Goal: Task Accomplishment & Management: Manage account settings

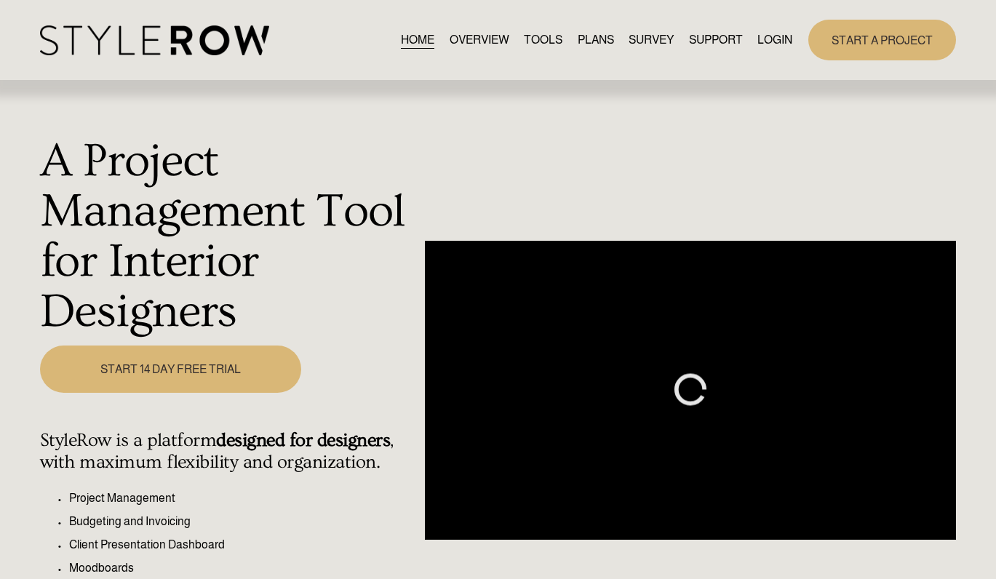
click at [769, 41] on link "LOGIN" at bounding box center [774, 40] width 35 height 20
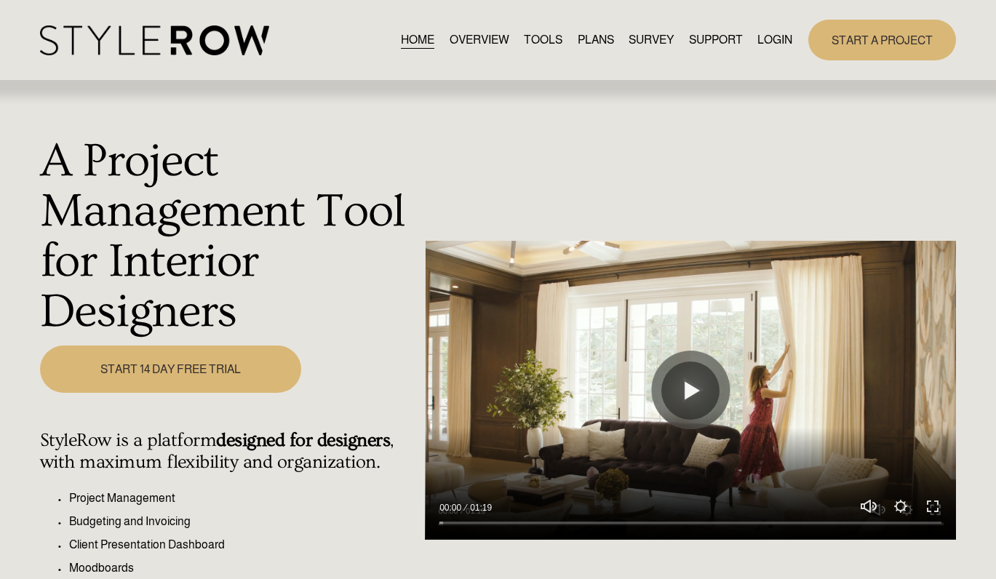
click at [768, 39] on link "LOGIN" at bounding box center [774, 40] width 35 height 20
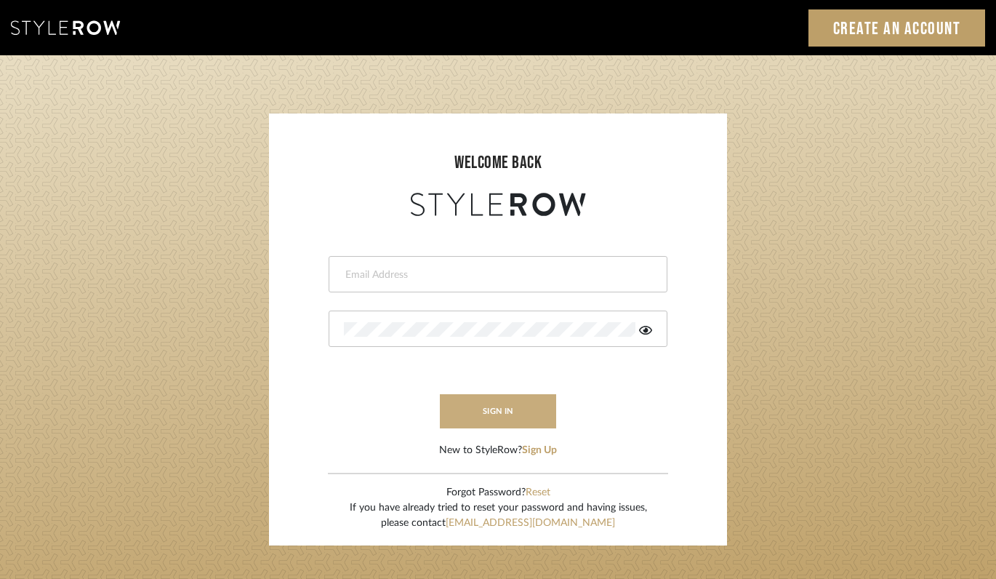
type input "felicia@onyxandoakinteriors.com"
click at [486, 416] on button "sign in" at bounding box center [498, 411] width 116 height 34
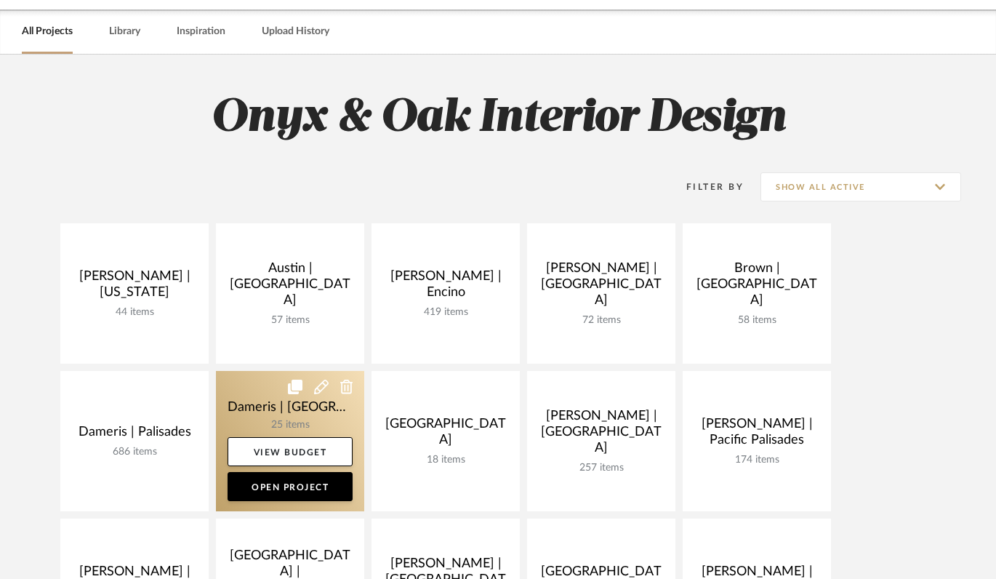
scroll to position [340, 0]
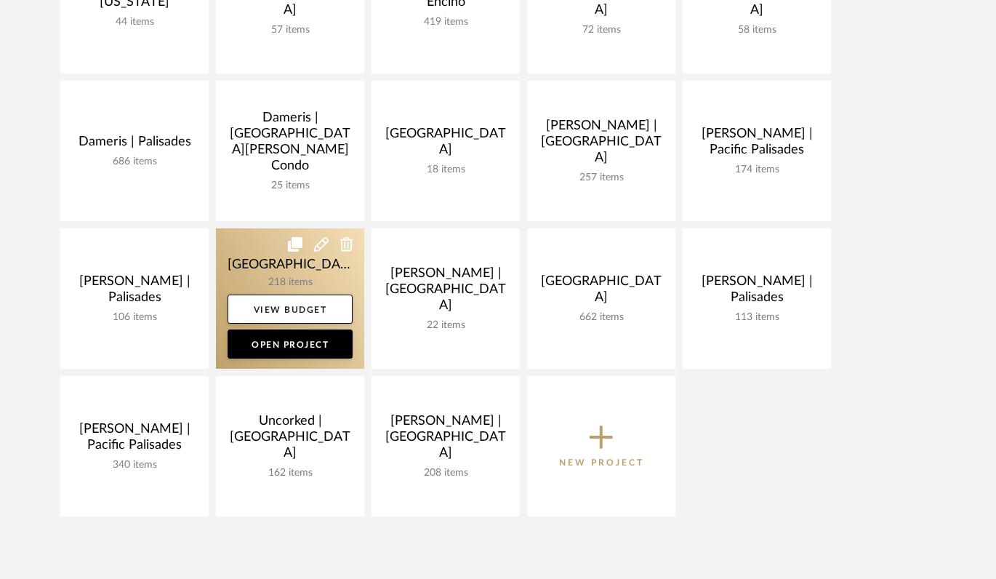
click at [241, 254] on link at bounding box center [290, 298] width 148 height 140
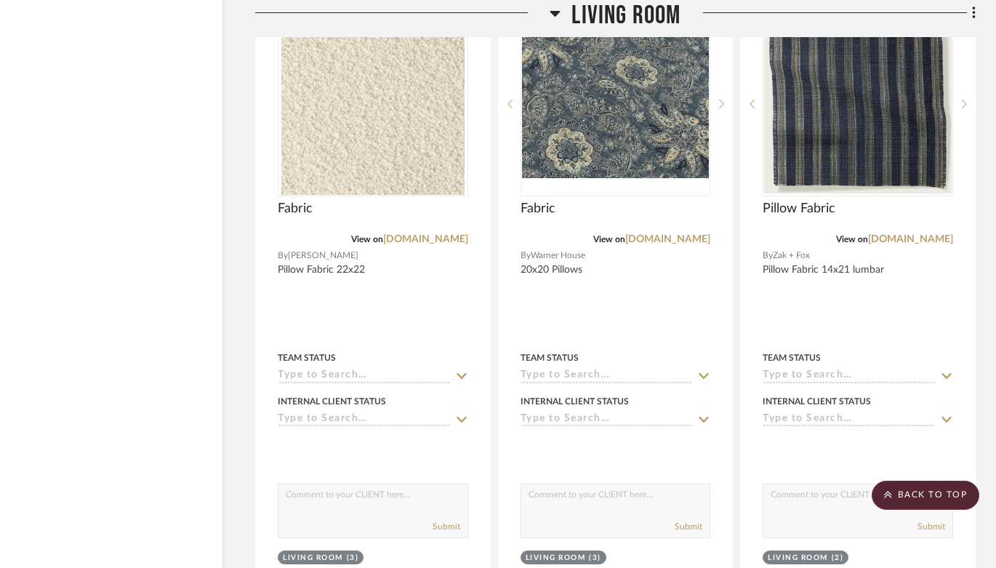
scroll to position [12983, 51]
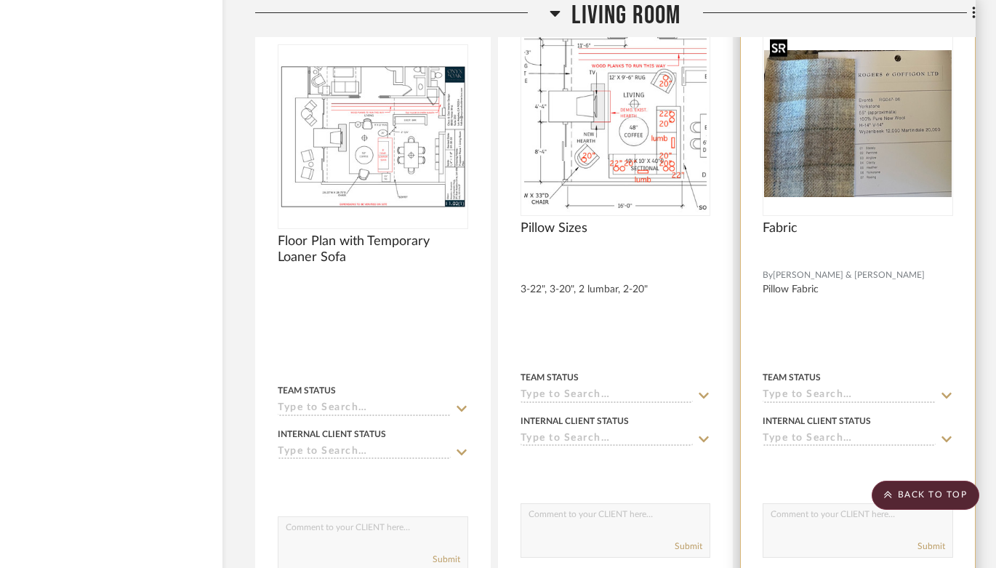
click at [830, 151] on img "0" at bounding box center [858, 123] width 188 height 147
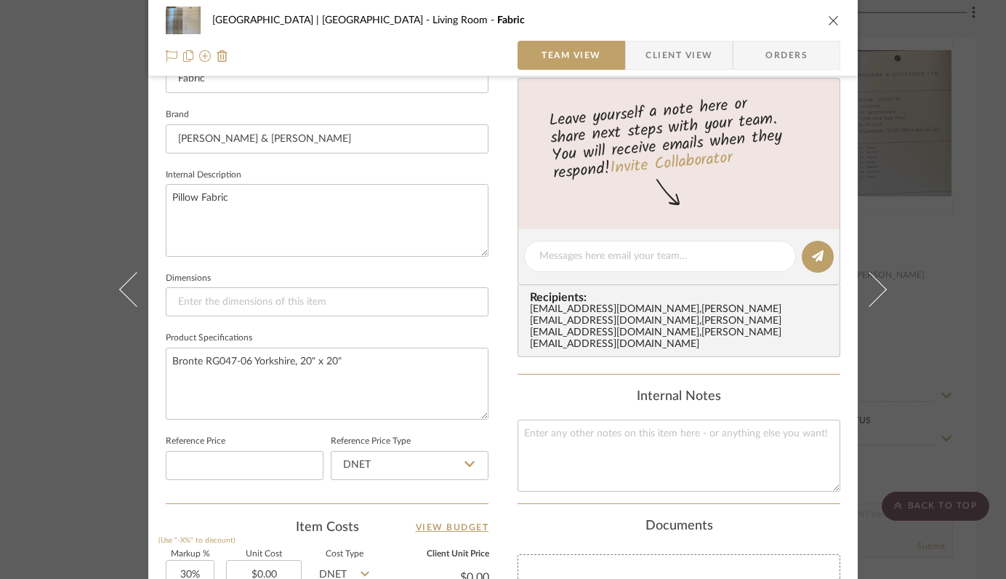
scroll to position [450, 0]
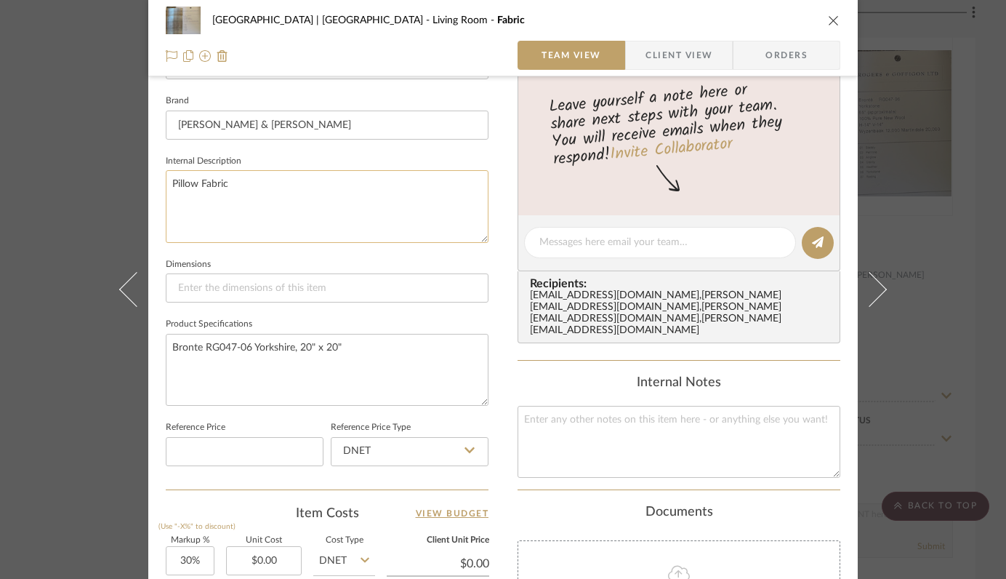
click at [291, 187] on textarea "Pillow Fabric" at bounding box center [327, 206] width 323 height 72
type textarea "Pillow Fabric 20x20"
click at [410, 264] on fieldset "Dimensions" at bounding box center [327, 279] width 323 height 49
click at [828, 17] on icon "close" at bounding box center [834, 21] width 12 height 12
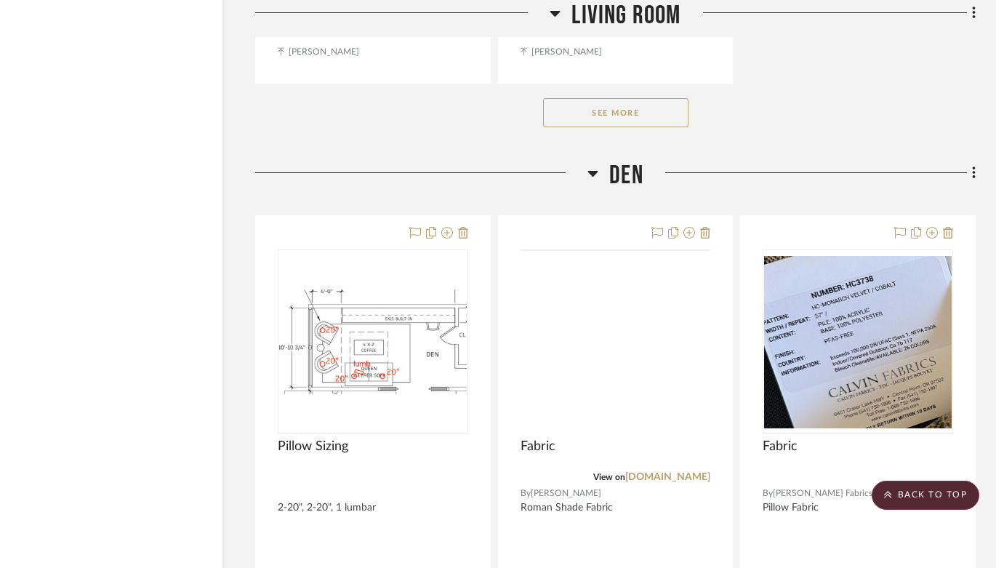
scroll to position [14188, 51]
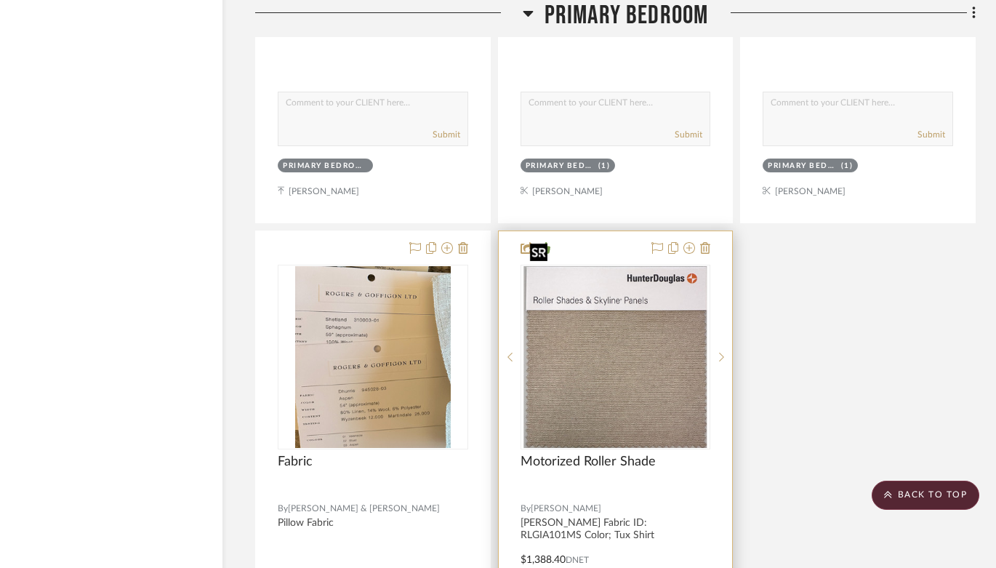
click at [0, 0] on img at bounding box center [0, 0] width 0 height 0
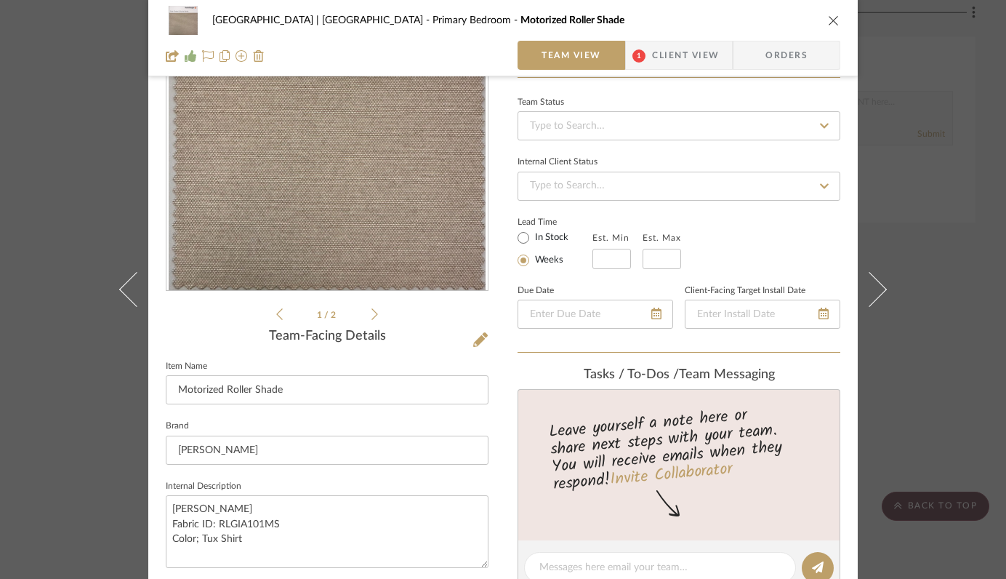
scroll to position [140, 0]
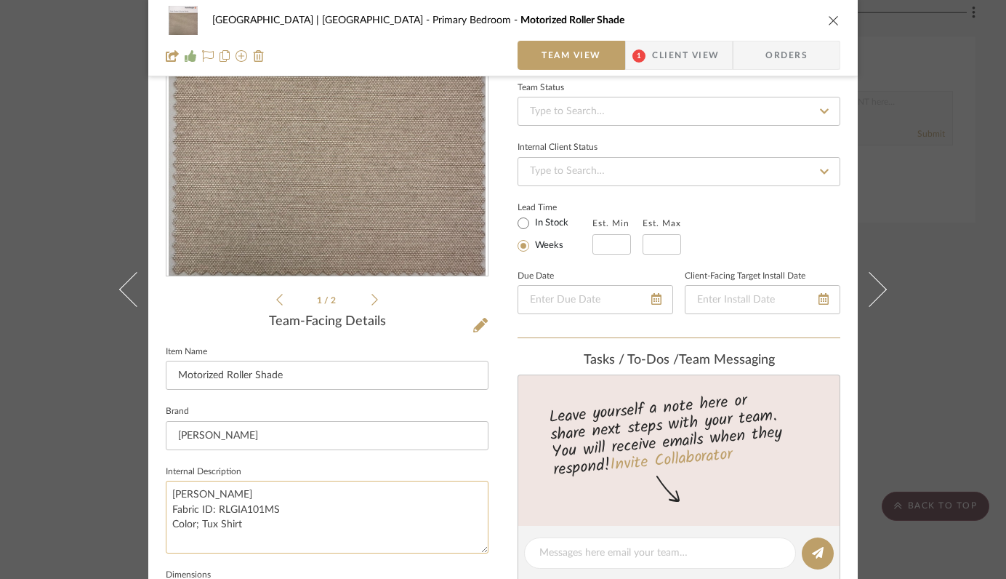
drag, startPoint x: 165, startPoint y: 492, endPoint x: 244, endPoint y: 530, distance: 87.5
click at [244, 530] on textarea "Gianni Opaque Fabric ID: RLGIA101MS Color; Tux Shirt" at bounding box center [327, 517] width 323 height 72
click at [372, 300] on icon at bounding box center [375, 299] width 7 height 13
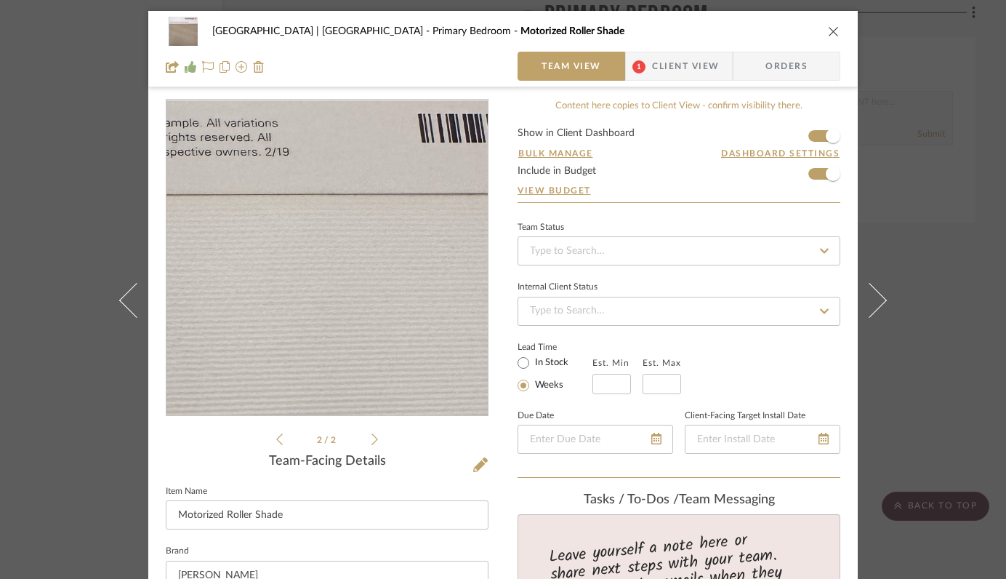
scroll to position [32, 0]
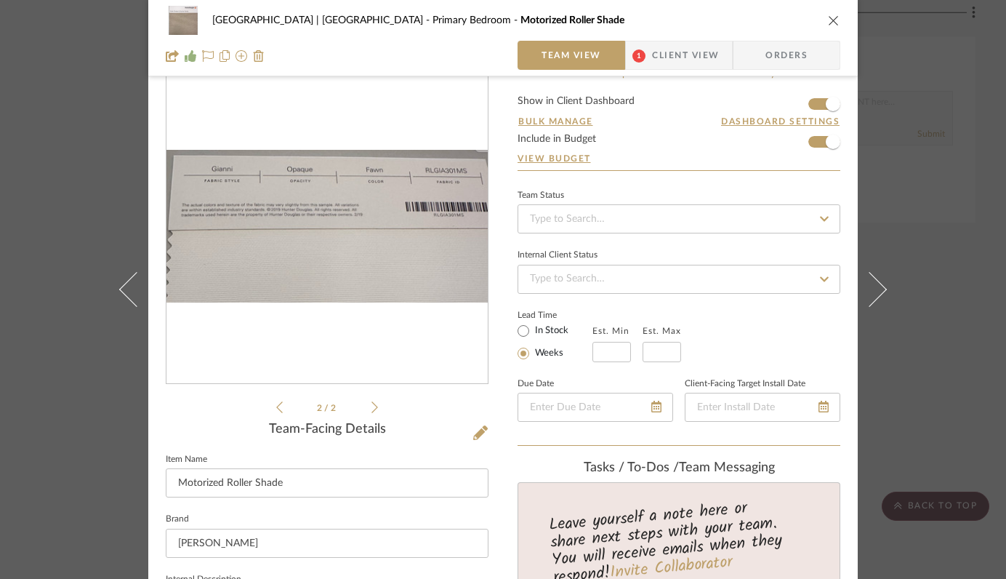
click at [273, 207] on img "1" at bounding box center [327, 226] width 321 height 153
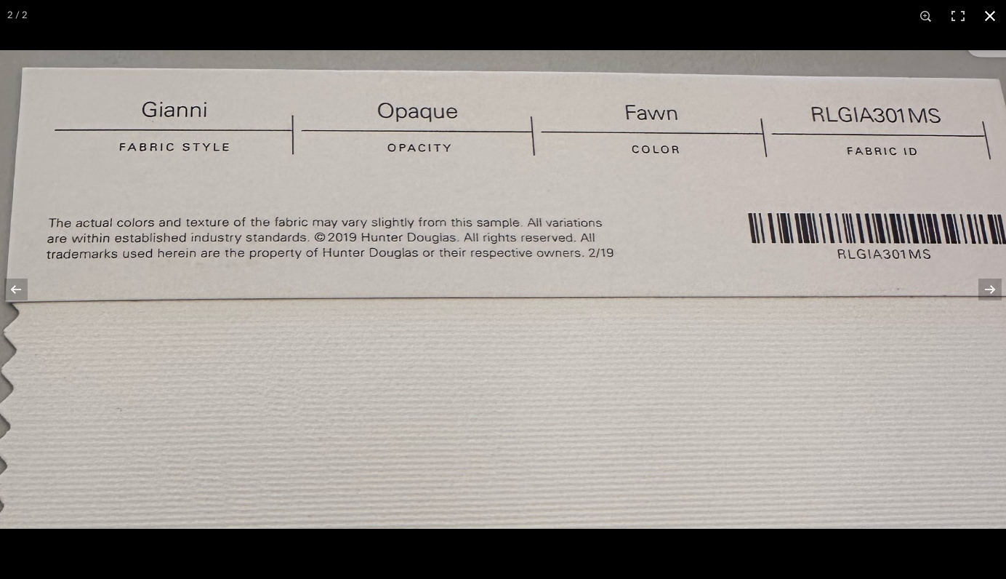
click at [989, 17] on button at bounding box center [990, 16] width 32 height 32
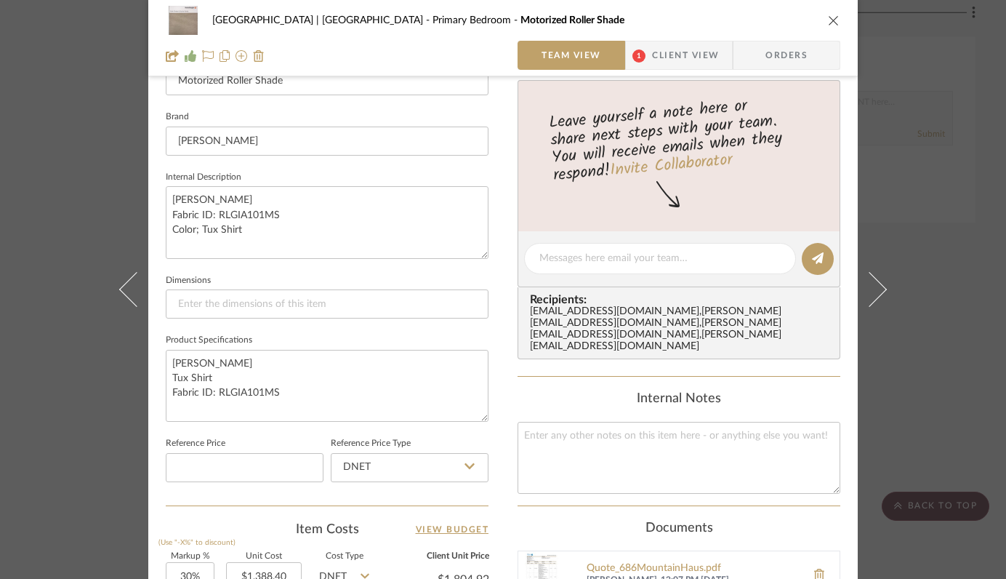
scroll to position [448, 0]
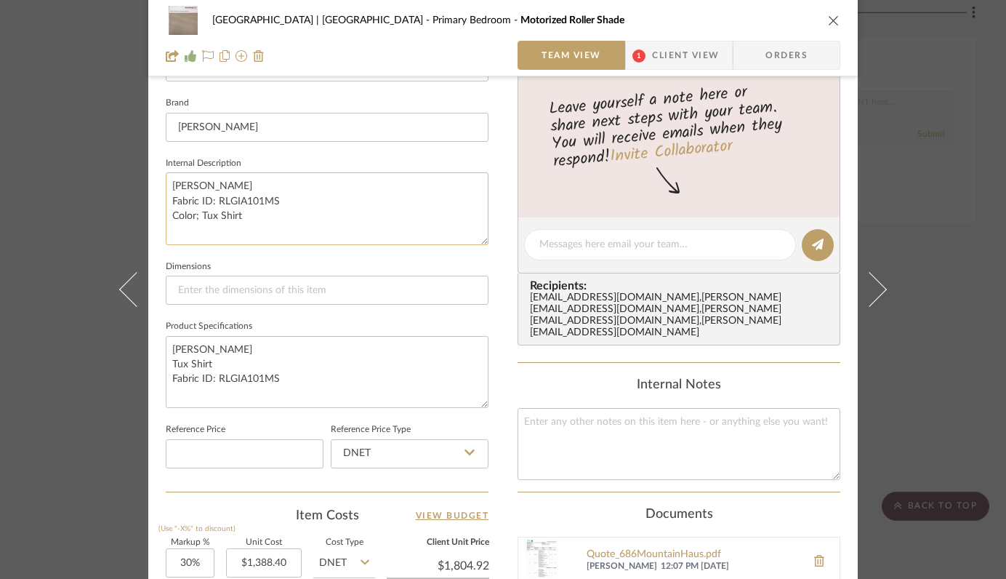
click at [263, 216] on textarea "Gianni Opaque Fabric ID: RLGIA101MS Color; Tux Shirt" at bounding box center [327, 208] width 323 height 72
click at [249, 201] on textarea "Gianni Opaque Fabric ID: RLGIA101MS Color; Tux Shirt" at bounding box center [327, 208] width 323 height 72
click at [256, 213] on textarea "Gianni Opaque Fabric ID: RLGIA301MS Color; Tux Shirt" at bounding box center [327, 208] width 323 height 72
type textarea "[PERSON_NAME] Fabric ID: RLGIA301MS Color; Fawn"
click at [438, 265] on fieldset "Dimensions" at bounding box center [327, 281] width 323 height 49
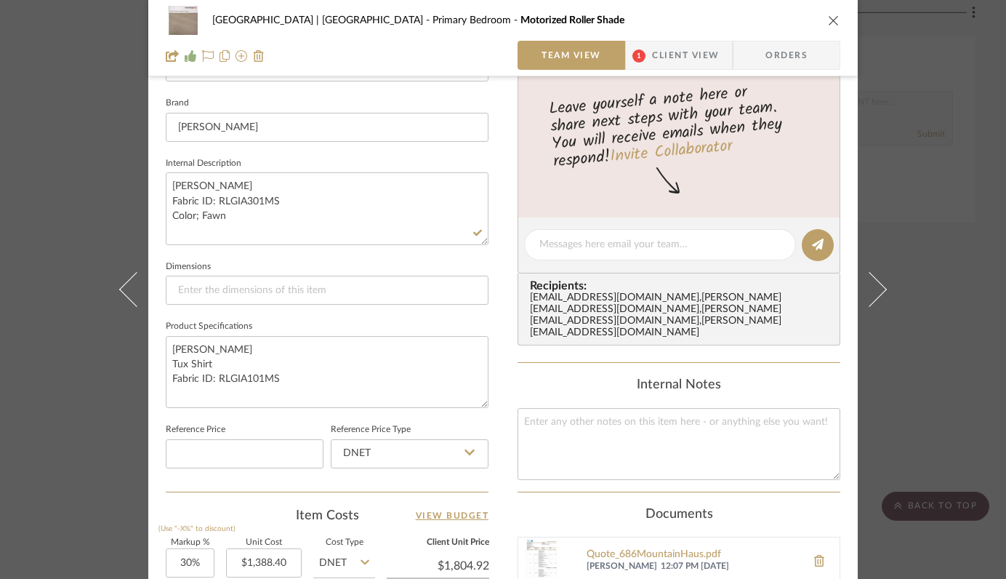
click at [828, 21] on icon "close" at bounding box center [834, 21] width 12 height 12
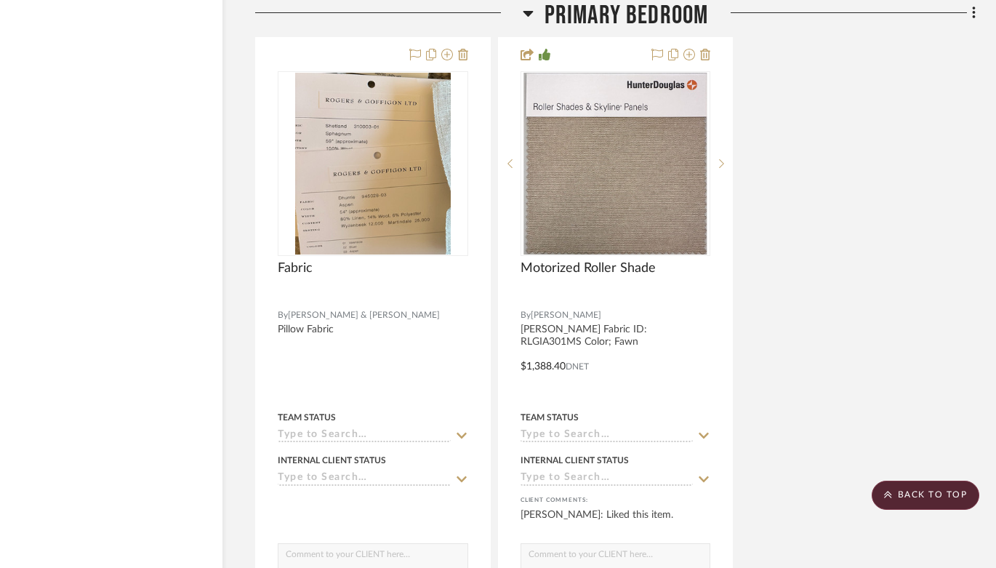
scroll to position [21144, 51]
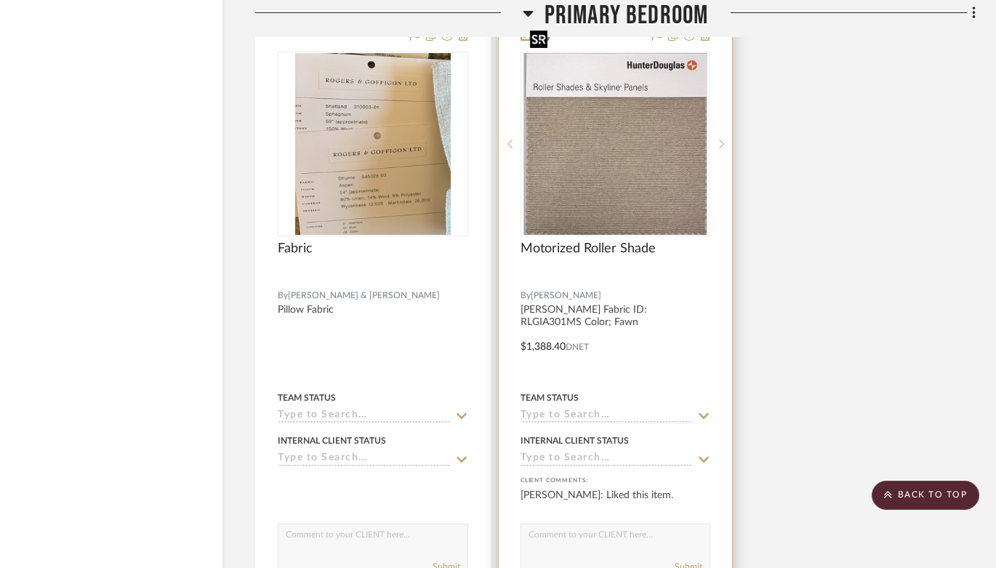
click at [640, 147] on img "0" at bounding box center [615, 144] width 183 height 182
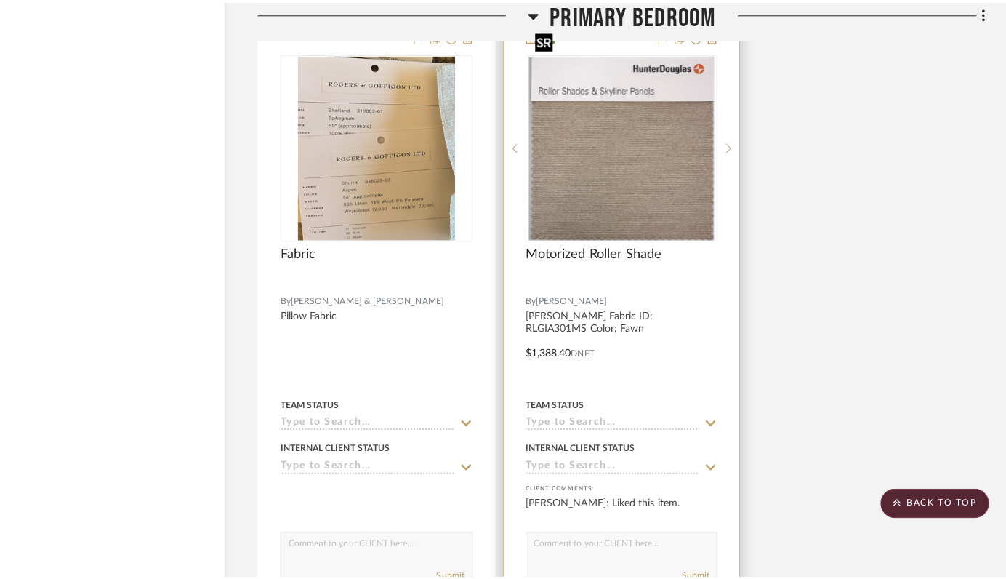
scroll to position [0, 0]
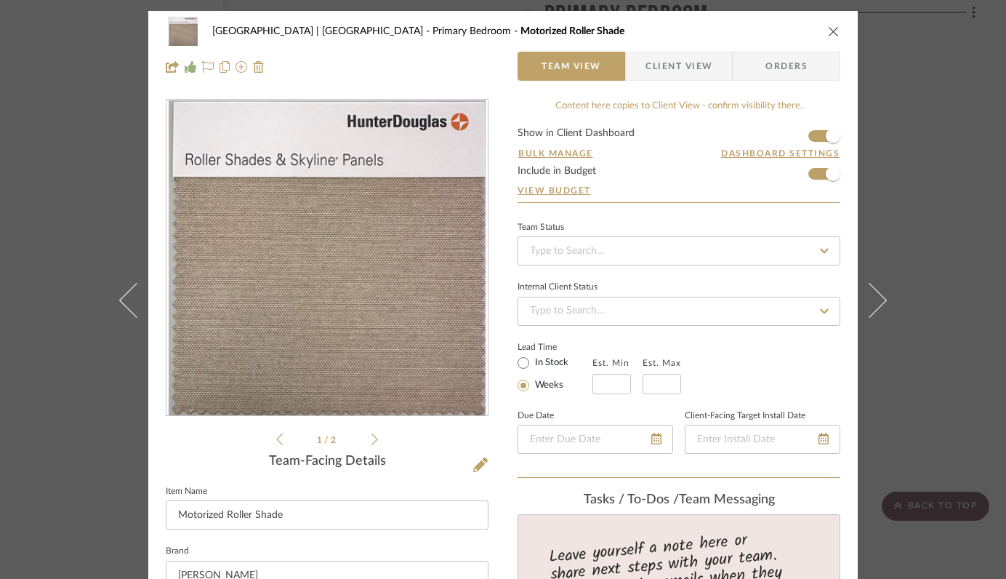
click at [304, 277] on img "0" at bounding box center [327, 258] width 317 height 316
click at [433, 226] on img "0" at bounding box center [327, 258] width 317 height 316
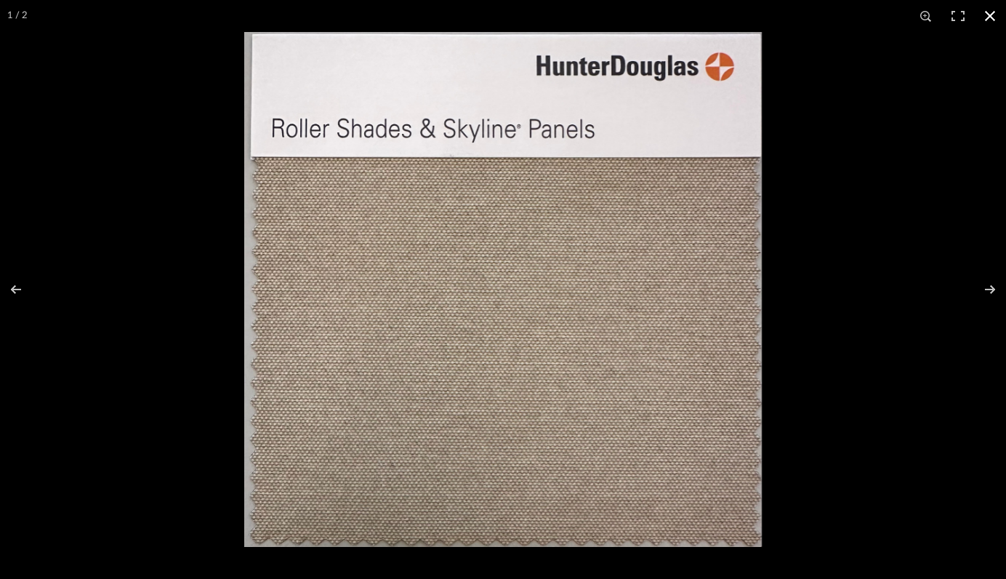
click at [987, 12] on button at bounding box center [990, 16] width 32 height 32
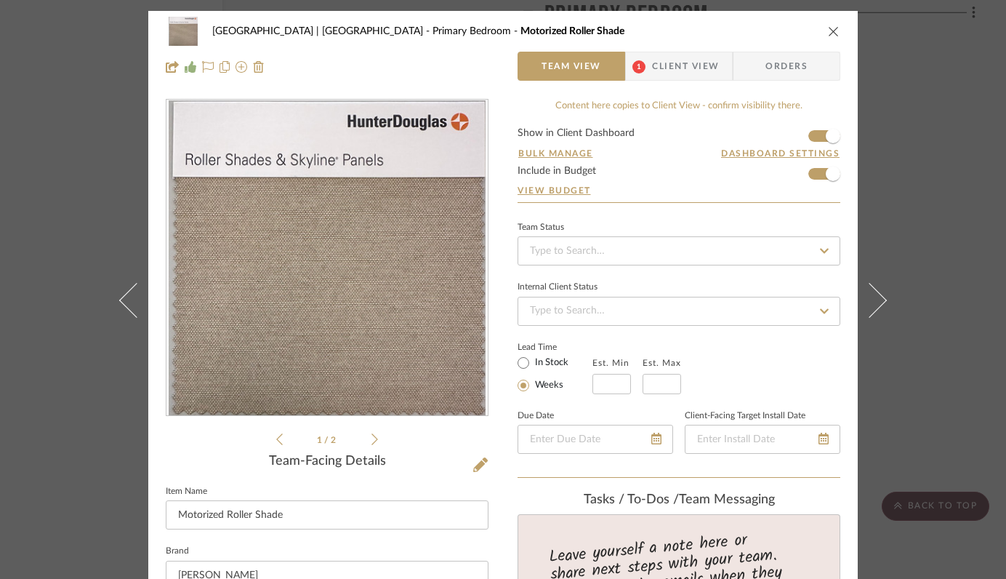
click at [828, 31] on icon "close" at bounding box center [834, 31] width 12 height 12
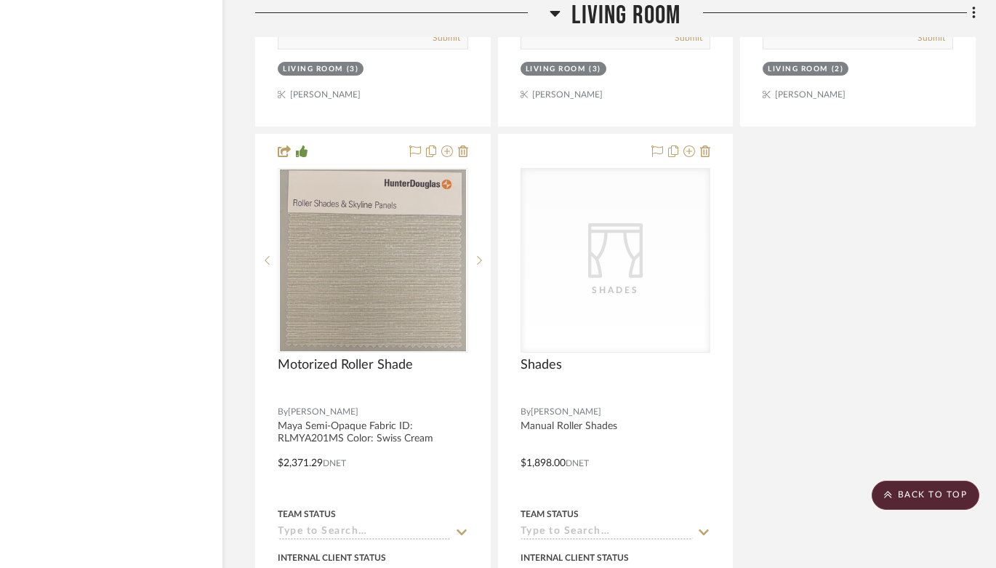
scroll to position [13484, 51]
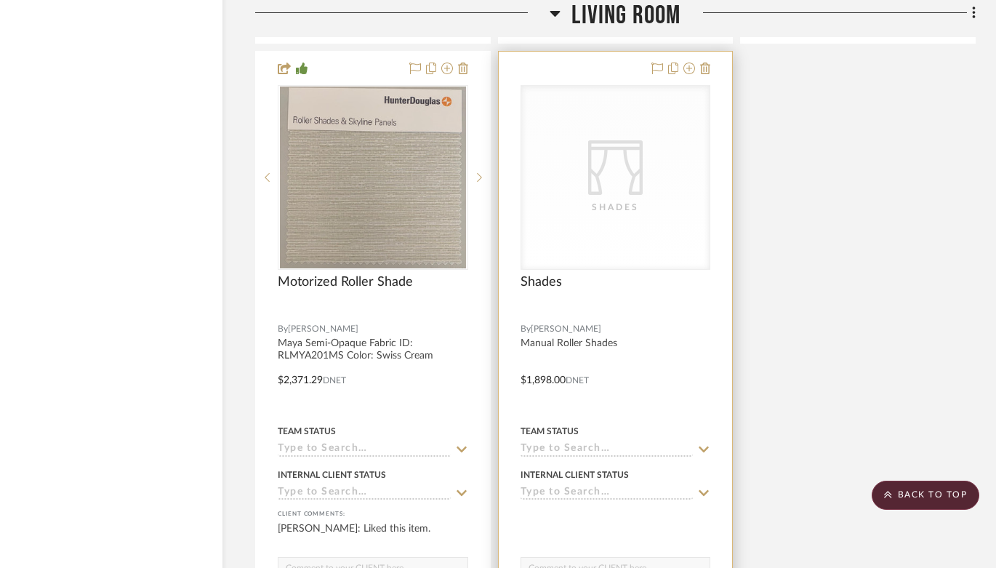
click at [621, 200] on div "Shades" at bounding box center [614, 207] width 145 height 15
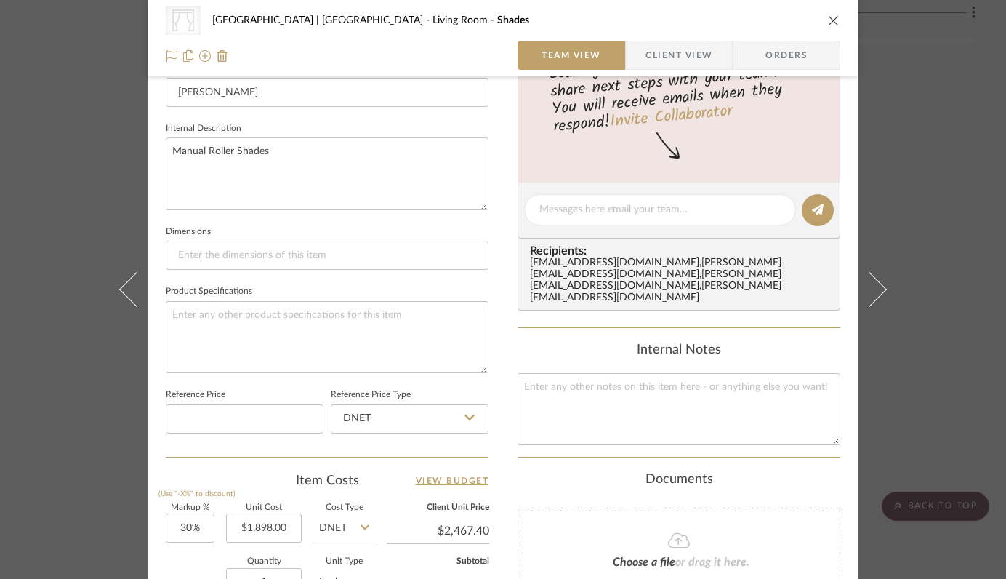
scroll to position [638, 0]
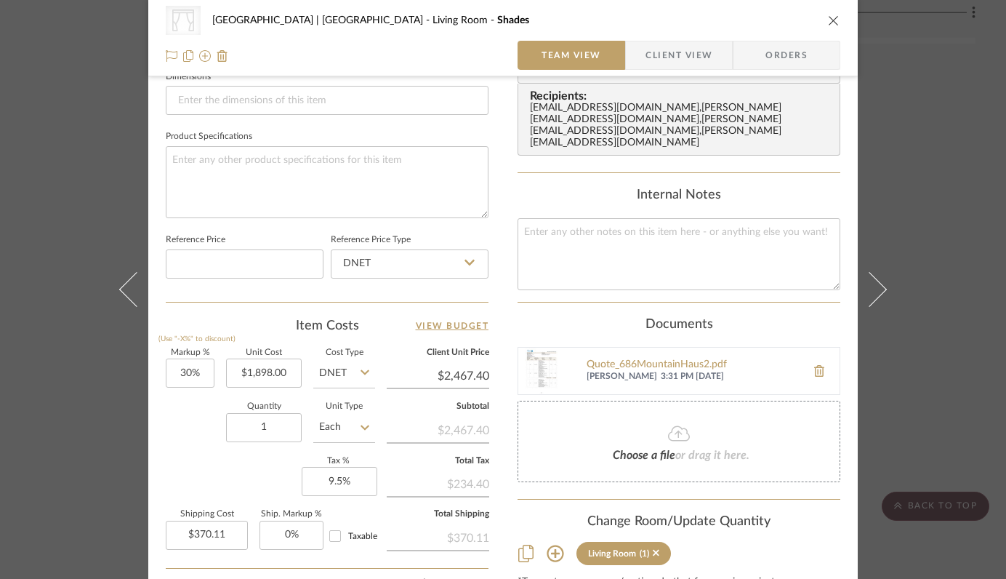
click at [828, 17] on icon "close" at bounding box center [834, 21] width 12 height 12
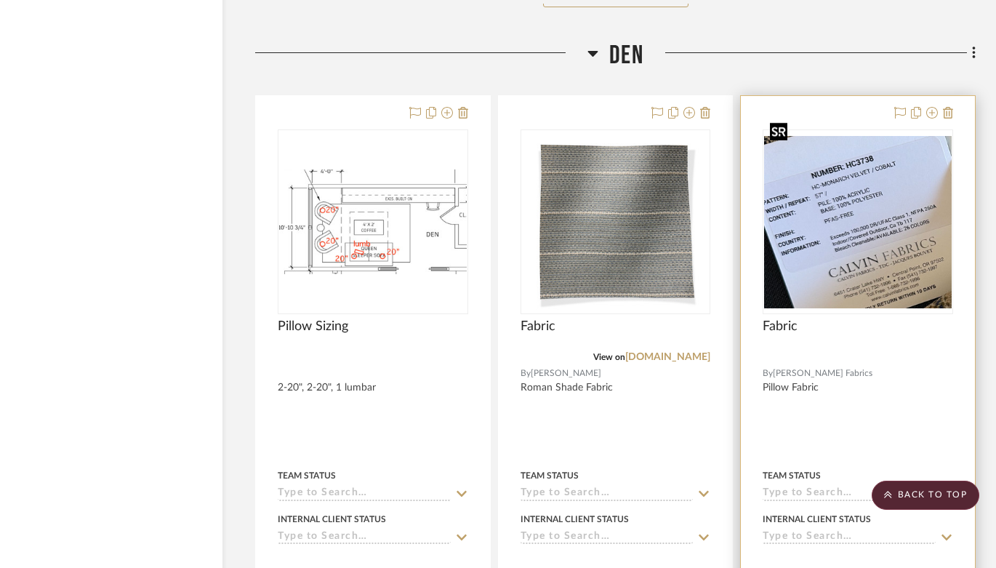
scroll to position [14289, 51]
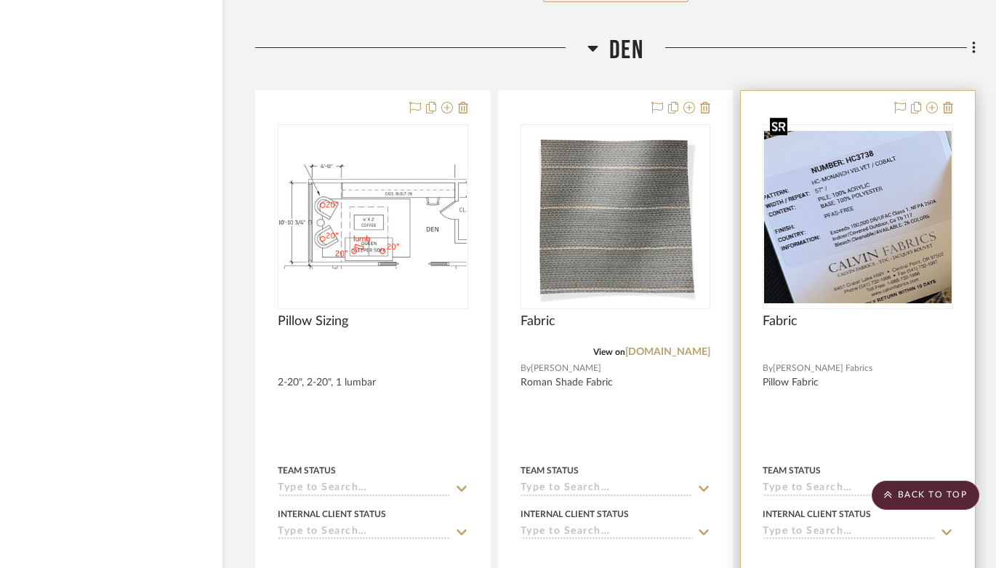
click at [852, 225] on img "0" at bounding box center [858, 217] width 188 height 172
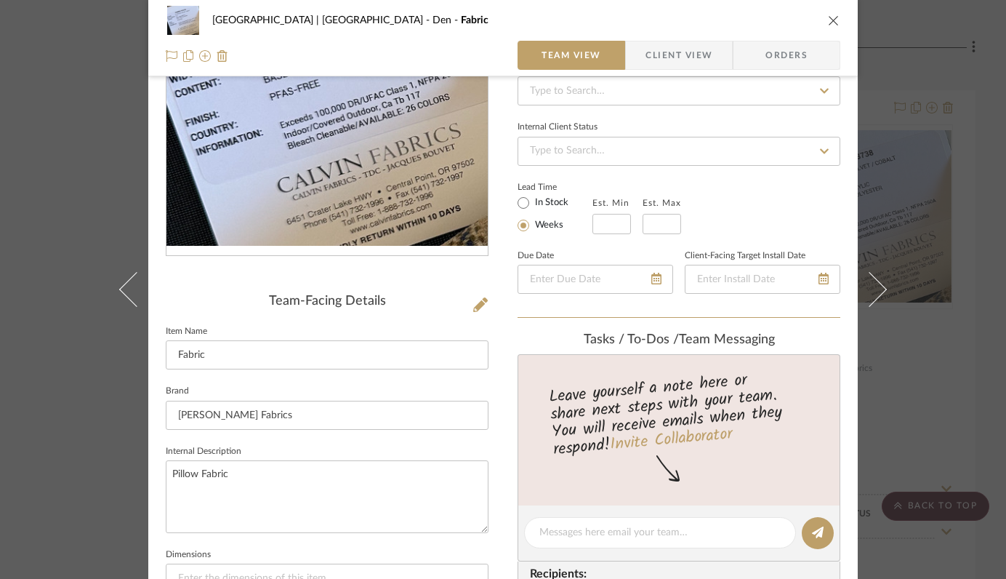
scroll to position [171, 0]
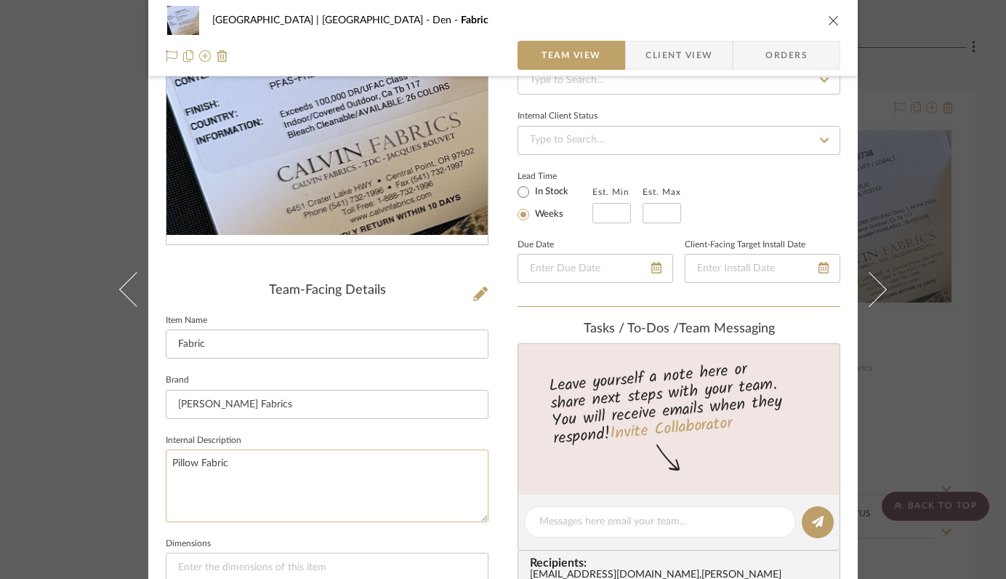
click at [276, 469] on textarea "Pillow Fabric" at bounding box center [327, 485] width 323 height 72
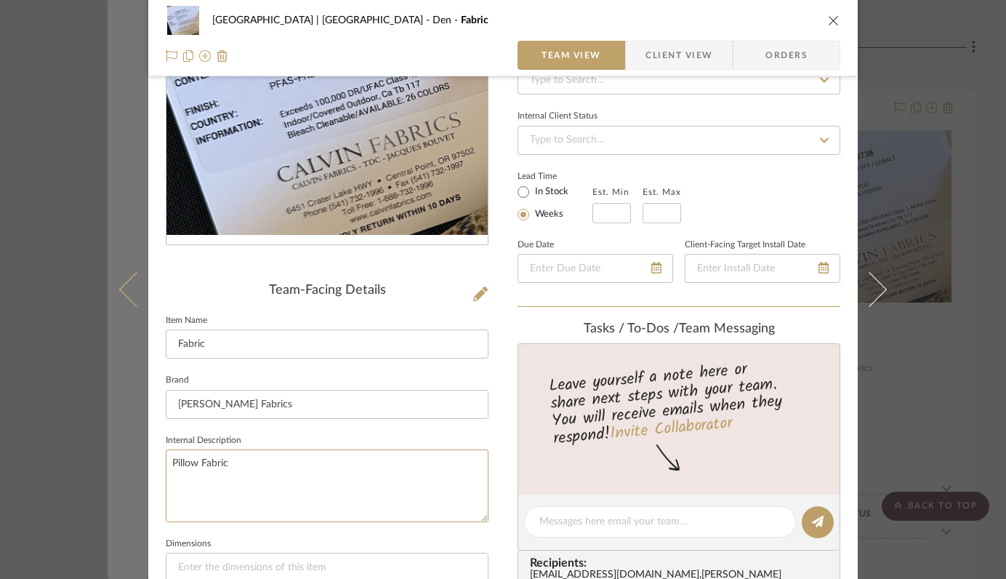
drag, startPoint x: 262, startPoint y: 464, endPoint x: 128, endPoint y: 462, distance: 133.8
click at [128, 462] on mat-dialog-content "Meadow Mountain | Vail Valley Den Fabric Team View Client View Orders Team-Faci…" at bounding box center [503, 510] width 791 height 1340
type textarea "S"
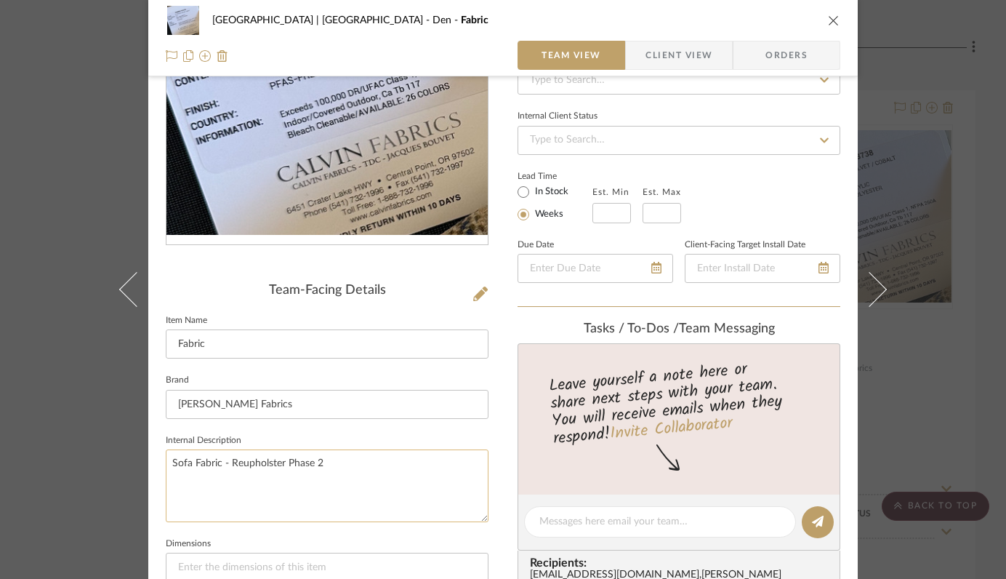
click at [241, 502] on textarea "Sofa Fabric - Reupholster Phase 2" at bounding box center [327, 485] width 323 height 72
type textarea "Sofa Fabric - Reupholster Phase 2"
click at [830, 15] on icon "close" at bounding box center [834, 21] width 12 height 12
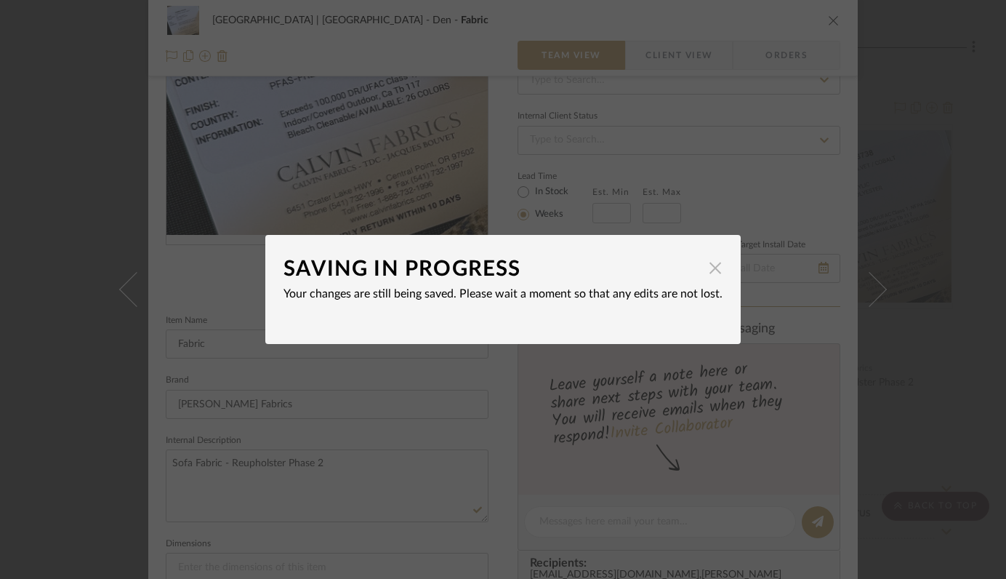
click at [708, 269] on span "button" at bounding box center [715, 267] width 29 height 29
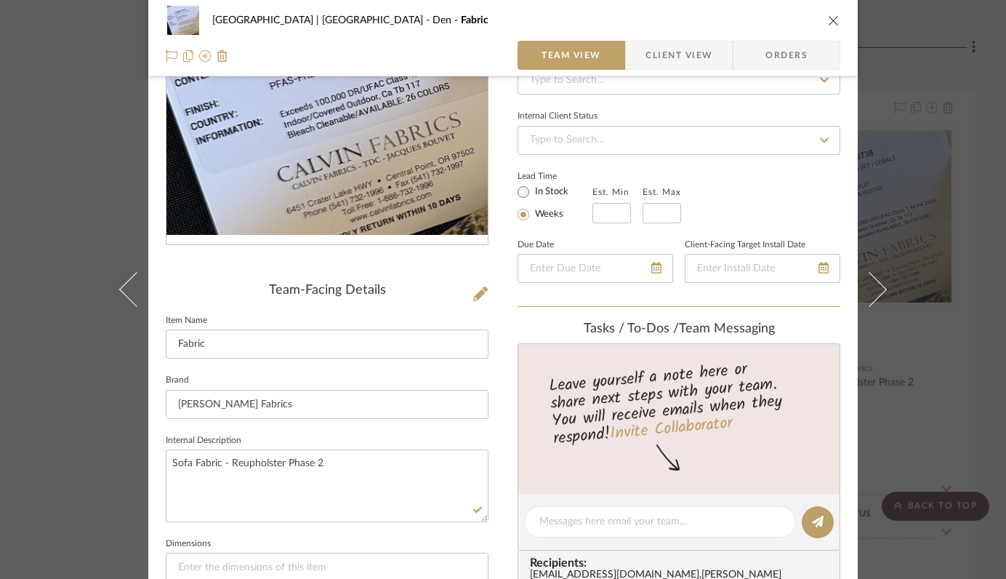
click at [828, 18] on icon "close" at bounding box center [834, 21] width 12 height 12
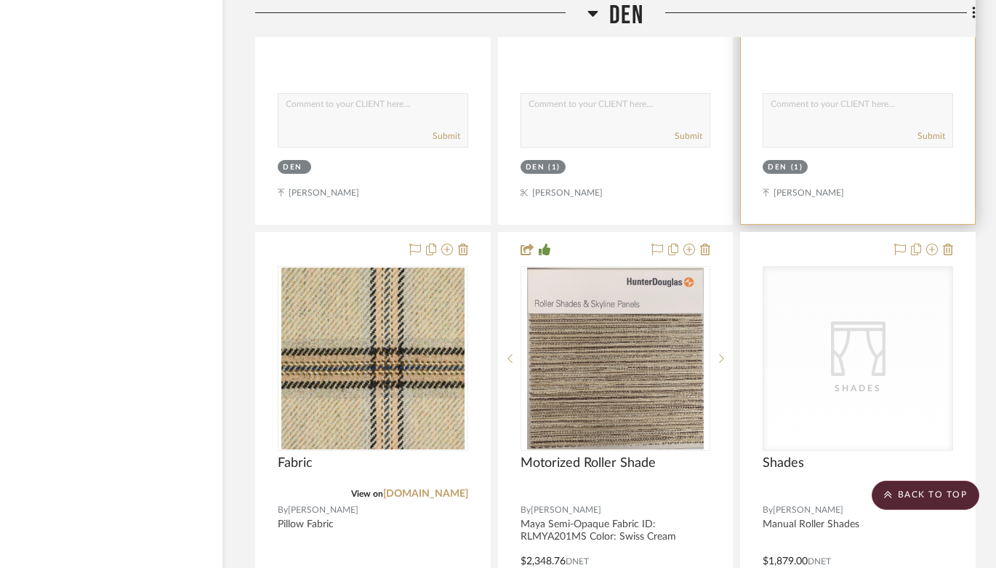
scroll to position [14834, 51]
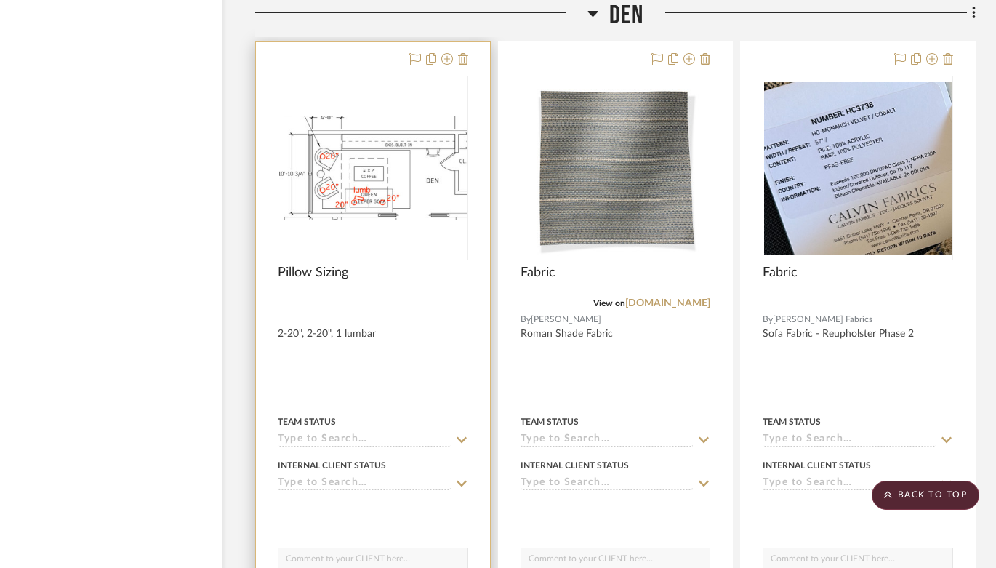
click at [362, 159] on img "0" at bounding box center [373, 168] width 188 height 105
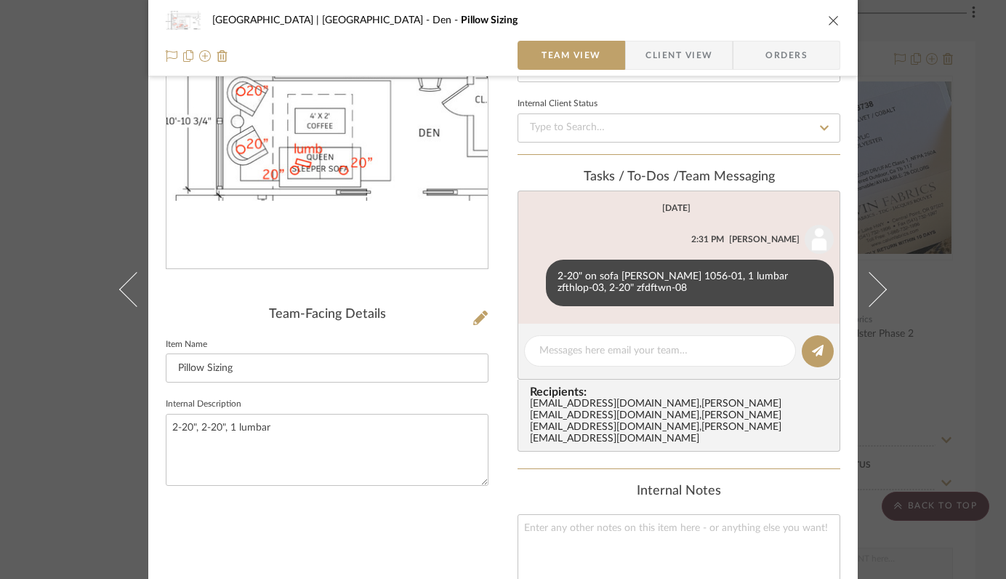
scroll to position [188, 0]
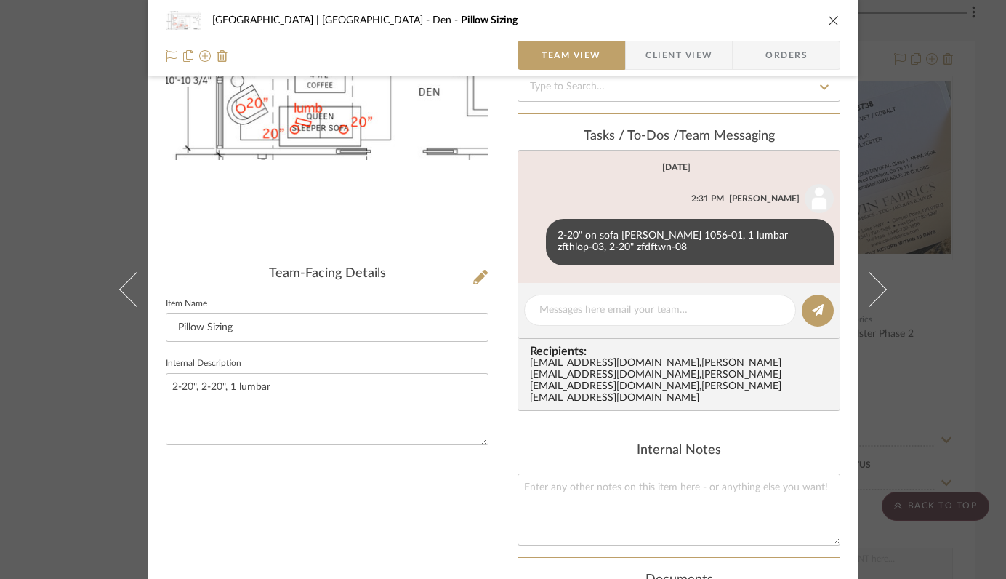
click at [969, 407] on div "Meadow Mountain | Vail Valley Den Pillow Sizing Team View Client View Orders Te…" at bounding box center [503, 289] width 1006 height 579
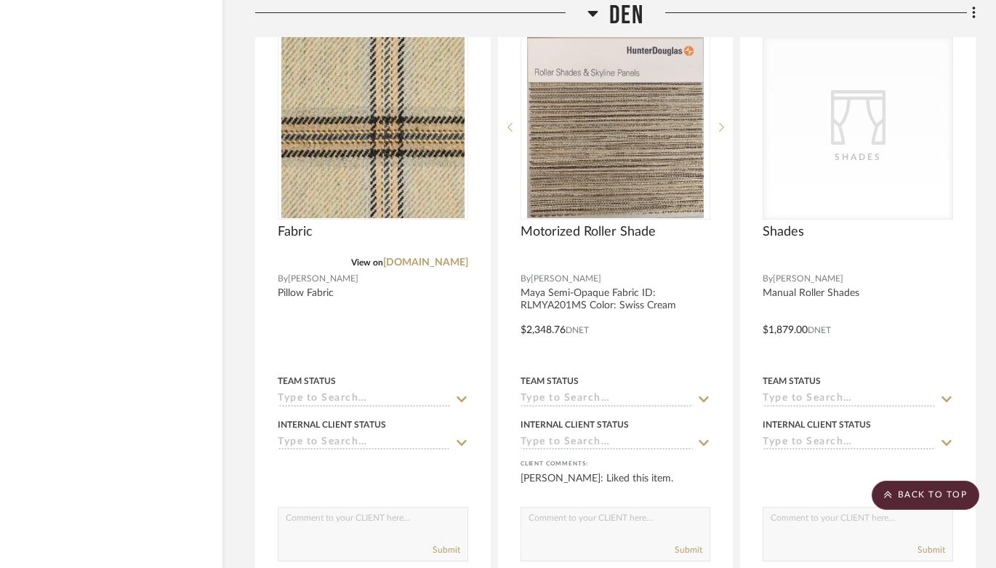
scroll to position [15043, 51]
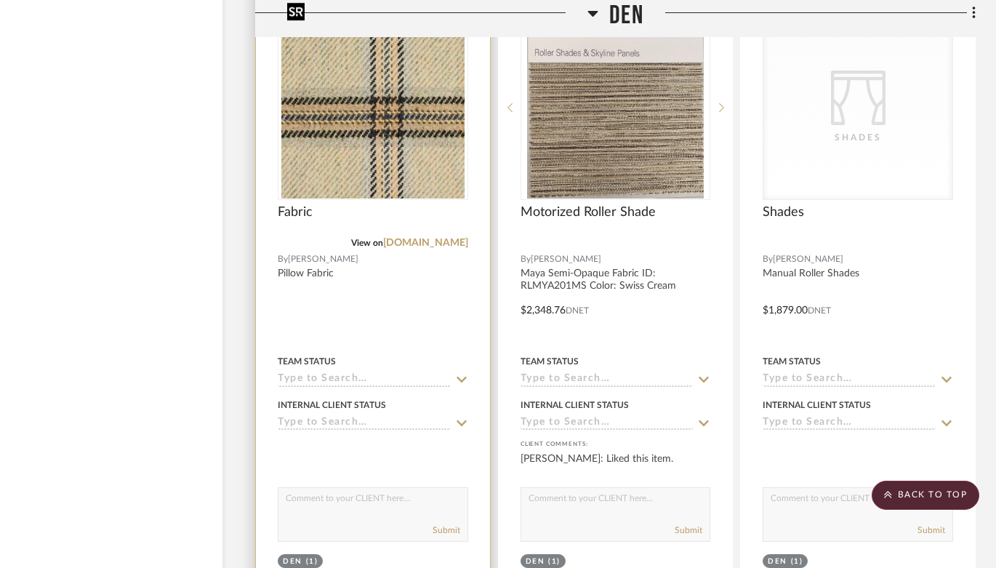
click at [0, 0] on img at bounding box center [0, 0] width 0 height 0
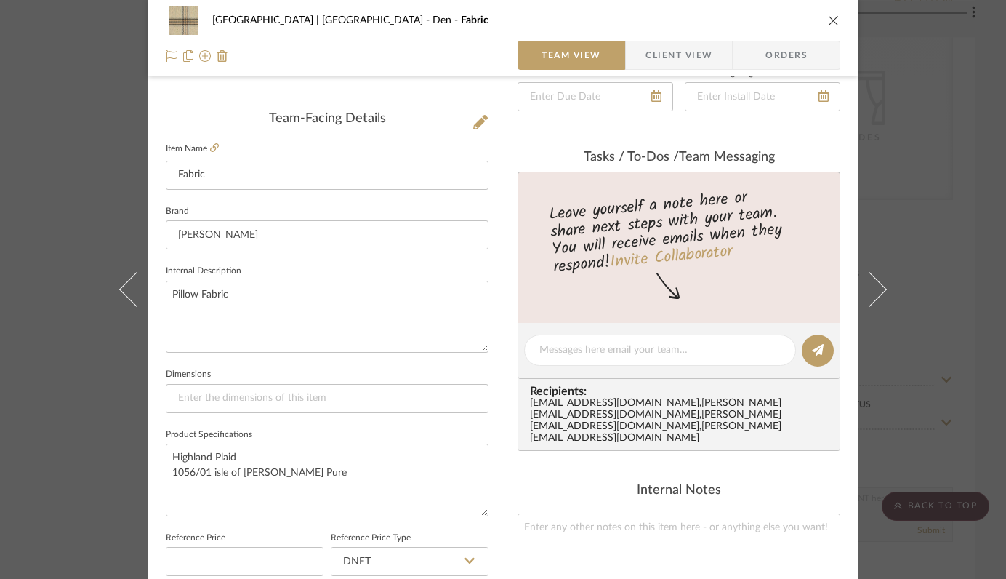
scroll to position [343, 0]
click at [263, 290] on textarea "Pillow Fabric" at bounding box center [327, 316] width 323 height 72
type textarea "Pillow Fabric 20x20"
click at [830, 17] on icon "close" at bounding box center [834, 21] width 12 height 12
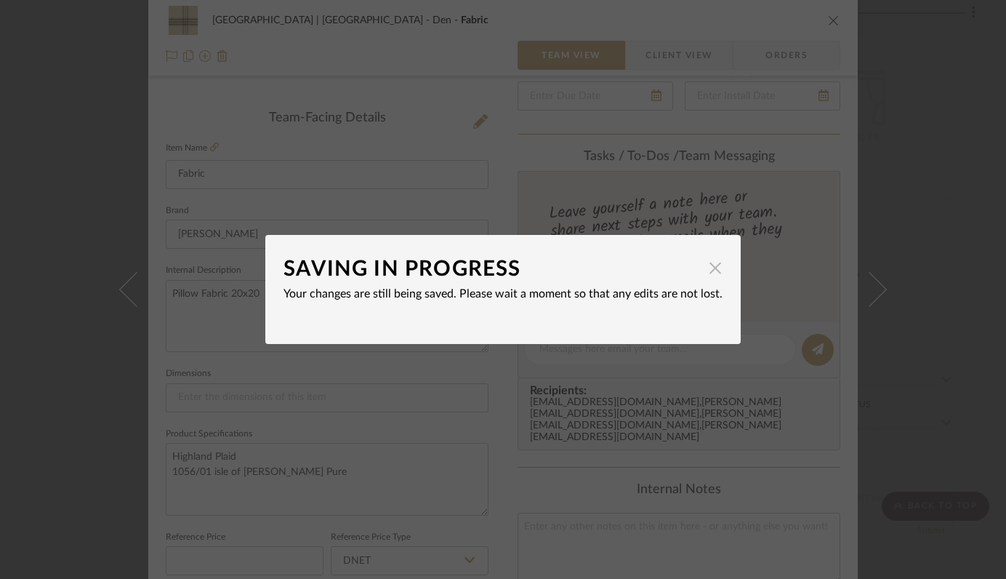
click at [712, 268] on span "button" at bounding box center [715, 267] width 29 height 29
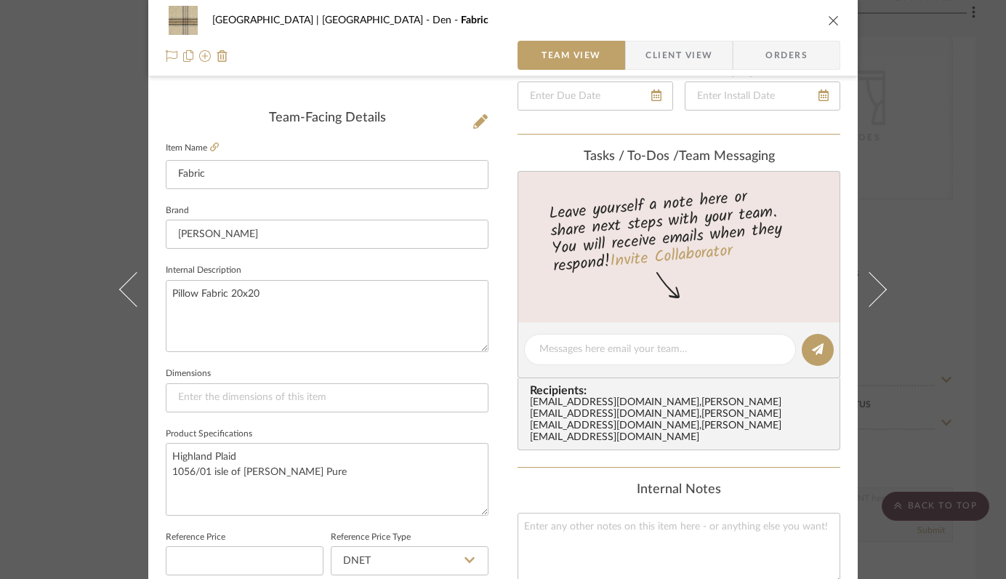
click at [828, 21] on icon "close" at bounding box center [834, 21] width 12 height 12
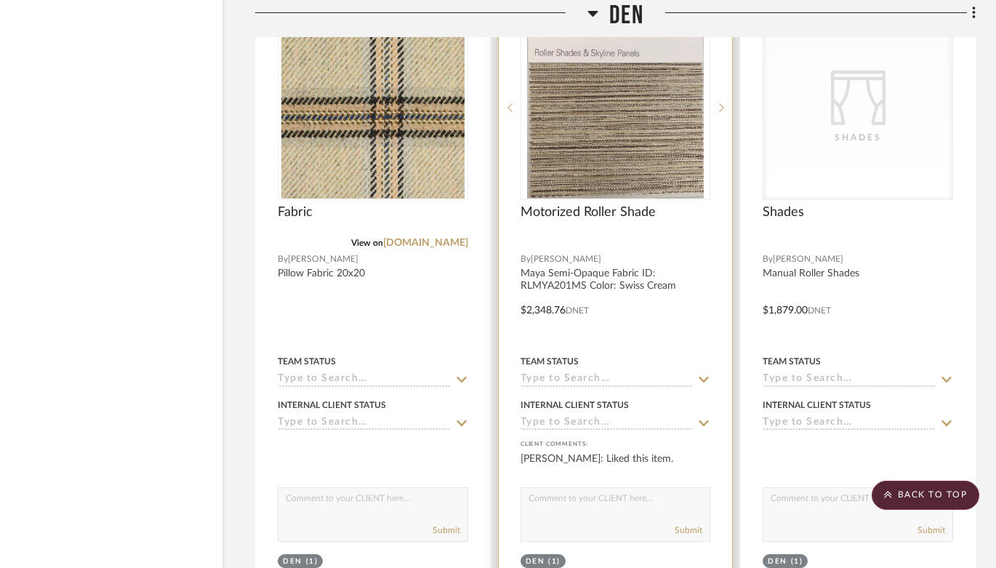
scroll to position [15132, 51]
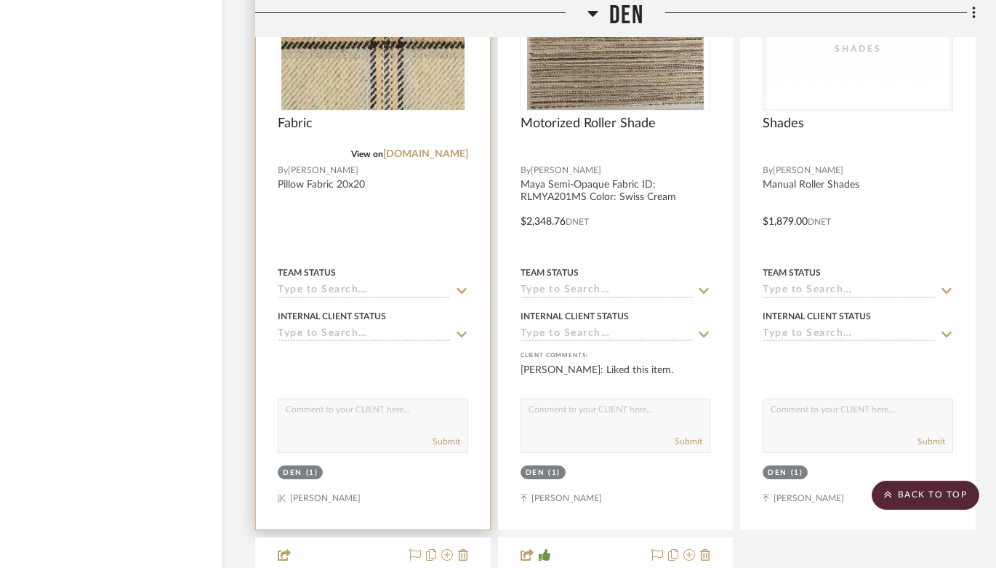
click at [401, 66] on img "0" at bounding box center [372, 19] width 183 height 182
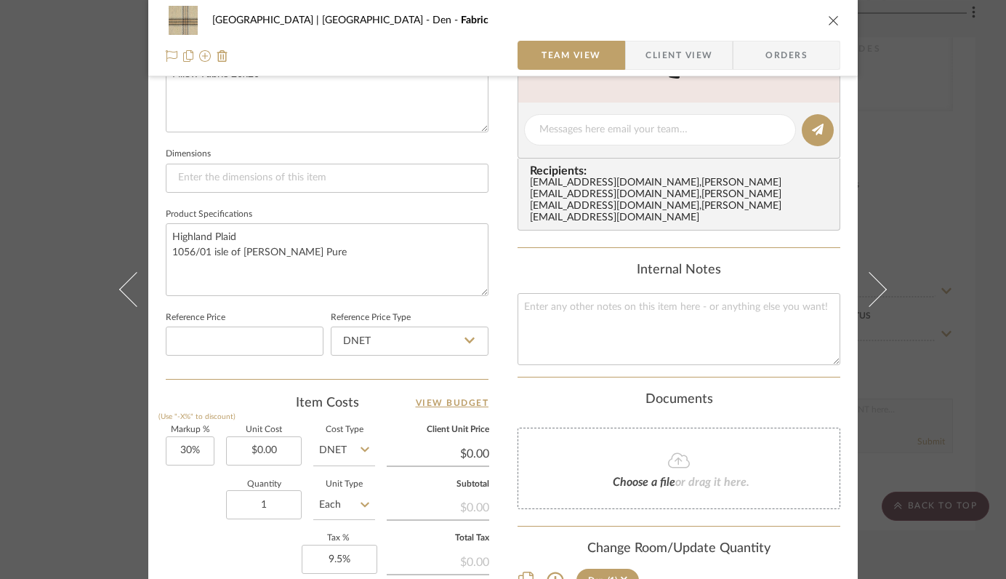
scroll to position [772, 0]
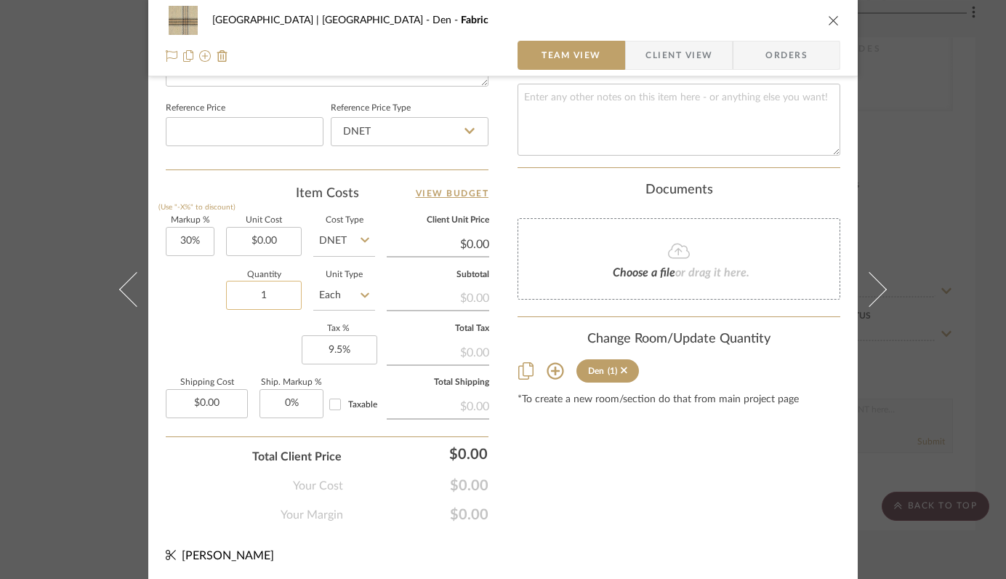
click at [267, 290] on input "1" at bounding box center [264, 295] width 76 height 29
type input "2"
click at [828, 20] on icon "close" at bounding box center [834, 21] width 12 height 12
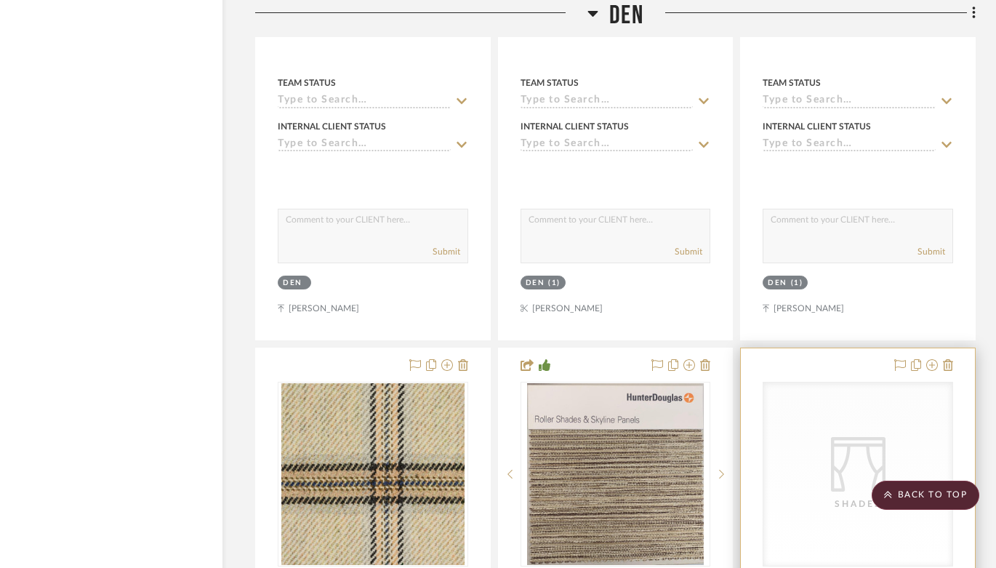
scroll to position [14750, 51]
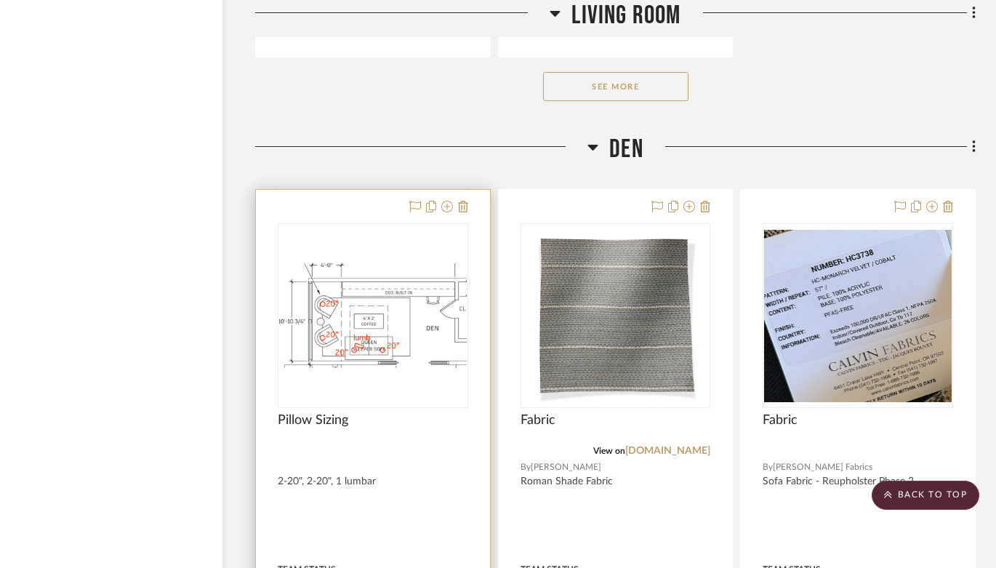
click at [388, 303] on img "0" at bounding box center [373, 315] width 188 height 105
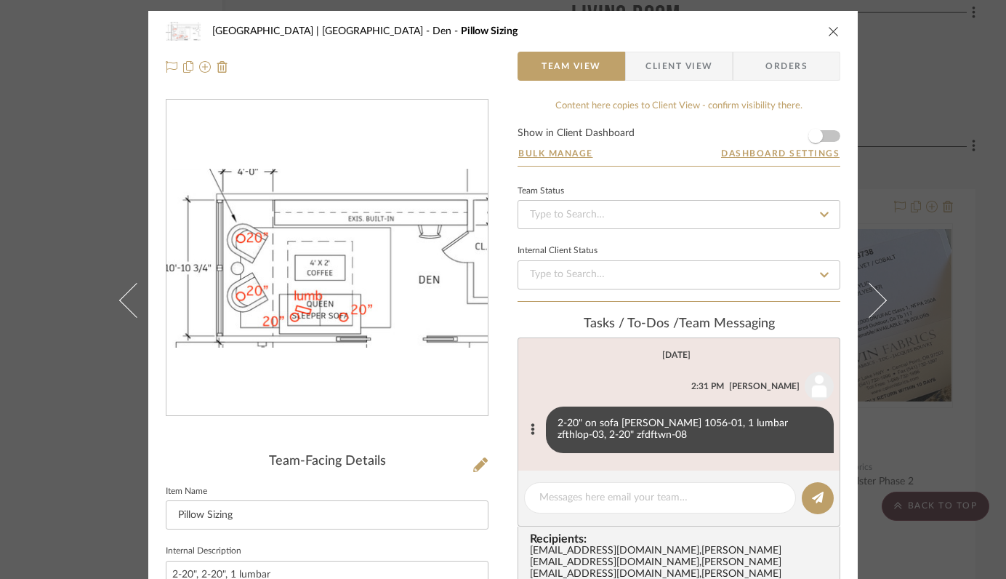
click at [758, 424] on div "2-20" on sofa Pollack 1056-01, 1 lumbar zfthlop-03, 2-20" zfdftwn-08" at bounding box center [690, 430] width 288 height 47
drag, startPoint x: 781, startPoint y: 426, endPoint x: 738, endPoint y: 426, distance: 42.9
click at [738, 426] on div "2-20" on sofa Pollack 1056-01, 1 lumbar zfthlop-03, 2-20" zfdftwn-08" at bounding box center [690, 430] width 288 height 47
copy div "zfthlop-03"
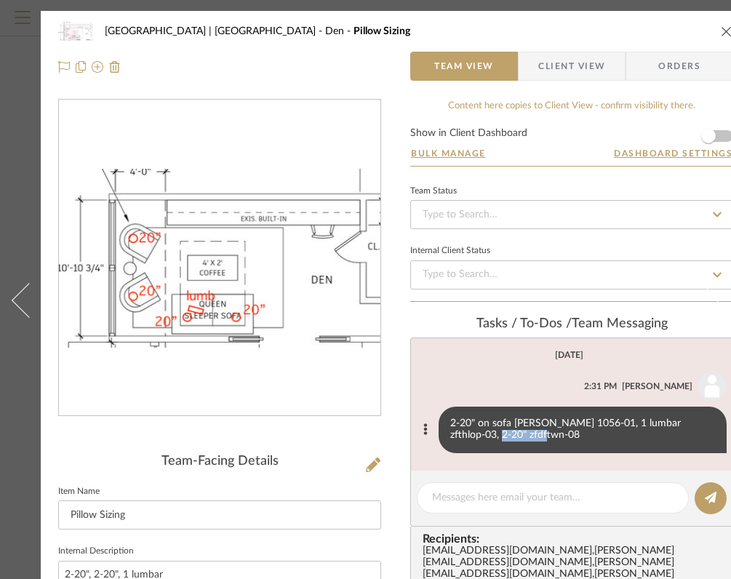
drag, startPoint x: 452, startPoint y: 435, endPoint x: 498, endPoint y: 437, distance: 46.6
click at [498, 437] on div "2-20" on sofa Pollack 1056-01, 1 lumbar zfthlop-03, 2-20" zfdftwn-08" at bounding box center [583, 430] width 288 height 47
copy div "zfdftwn-08"
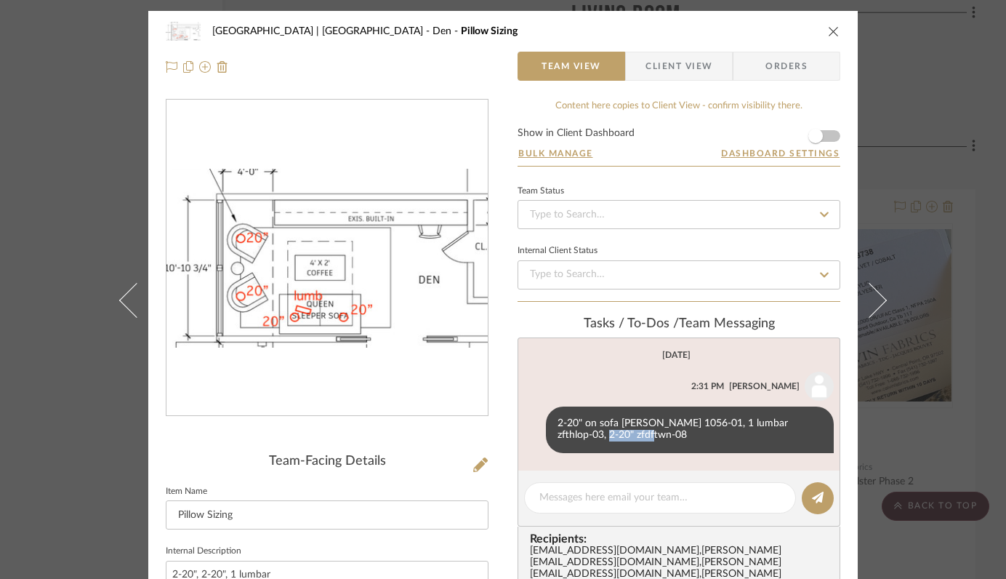
click at [831, 28] on icon "close" at bounding box center [834, 31] width 12 height 12
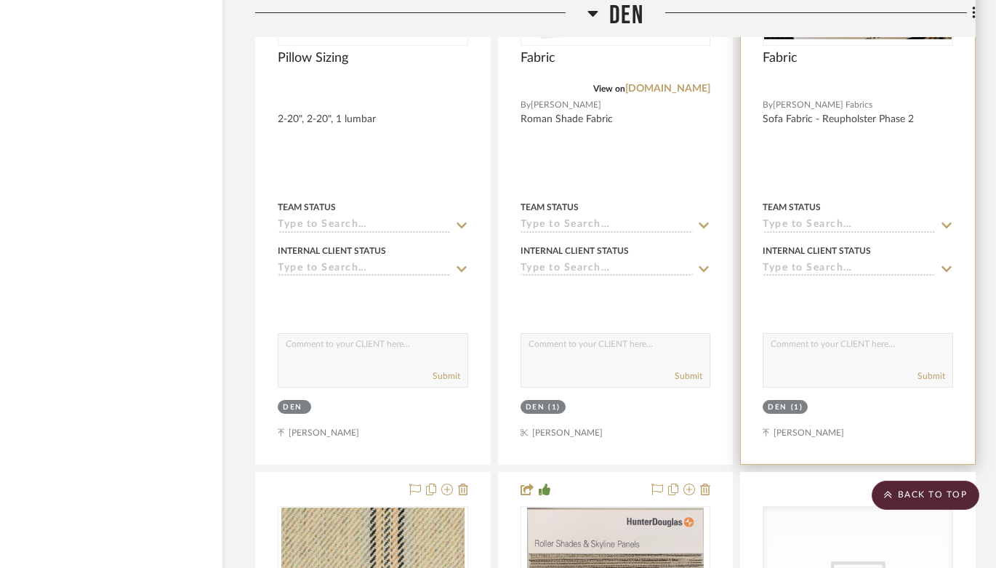
scroll to position [14732, 51]
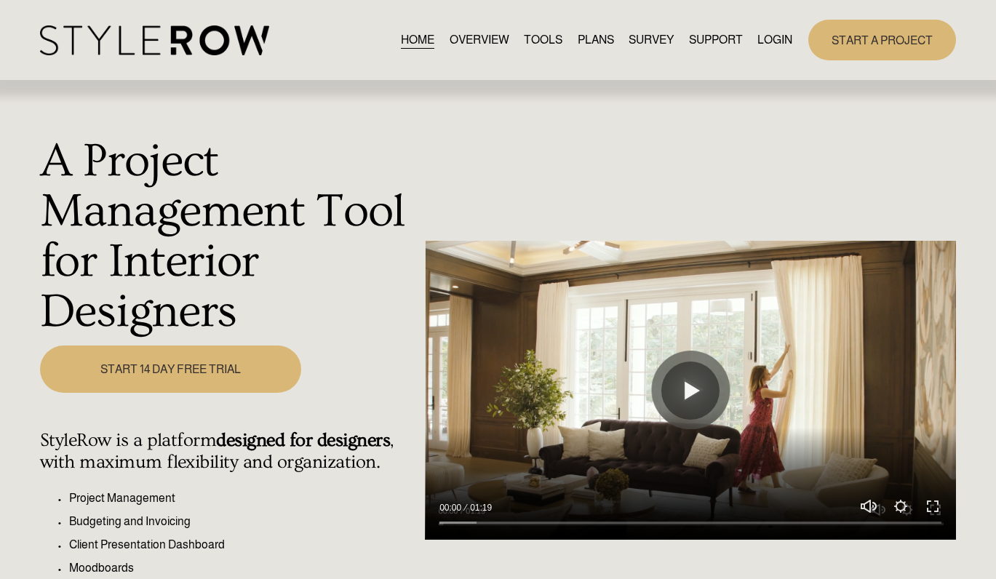
click at [785, 34] on link "LOGIN" at bounding box center [774, 40] width 35 height 20
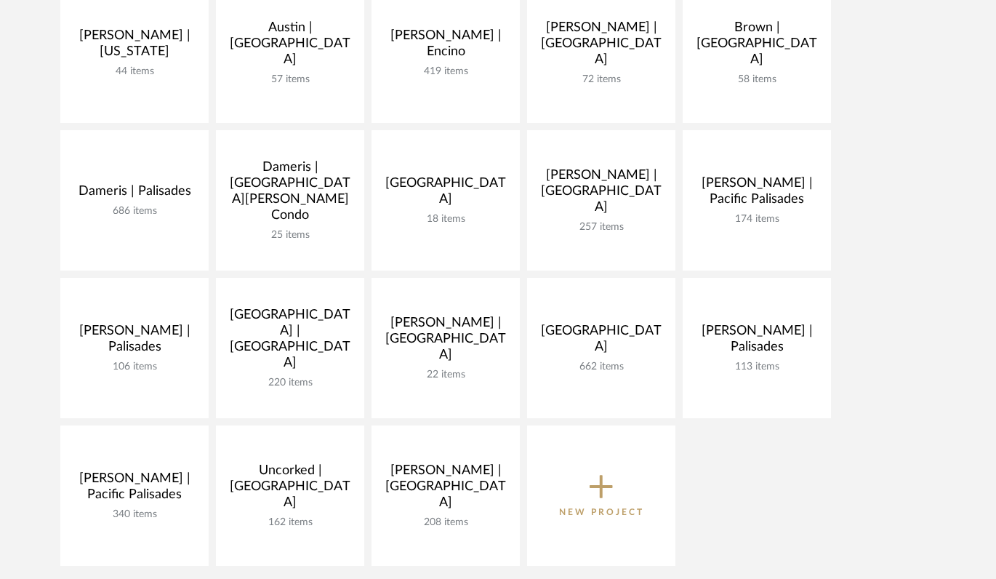
scroll to position [560, 0]
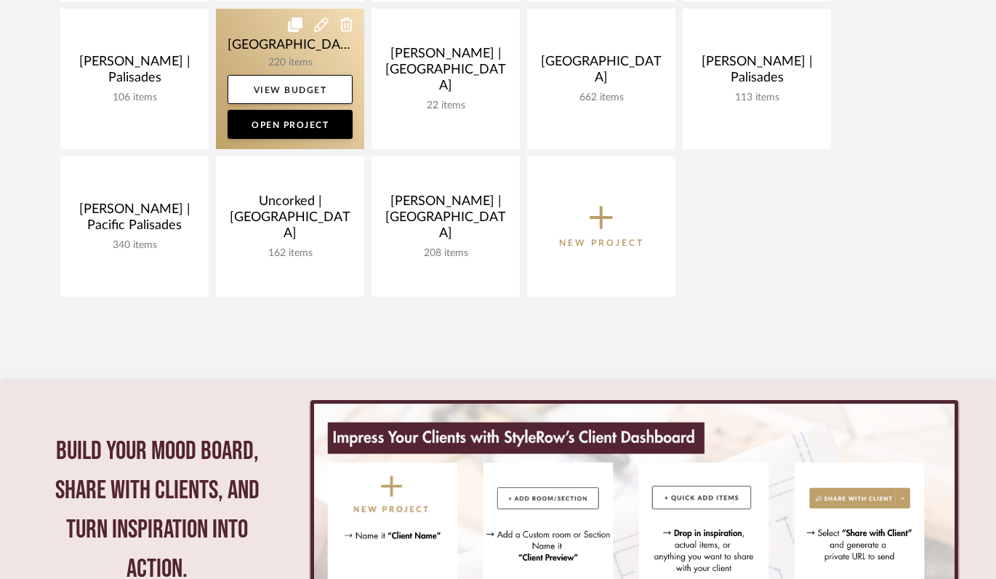
click at [249, 49] on link at bounding box center [290, 79] width 148 height 140
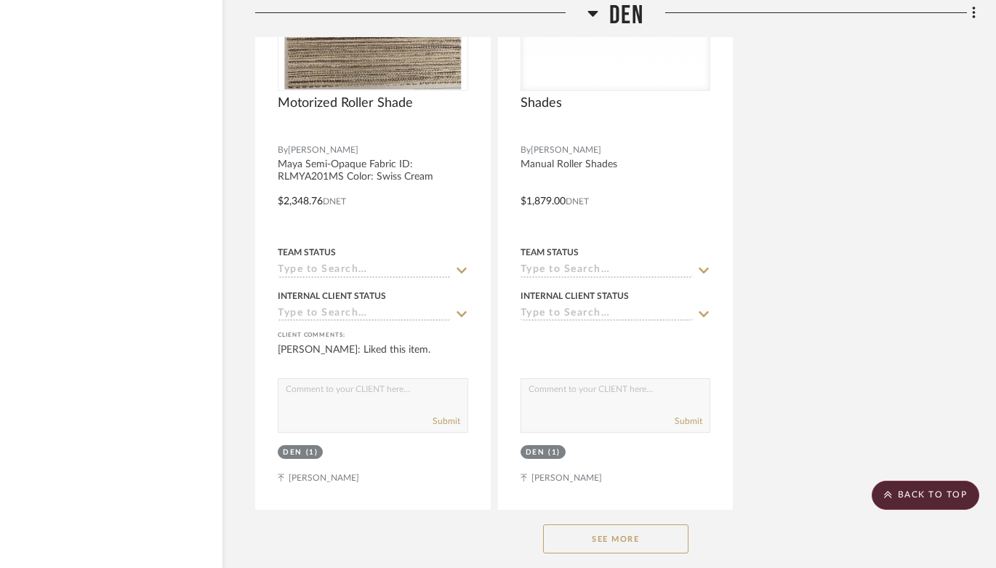
scroll to position [15875, 51]
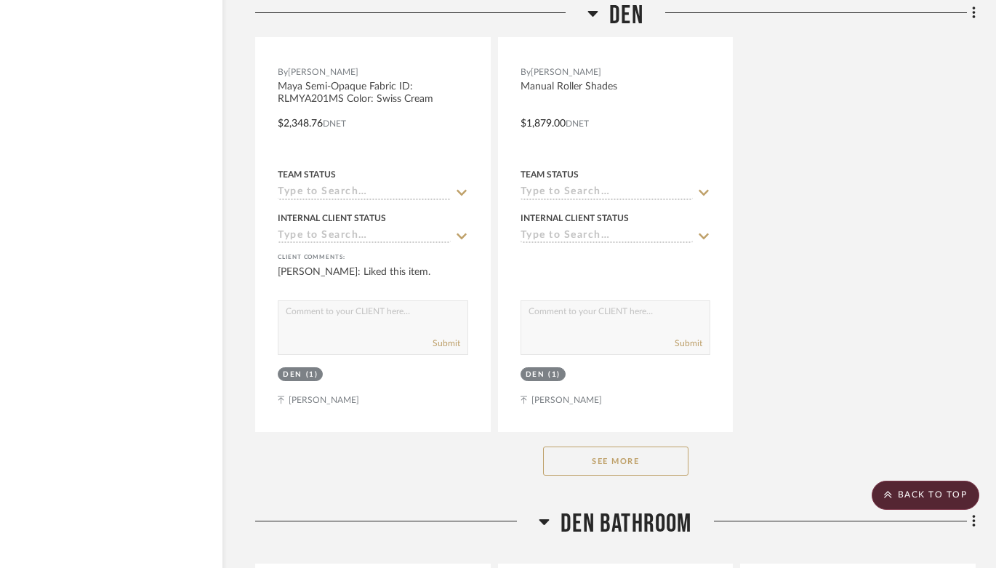
click at [666, 447] on button "See More" at bounding box center [615, 461] width 145 height 29
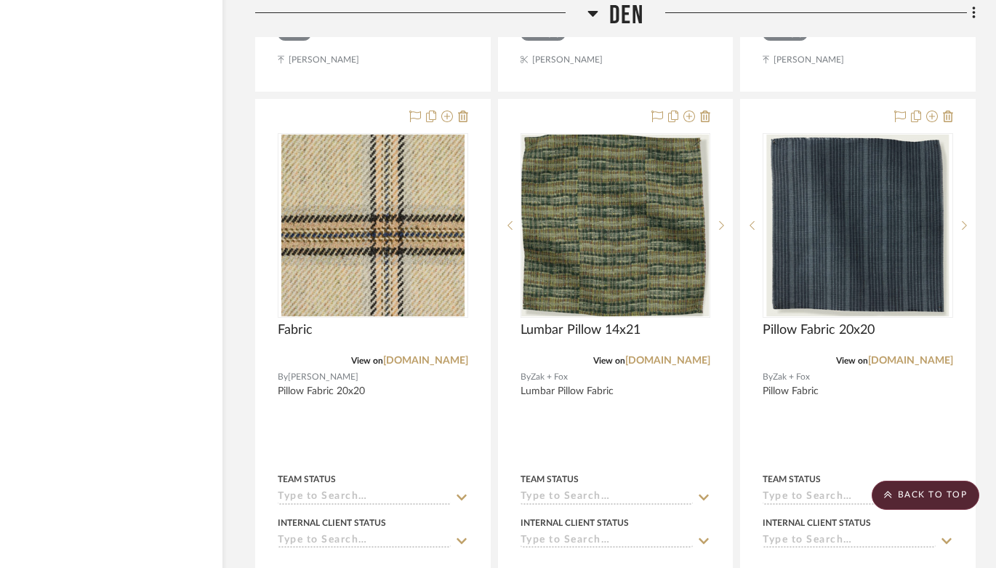
scroll to position [14946, 51]
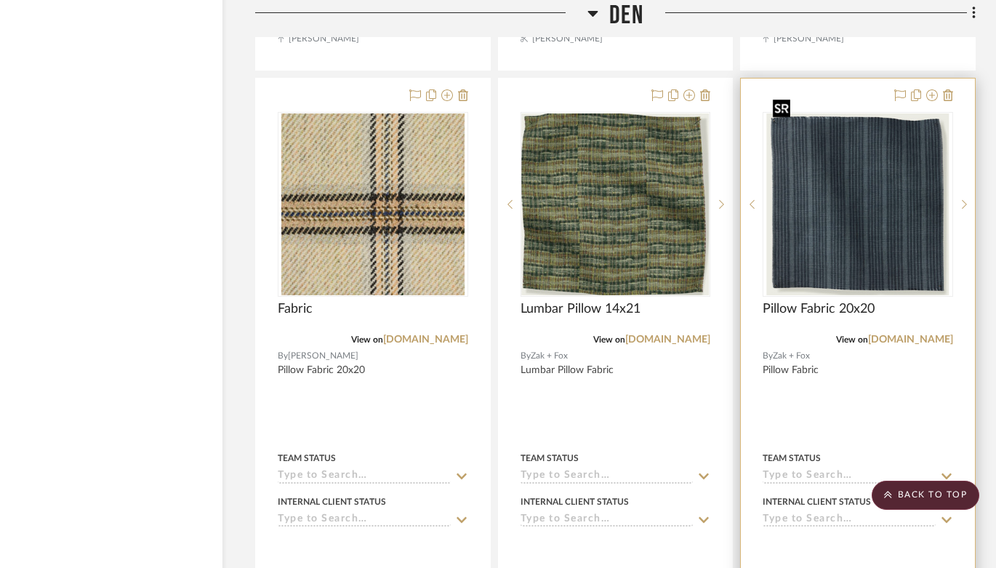
click at [841, 215] on img "0" at bounding box center [858, 204] width 183 height 182
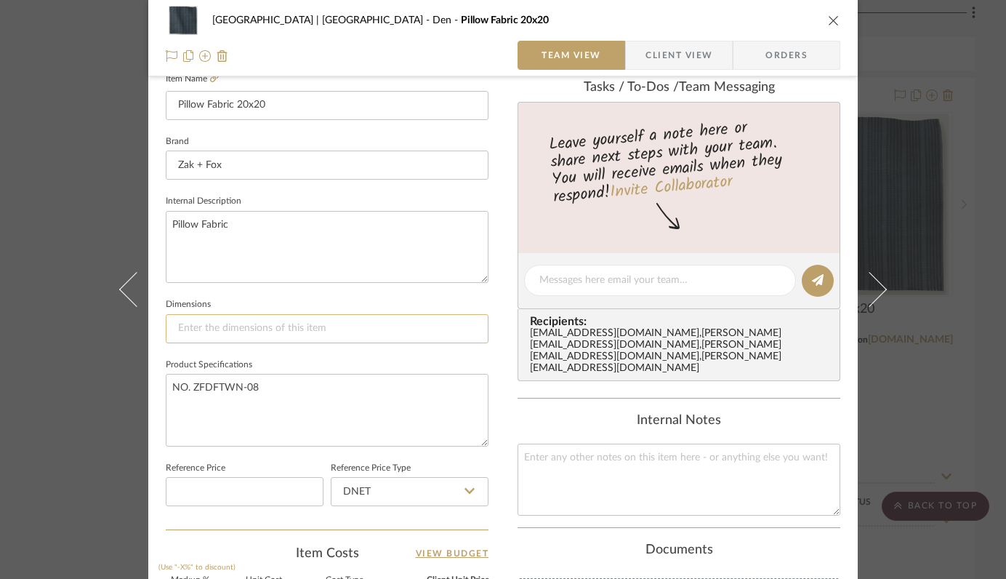
scroll to position [409, 0]
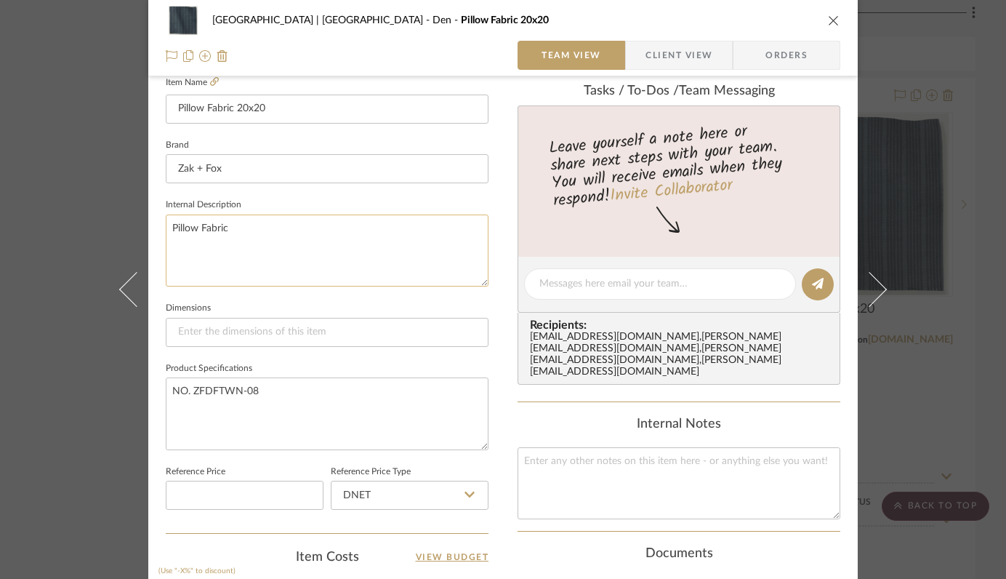
click at [282, 223] on textarea "Pillow Fabric" at bounding box center [327, 251] width 323 height 72
type textarea "Pillow Fabric 20x20"
click at [830, 18] on icon "close" at bounding box center [834, 21] width 12 height 12
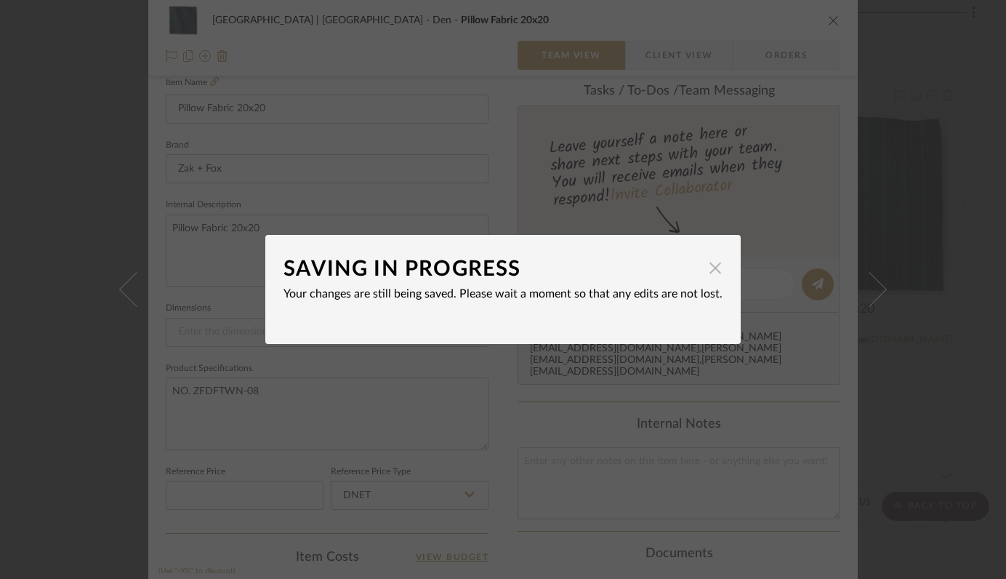
click at [708, 265] on span "button" at bounding box center [715, 267] width 29 height 29
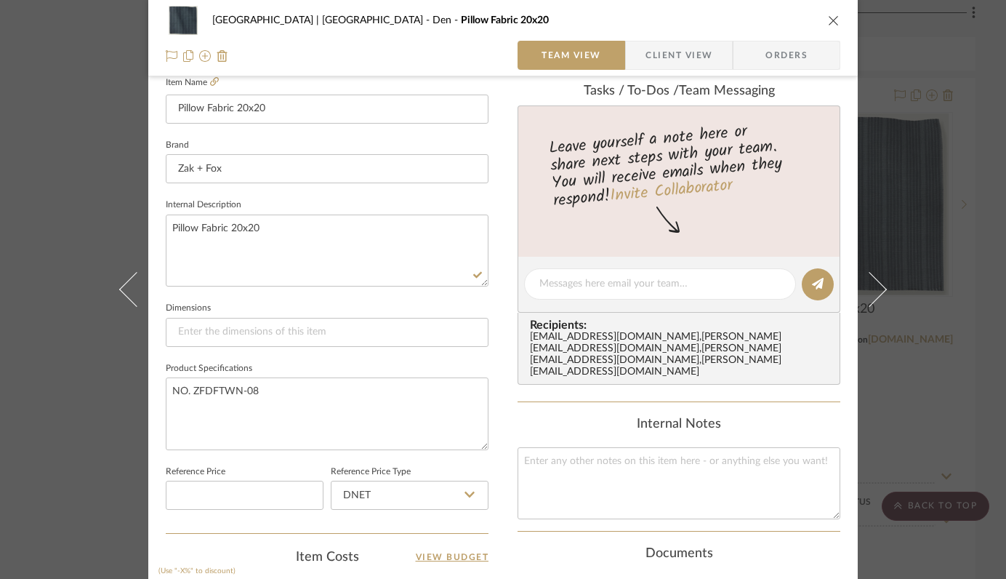
click at [828, 25] on icon "close" at bounding box center [834, 21] width 12 height 12
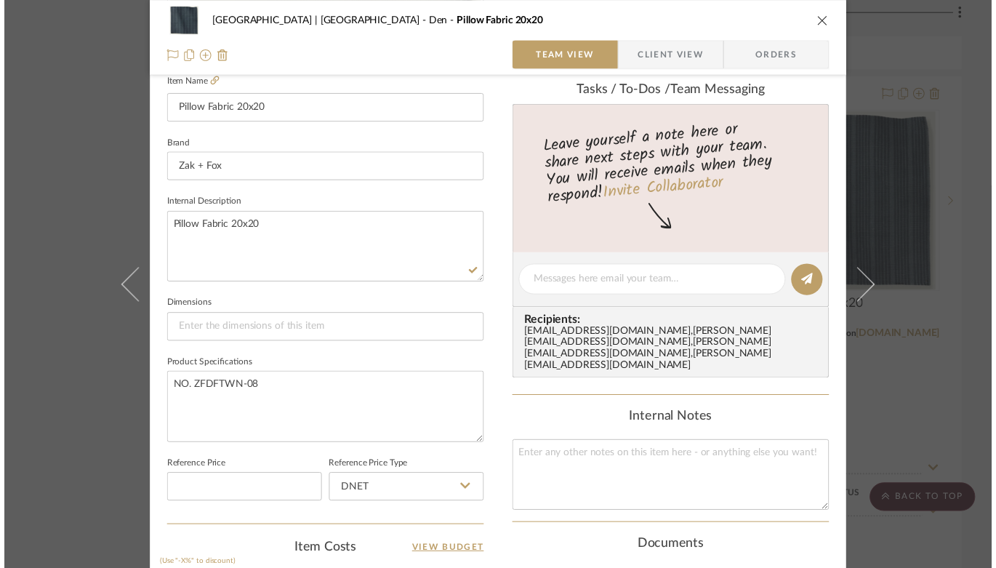
scroll to position [14946, 51]
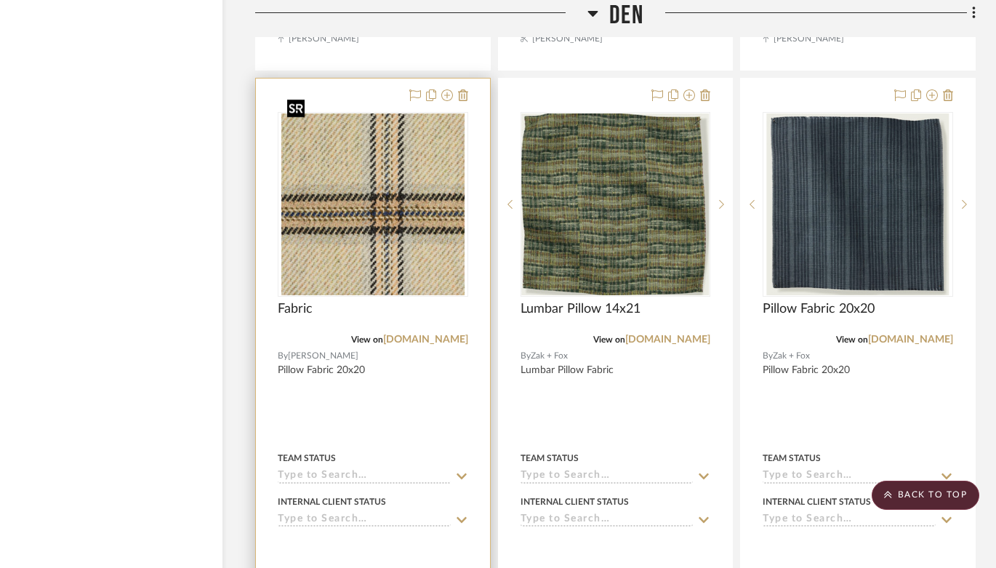
click at [394, 217] on img "0" at bounding box center [372, 204] width 183 height 182
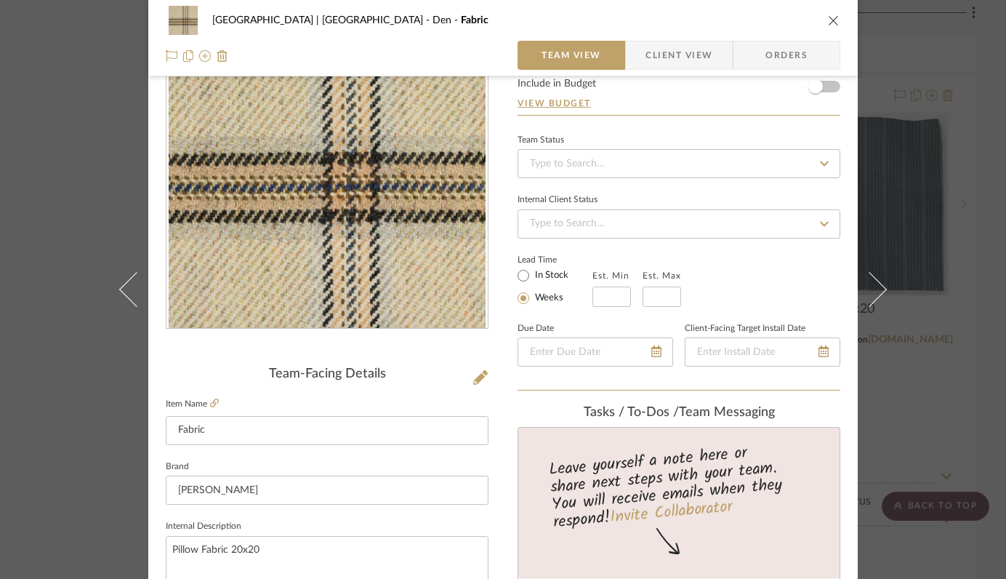
scroll to position [135, 0]
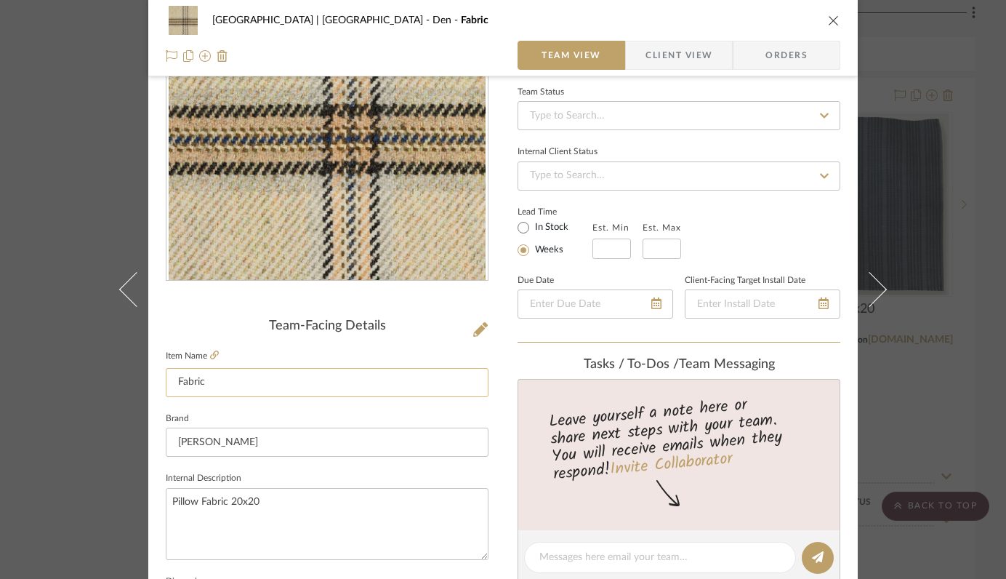
click at [172, 381] on input "Fabric" at bounding box center [327, 382] width 323 height 29
click at [263, 380] on input "Pillow Fabric" at bounding box center [327, 382] width 323 height 29
type input "Pillow Fabric 20x20"
click at [429, 405] on sr-form-field "Item Name Pillow Fabric 20x20" at bounding box center [327, 377] width 323 height 63
click at [829, 22] on icon "close" at bounding box center [834, 21] width 12 height 12
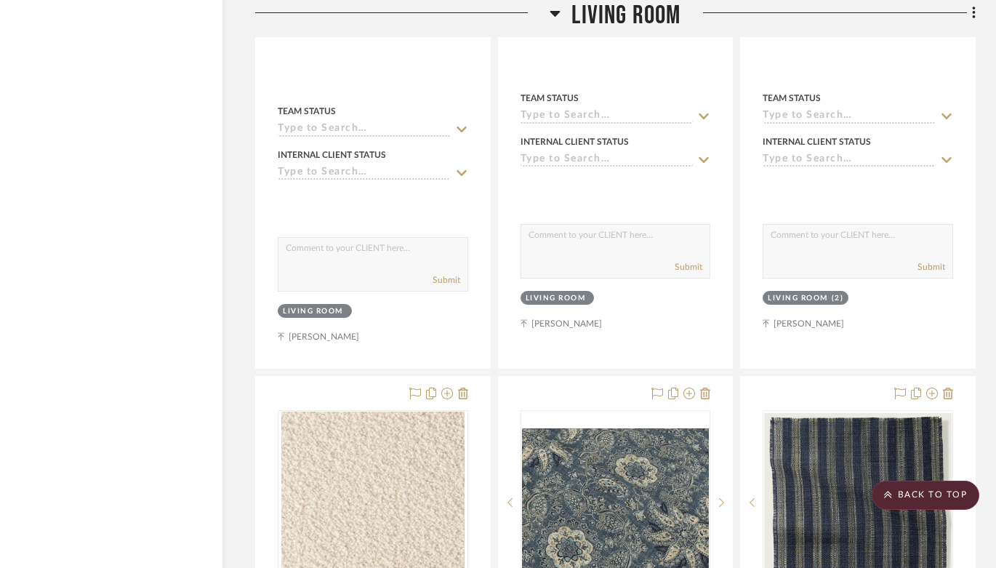
scroll to position [12412, 51]
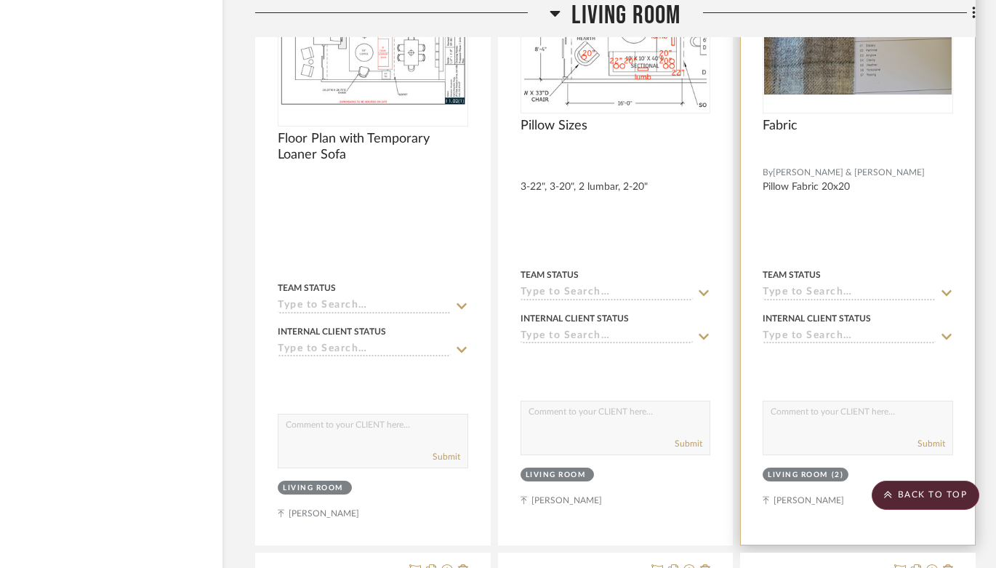
click at [881, 65] on img "0" at bounding box center [858, 21] width 188 height 147
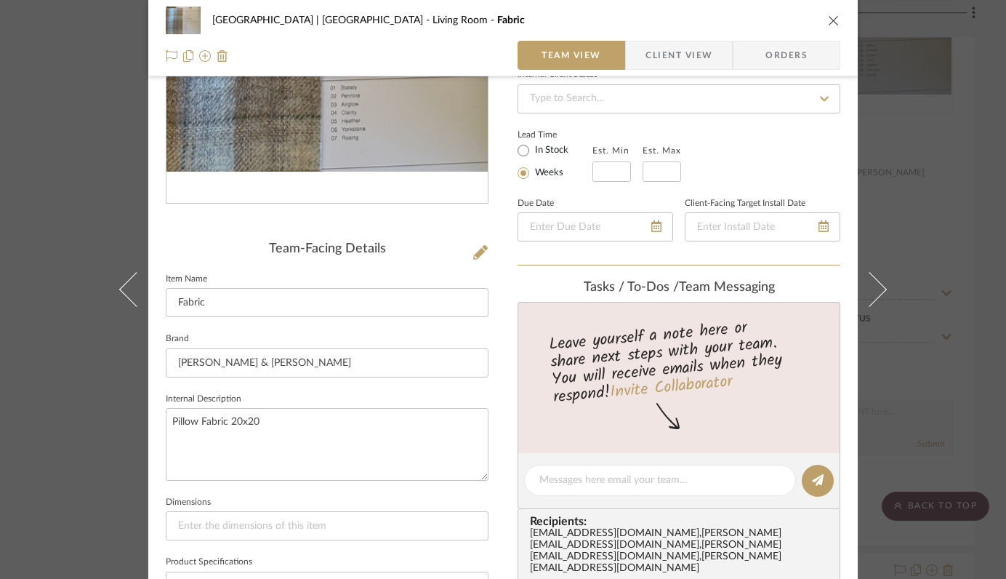
scroll to position [201, 0]
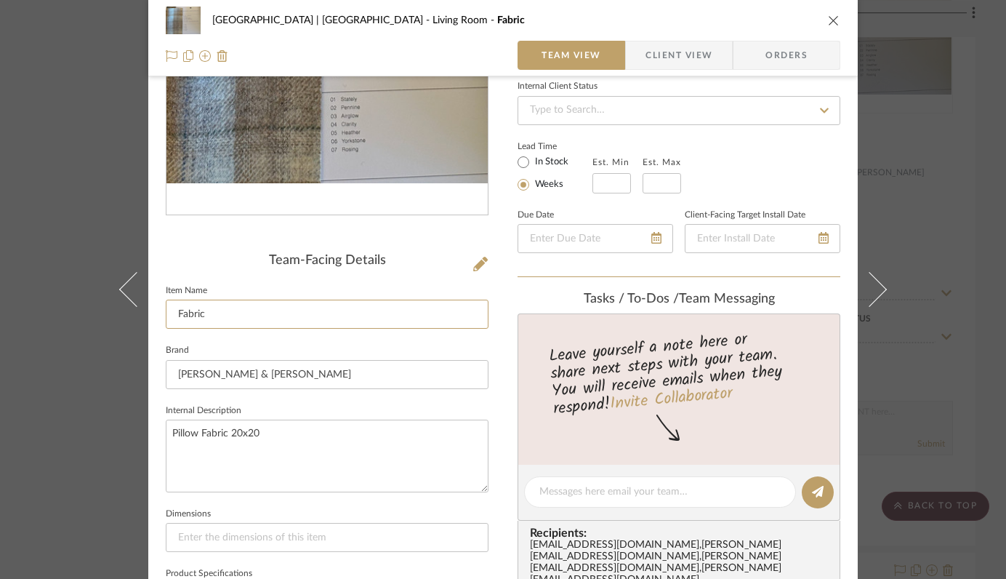
drag, startPoint x: 211, startPoint y: 308, endPoint x: 156, endPoint y: 307, distance: 55.3
click at [156, 308] on div "Meadow Mountain | [GEOGRAPHIC_DATA] Living Room Fabric Team View Client View Or…" at bounding box center [503, 480] width 710 height 1340
click at [270, 314] on input "Pillow Fabric" at bounding box center [327, 314] width 323 height 29
type input "Pillow Fabric 20x20"
click at [368, 343] on fieldset "Brand [PERSON_NAME] & [PERSON_NAME]" at bounding box center [327, 364] width 323 height 49
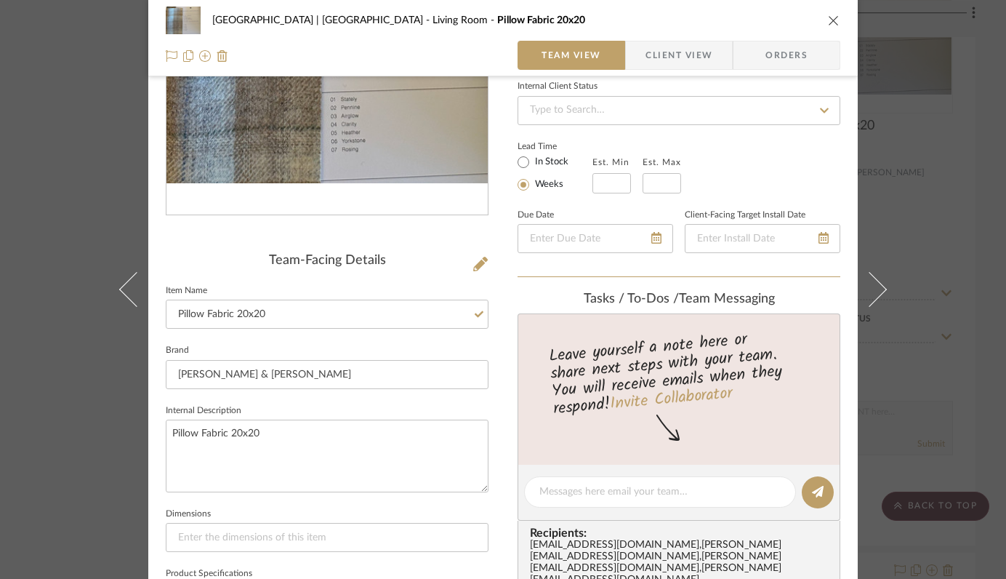
click at [828, 19] on icon "close" at bounding box center [834, 21] width 12 height 12
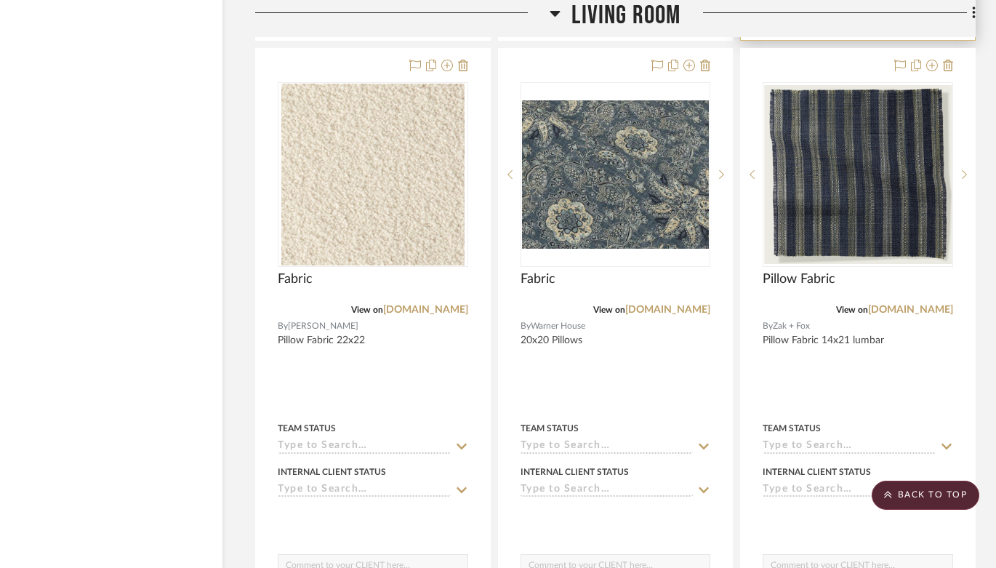
scroll to position [12946, 51]
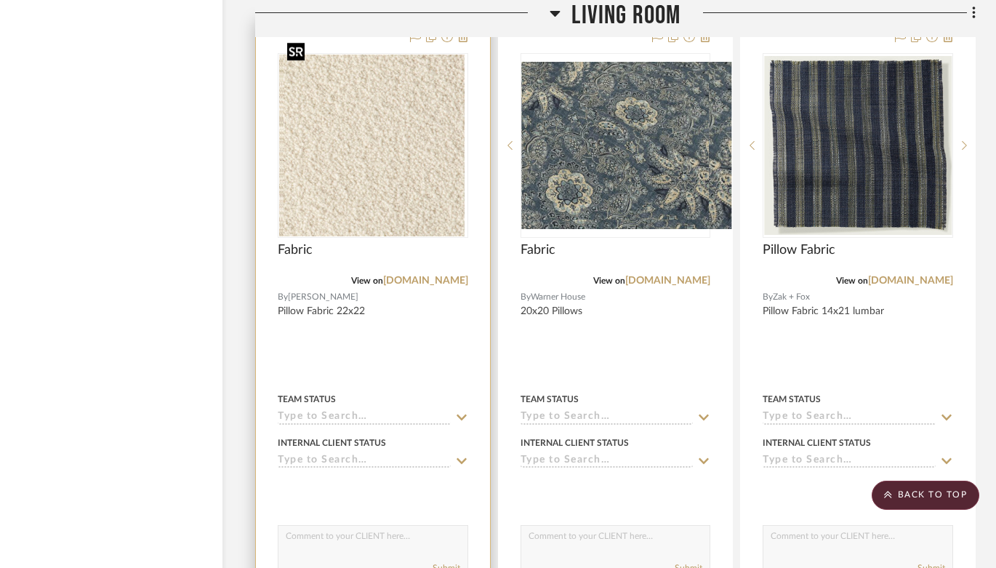
click at [379, 141] on img "0" at bounding box center [370, 146] width 183 height 182
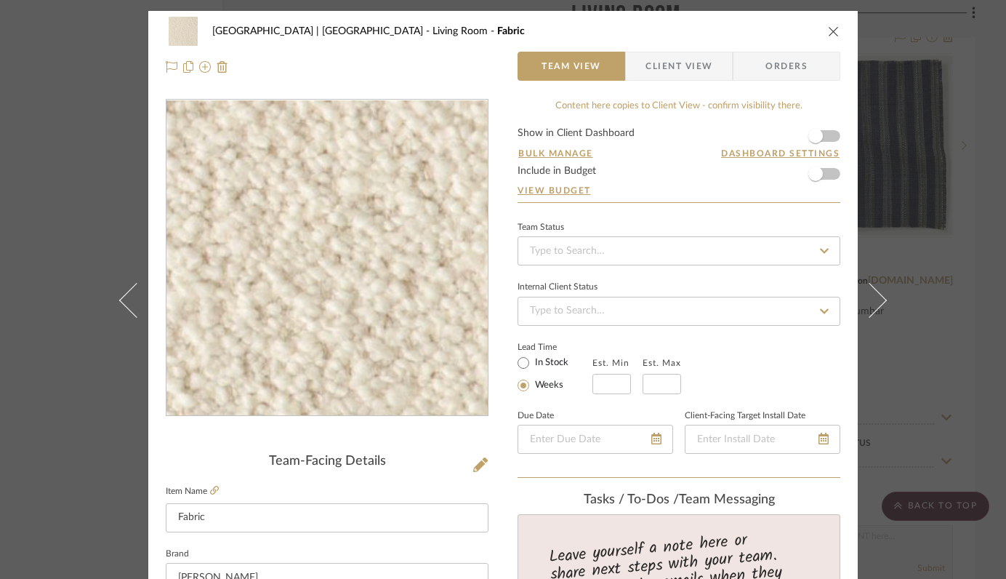
scroll to position [178, 0]
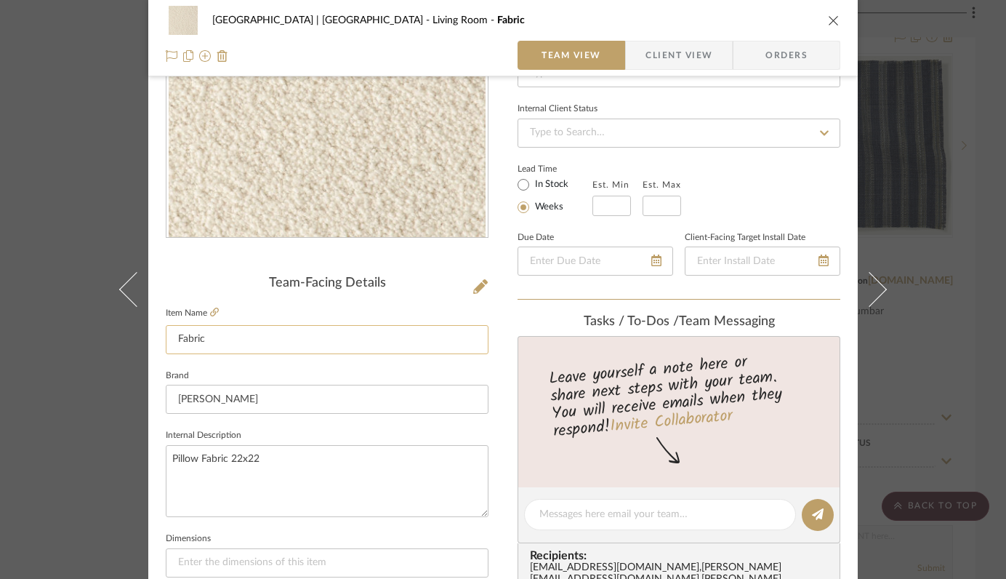
click at [172, 341] on input "Fabric" at bounding box center [327, 339] width 323 height 29
click at [276, 337] on input "Pillow Fabric" at bounding box center [327, 339] width 323 height 29
type input "Pillow Fabric 22x22"
click at [428, 375] on fieldset "Brand [PERSON_NAME]" at bounding box center [327, 390] width 323 height 49
click at [828, 20] on icon "close" at bounding box center [834, 21] width 12 height 12
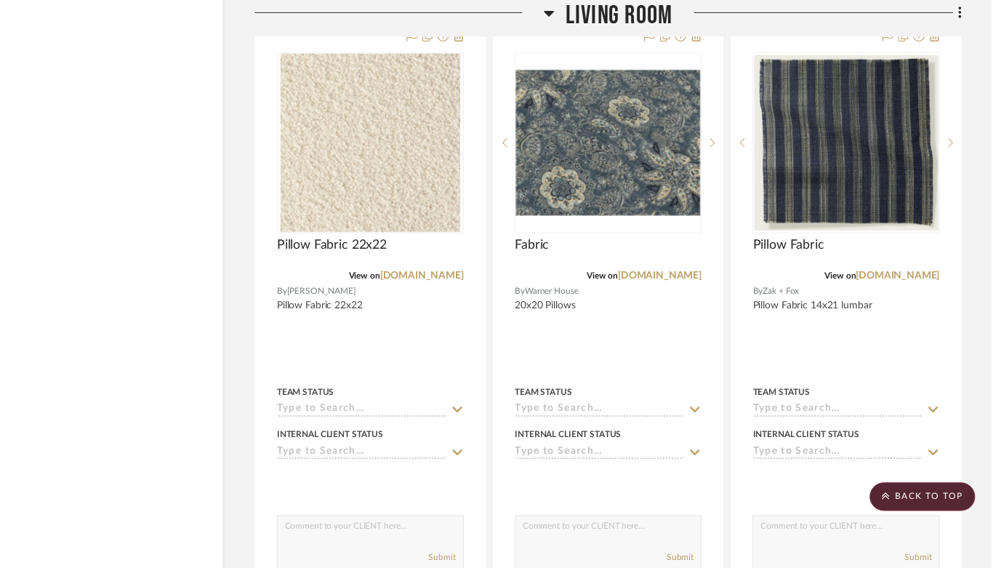
scroll to position [12946, 51]
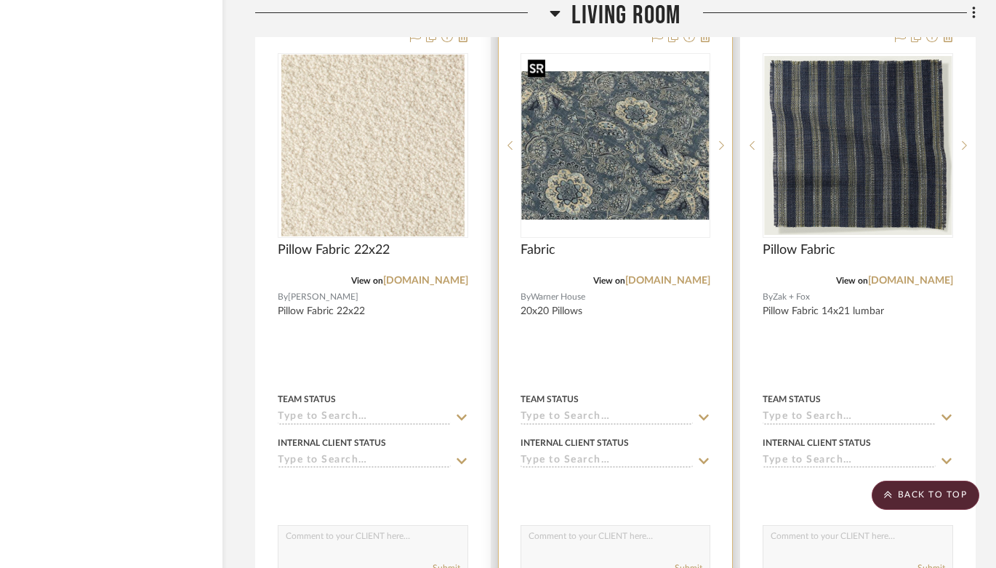
click at [651, 142] on img "0" at bounding box center [616, 145] width 188 height 149
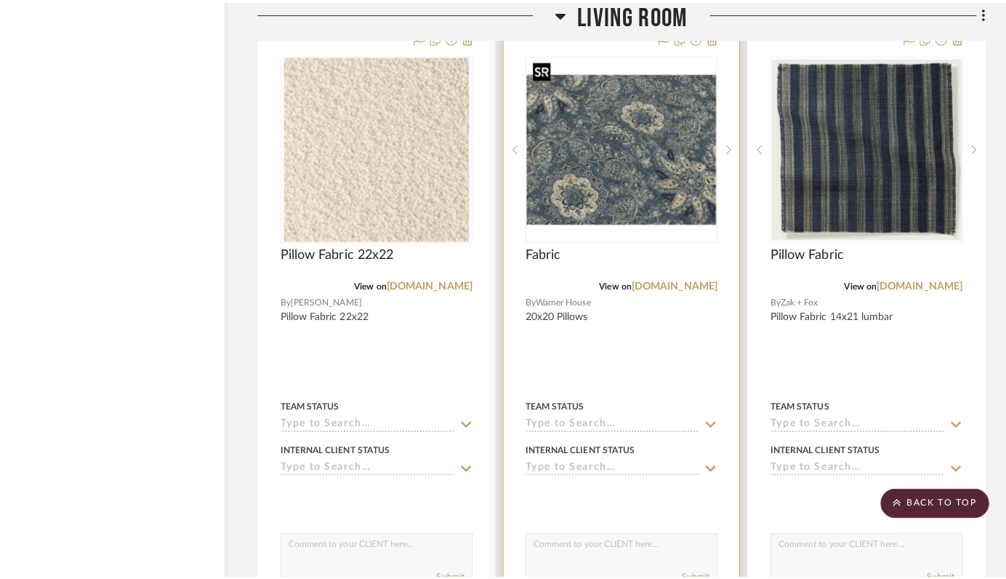
scroll to position [0, 0]
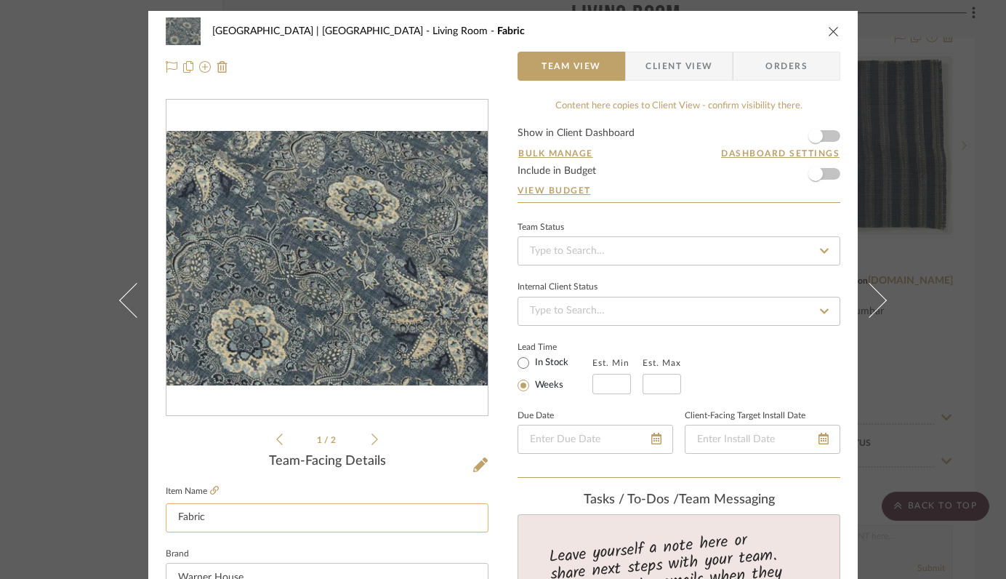
click at [321, 518] on input "Fabric" at bounding box center [327, 517] width 323 height 29
click at [177, 517] on input "Fabric 20x20" at bounding box center [327, 517] width 323 height 29
click at [174, 517] on input "Fabric 20x20" at bounding box center [327, 517] width 323 height 29
type input "Pillow Fabric 20x20"
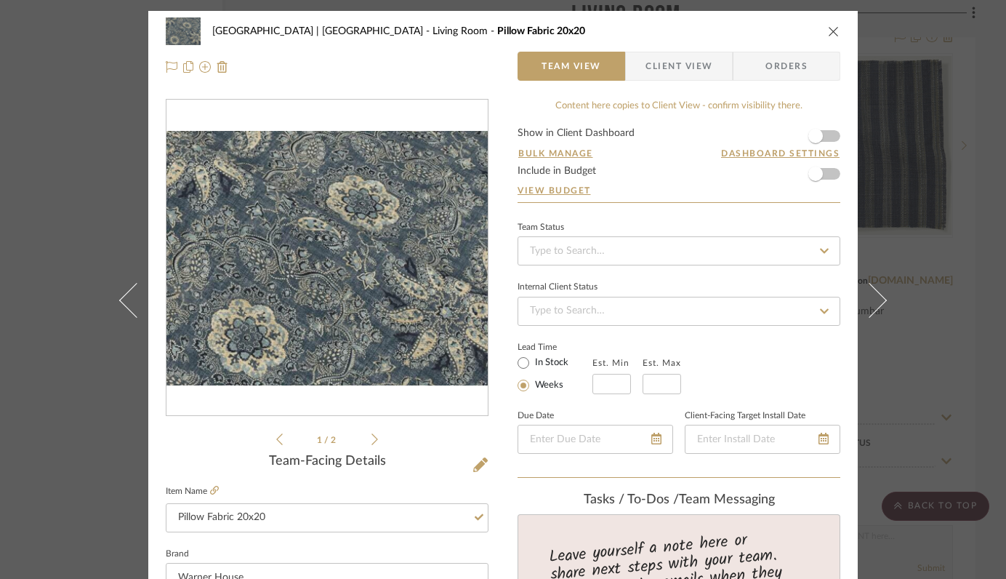
click at [828, 29] on icon "close" at bounding box center [834, 31] width 12 height 12
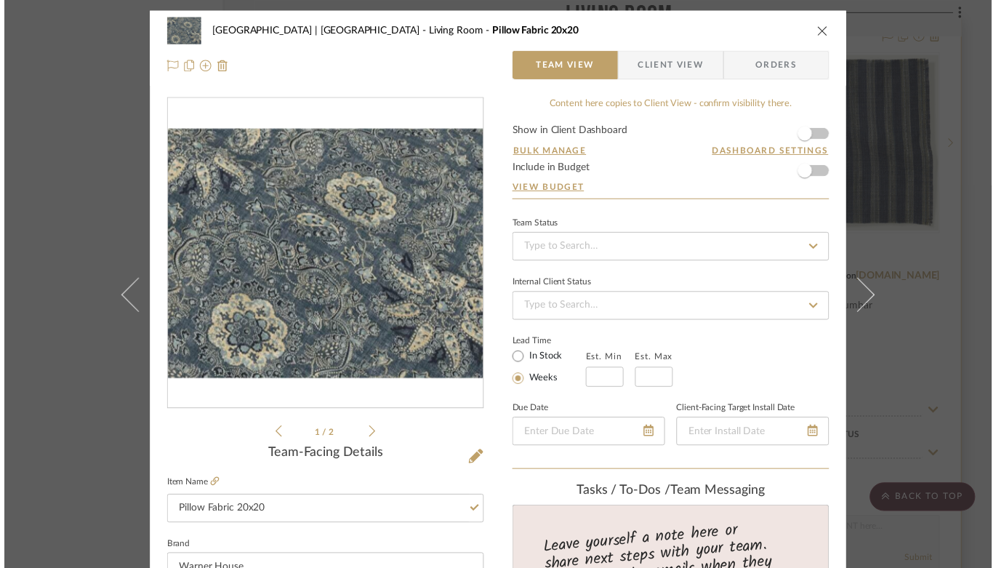
scroll to position [12946, 51]
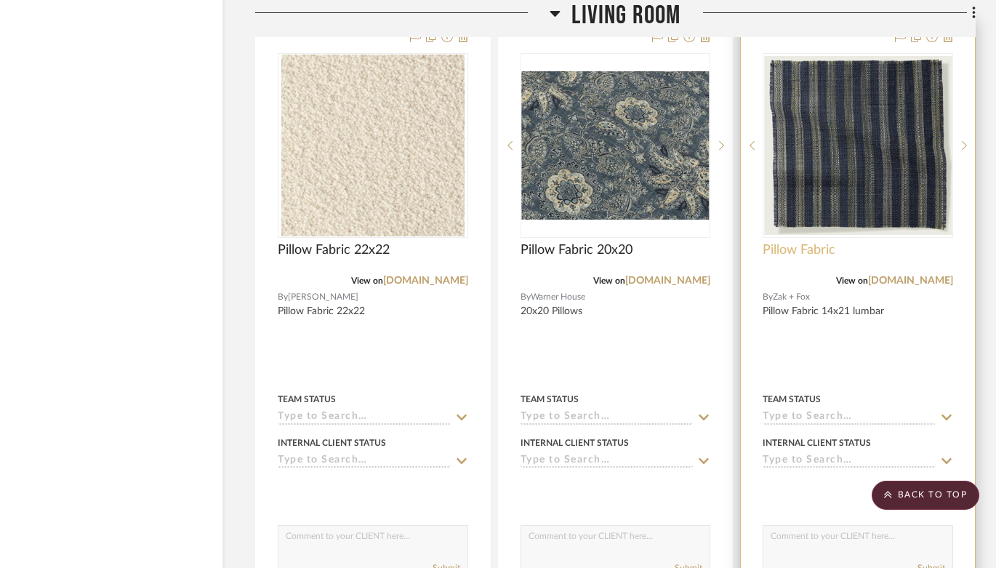
click at [822, 242] on span "Pillow Fabric" at bounding box center [799, 250] width 73 height 16
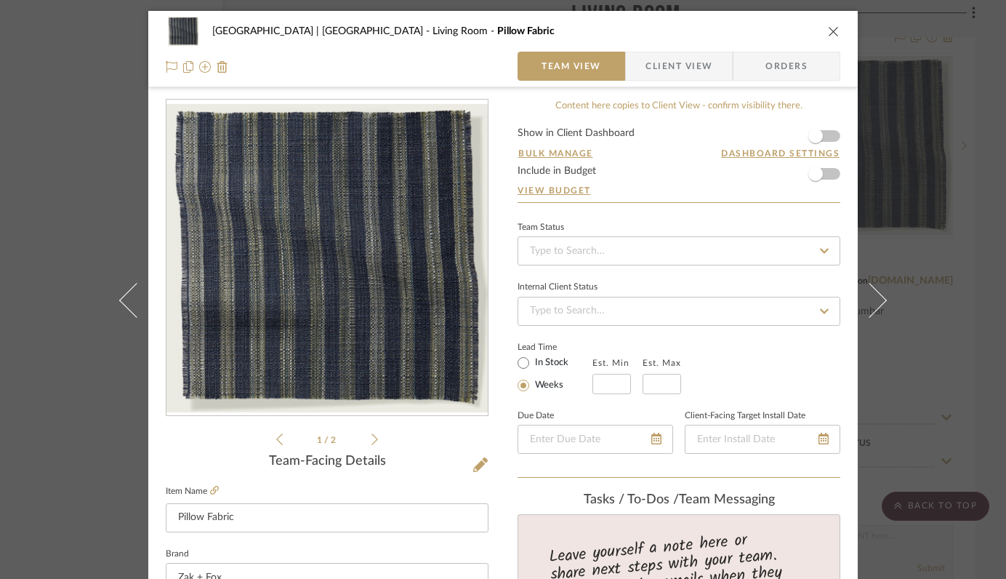
scroll to position [88, 0]
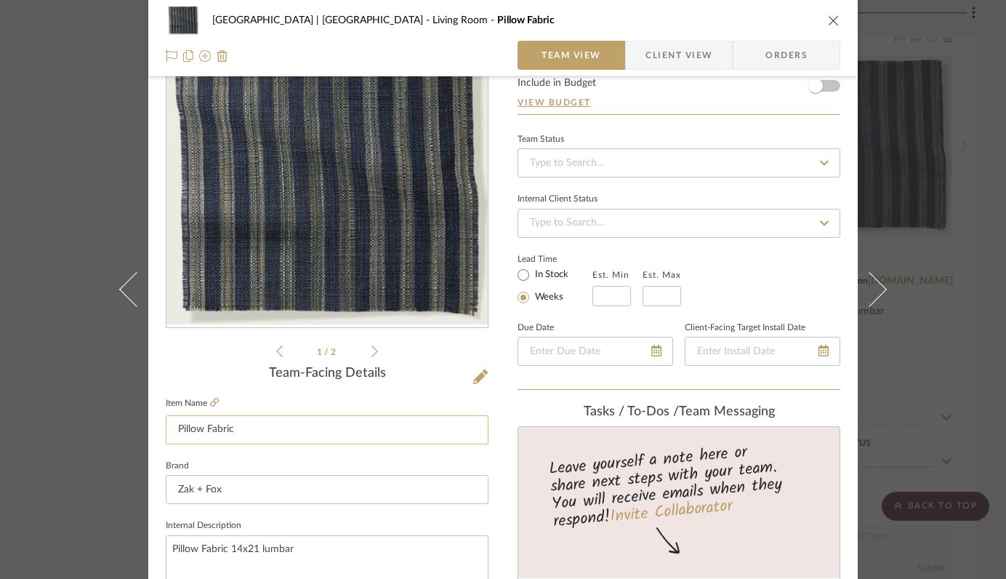
click at [267, 431] on input "Pillow Fabric" at bounding box center [327, 429] width 323 height 29
type input "Pillow Fabric Lumbar 14x21"
click at [355, 460] on fieldset "Brand Zak + Fox" at bounding box center [327, 480] width 323 height 49
click at [828, 15] on icon "close" at bounding box center [834, 21] width 12 height 12
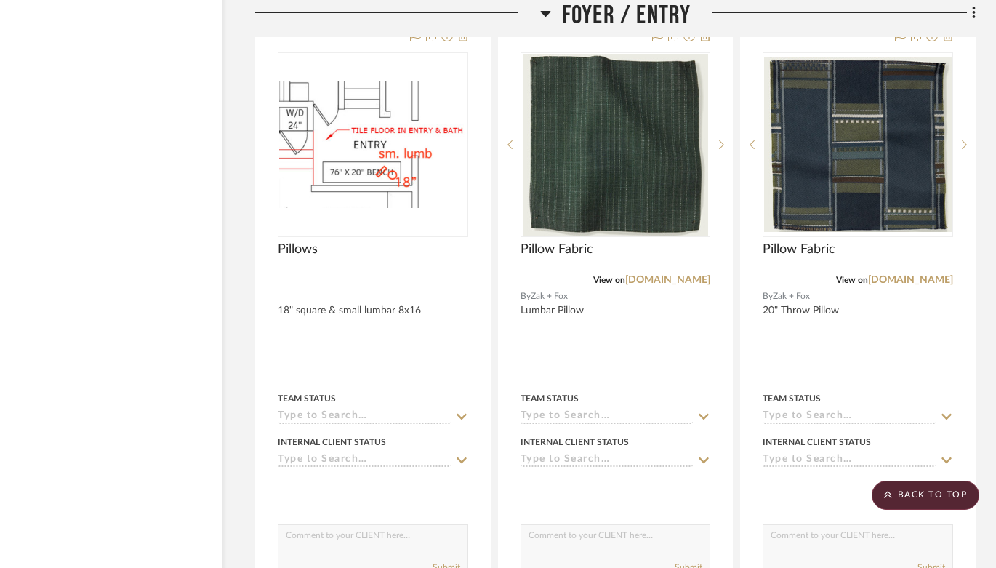
scroll to position [4613, 51]
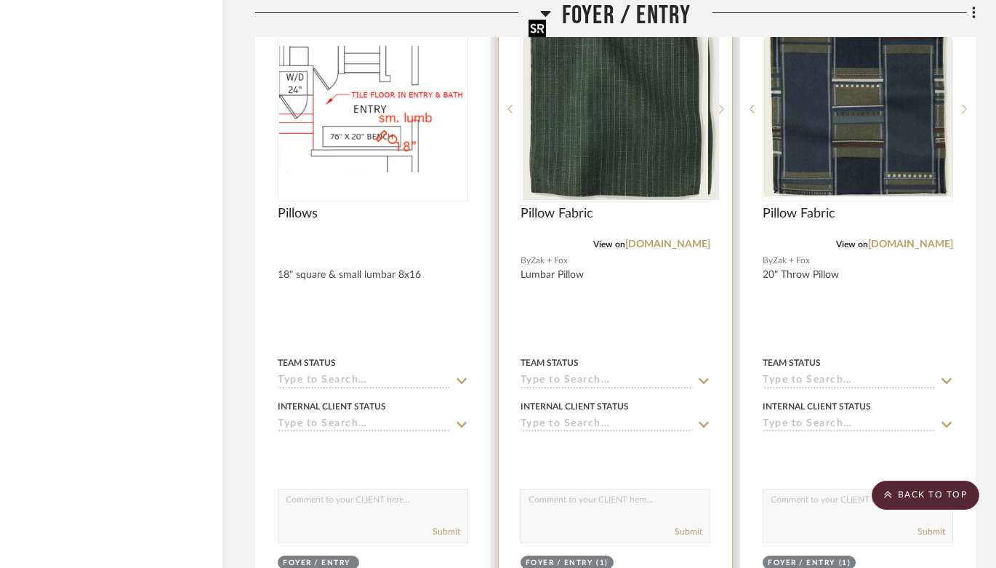
click at [617, 76] on div at bounding box center [616, 109] width 191 height 185
click at [591, 124] on img "0" at bounding box center [615, 109] width 185 height 182
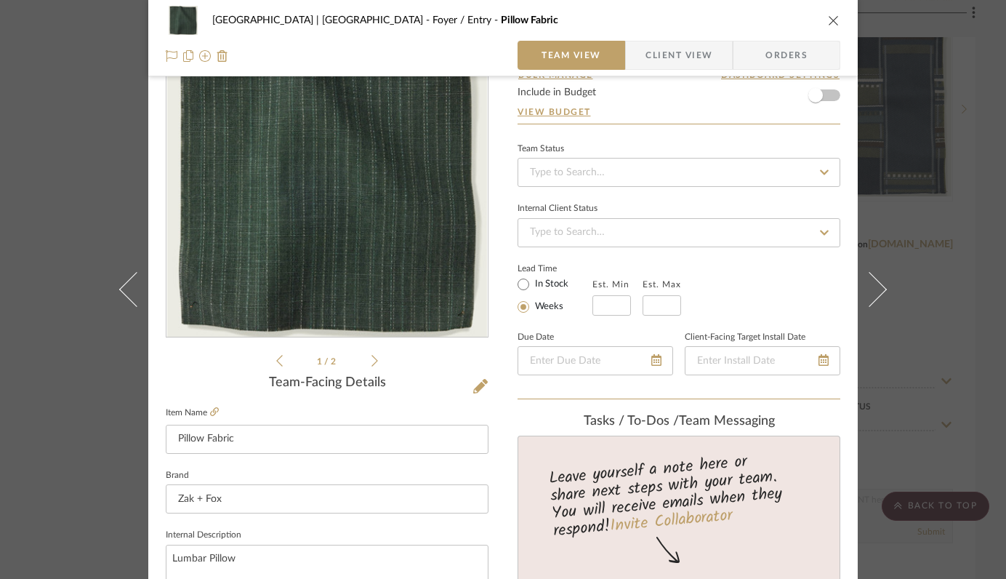
scroll to position [97, 0]
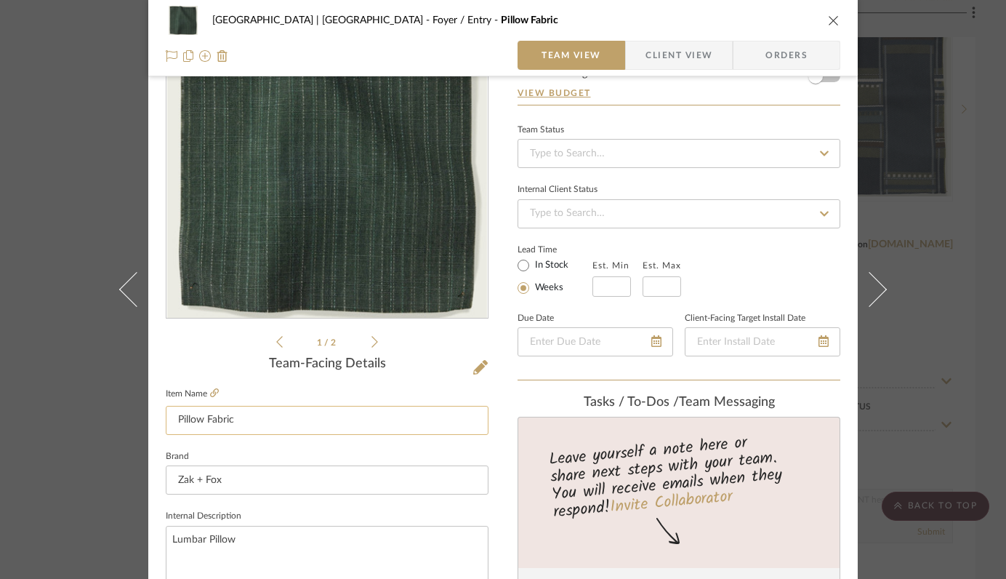
click at [300, 417] on input "Pillow Fabric" at bounding box center [327, 420] width 323 height 29
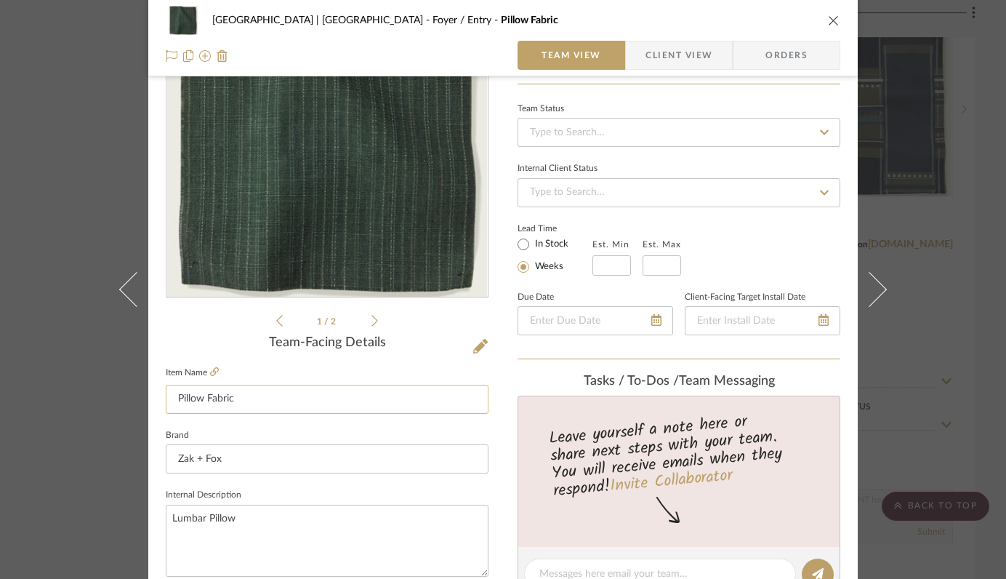
scroll to position [124, 0]
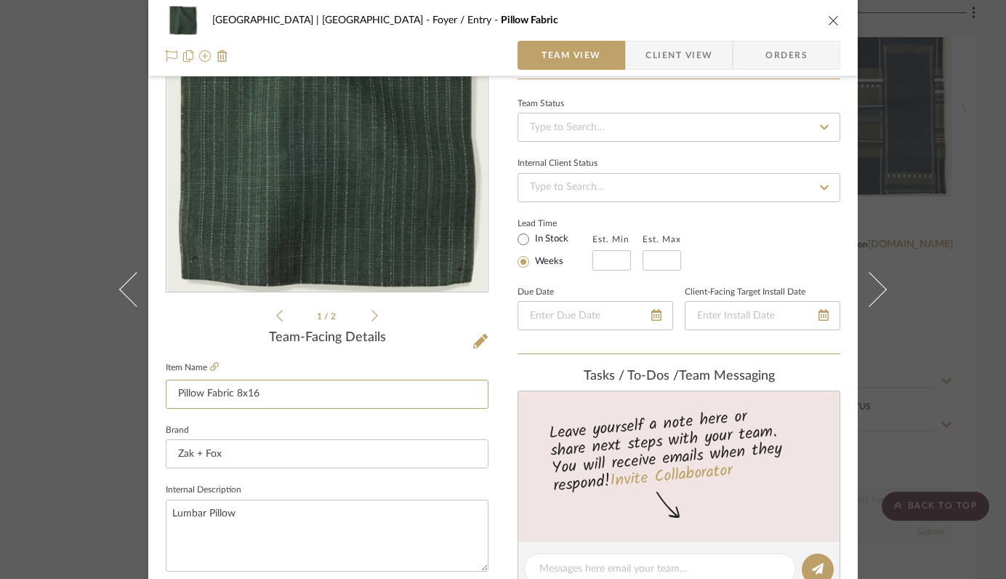
type input "Pillow Fabric 8x16"
click at [410, 423] on fieldset "Brand Zak + Fox" at bounding box center [327, 444] width 323 height 49
click at [829, 19] on icon "close" at bounding box center [834, 21] width 12 height 12
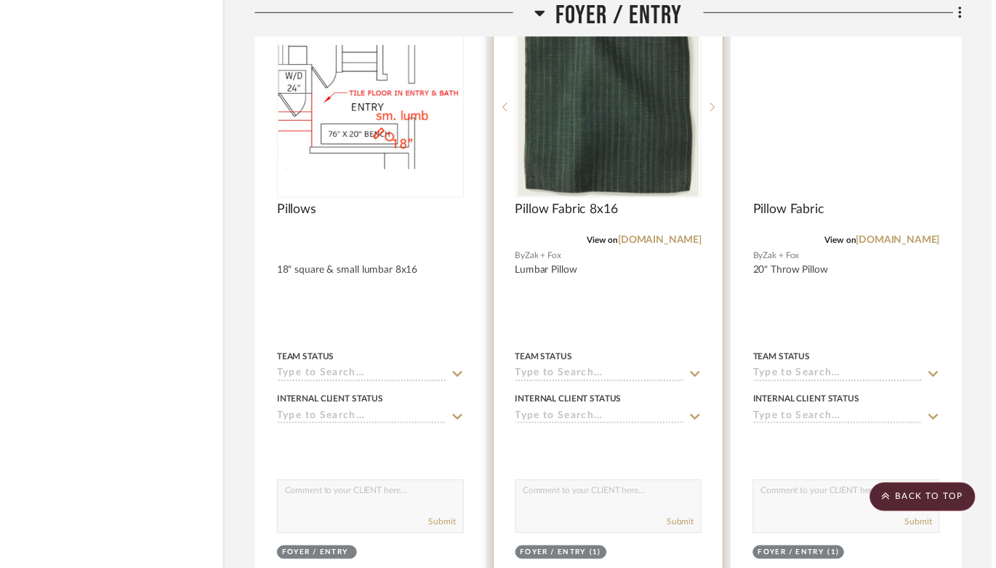
scroll to position [4613, 51]
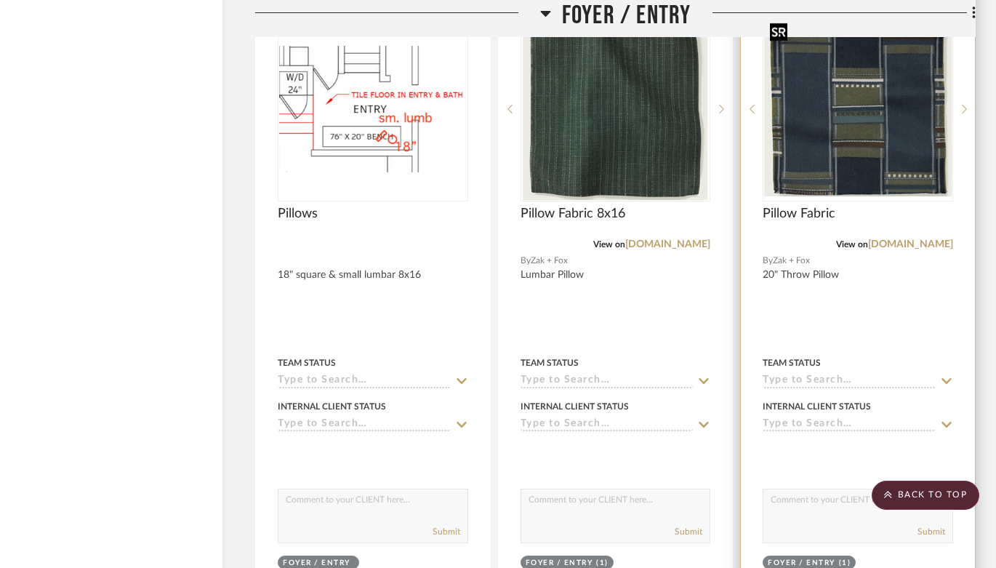
click at [831, 112] on img "0" at bounding box center [858, 109] width 188 height 174
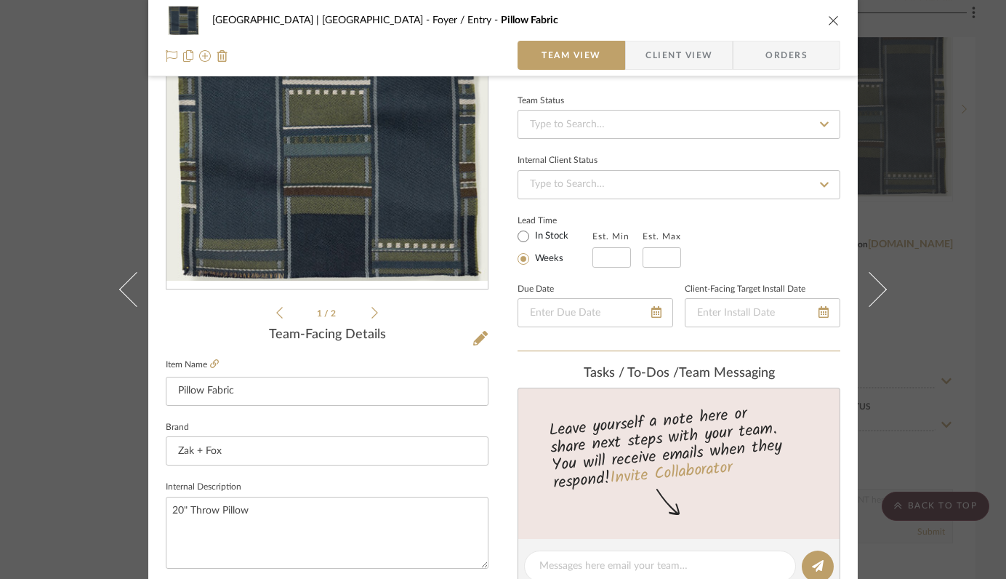
scroll to position [129, 0]
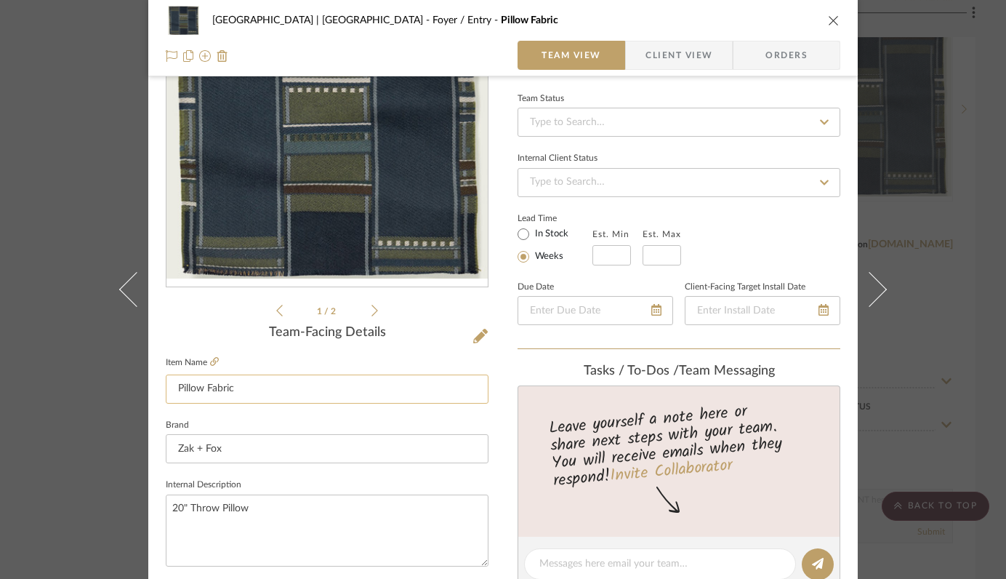
click at [276, 384] on input "Pillow Fabric" at bounding box center [327, 389] width 323 height 29
type input "Pillow Fabric 20x20"
click at [338, 422] on fieldset "Brand Zak + Fox" at bounding box center [327, 439] width 323 height 49
click at [828, 18] on icon "close" at bounding box center [834, 21] width 12 height 12
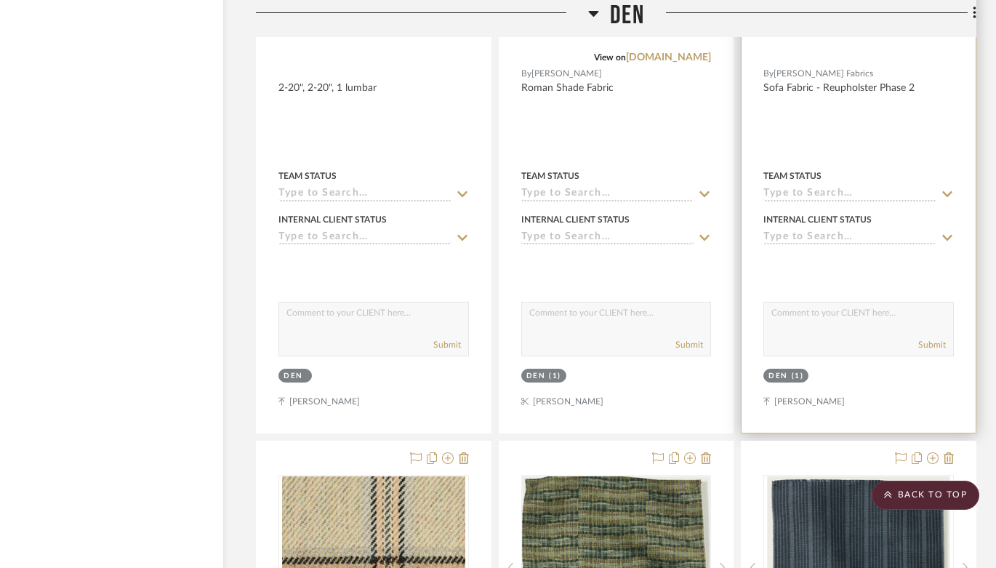
scroll to position [14427, 50]
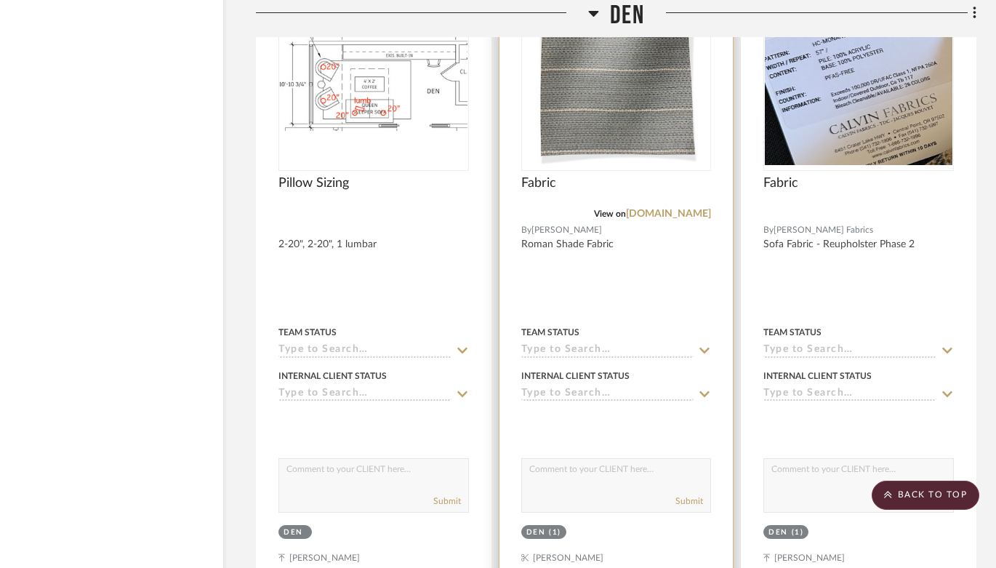
click at [648, 82] on img "0" at bounding box center [616, 79] width 182 height 182
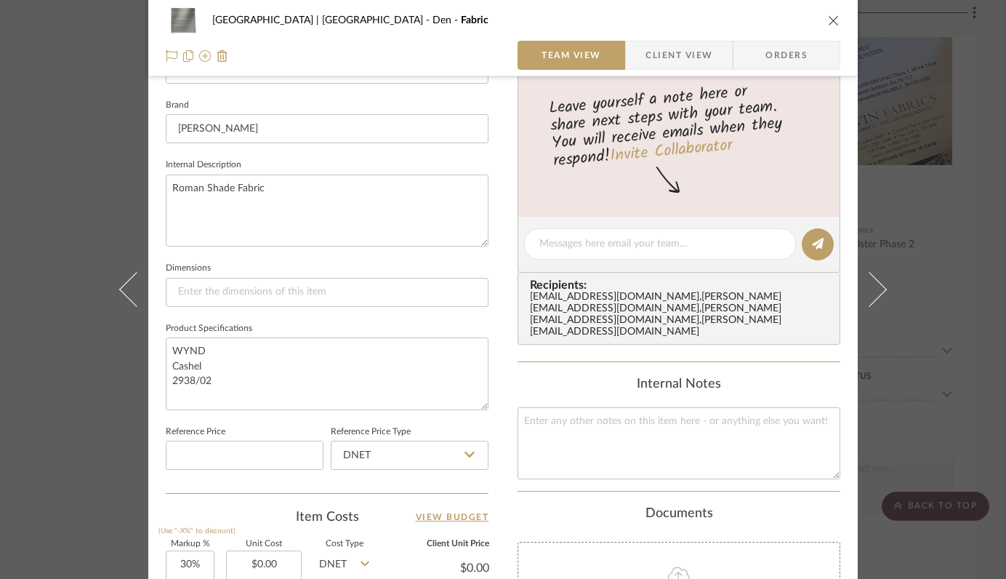
scroll to position [375, 0]
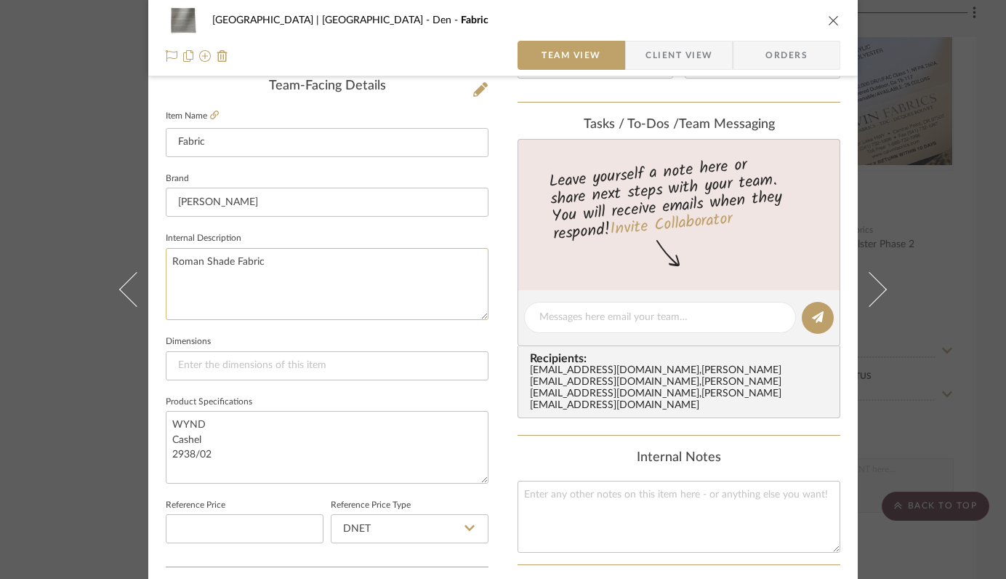
click at [300, 262] on textarea "Roman Shade Fabric" at bounding box center [327, 284] width 323 height 72
type textarea "Roman Shade Fabric blackout line"
click at [830, 19] on icon "close" at bounding box center [834, 21] width 12 height 12
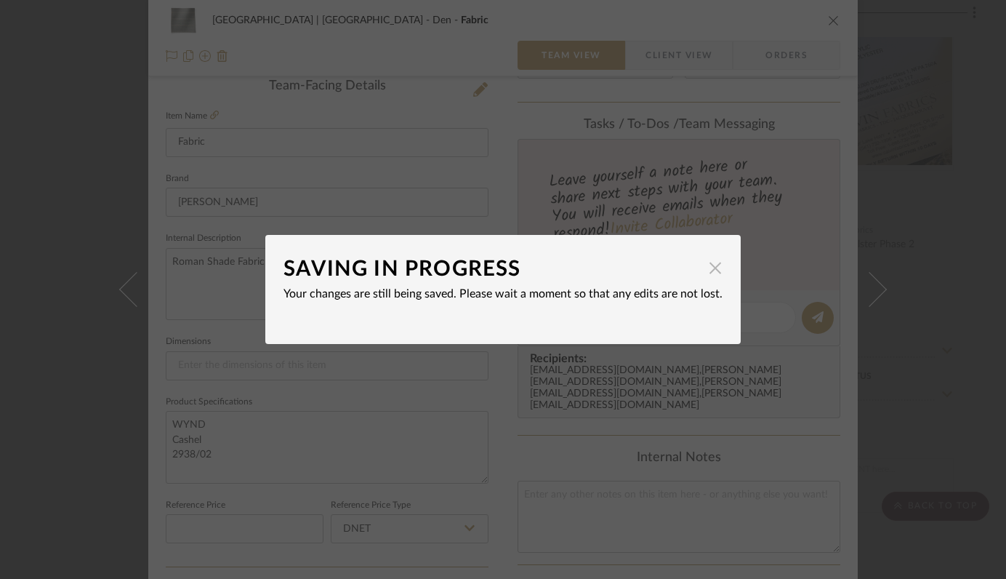
click at [708, 268] on span "button" at bounding box center [715, 267] width 29 height 29
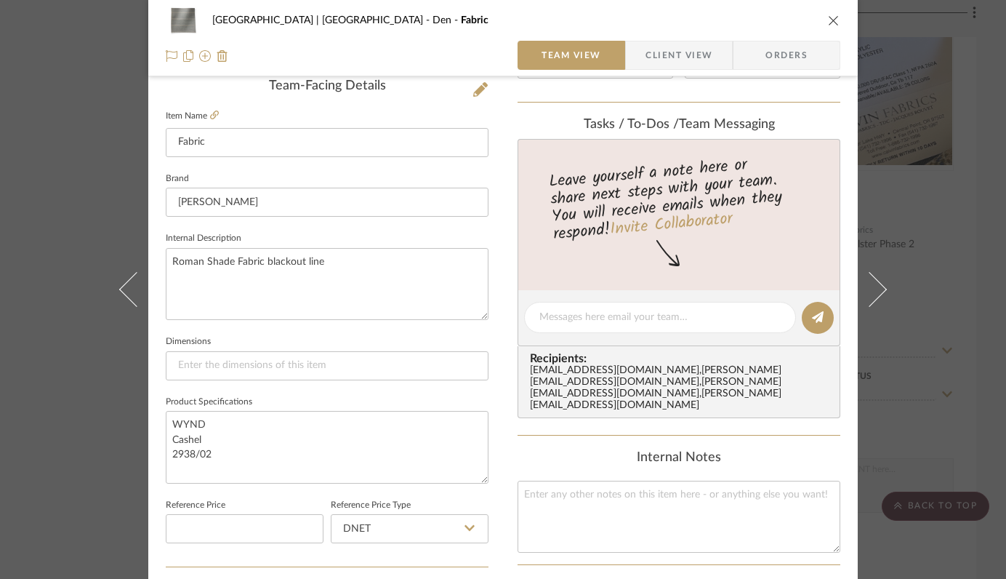
click at [829, 15] on icon "close" at bounding box center [834, 21] width 12 height 12
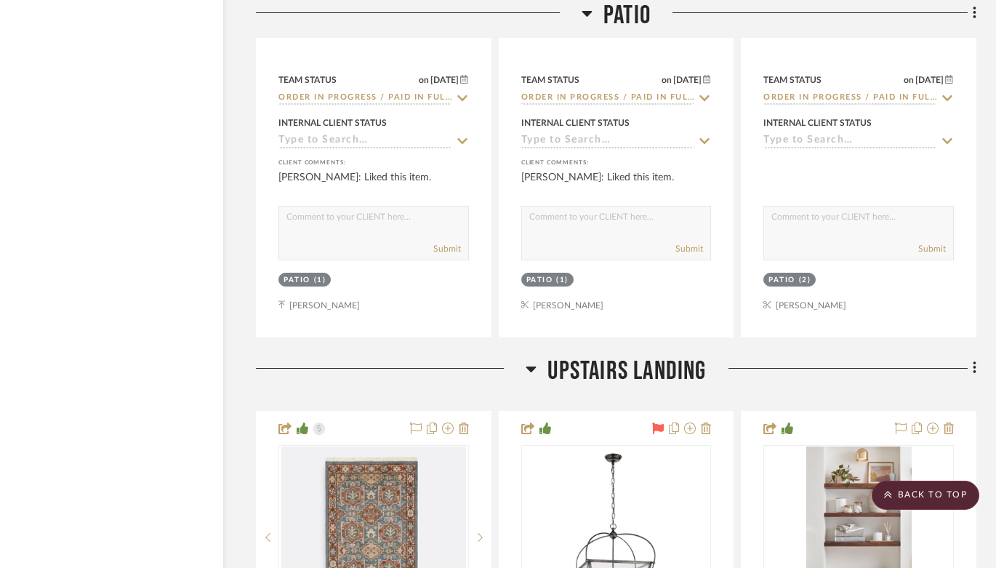
scroll to position [23342, 50]
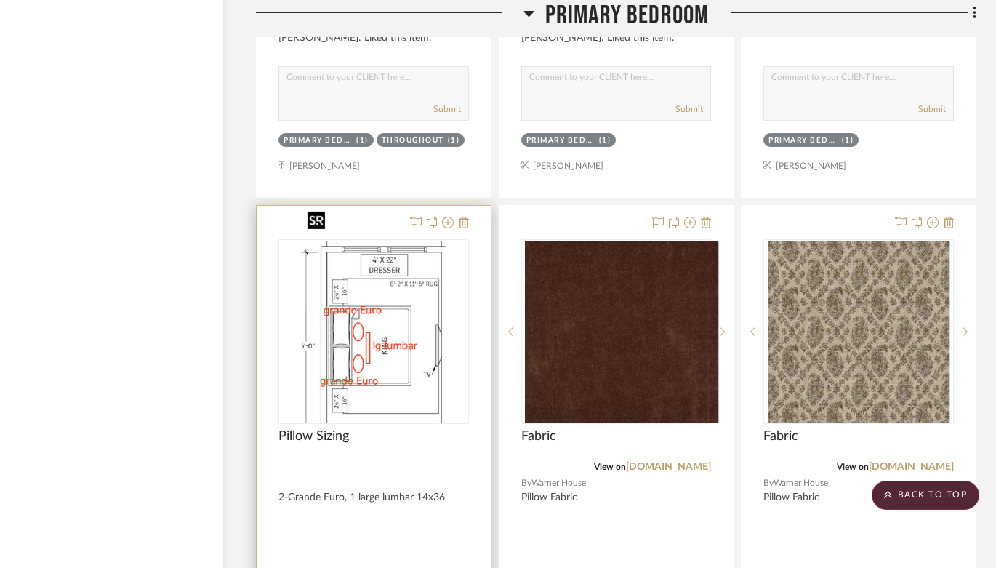
click at [0, 0] on img at bounding box center [0, 0] width 0 height 0
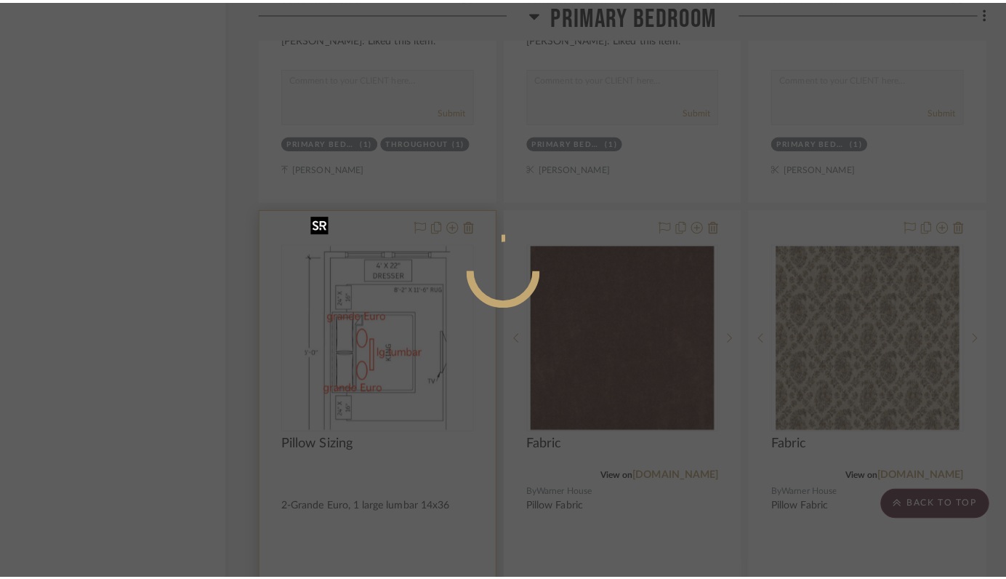
scroll to position [0, 0]
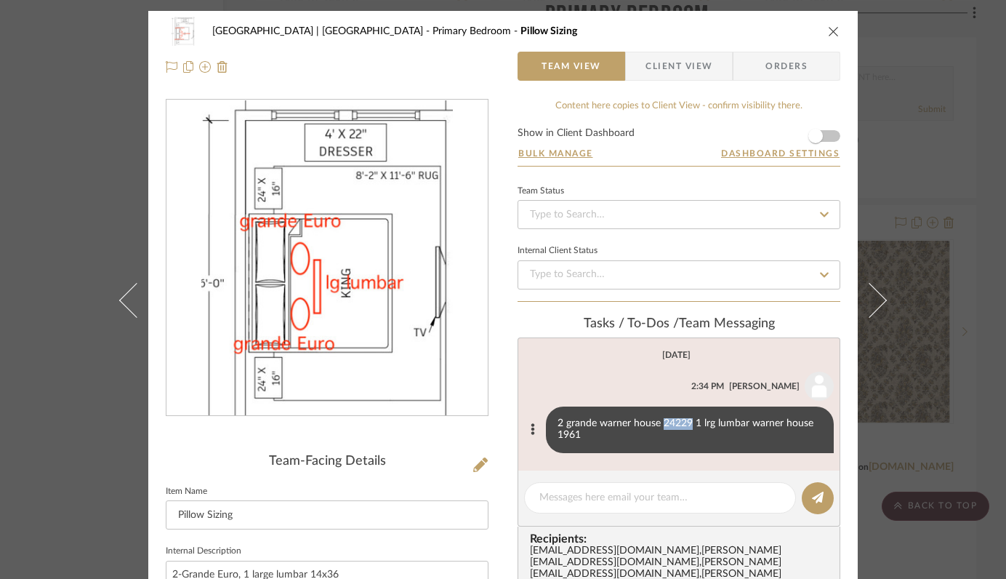
drag, startPoint x: 658, startPoint y: 423, endPoint x: 687, endPoint y: 424, distance: 29.1
click at [687, 424] on div "2 grande warner house 24229 1 lrg lumbar warner house 1961" at bounding box center [690, 430] width 288 height 47
copy div "24229"
click at [830, 36] on icon "close" at bounding box center [834, 31] width 12 height 12
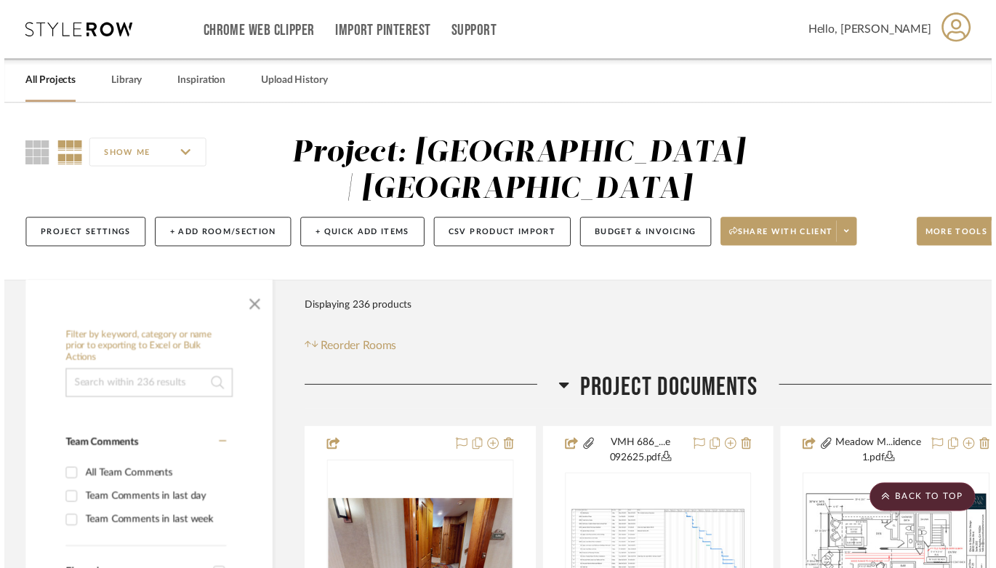
scroll to position [24835, 50]
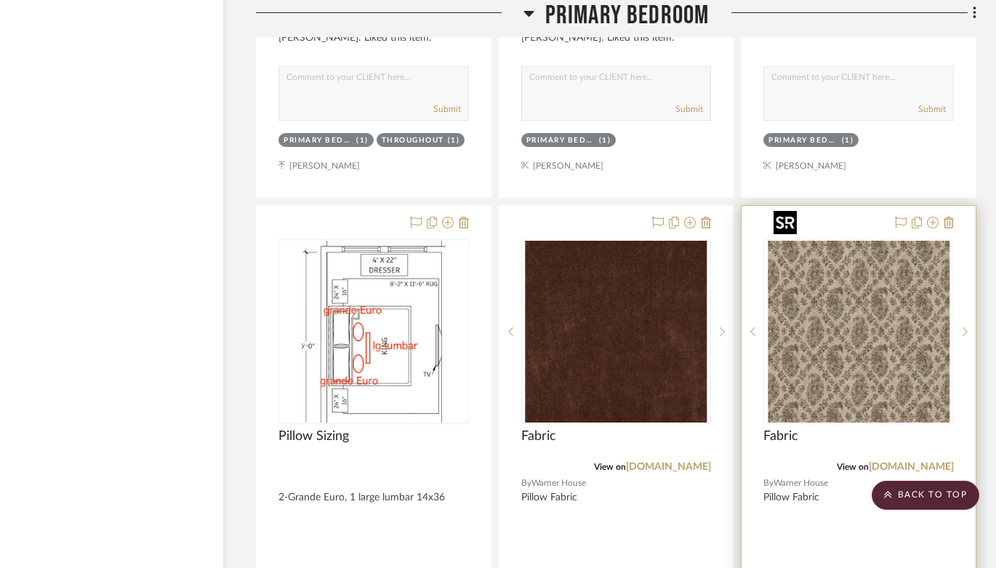
click at [864, 286] on img "0" at bounding box center [859, 332] width 182 height 182
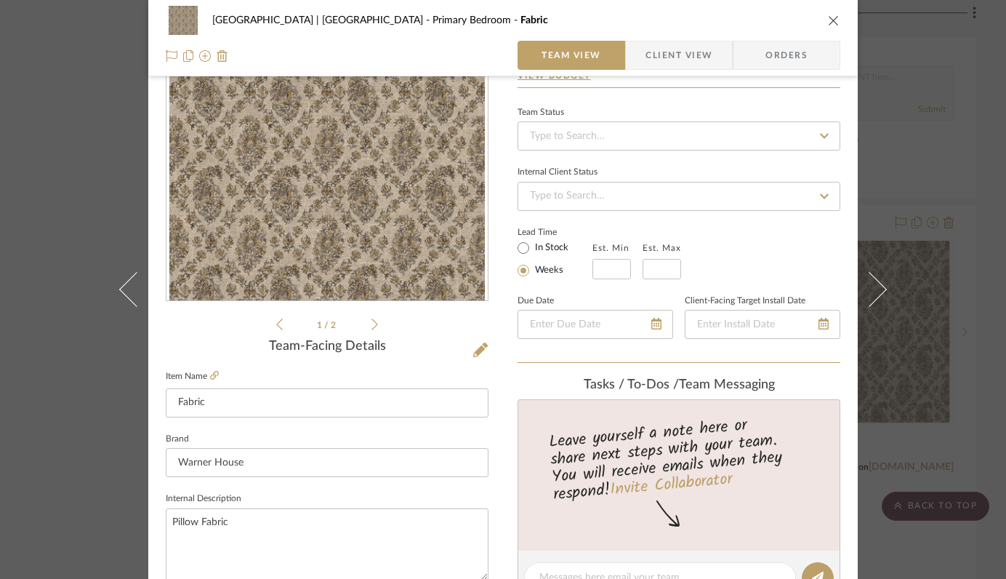
scroll to position [167, 0]
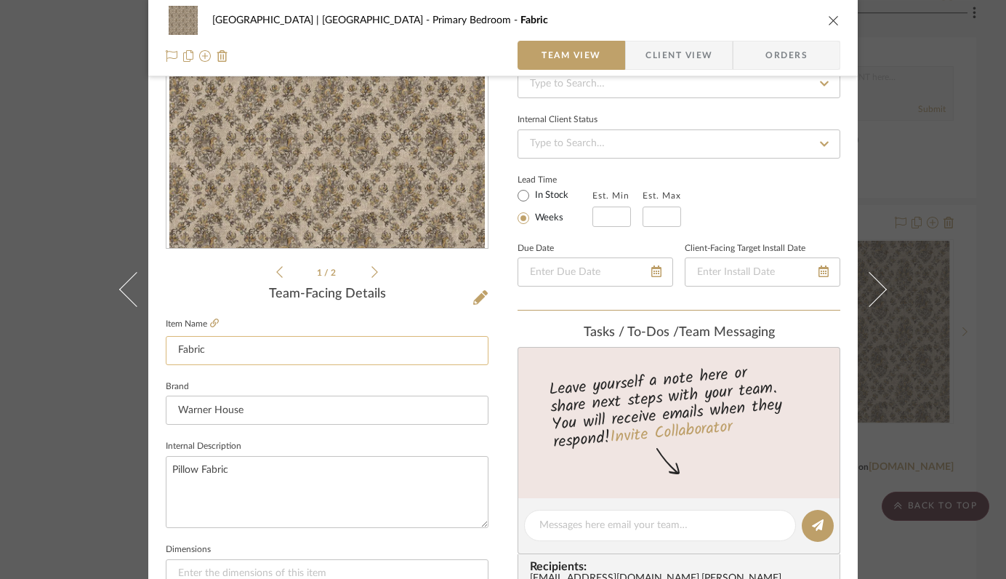
click at [173, 348] on input "Fabric" at bounding box center [327, 350] width 323 height 29
click at [259, 351] on input "Pillow Fabric" at bounding box center [327, 350] width 323 height 29
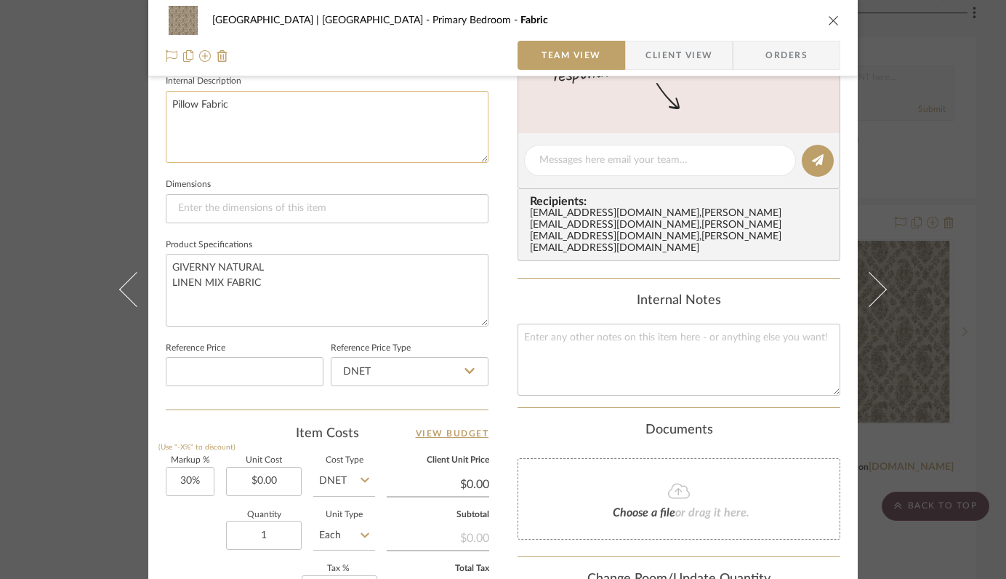
scroll to position [753, 0]
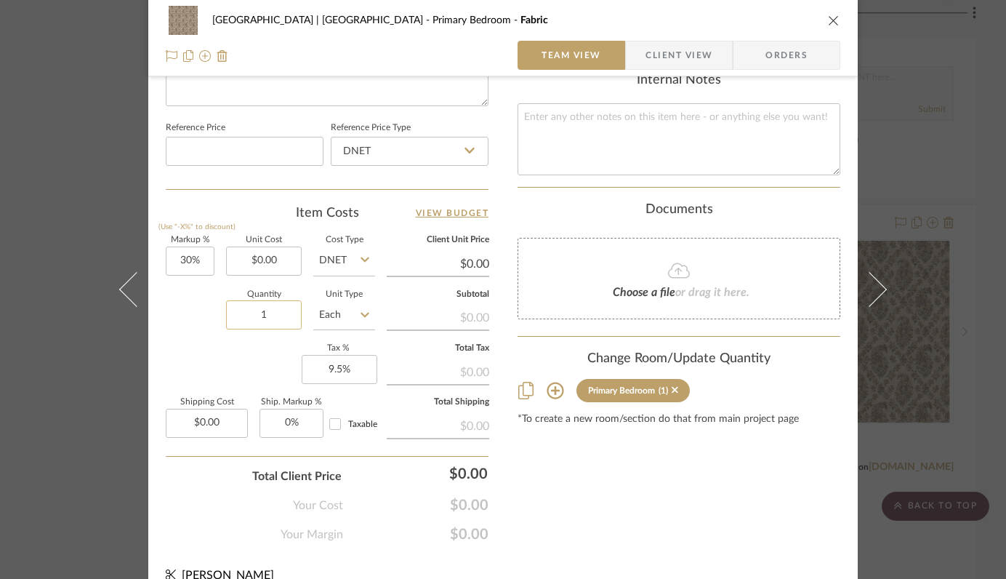
type input "Pillow Fabric Grande Euro"
click at [267, 311] on input "1" at bounding box center [264, 314] width 76 height 29
type input "2"
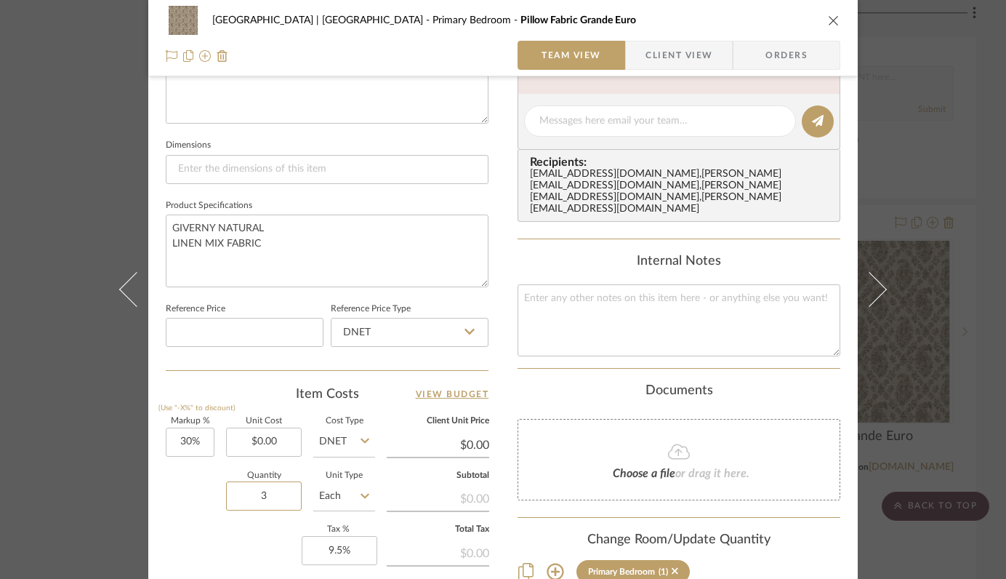
scroll to position [509, 0]
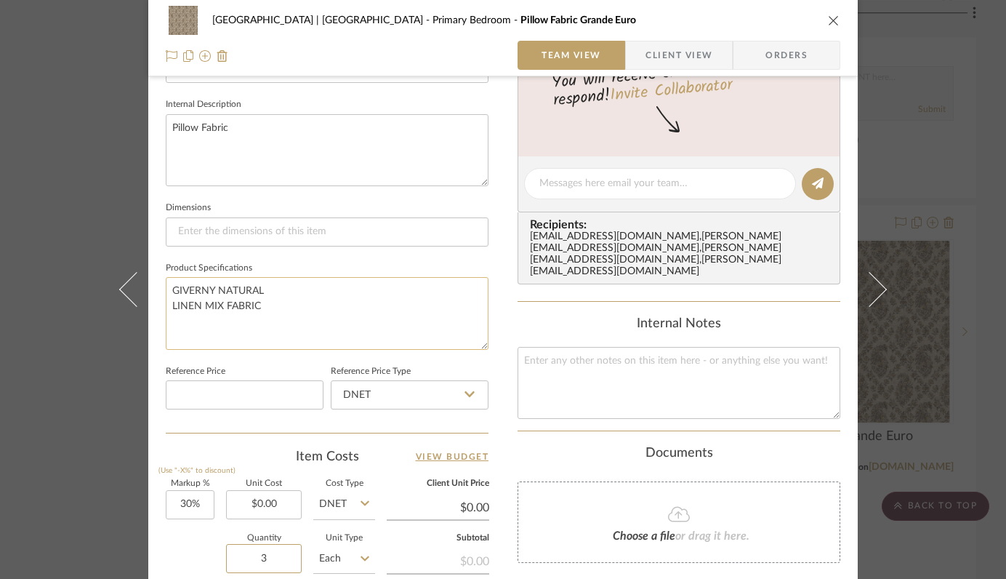
type input "3"
click at [269, 314] on textarea "GIVERNY NATURAL LINEN MIX FABRIC" at bounding box center [327, 313] width 323 height 72
click at [232, 332] on textarea "GIVERNY NATURAL LINEN MIX FABRIC only 2 grande euro pillows but will need 3 yar…" at bounding box center [327, 313] width 323 height 72
type textarea "GIVERNY NATURAL LINEN MIX FABRIC only 2 grande euro pillows but will need 3 yar…"
click at [830, 20] on icon "close" at bounding box center [834, 21] width 12 height 12
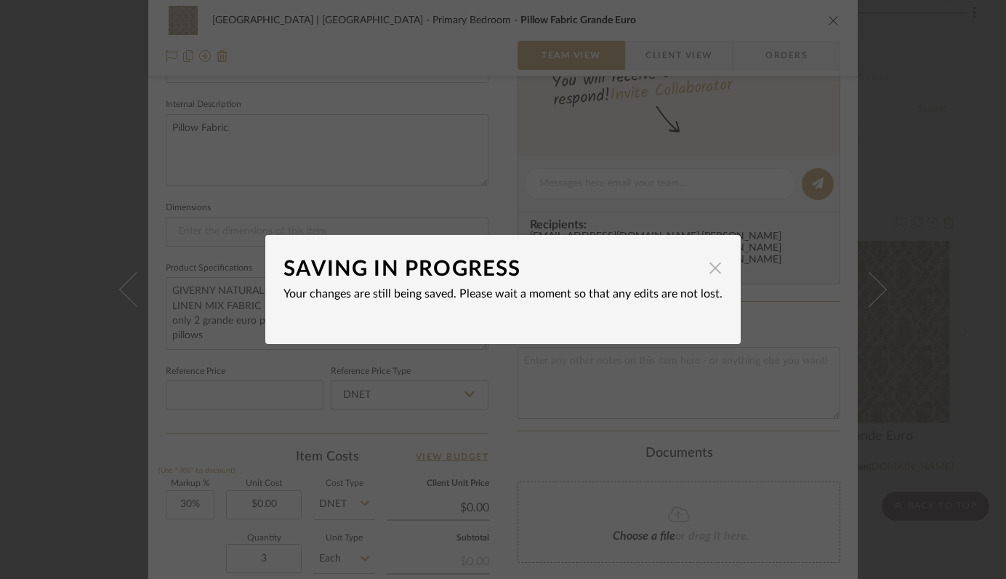
click at [705, 270] on span "button" at bounding box center [715, 267] width 29 height 29
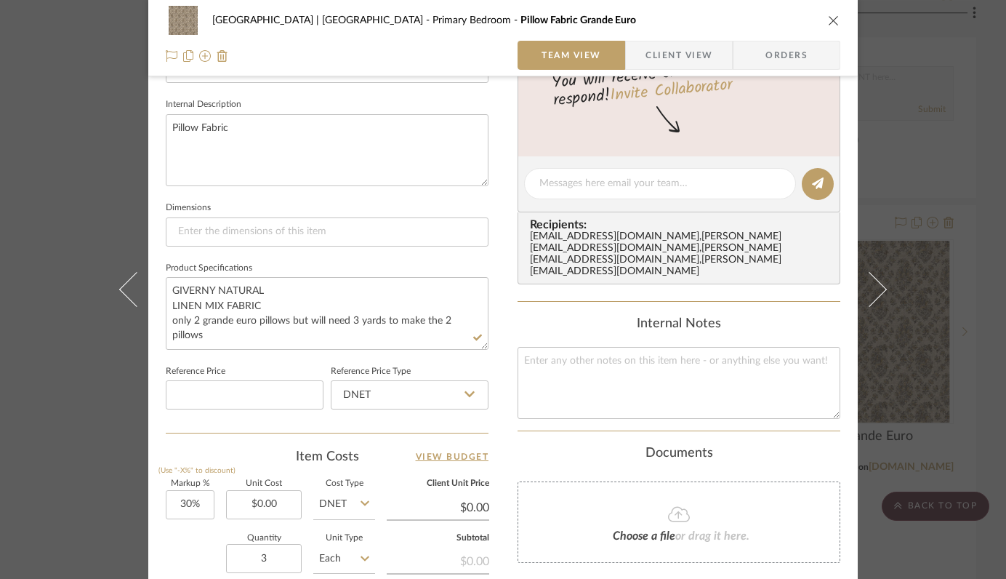
click at [828, 15] on button "close" at bounding box center [834, 20] width 13 height 13
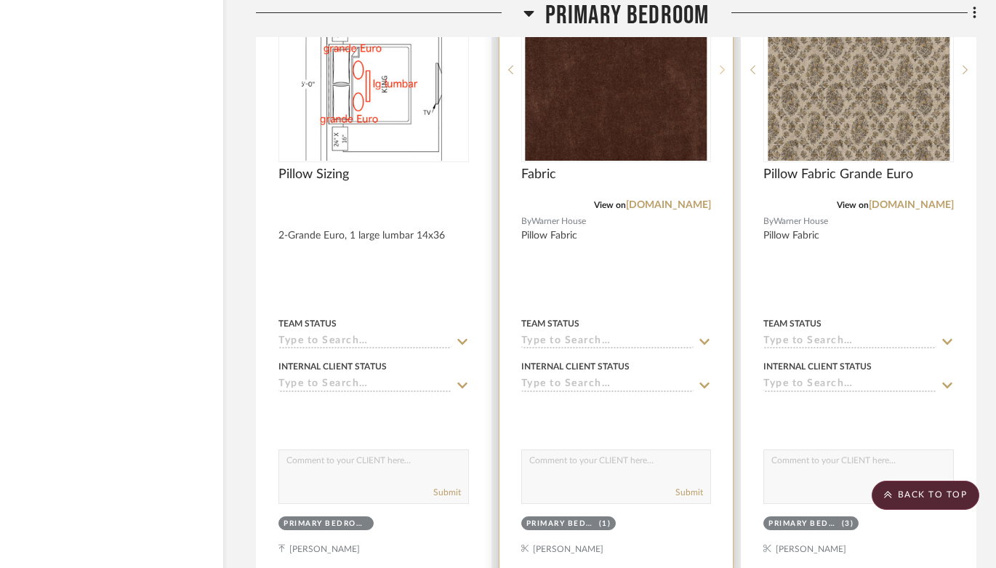
scroll to position [25015, 50]
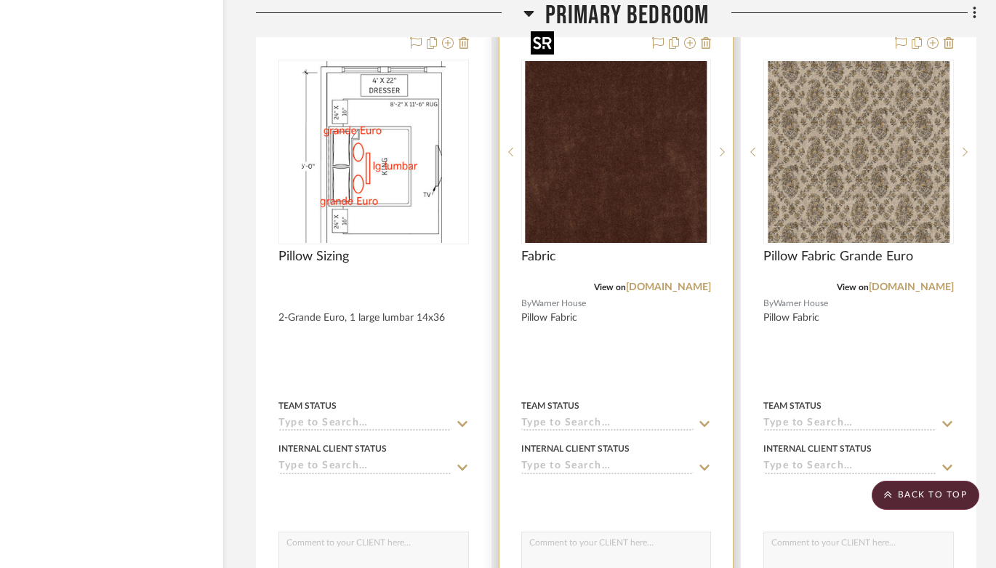
click at [642, 159] on img "0" at bounding box center [616, 152] width 182 height 182
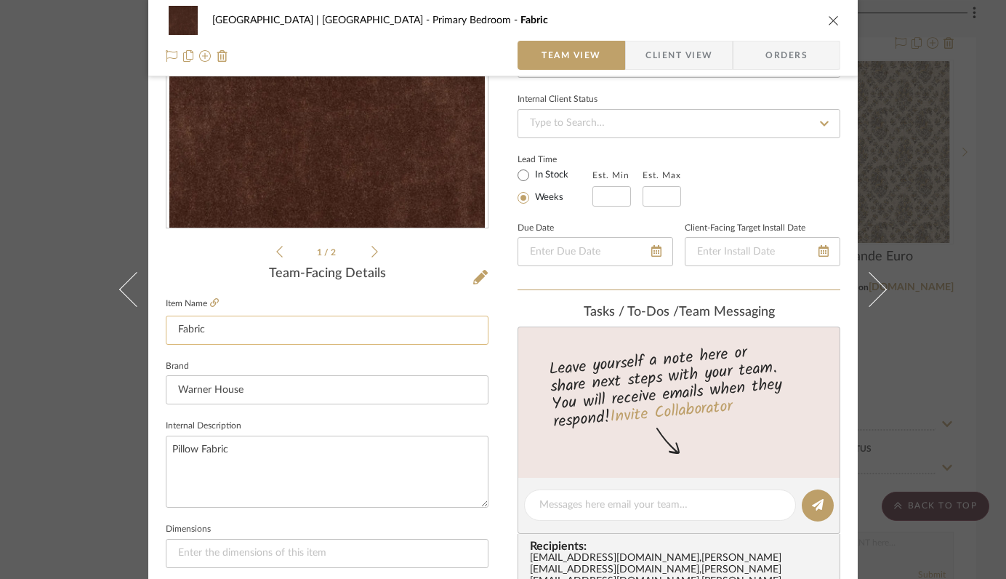
scroll to position [277, 0]
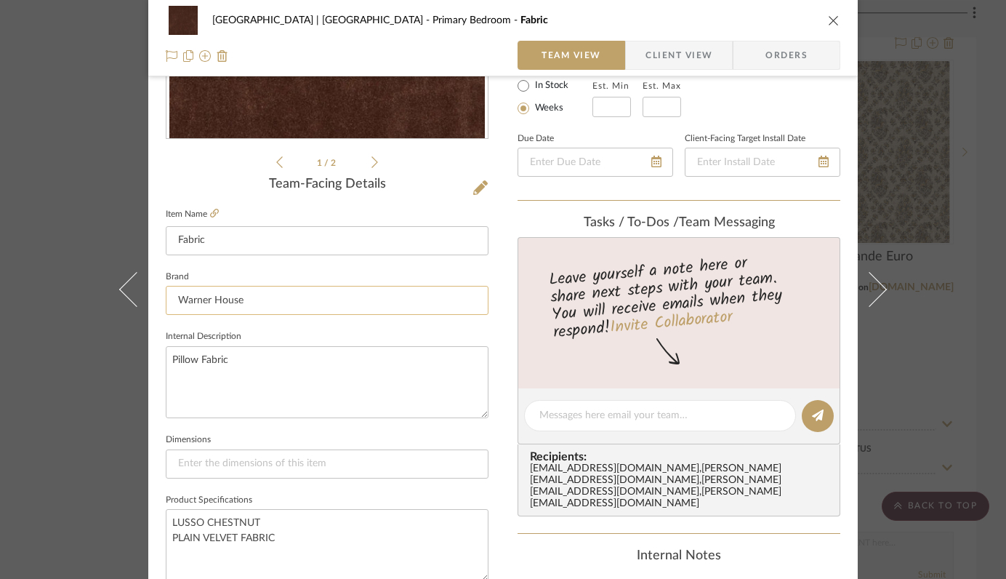
click at [296, 305] on input "Warner House" at bounding box center [327, 300] width 323 height 29
click at [171, 241] on input "Fabric" at bounding box center [327, 240] width 323 height 29
click at [279, 242] on input "Pillow Fabric" at bounding box center [327, 240] width 323 height 29
type input "Pillow Fabric 14x36"
click at [828, 18] on icon "close" at bounding box center [834, 21] width 12 height 12
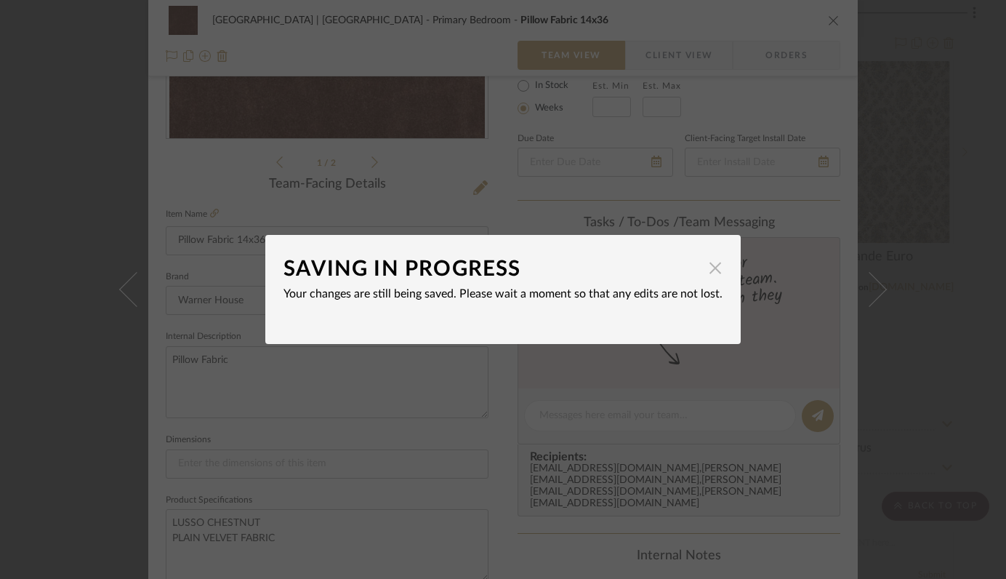
click at [705, 266] on span "button" at bounding box center [715, 267] width 29 height 29
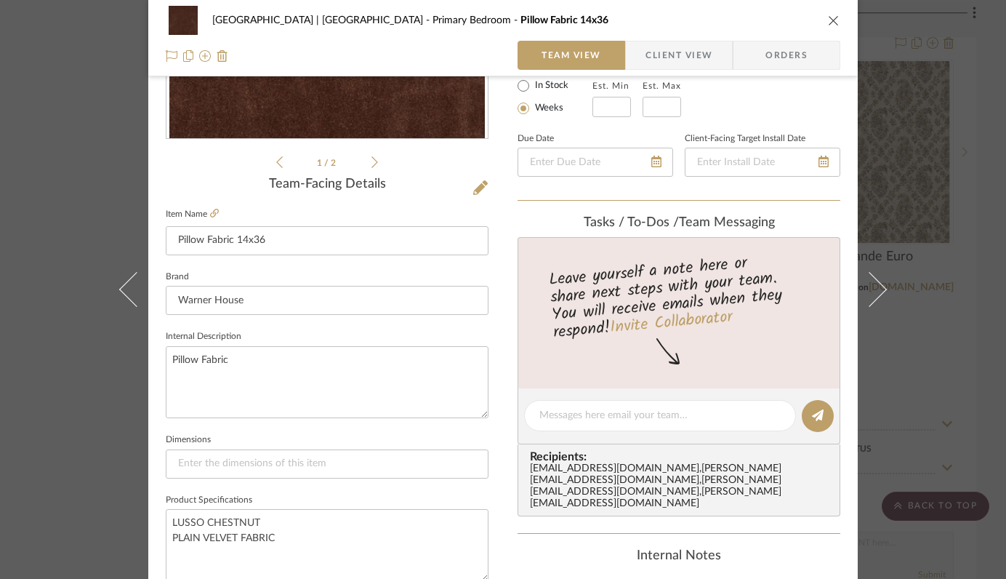
click at [830, 19] on icon "close" at bounding box center [834, 21] width 12 height 12
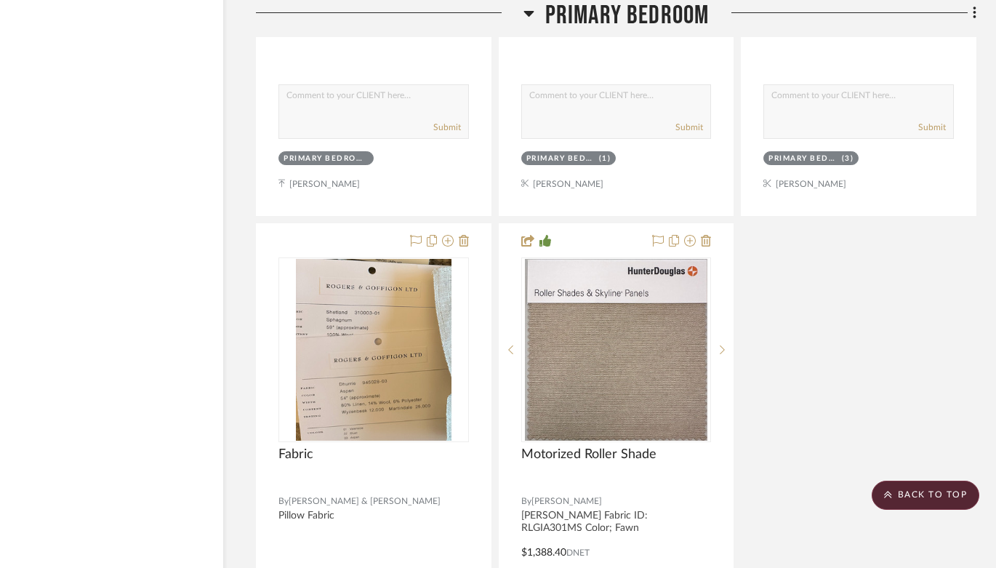
scroll to position [25585, 50]
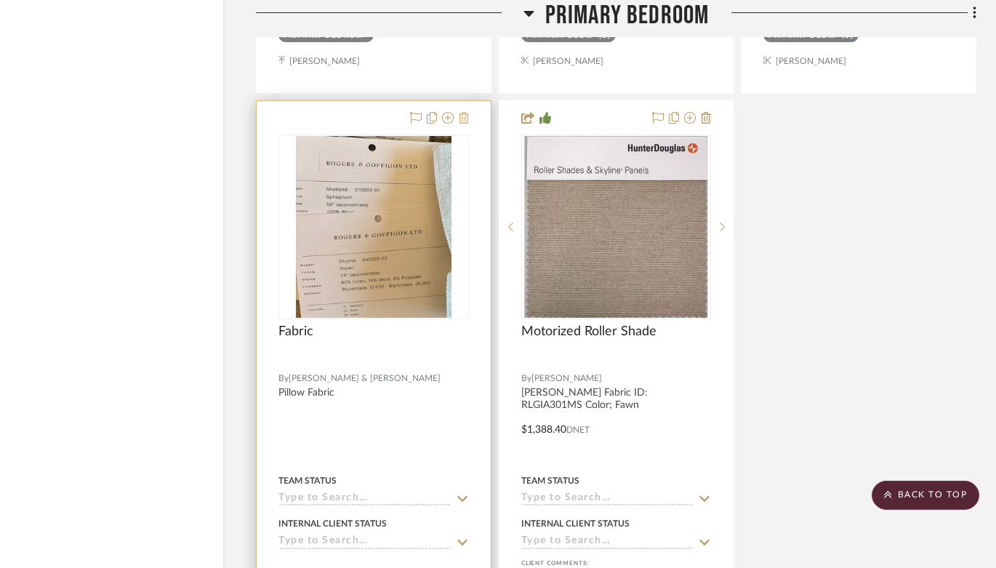
click at [465, 112] on icon at bounding box center [464, 118] width 10 height 12
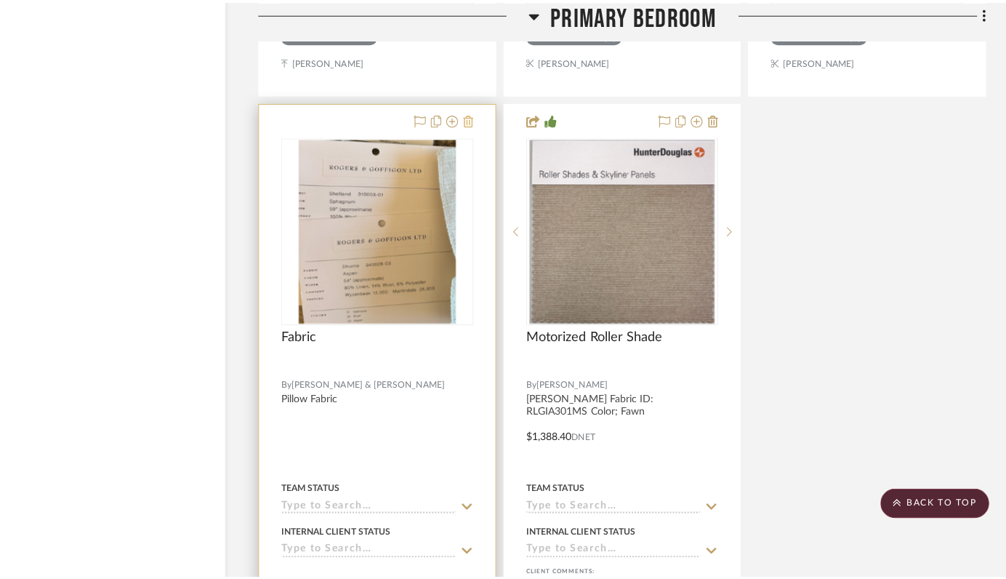
scroll to position [0, 0]
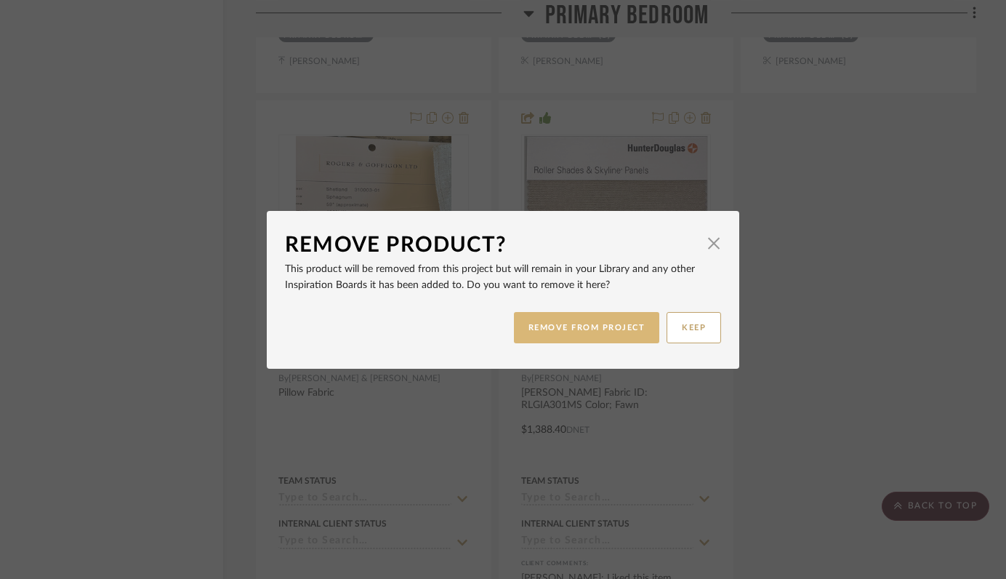
click at [583, 324] on button "REMOVE FROM PROJECT" at bounding box center [587, 327] width 146 height 31
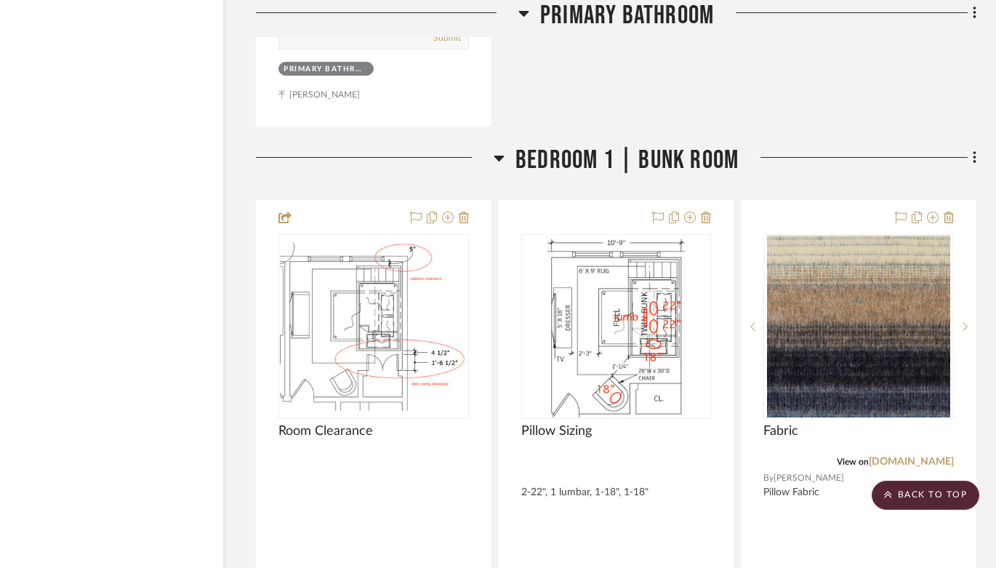
scroll to position [27618, 50]
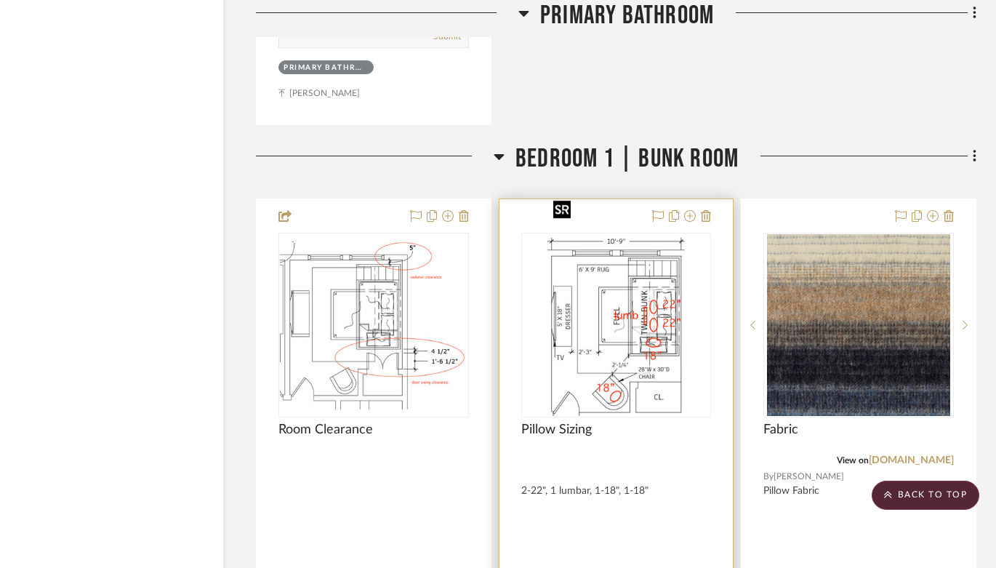
click at [633, 291] on img "0" at bounding box center [616, 325] width 137 height 182
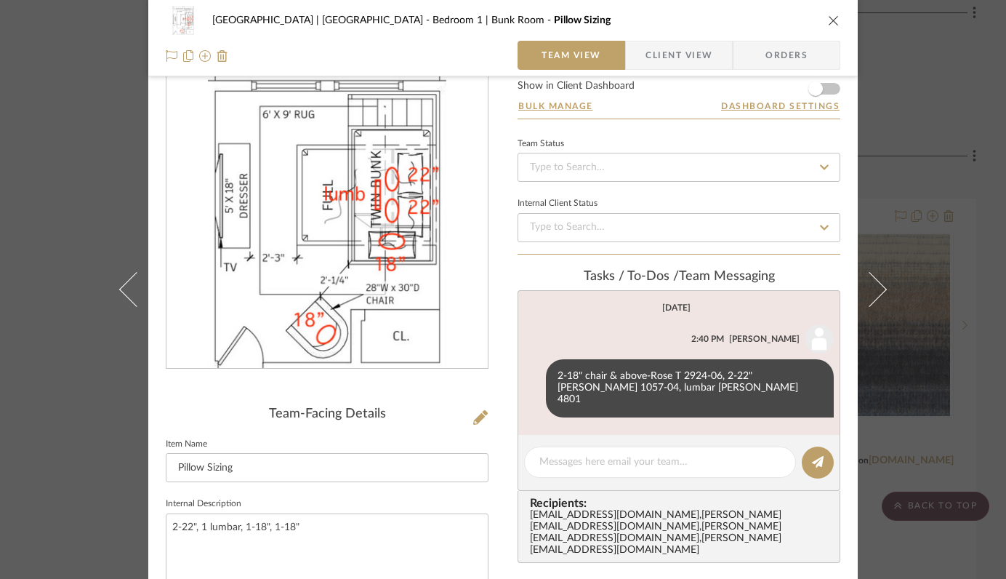
scroll to position [71, 0]
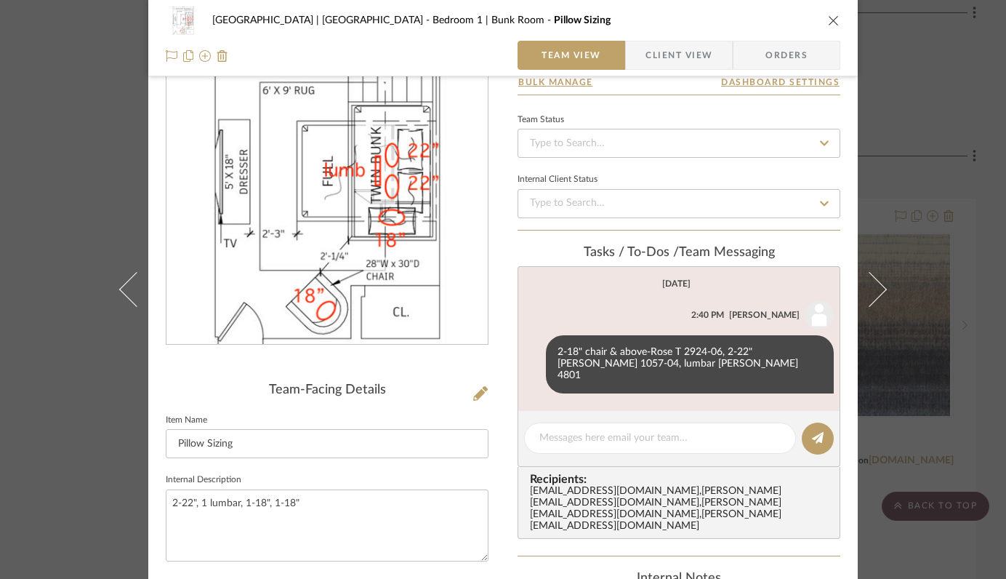
click at [918, 352] on div "[GEOGRAPHIC_DATA] | [GEOGRAPHIC_DATA] 1 | Bunk Room Pillow Sizing Team View Cli…" at bounding box center [503, 289] width 1006 height 579
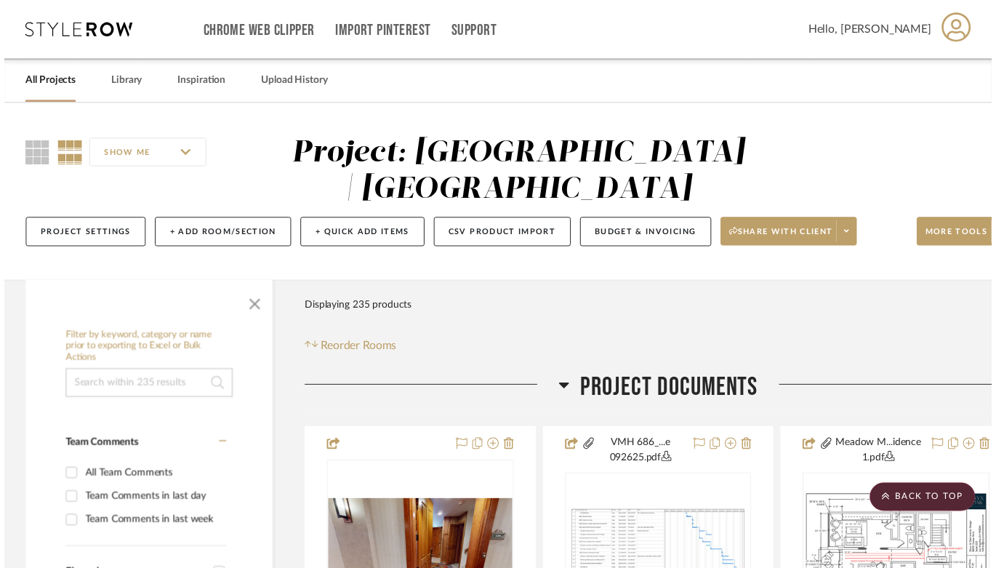
scroll to position [27618, 50]
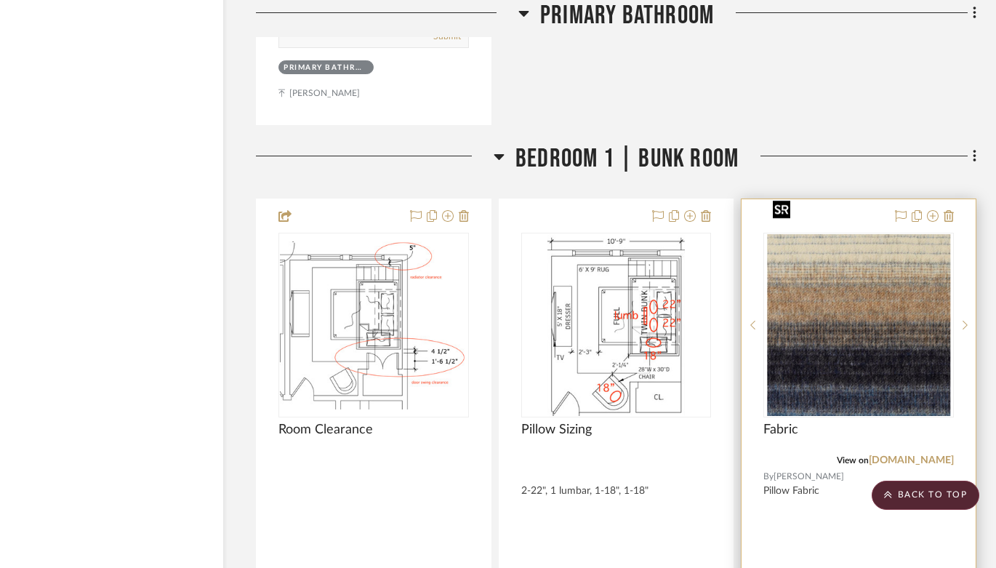
click at [886, 311] on img "0" at bounding box center [858, 325] width 183 height 182
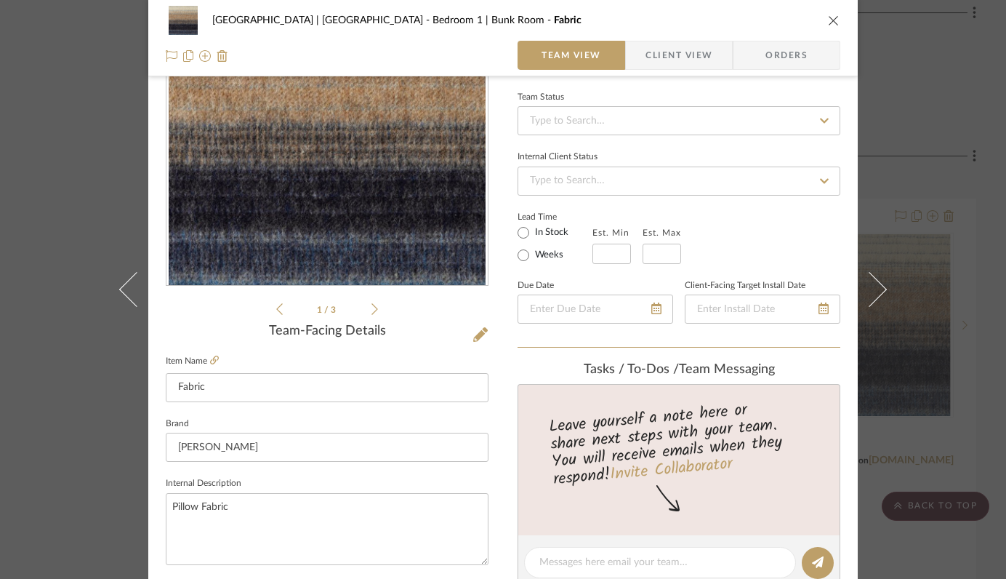
scroll to position [173, 0]
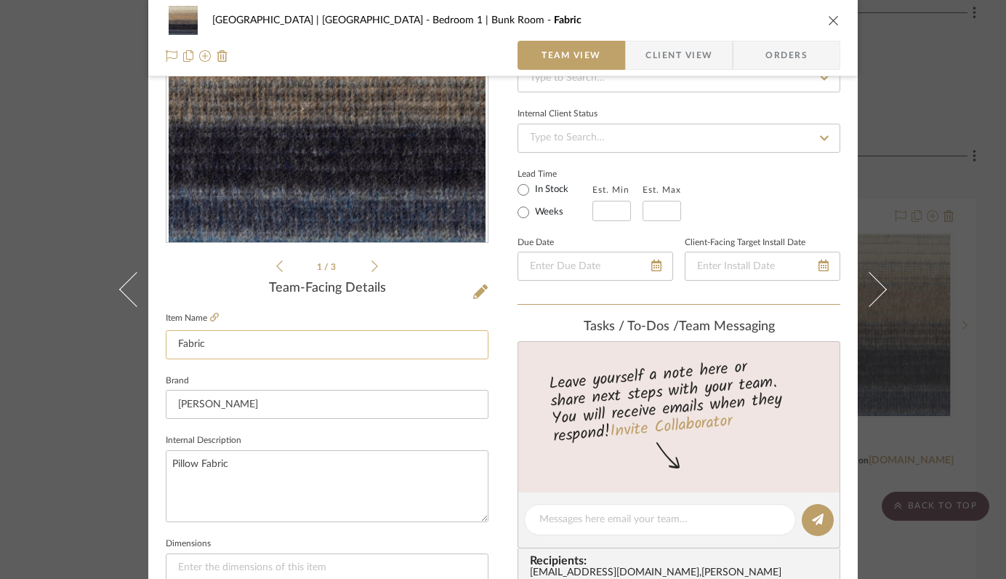
click at [175, 345] on input "Fabric" at bounding box center [327, 344] width 323 height 29
click at [243, 340] on input "Pillow Fabric" at bounding box center [327, 344] width 323 height 29
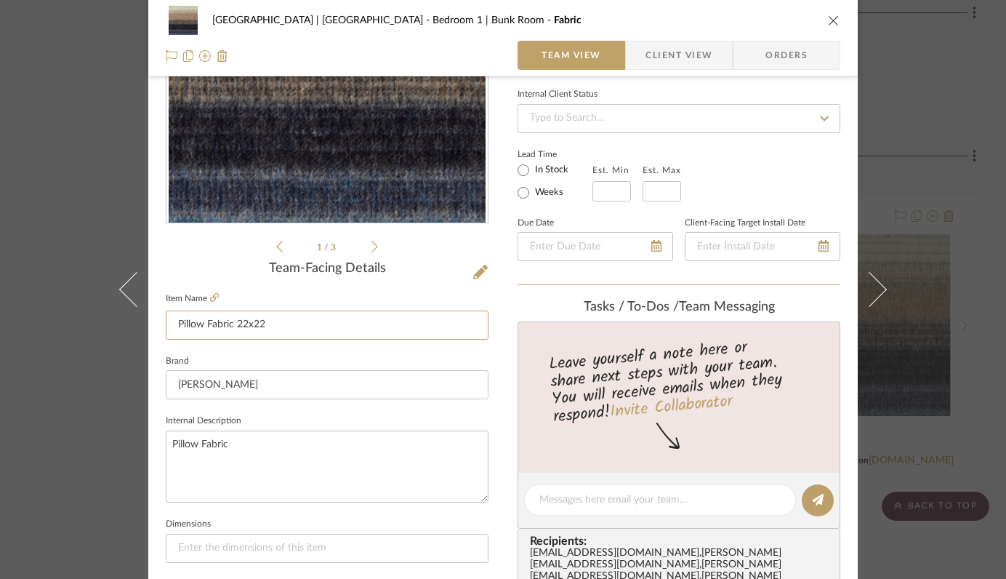
type input "Pillow Fabric 22x22"
click at [317, 409] on sr-form-field "Brand [PERSON_NAME]" at bounding box center [327, 381] width 323 height 60
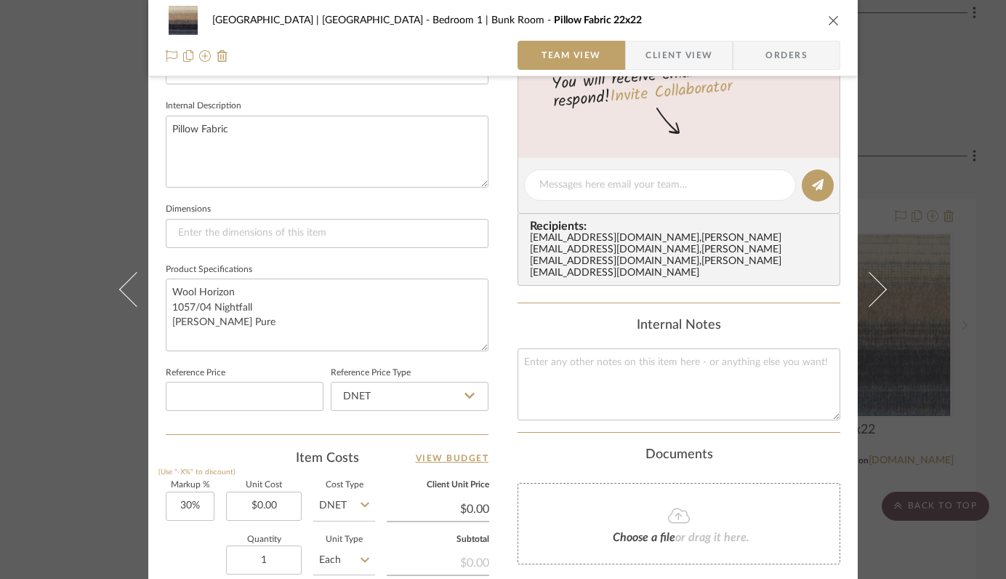
scroll to position [564, 0]
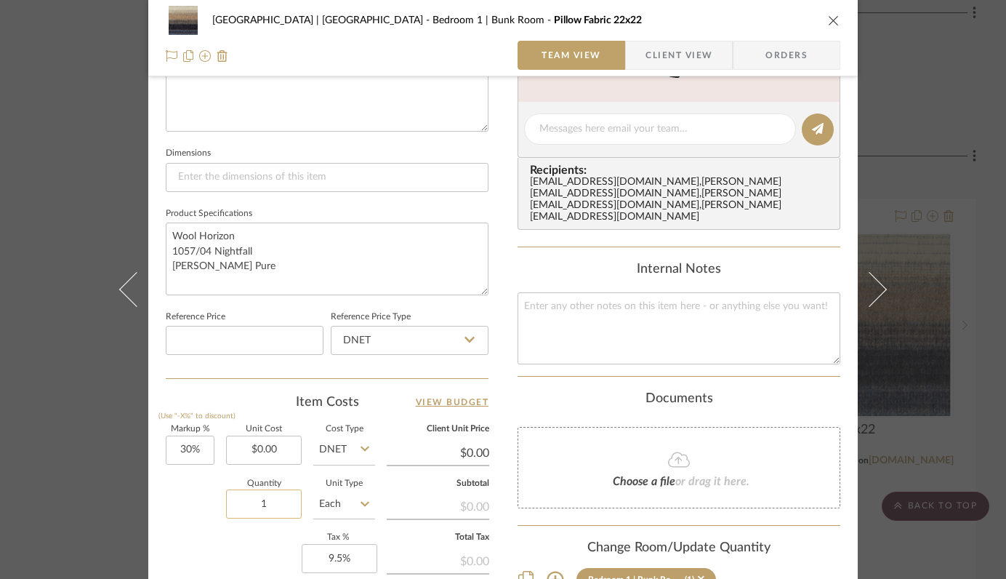
click at [271, 498] on input "1" at bounding box center [264, 503] width 76 height 29
type input "2"
click at [206, 554] on div "Markup % (Use "-X%" to discount) 30% Unit Cost $0.00 Cost Type DNET Client Unit…" at bounding box center [327, 531] width 323 height 212
click at [828, 25] on icon "close" at bounding box center [834, 21] width 12 height 12
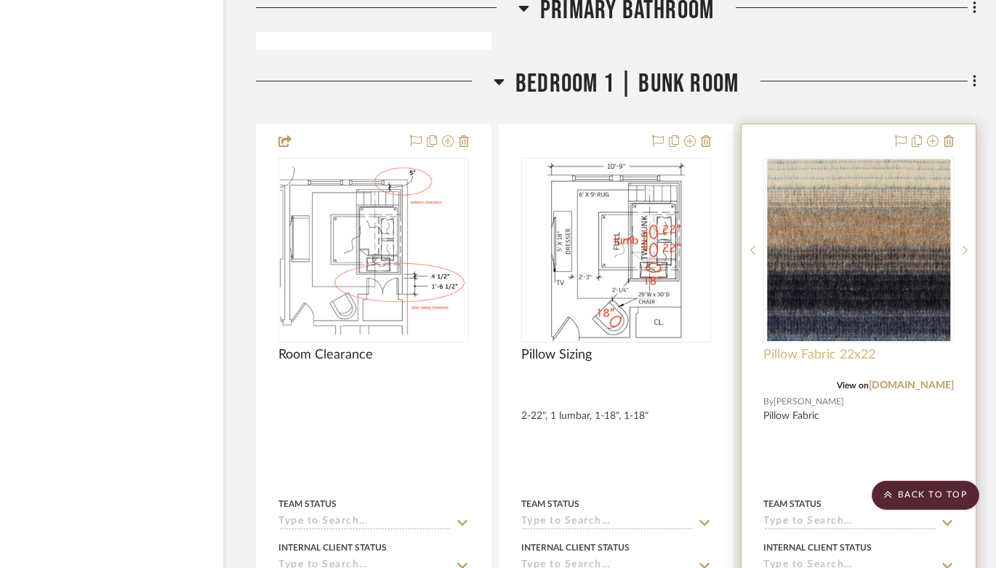
scroll to position [27708, 50]
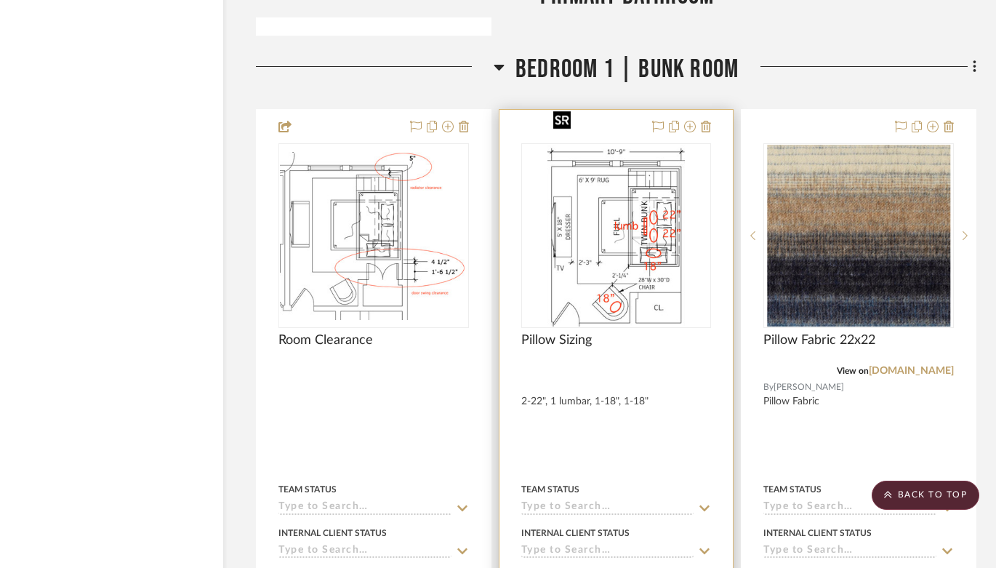
click at [620, 173] on img "0" at bounding box center [616, 236] width 137 height 182
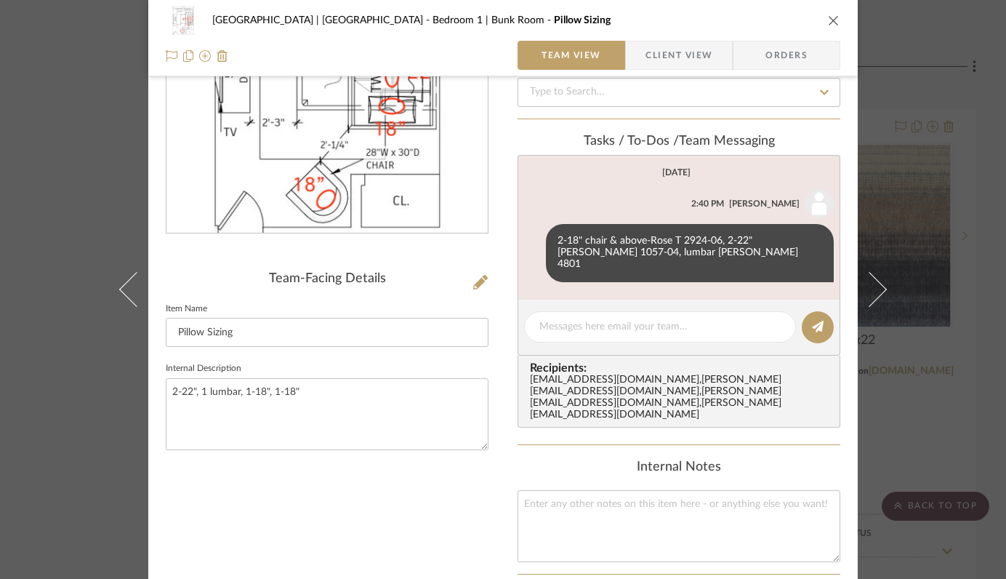
scroll to position [247, 0]
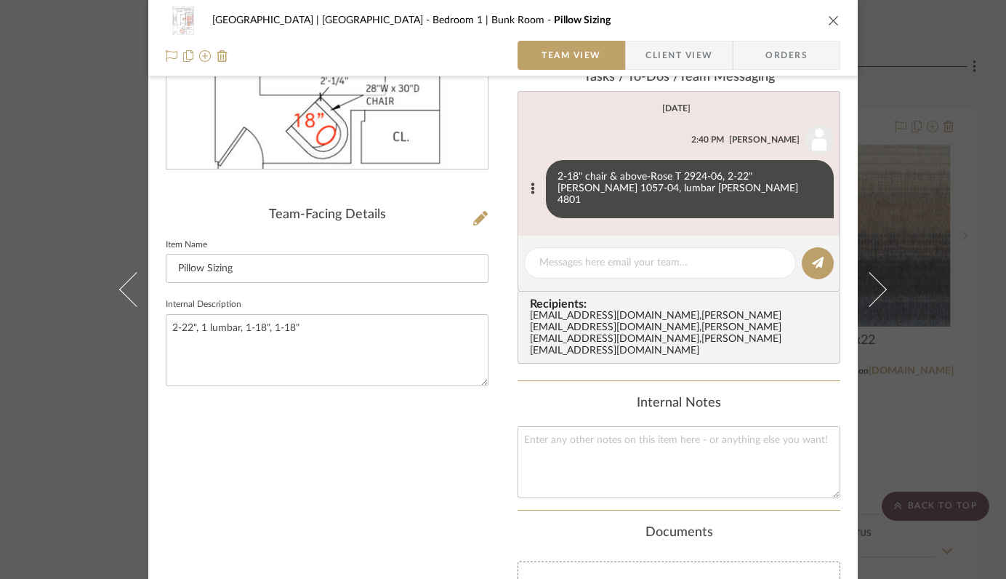
drag, startPoint x: 603, startPoint y: 191, endPoint x: 646, endPoint y: 190, distance: 43.6
click at [646, 190] on div "2-18" chair & above-Rose T 2924-06, 2-22" [PERSON_NAME] 1057-04, lumbar [PERSON…" at bounding box center [690, 189] width 288 height 58
copy div "[PERSON_NAME] 4801"
click at [828, 21] on icon "close" at bounding box center [834, 21] width 12 height 12
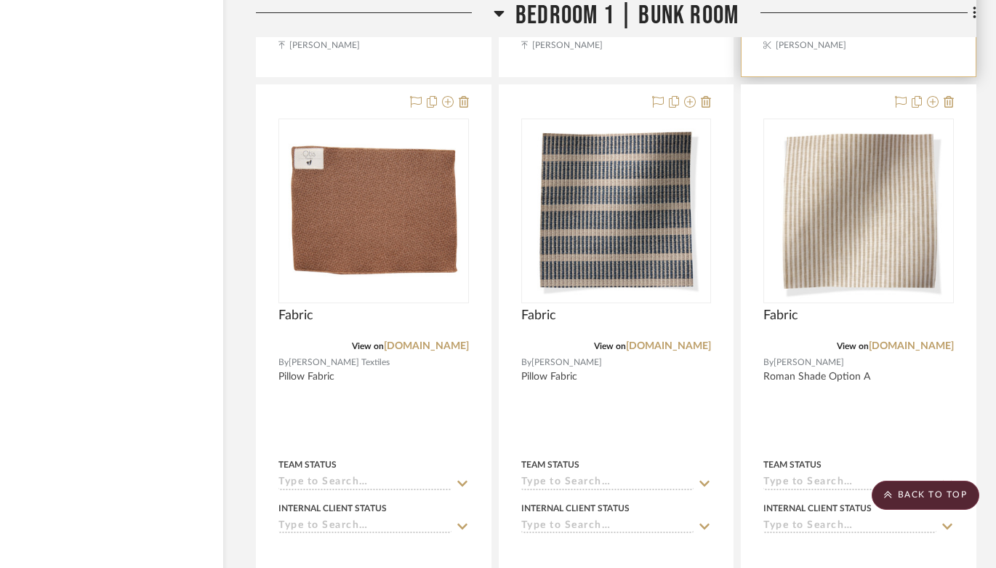
scroll to position [28367, 50]
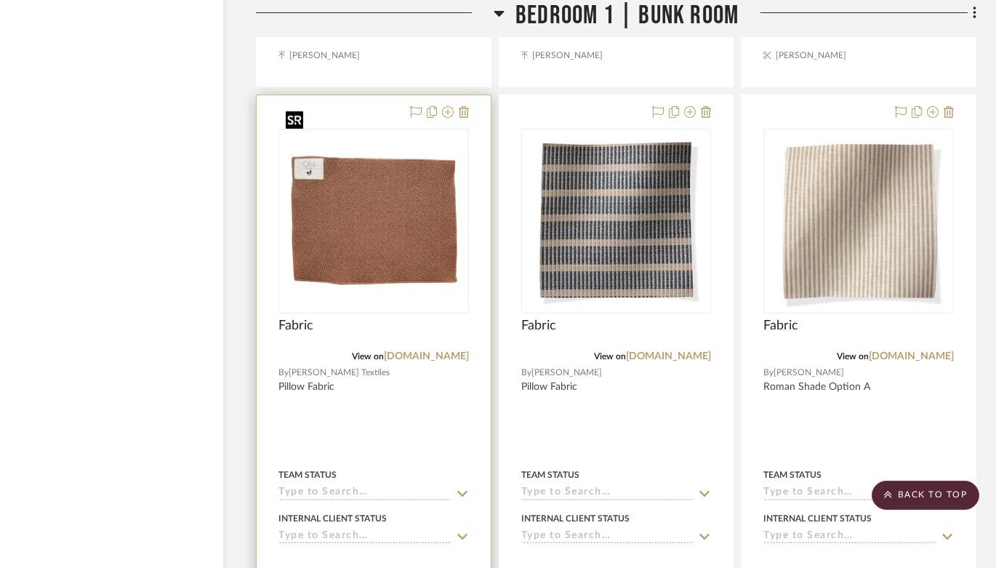
click at [383, 198] on img "0" at bounding box center [374, 221] width 188 height 152
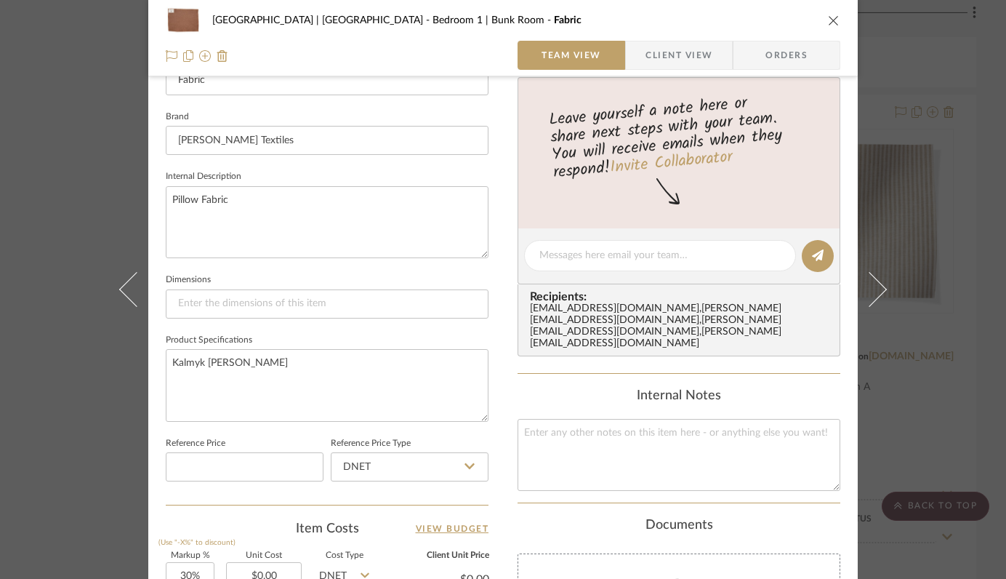
scroll to position [436, 0]
click at [402, 366] on textarea "Kalmyk [PERSON_NAME]" at bounding box center [327, 386] width 323 height 72
paste textarea "[PERSON_NAME] 4801"
click at [386, 377] on textarea "[PERSON_NAME] 4801" at bounding box center [327, 386] width 323 height 72
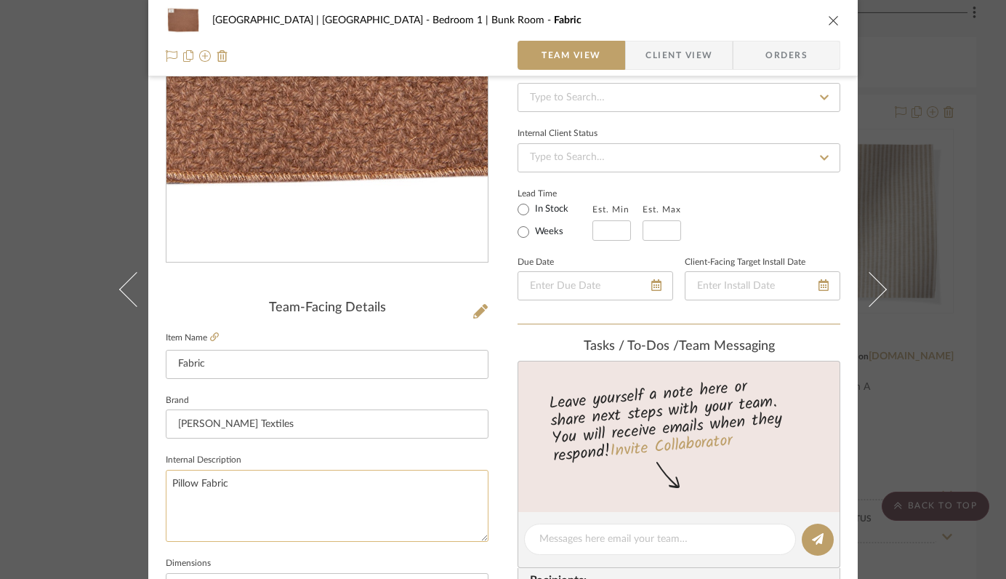
scroll to position [150, 0]
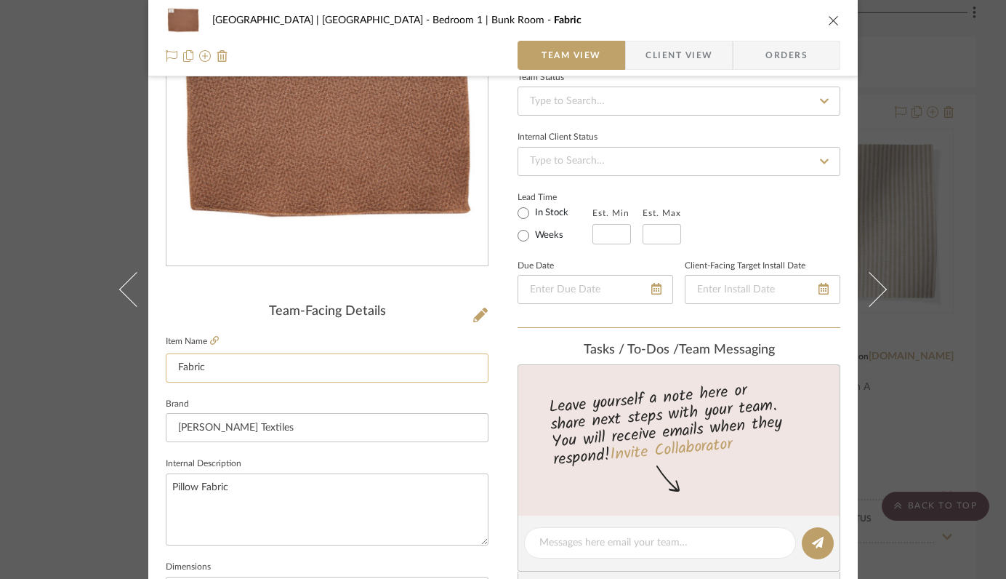
type textarea "[PERSON_NAME] 4801"
click at [171, 361] on input "Fabric" at bounding box center [327, 367] width 323 height 29
click at [269, 359] on input "Pillow Fabric" at bounding box center [327, 367] width 323 height 29
click at [269, 371] on input "Pillow Fabric" at bounding box center [327, 367] width 323 height 29
type input "Pillow Fabric 14x21"
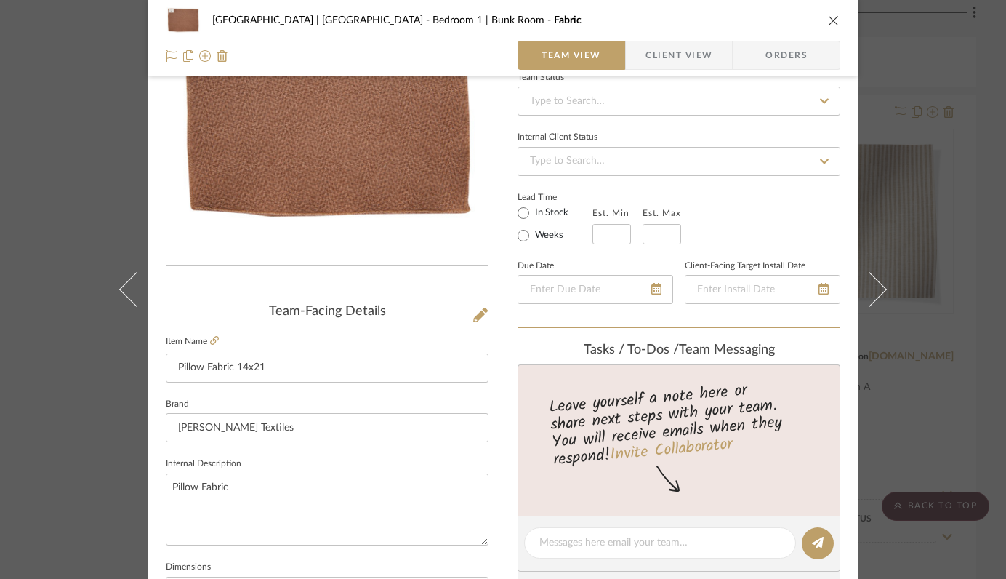
click at [314, 392] on sr-form-field "Item Name Pillow Fabric 14x21" at bounding box center [327, 363] width 323 height 63
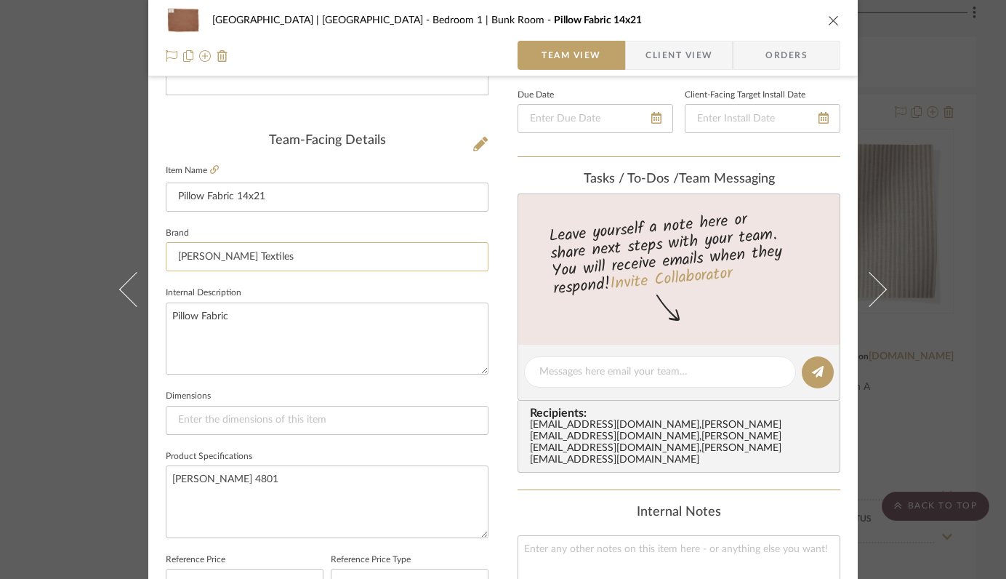
scroll to position [316, 0]
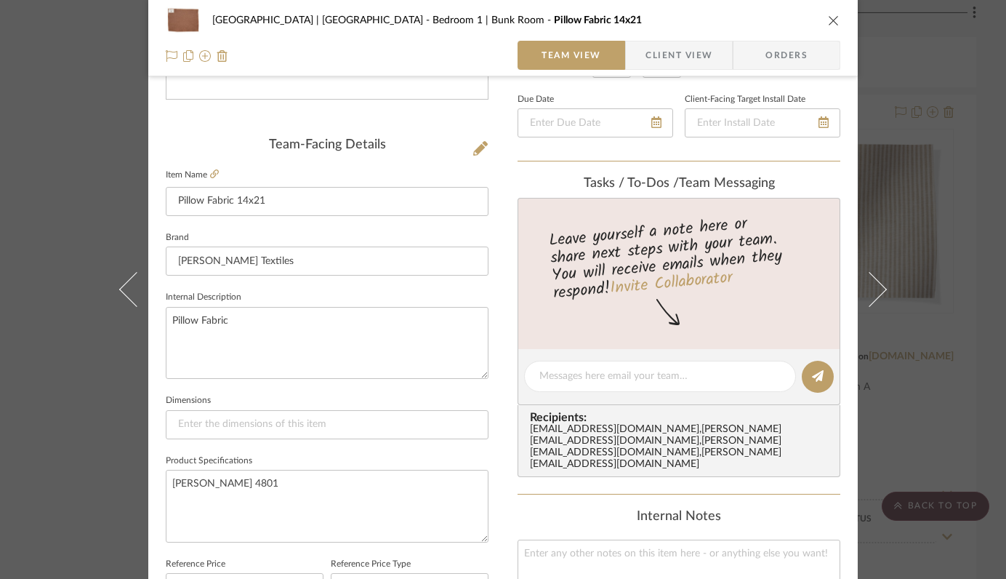
click at [828, 15] on icon "close" at bounding box center [834, 21] width 12 height 12
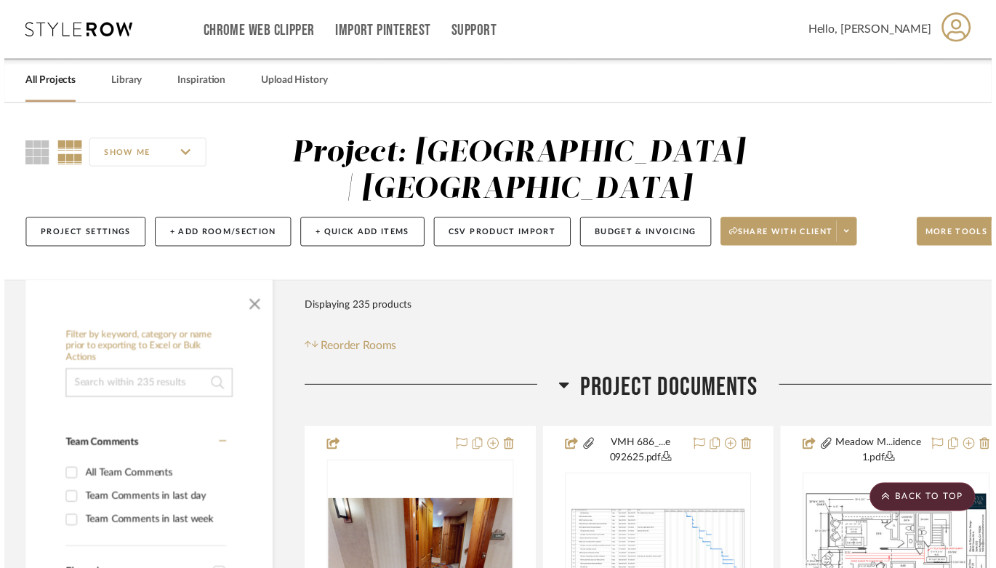
scroll to position [28367, 50]
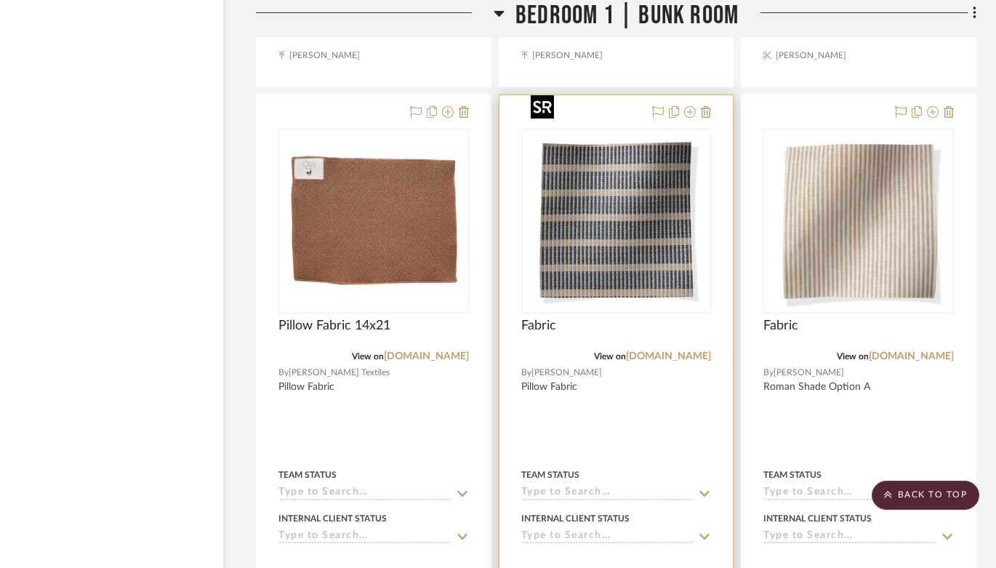
click at [625, 194] on img "0" at bounding box center [616, 221] width 182 height 182
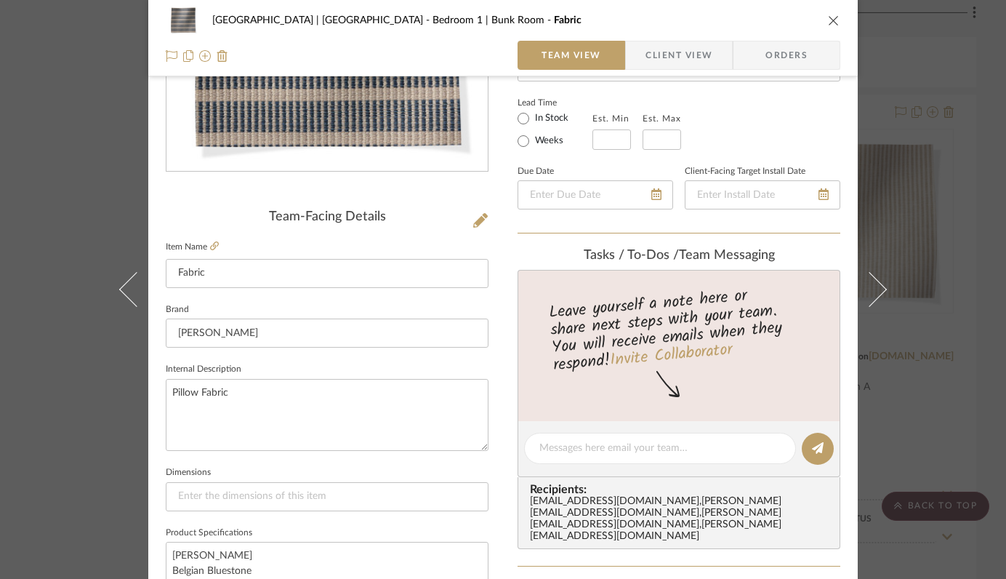
scroll to position [271, 0]
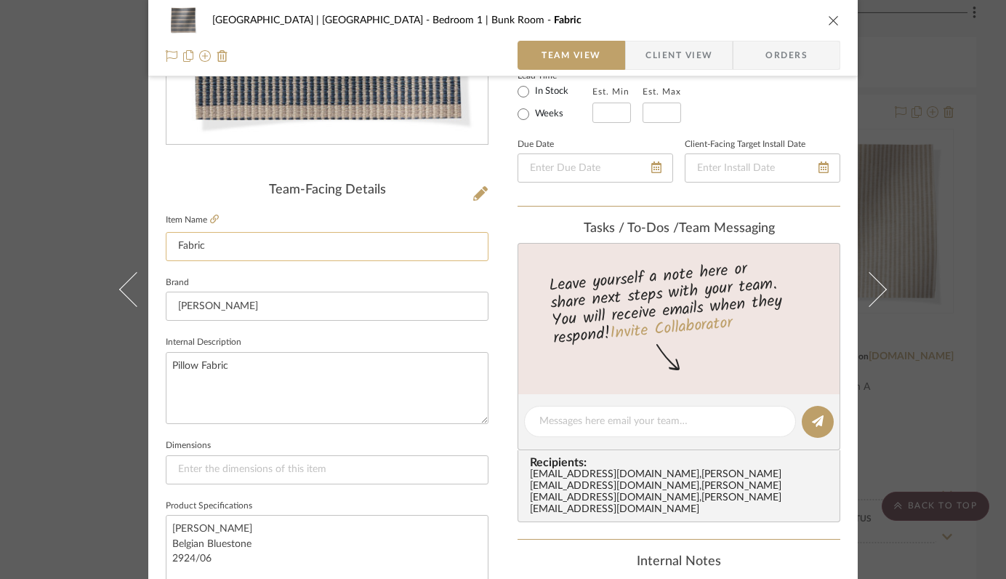
click at [234, 243] on input "Fabric" at bounding box center [327, 246] width 323 height 29
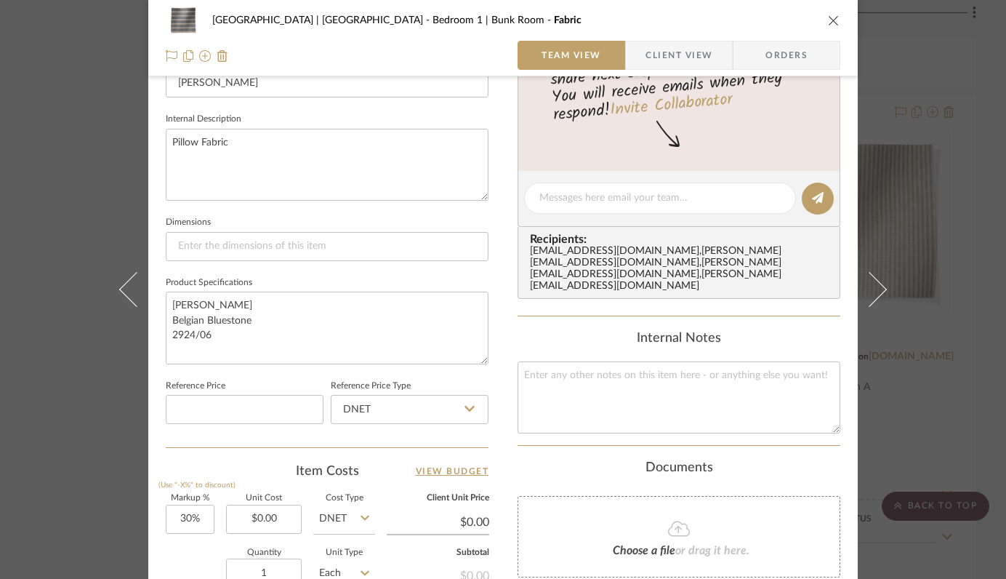
scroll to position [607, 0]
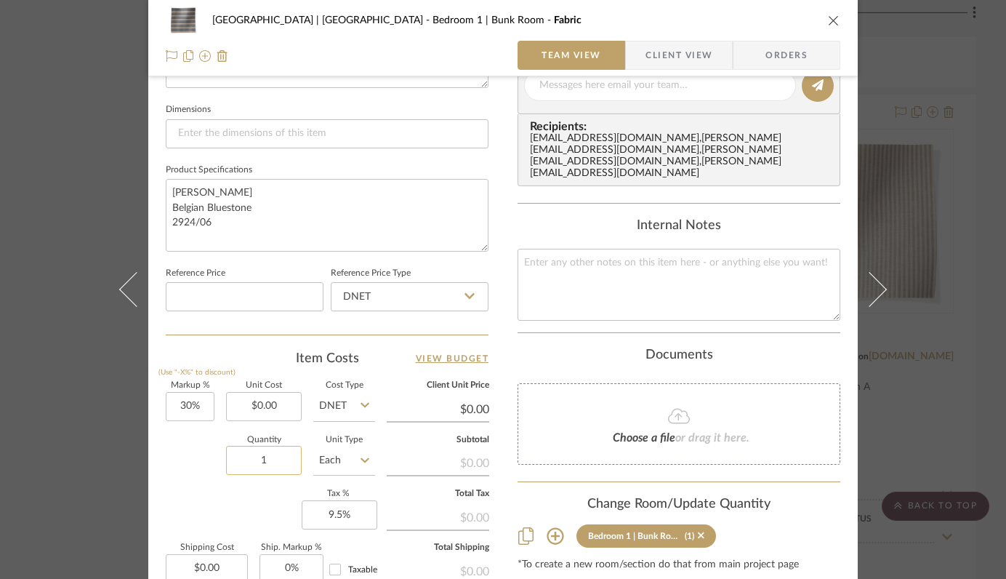
type input "Fabric 18x18"
click at [267, 457] on input "1" at bounding box center [264, 460] width 76 height 29
type input "2"
click at [201, 512] on div "Markup % (Use "-X%" to discount) 30% Unit Cost $0.00 Cost Type DNET Client Unit…" at bounding box center [327, 488] width 323 height 212
click at [828, 23] on icon "close" at bounding box center [834, 21] width 12 height 12
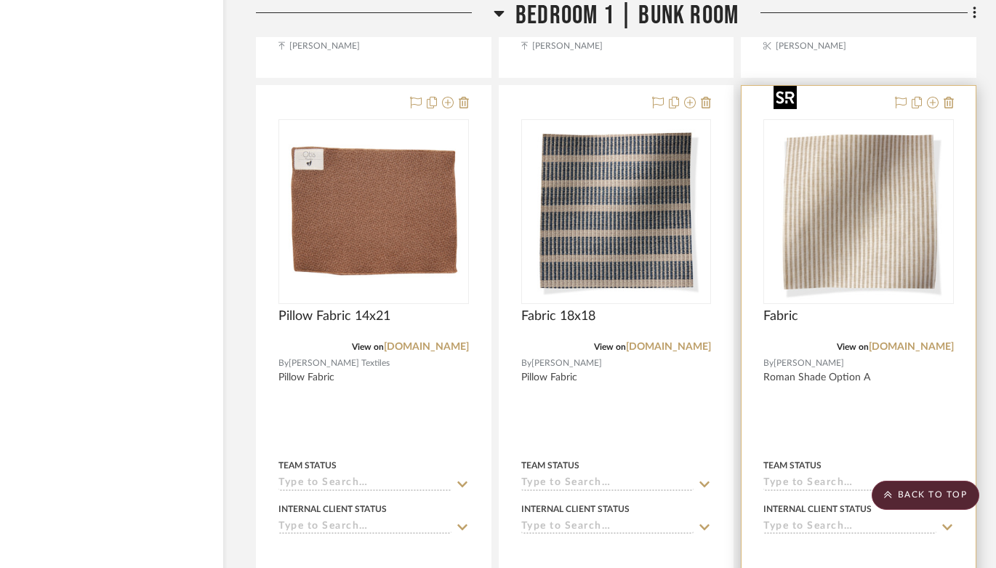
click at [868, 207] on img "0" at bounding box center [859, 212] width 182 height 182
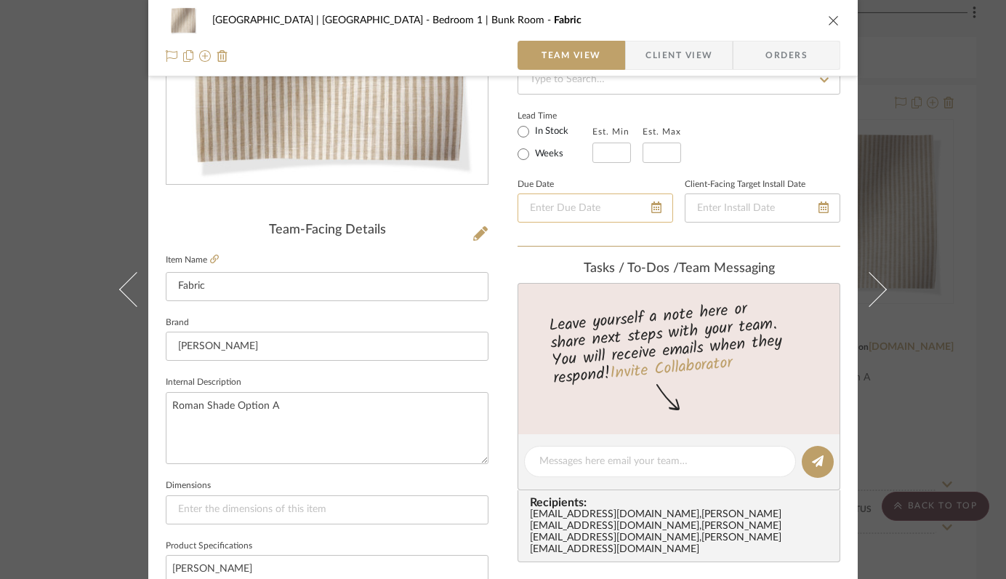
scroll to position [340, 0]
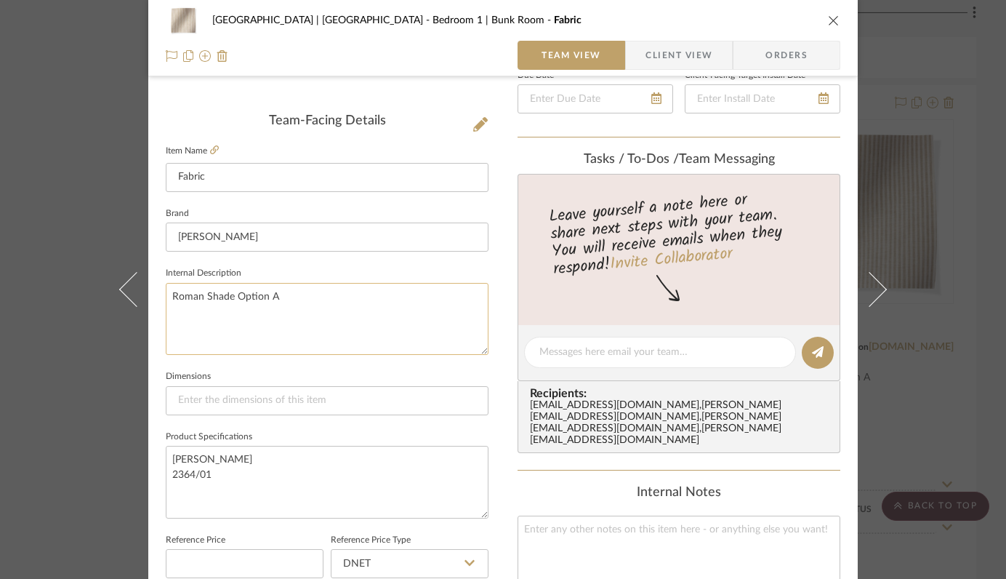
click at [282, 290] on textarea "Roman Shade Option A" at bounding box center [327, 319] width 323 height 72
click at [321, 137] on div "Team-Facing Details Item Name Fabric Brand [PERSON_NAME] Internal Description R…" at bounding box center [327, 357] width 323 height 488
click at [293, 301] on textarea "Roman Shade" at bounding box center [327, 319] width 323 height 72
type textarea "[PERSON_NAME]"
type textarea "Roman Shade Fabric"
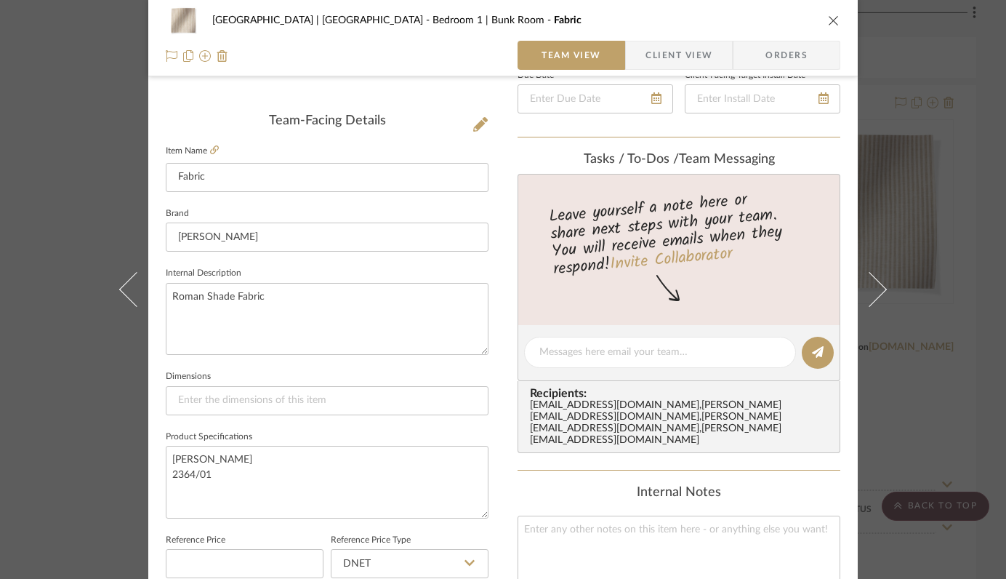
click at [227, 367] on fieldset "Dimensions" at bounding box center [327, 391] width 323 height 49
click at [828, 20] on icon "close" at bounding box center [834, 21] width 12 height 12
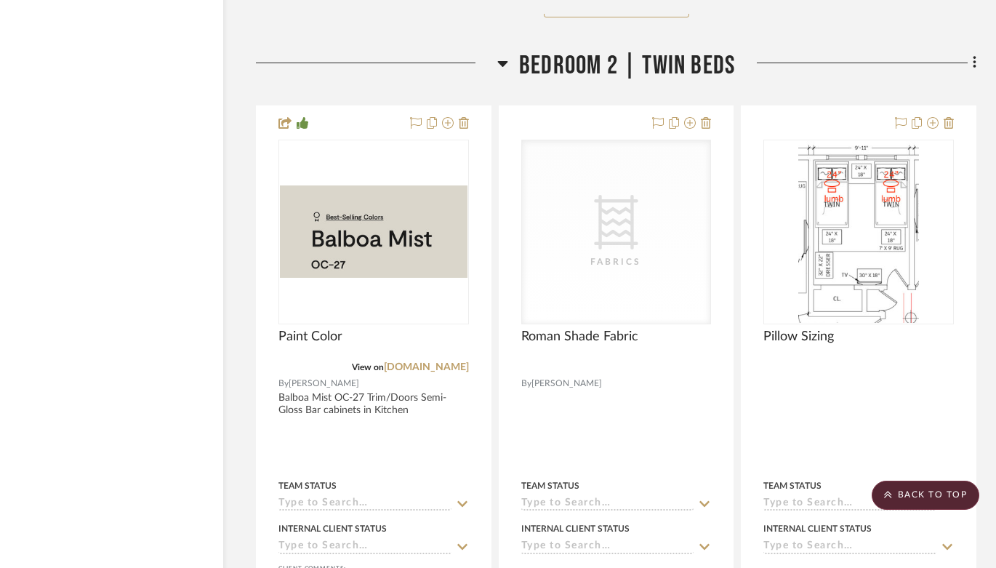
scroll to position [31909, 50]
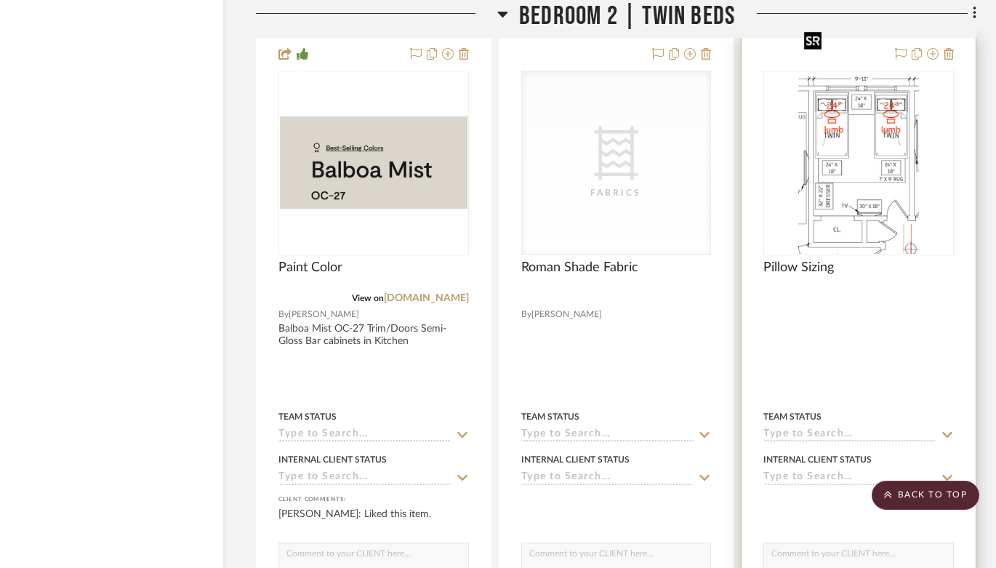
click at [857, 169] on img "0" at bounding box center [858, 163] width 121 height 182
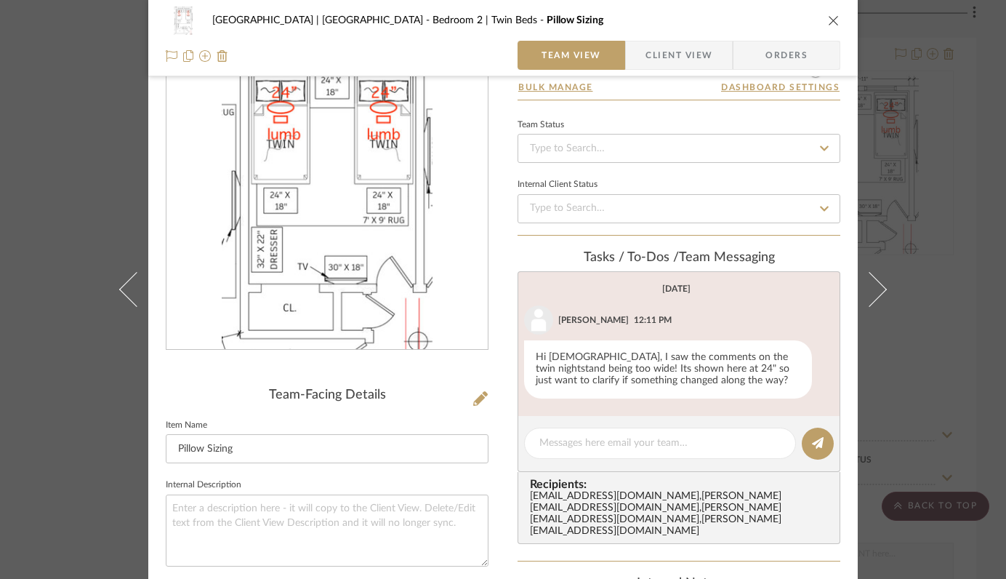
scroll to position [30, 0]
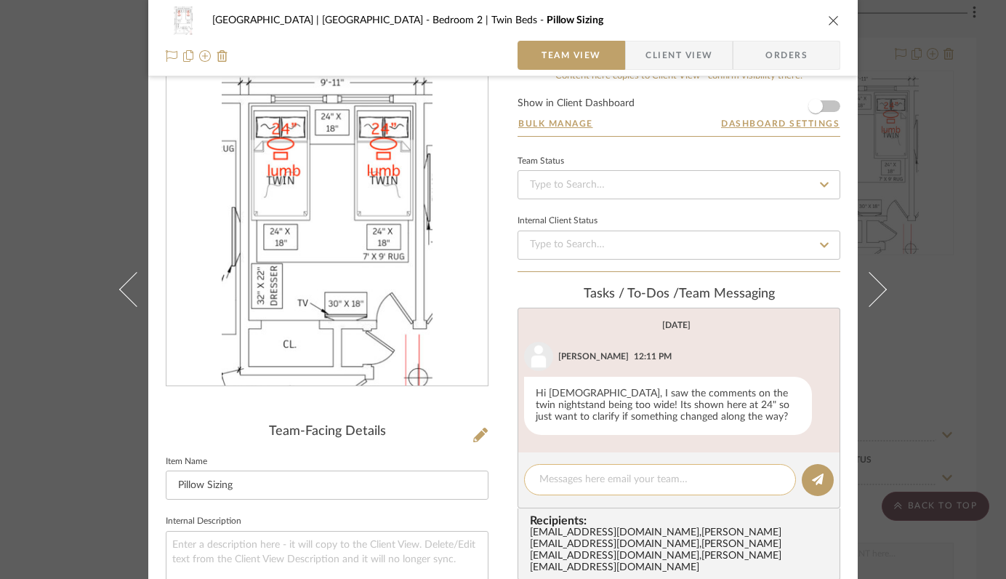
click at [629, 479] on textarea at bounding box center [660, 479] width 241 height 15
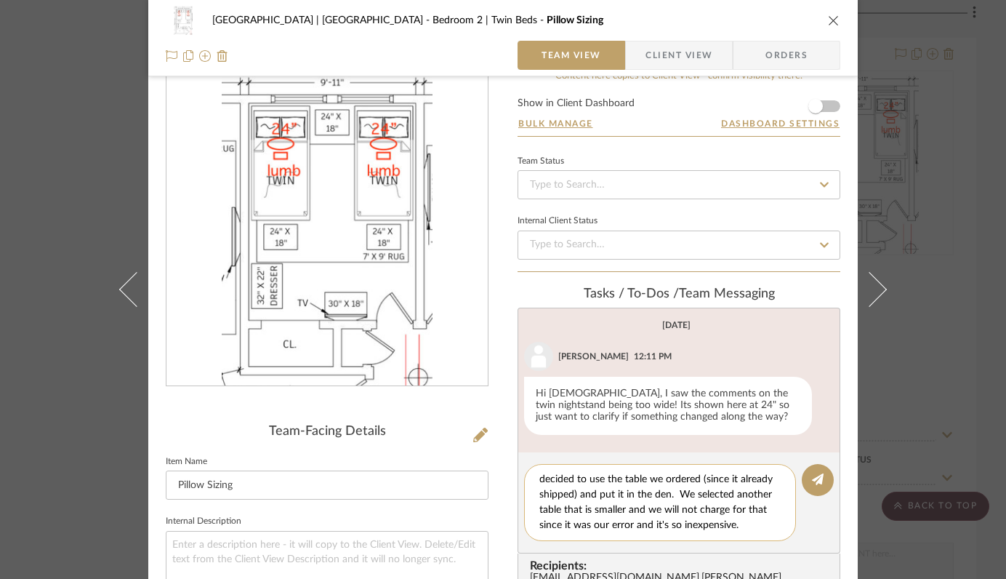
scroll to position [46, 0]
type textarea "The plan has been updated since showing the actual size of the beds and it left…"
click at [814, 474] on icon at bounding box center [818, 479] width 12 height 12
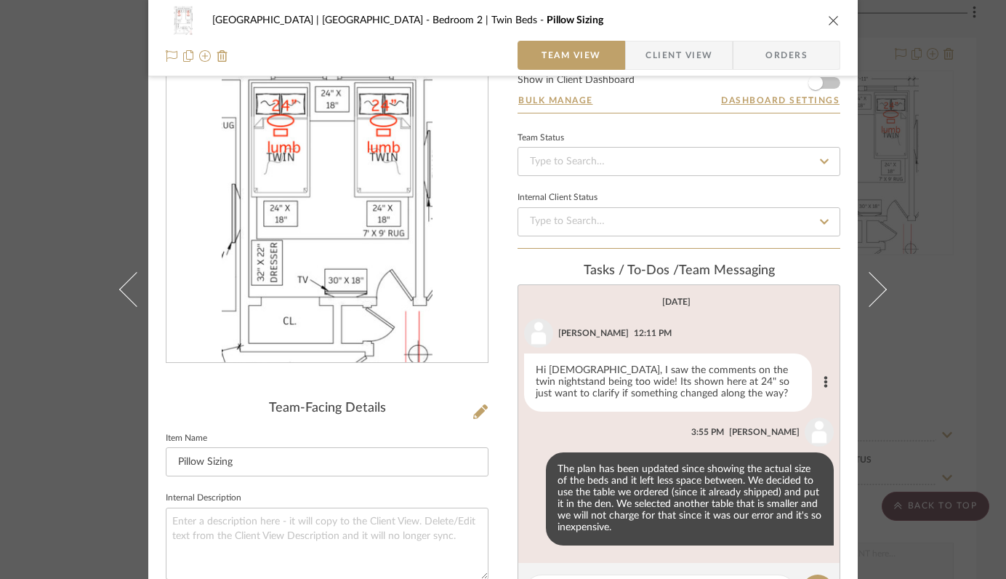
scroll to position [57, 0]
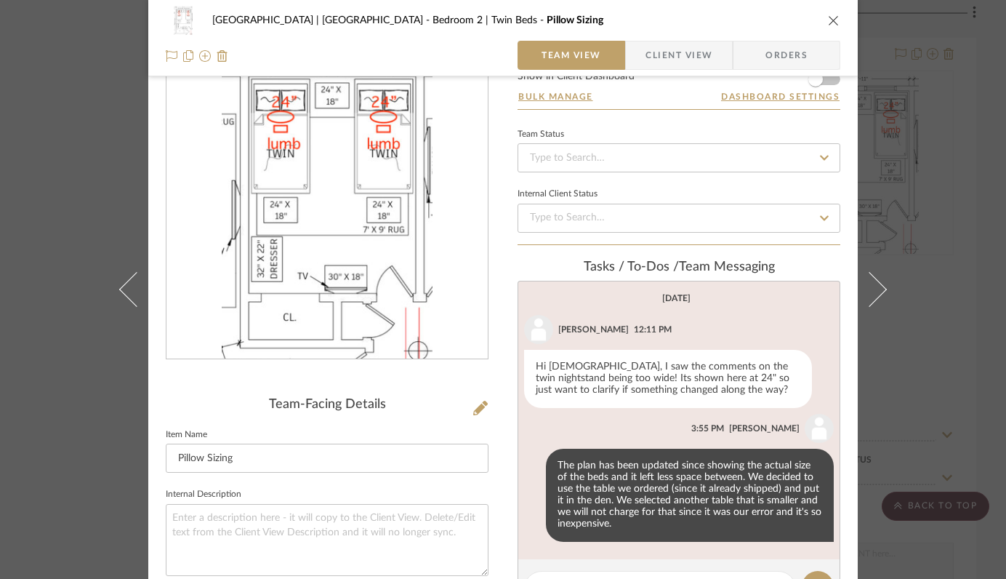
click at [828, 21] on icon "close" at bounding box center [834, 21] width 12 height 12
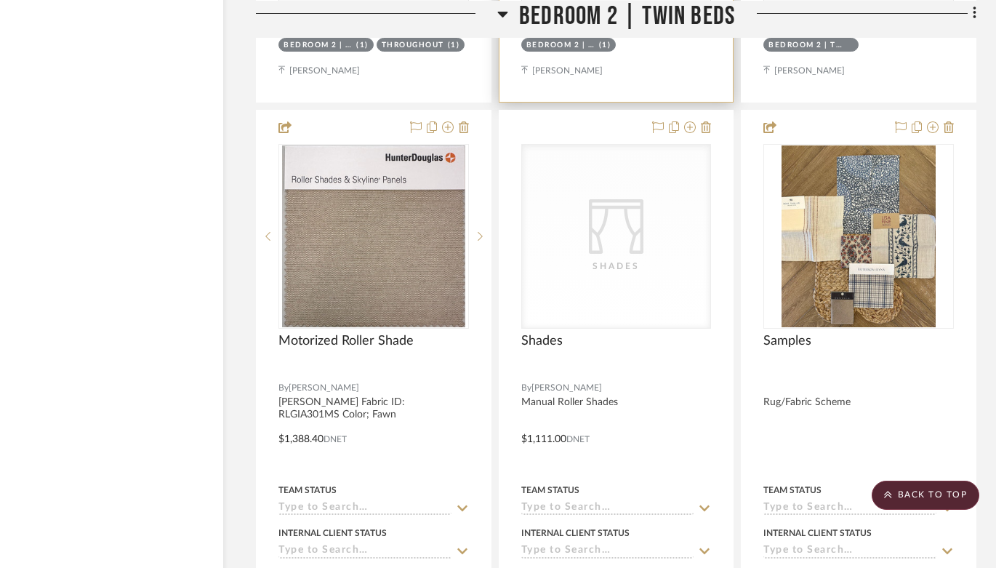
scroll to position [32483, 50]
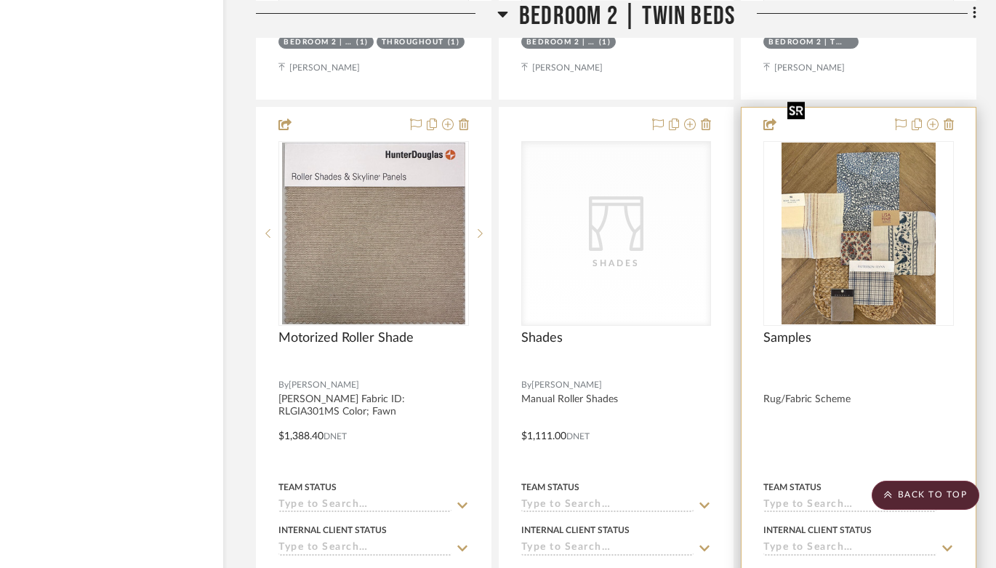
click at [846, 188] on img "0" at bounding box center [859, 234] width 154 height 182
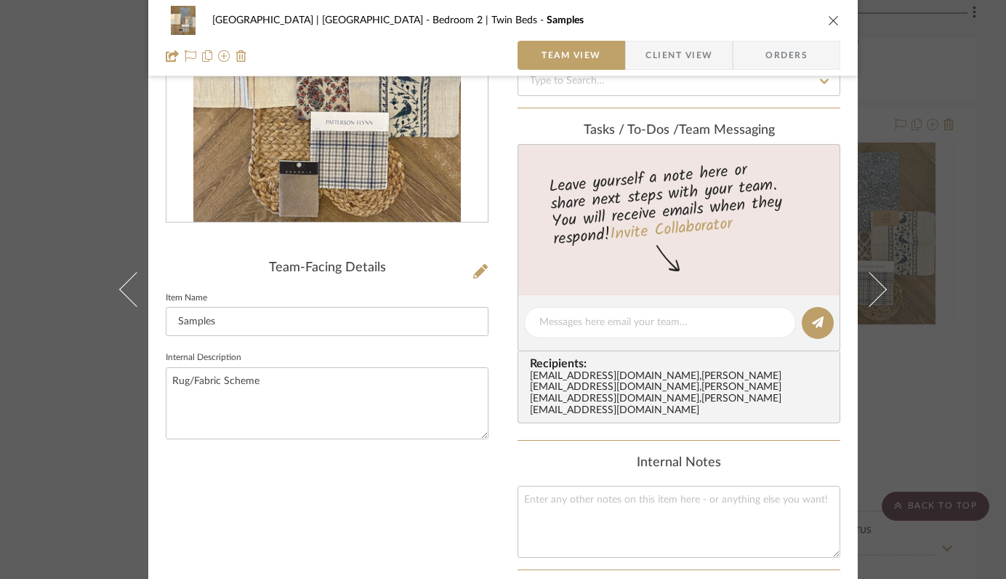
scroll to position [244, 0]
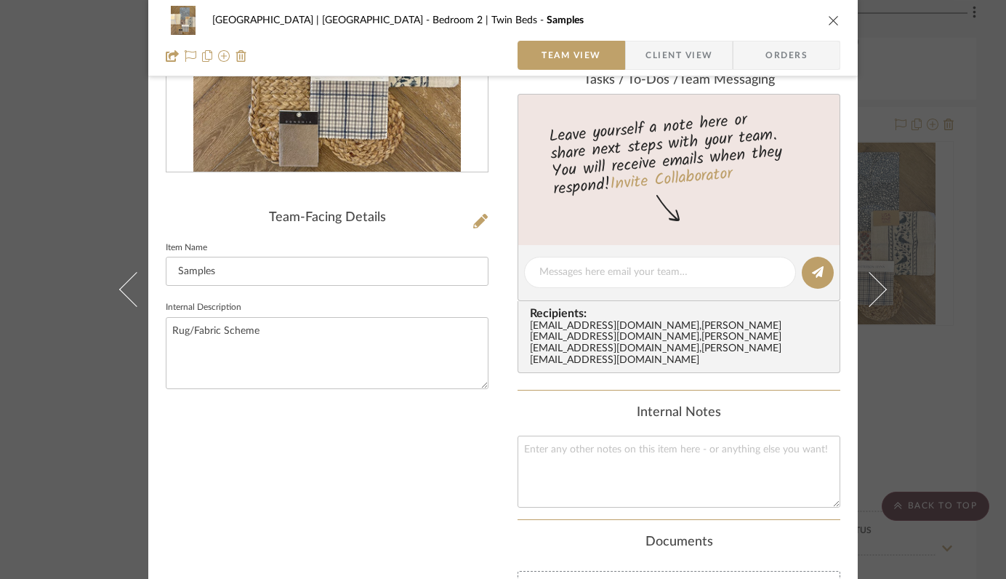
click at [828, 20] on icon "close" at bounding box center [834, 21] width 12 height 12
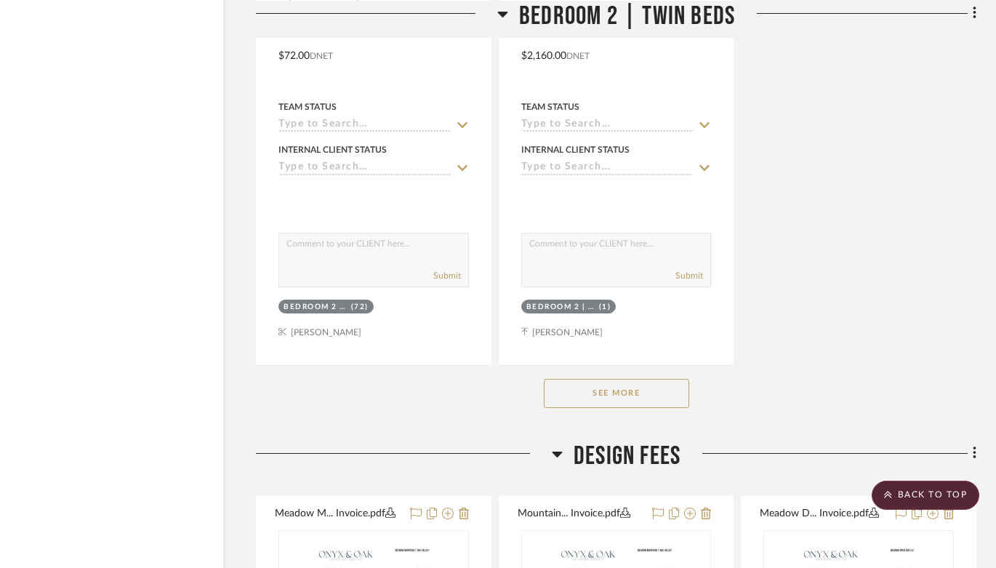
scroll to position [33530, 50]
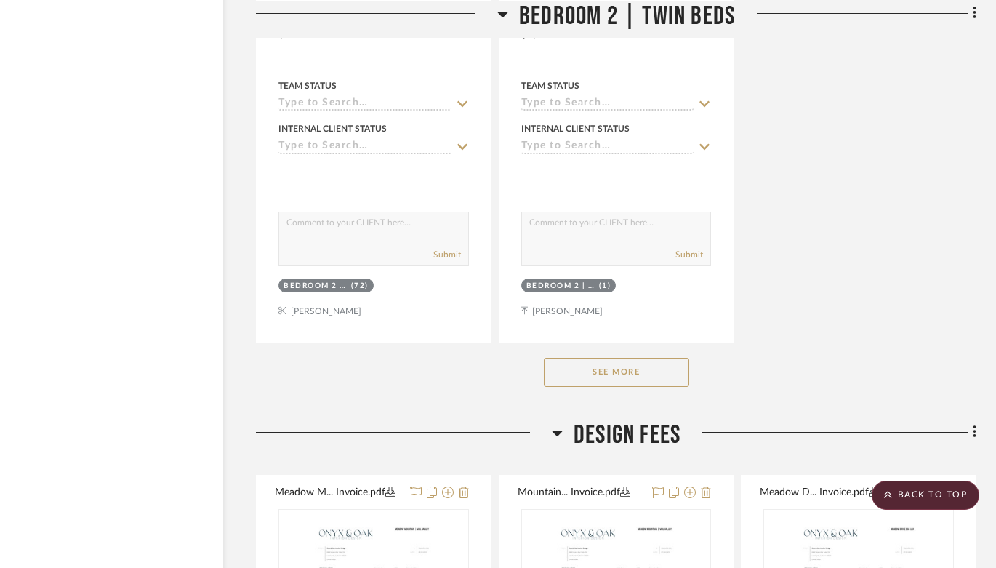
click at [641, 358] on button "See More" at bounding box center [616, 372] width 145 height 29
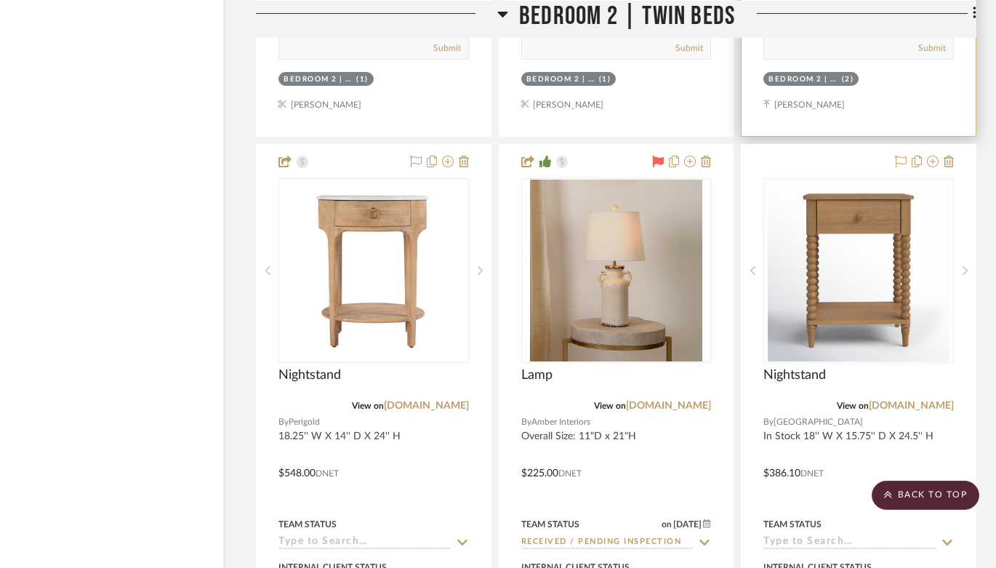
scroll to position [34439, 50]
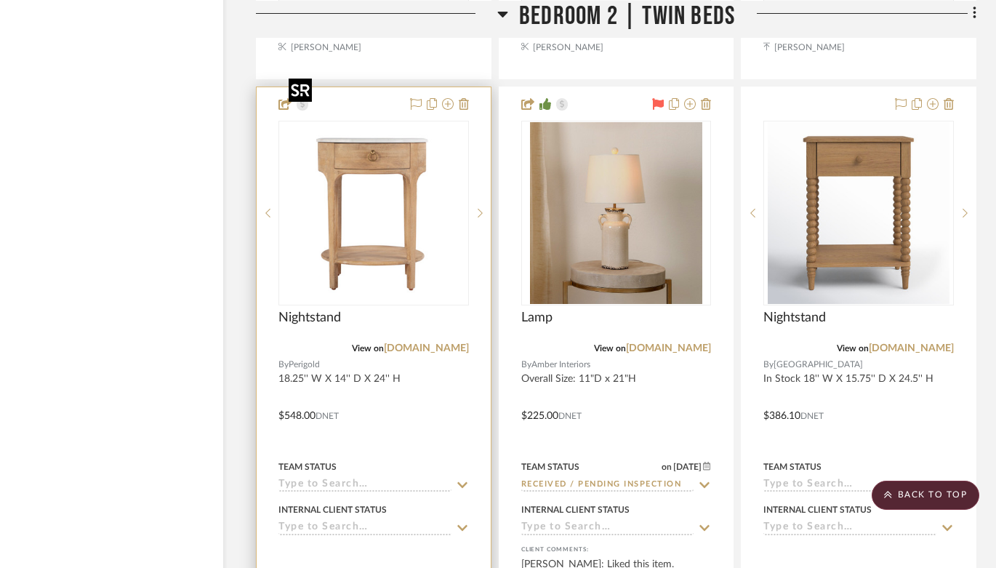
click at [371, 170] on img "0" at bounding box center [374, 213] width 182 height 182
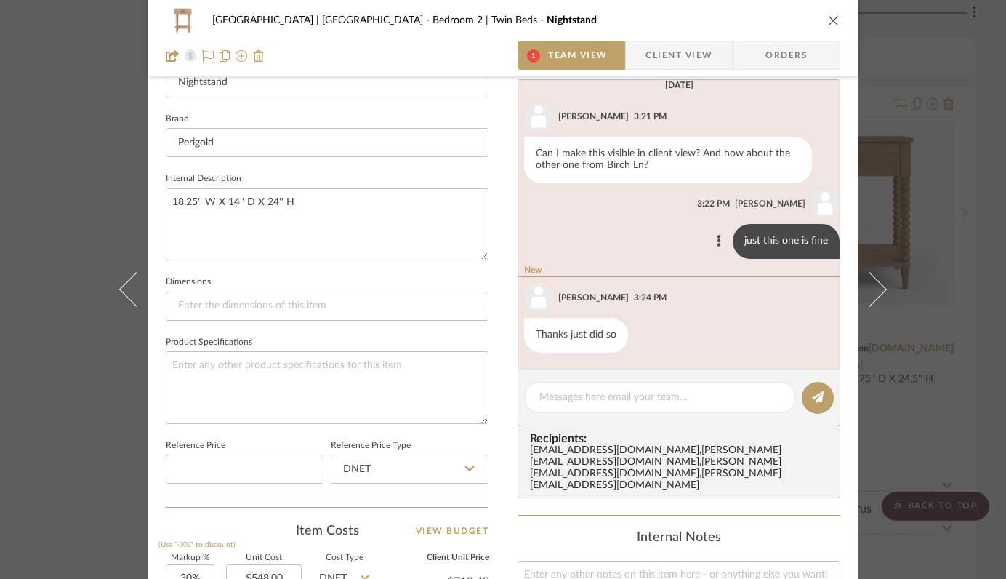
scroll to position [468, 0]
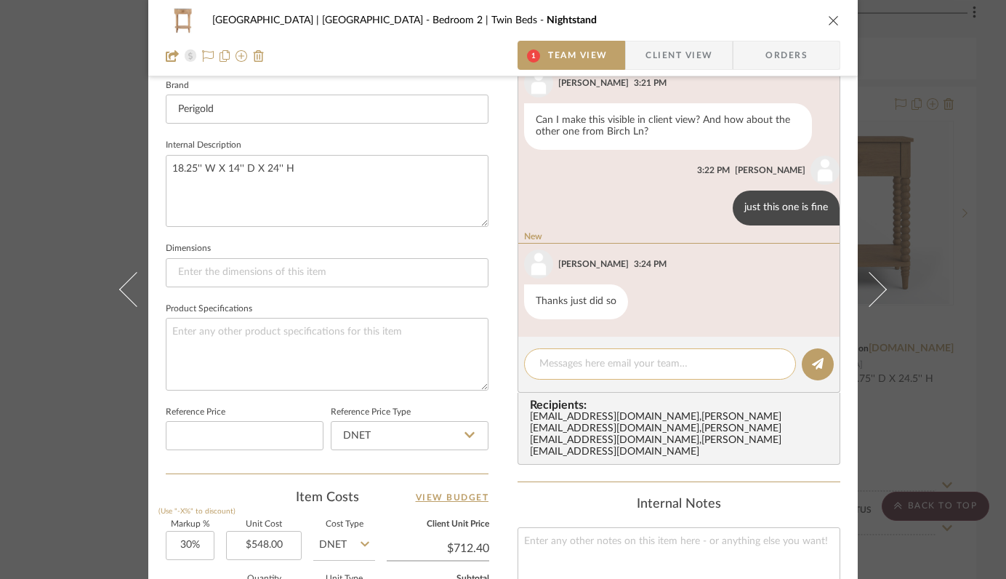
click at [638, 364] on textarea at bounding box center [660, 363] width 241 height 15
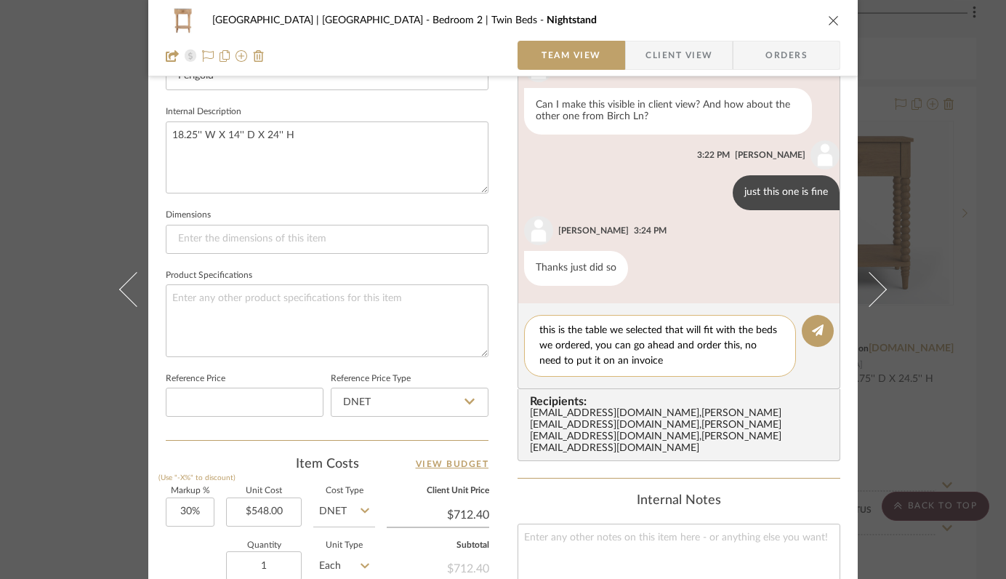
scroll to position [505, 0]
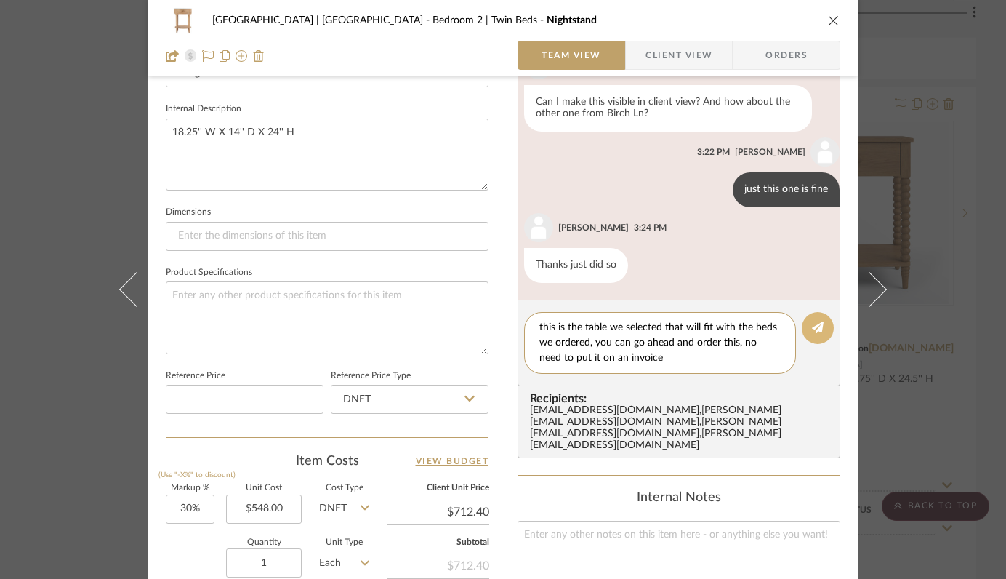
type textarea "this is the table we selected that will fit with the beds we ordered, you can g…"
click at [820, 327] on button at bounding box center [818, 328] width 32 height 32
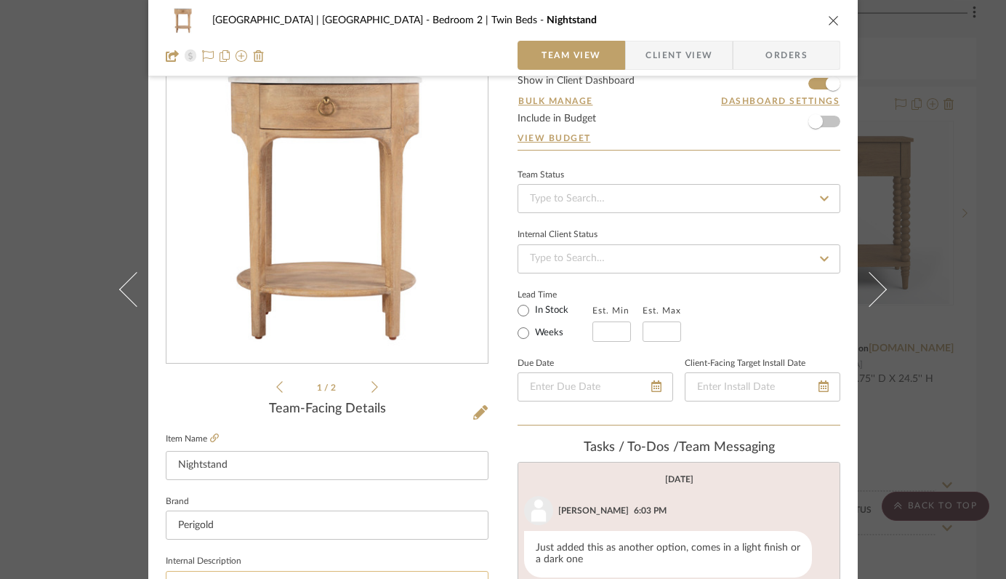
scroll to position [0, 0]
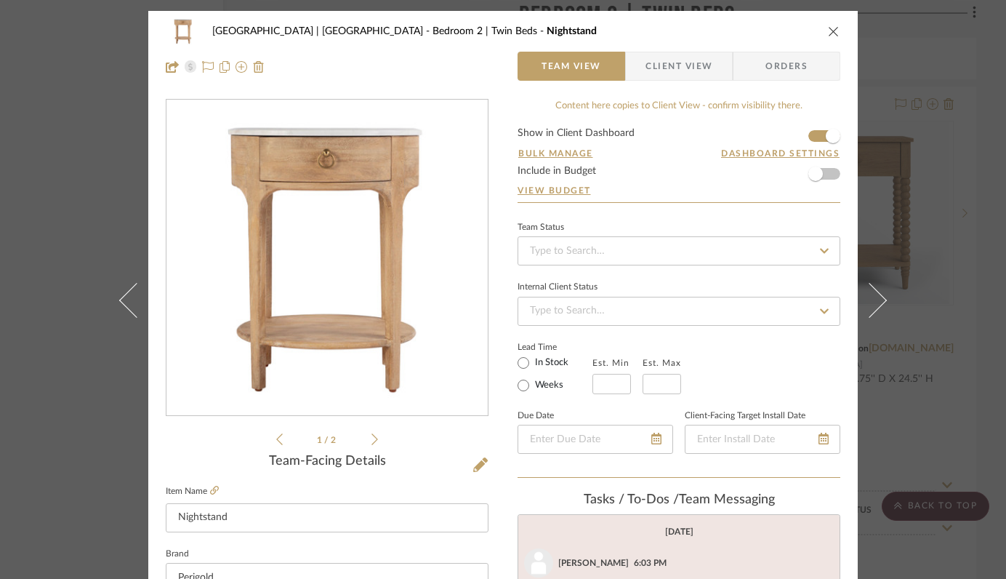
click at [828, 30] on icon "close" at bounding box center [834, 31] width 12 height 12
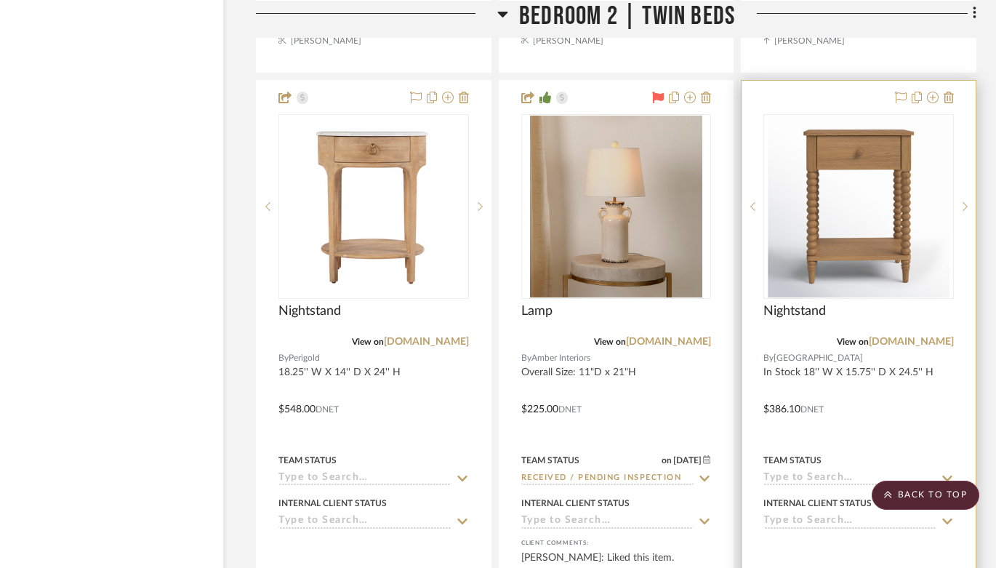
scroll to position [34402, 50]
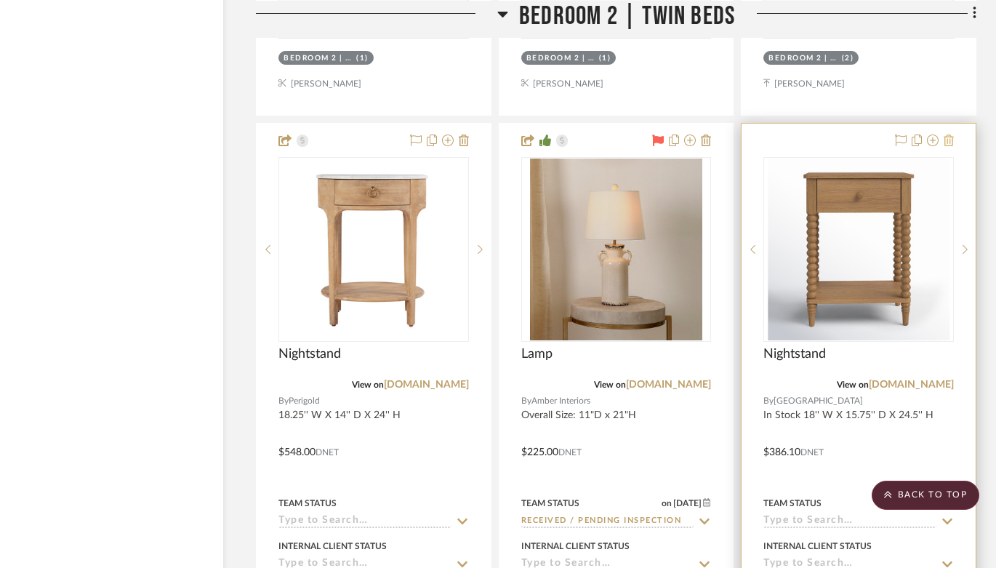
click at [951, 135] on icon at bounding box center [949, 141] width 10 height 12
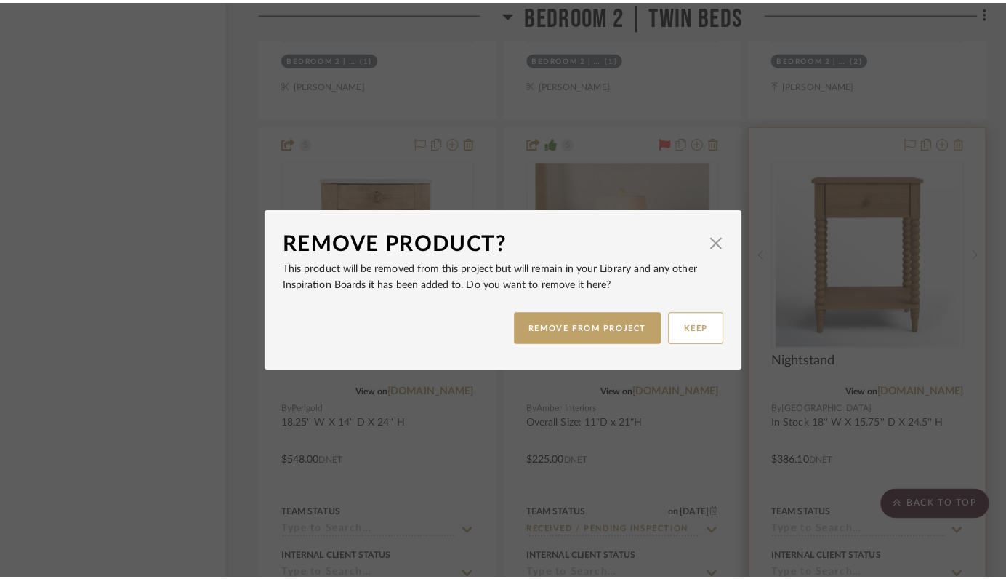
scroll to position [0, 0]
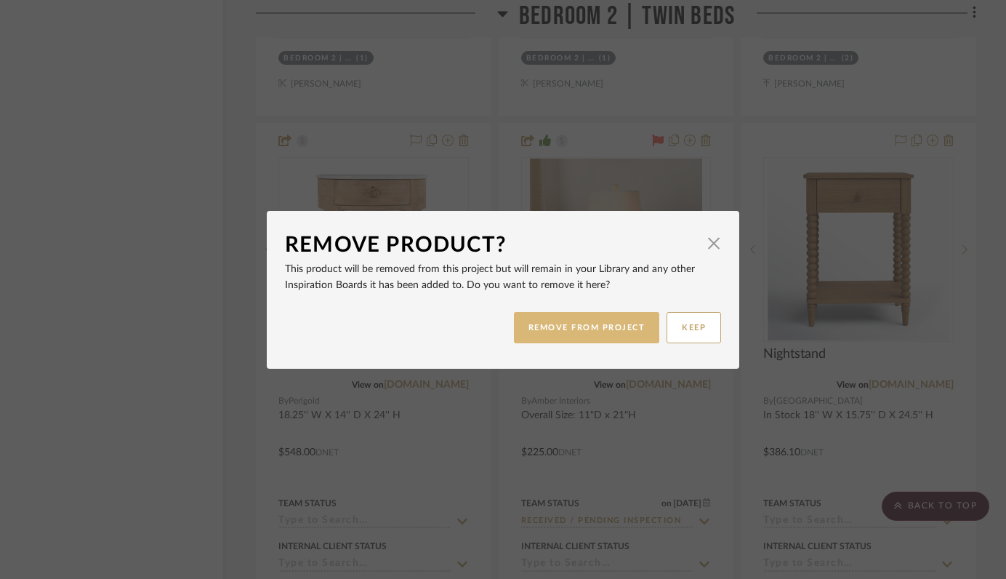
click at [585, 340] on button "REMOVE FROM PROJECT" at bounding box center [587, 327] width 146 height 31
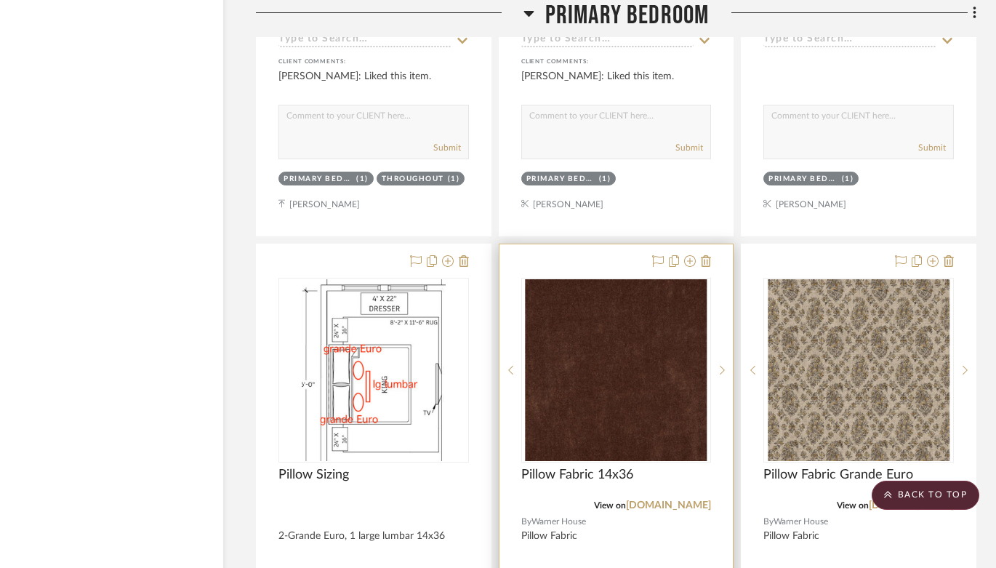
scroll to position [24873, 50]
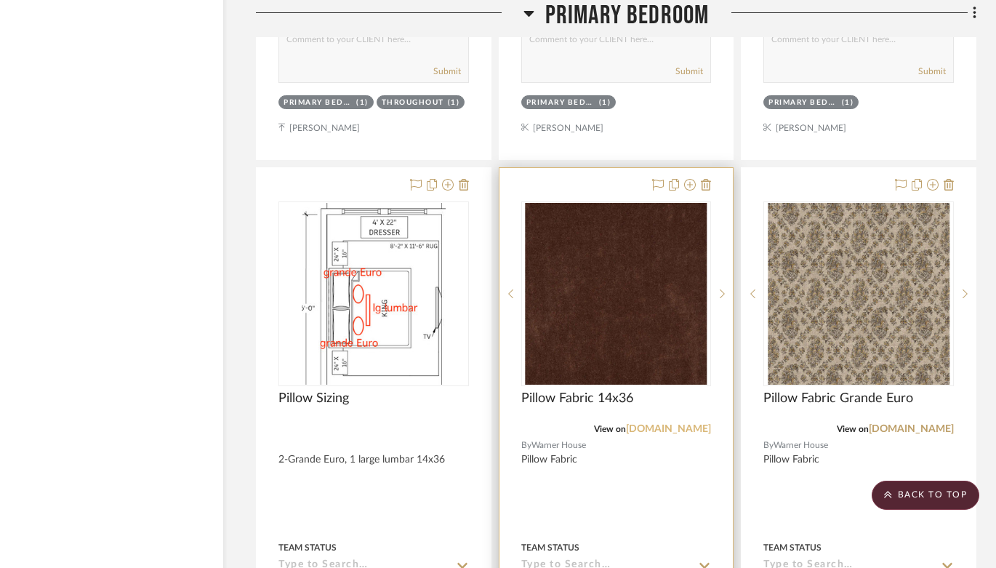
click at [657, 424] on link "[DOMAIN_NAME]" at bounding box center [668, 429] width 85 height 10
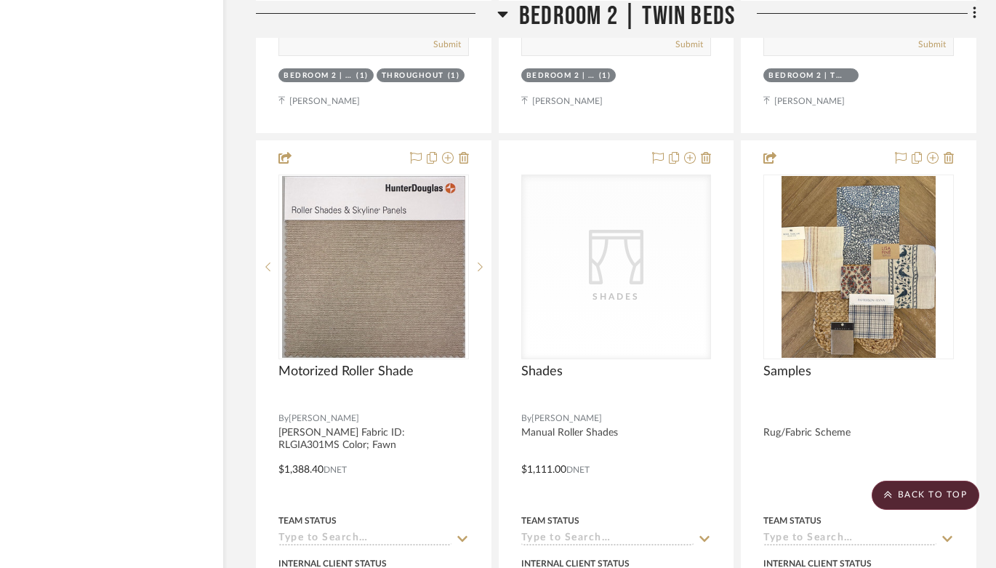
scroll to position [31666, 50]
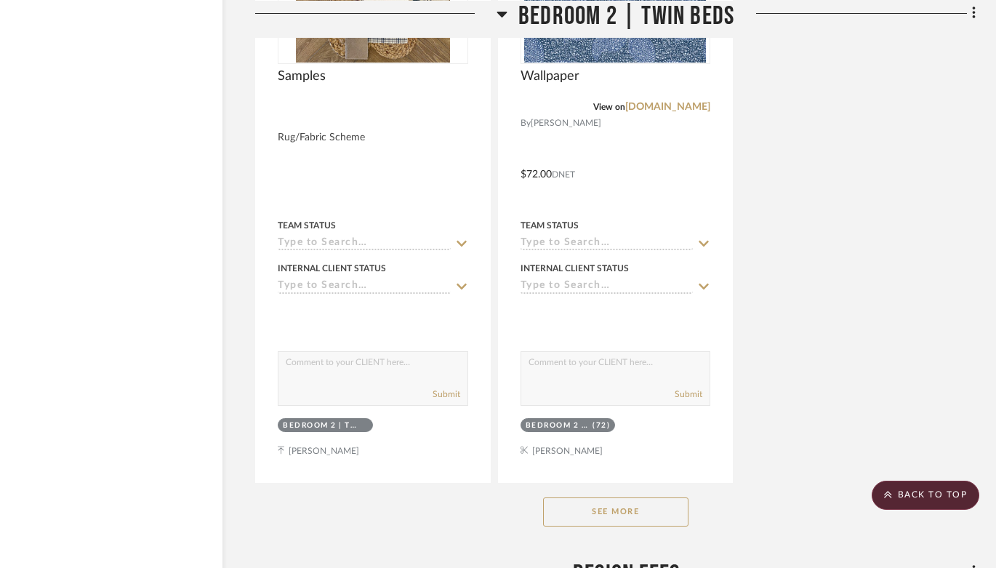
scroll to position [28881, 51]
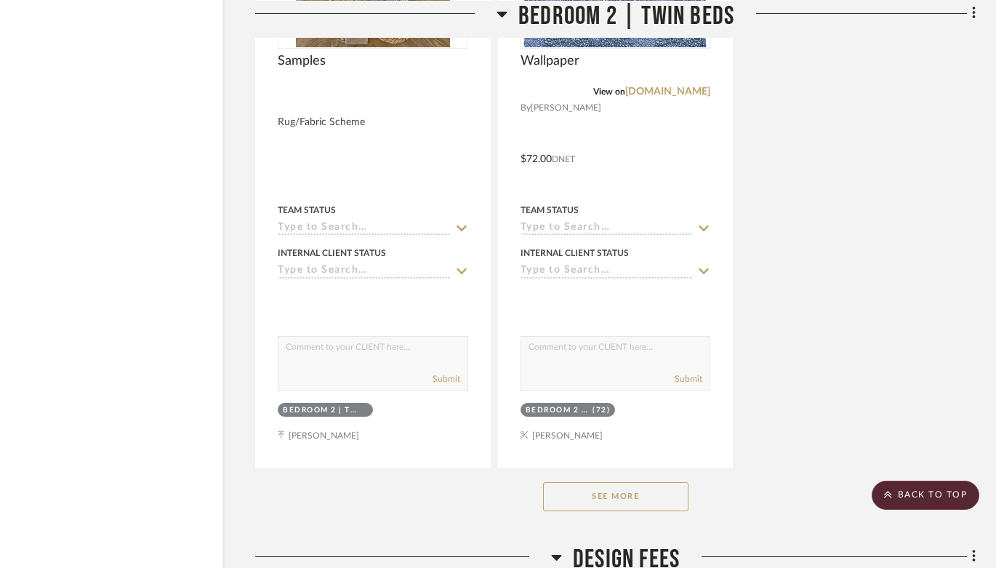
click at [625, 482] on button "See More" at bounding box center [615, 496] width 145 height 29
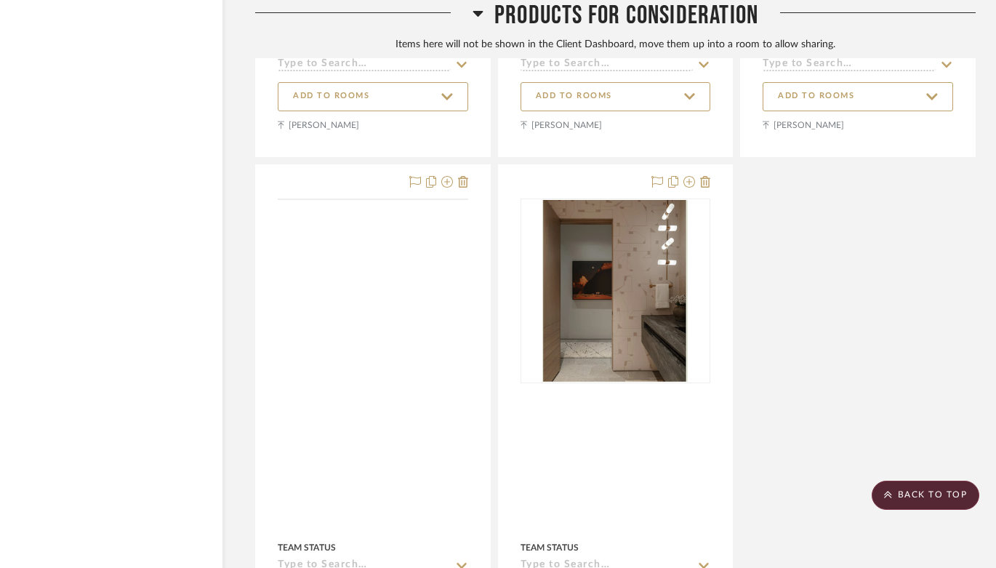
scroll to position [35599, 51]
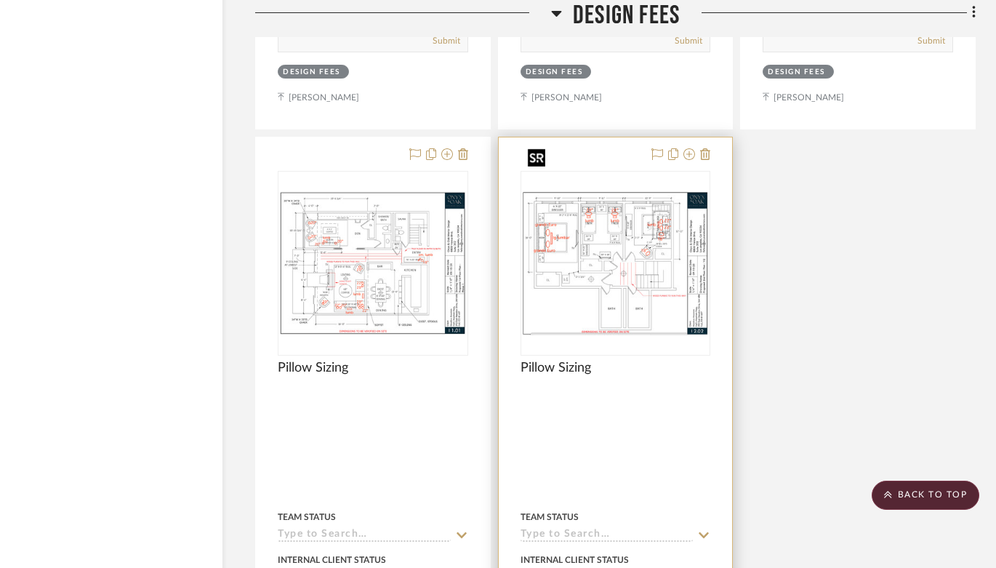
click at [0, 0] on img at bounding box center [0, 0] width 0 height 0
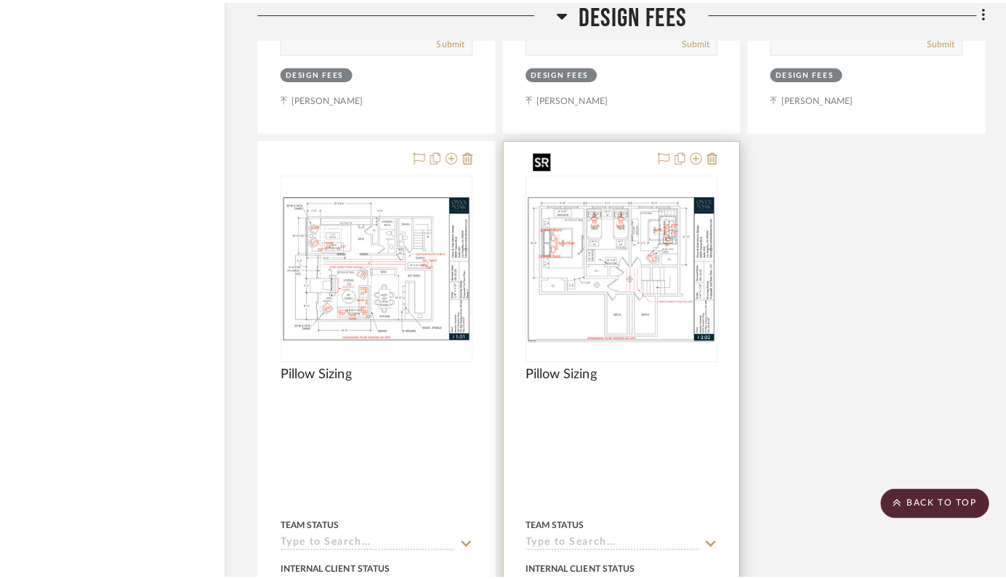
scroll to position [0, 0]
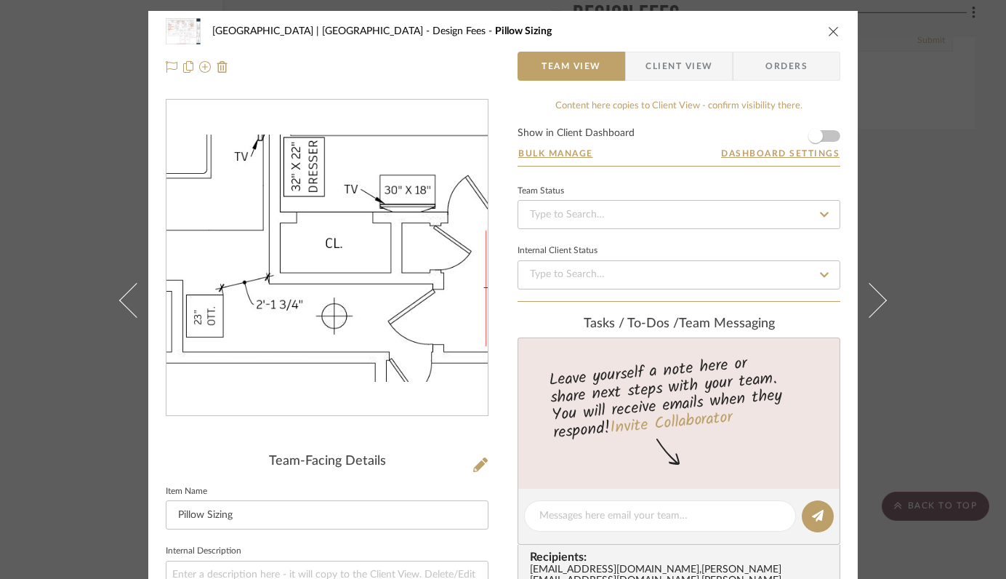
click at [278, 267] on img "0" at bounding box center [327, 259] width 321 height 248
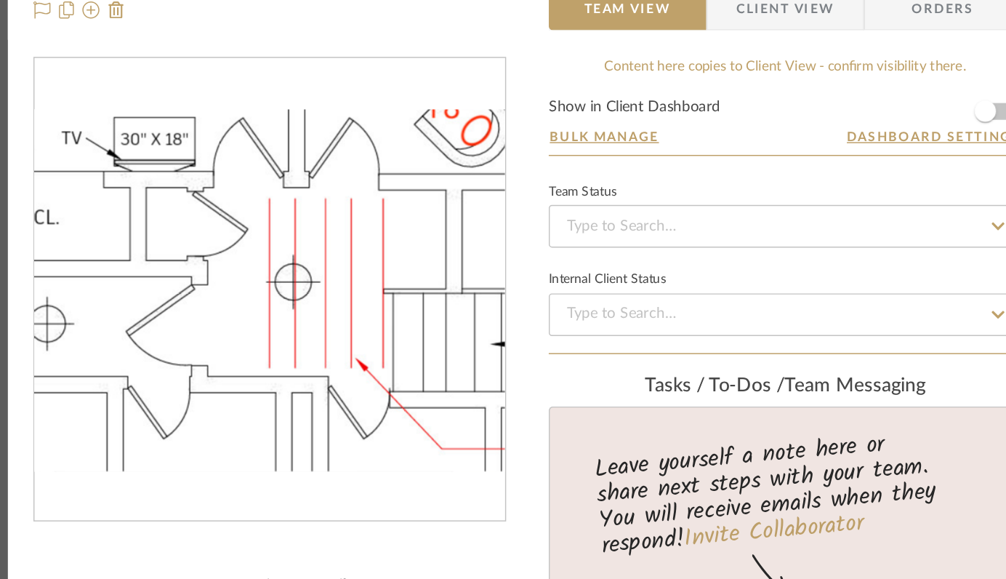
click at [331, 279] on img "0" at bounding box center [327, 259] width 321 height 248
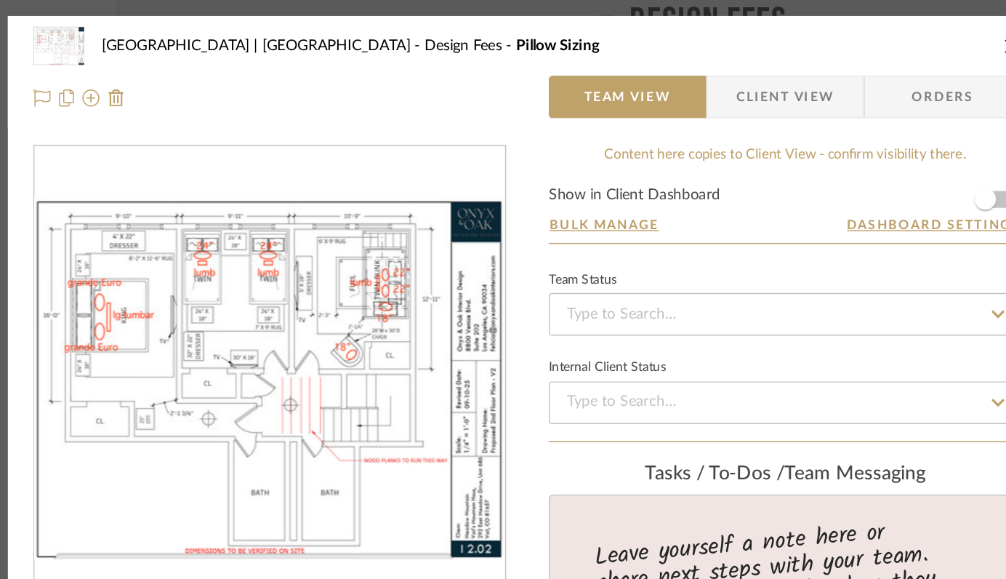
click at [828, 33] on icon "close" at bounding box center [834, 31] width 12 height 12
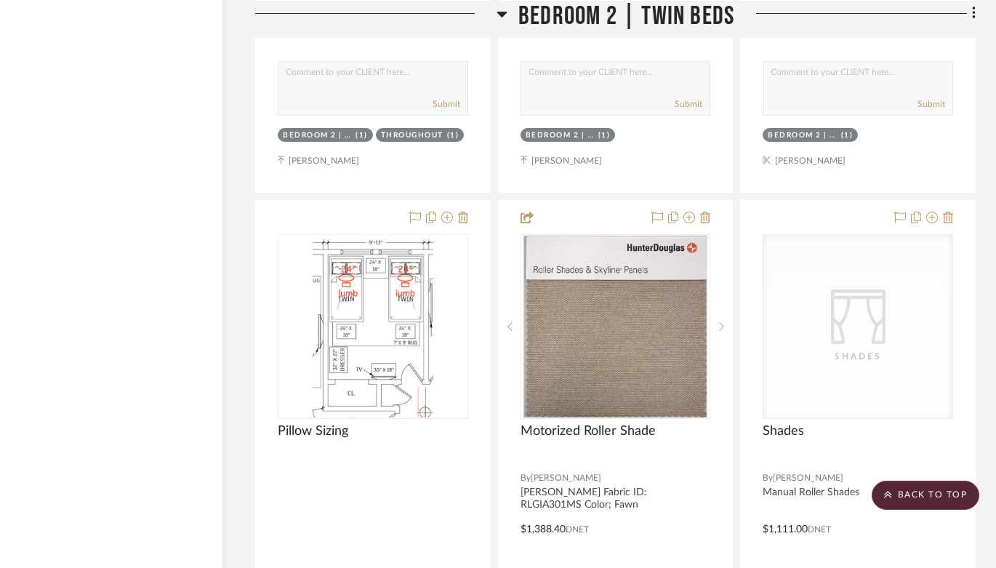
scroll to position [27868, 51]
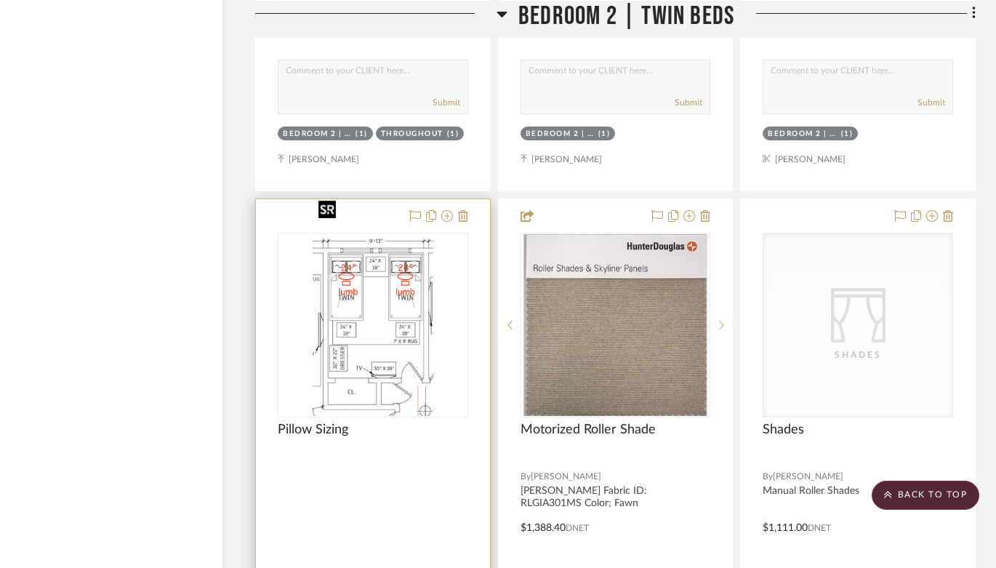
click at [0, 0] on img at bounding box center [0, 0] width 0 height 0
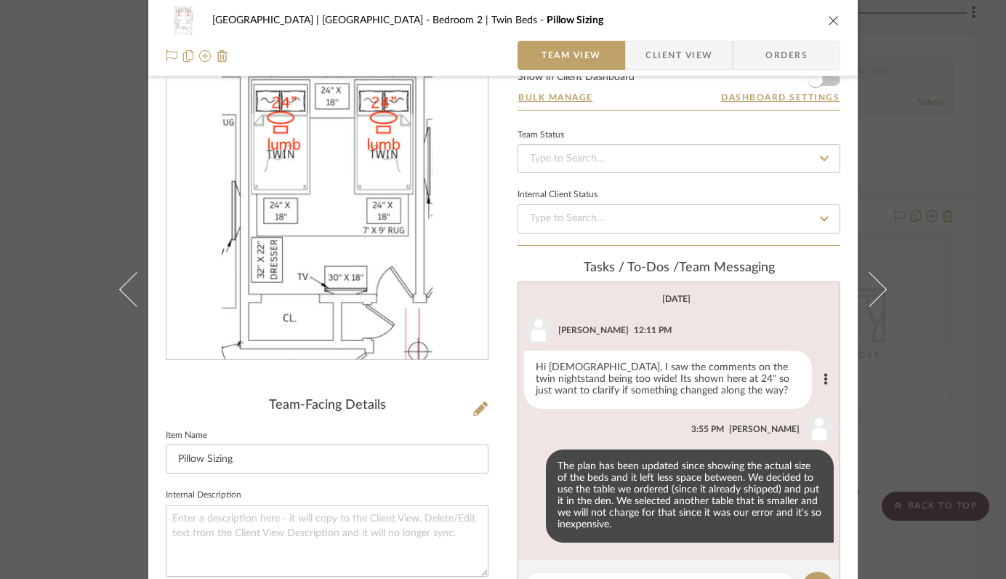
scroll to position [57, 0]
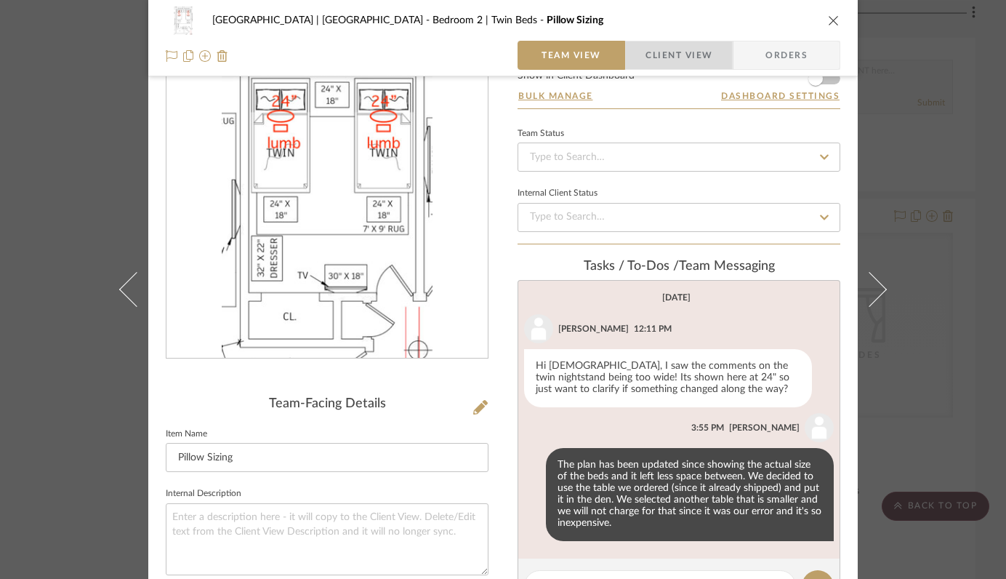
click at [661, 57] on span "Client View" at bounding box center [679, 55] width 67 height 29
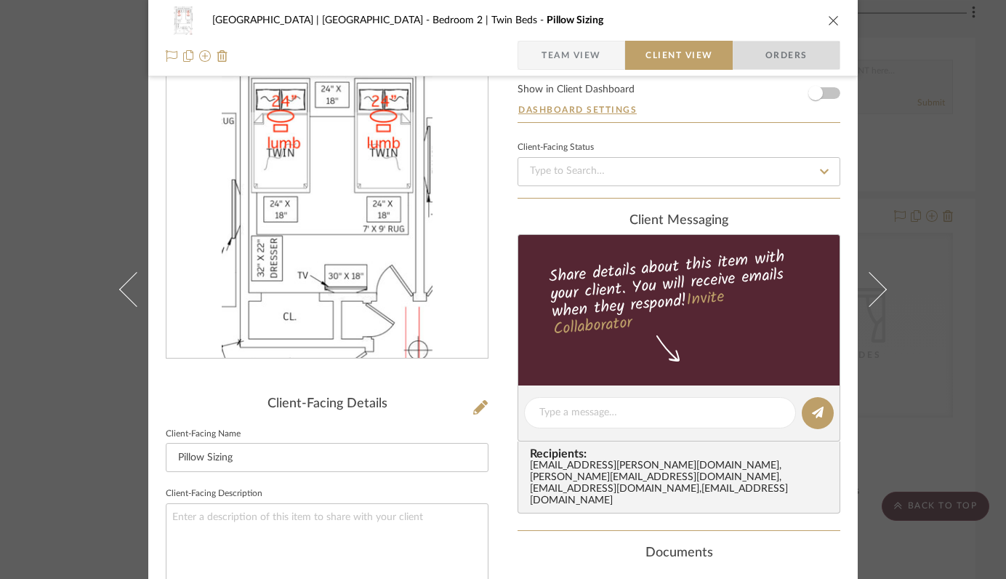
click at [773, 55] on span "Orders" at bounding box center [787, 55] width 74 height 29
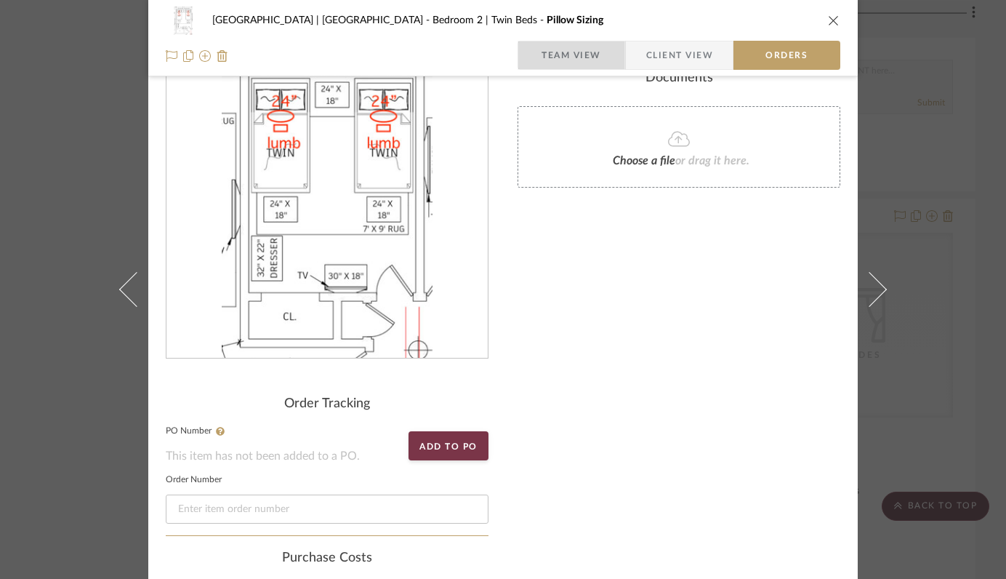
click at [558, 56] on span "Team View" at bounding box center [572, 55] width 60 height 29
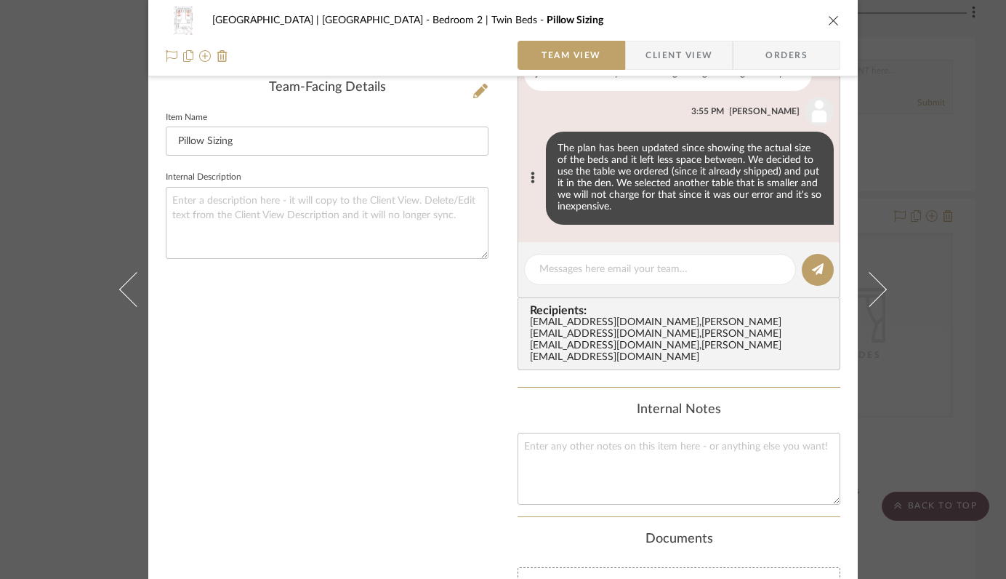
scroll to position [0, 0]
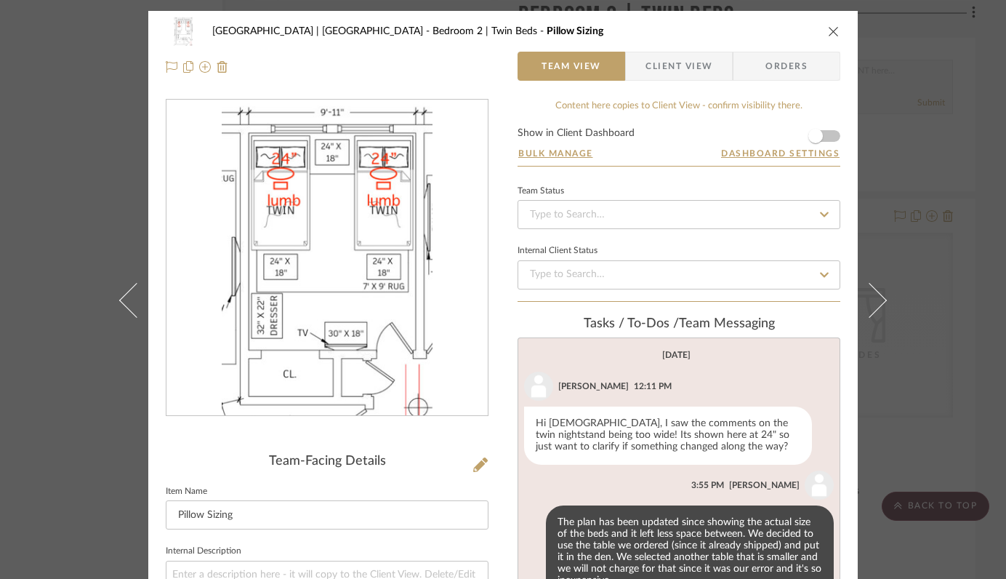
click at [830, 31] on icon "close" at bounding box center [834, 31] width 12 height 12
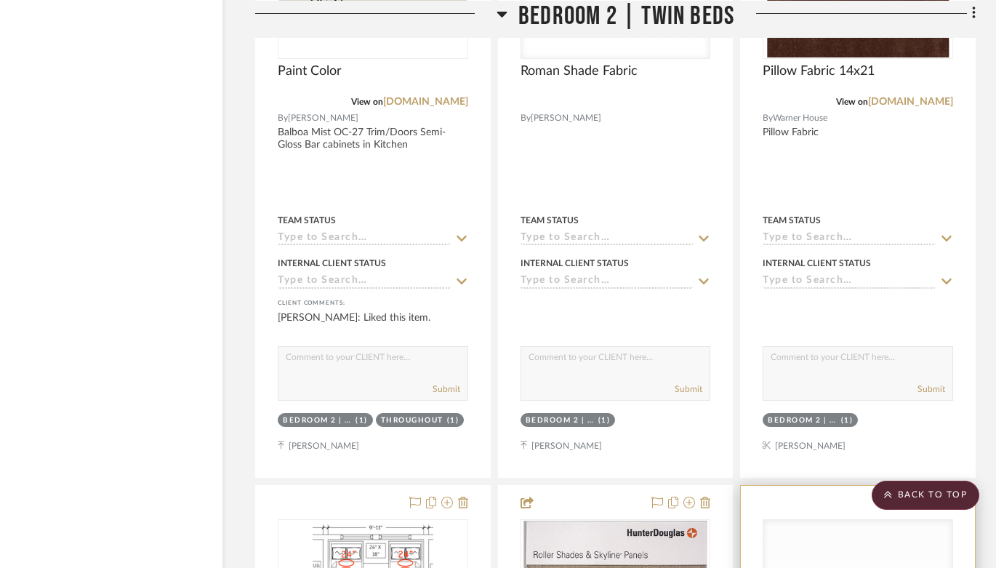
scroll to position [27690, 51]
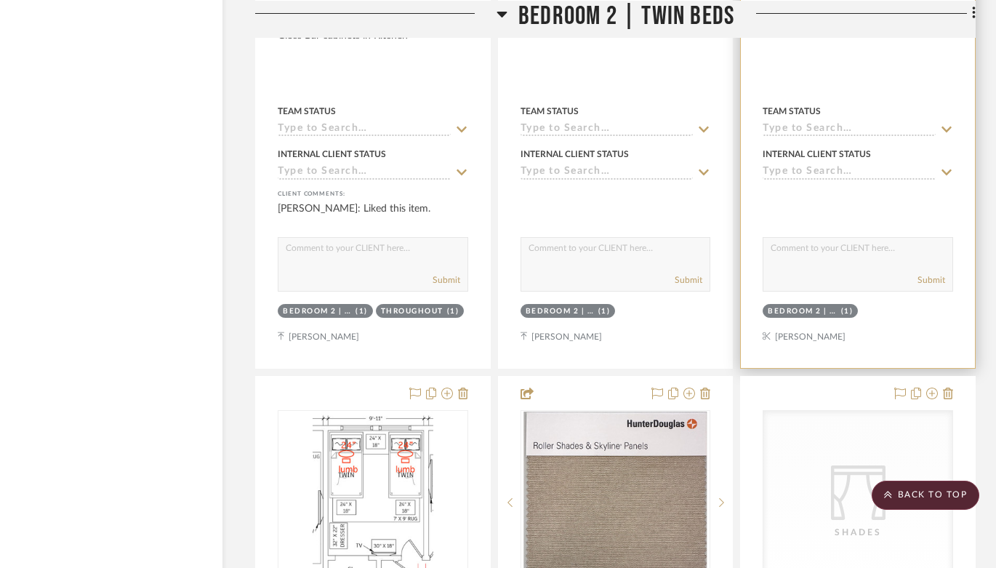
drag, startPoint x: 891, startPoint y: 308, endPoint x: 937, endPoint y: 423, distance: 124.0
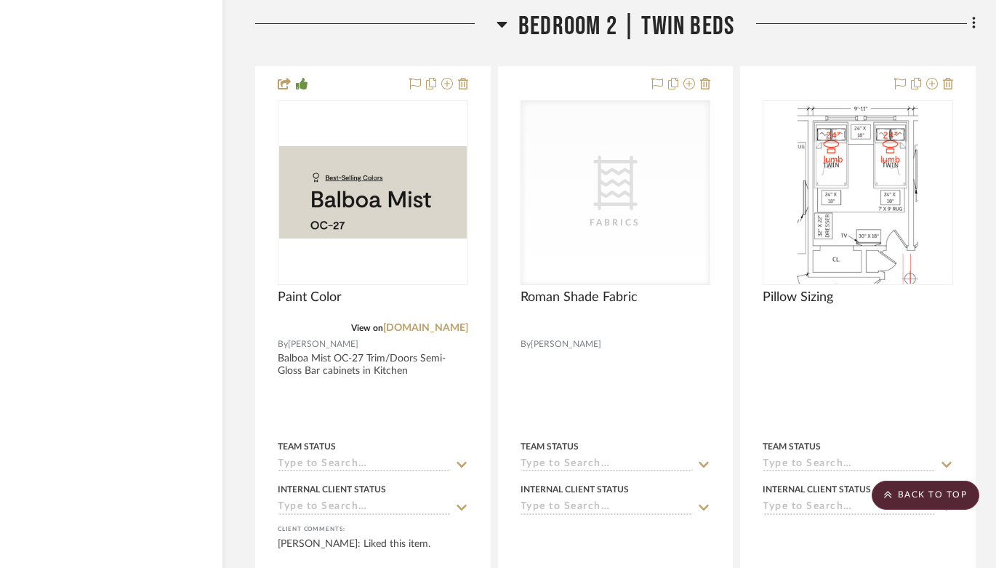
scroll to position [27351, 51]
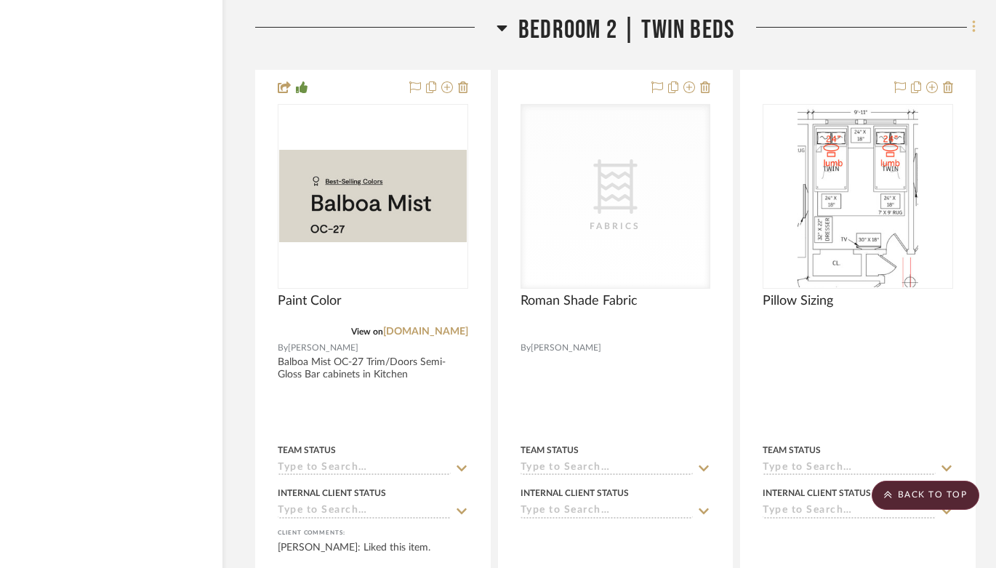
click at [973, 19] on icon at bounding box center [974, 27] width 4 height 16
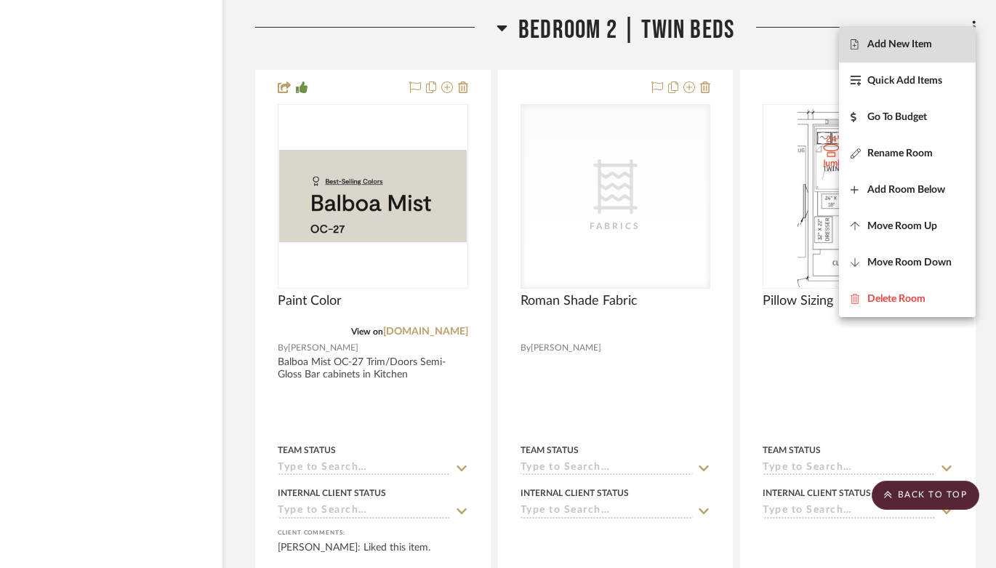
click at [889, 43] on span "Add New Item" at bounding box center [900, 45] width 65 height 12
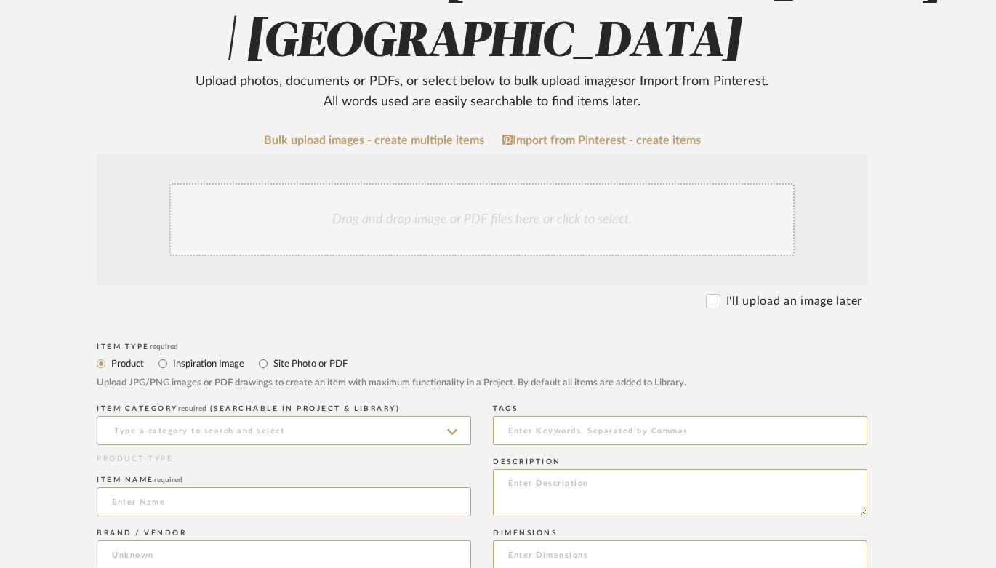
scroll to position [239, 41]
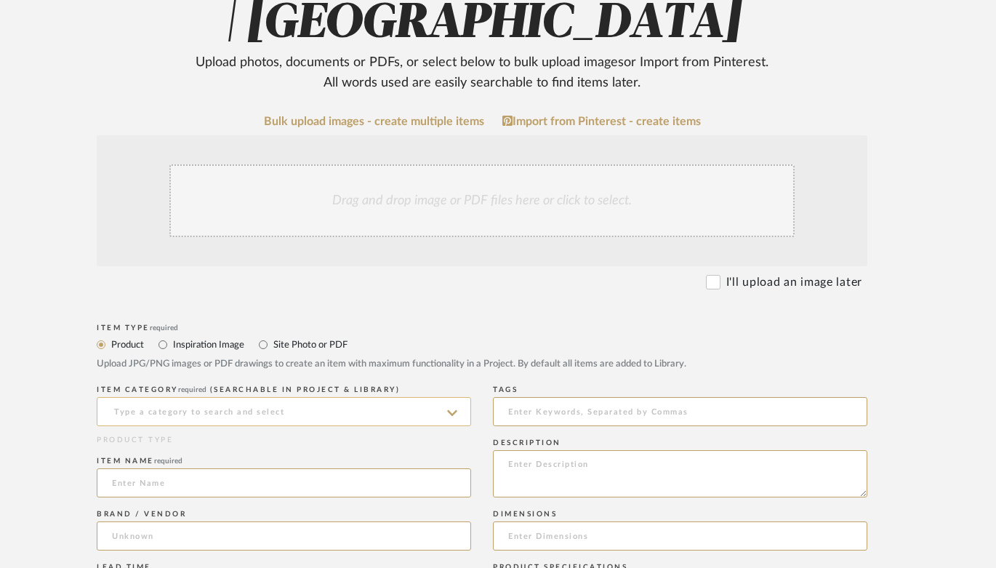
click at [232, 408] on input at bounding box center [284, 411] width 375 height 29
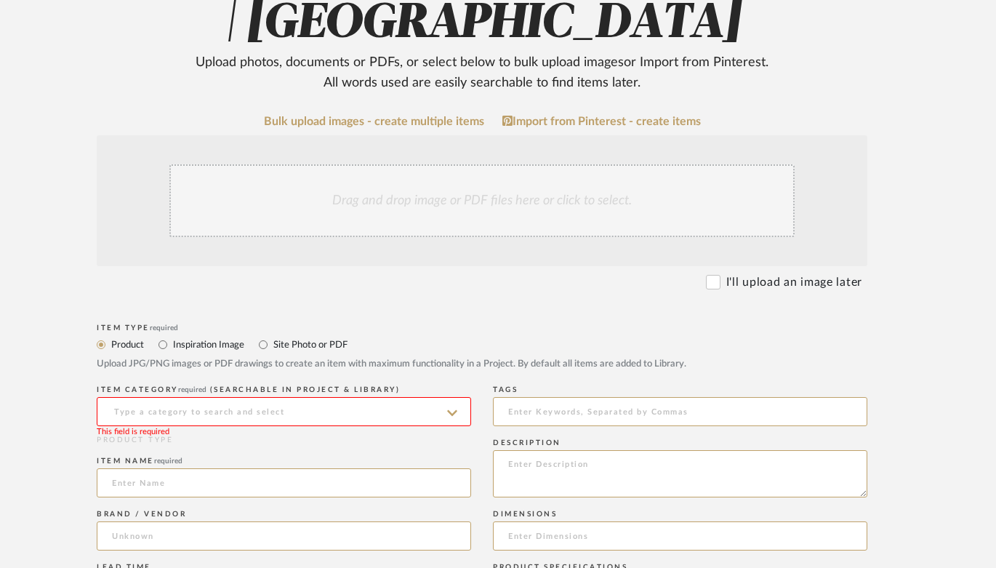
click at [375, 415] on input at bounding box center [284, 411] width 375 height 29
click at [308, 373] on div "Fabrics" at bounding box center [283, 374] width 373 height 37
type input "Fabrics"
click at [306, 480] on input at bounding box center [284, 482] width 375 height 29
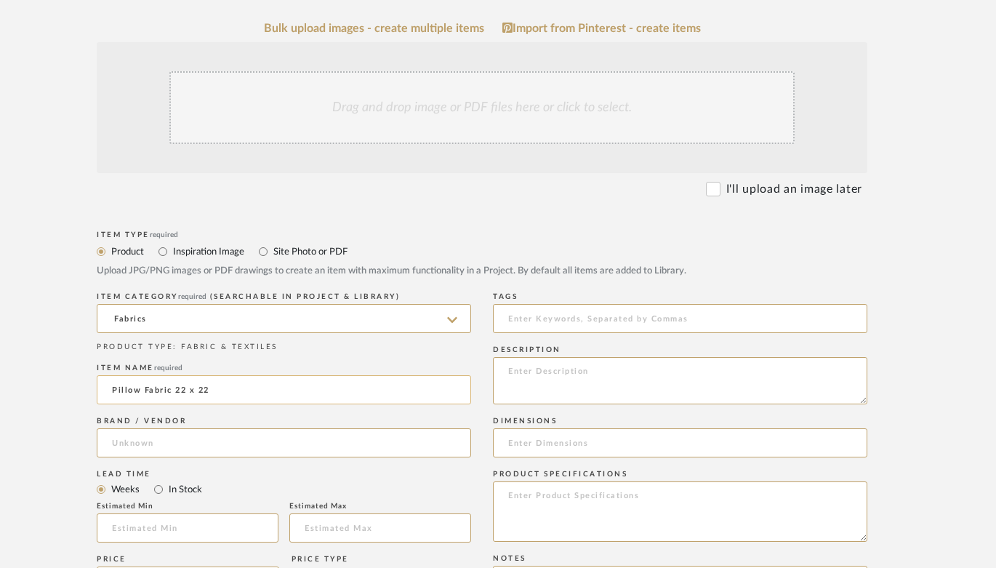
scroll to position [431, 41]
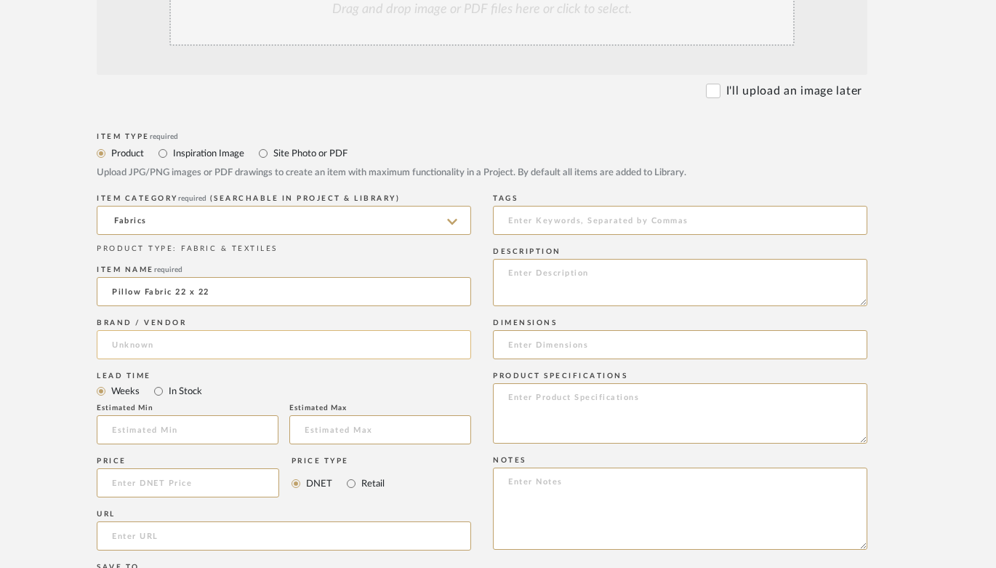
type input "Pillow Fabric 22 x 22"
click at [201, 341] on input at bounding box center [284, 344] width 375 height 29
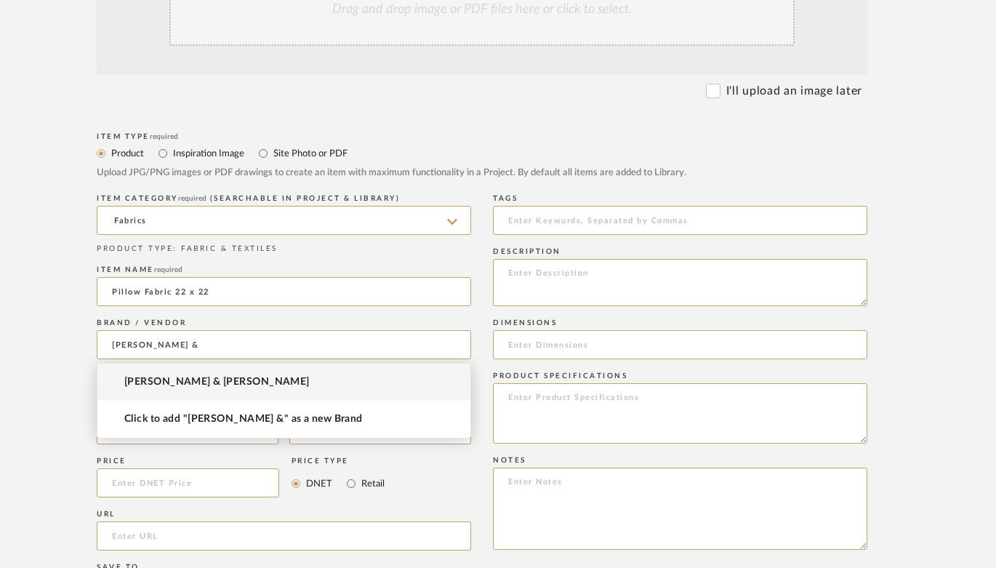
click at [217, 383] on mat-option "McLaurin & Piercy" at bounding box center [283, 382] width 373 height 37
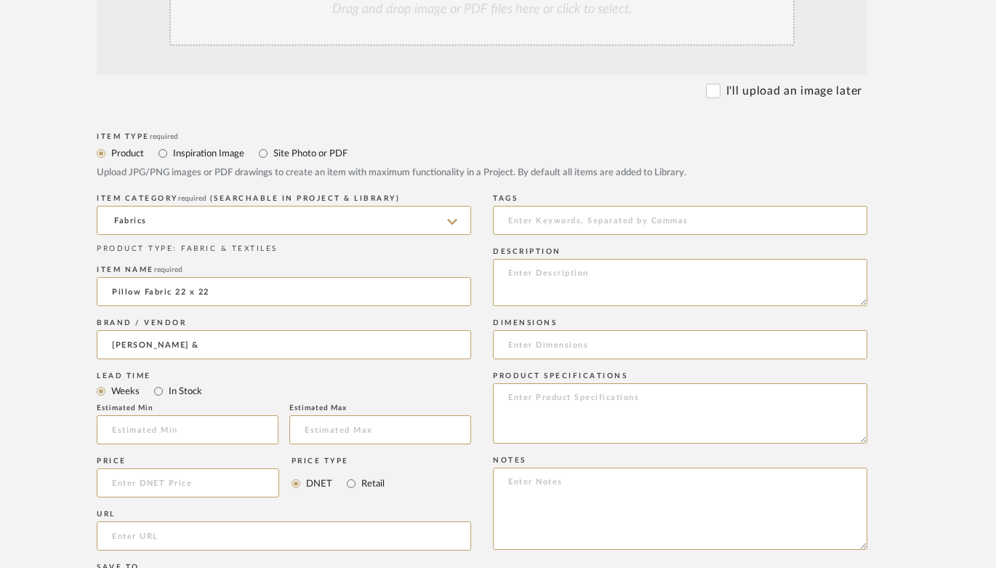
type input "McLaurin & Piercy"
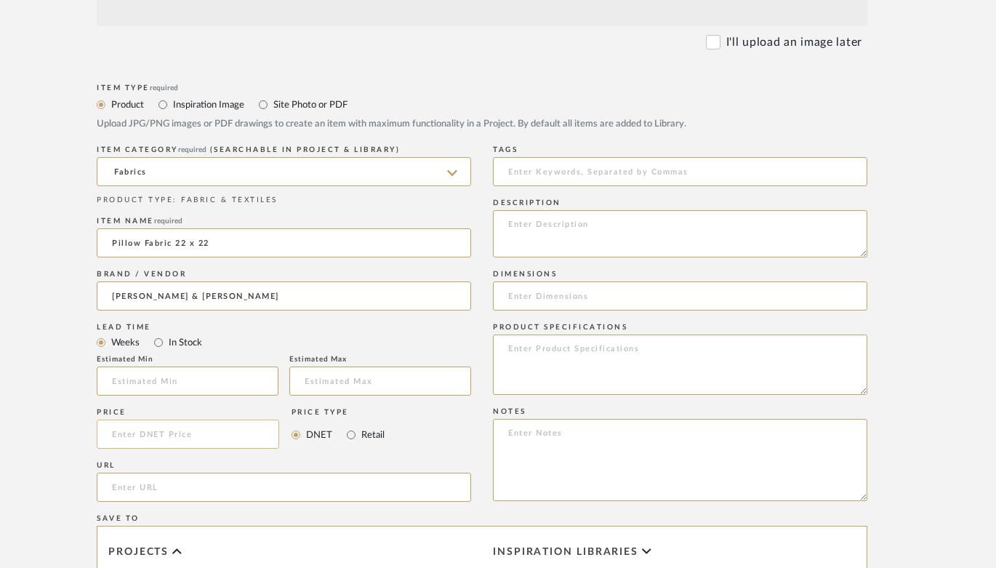
scroll to position [528, 41]
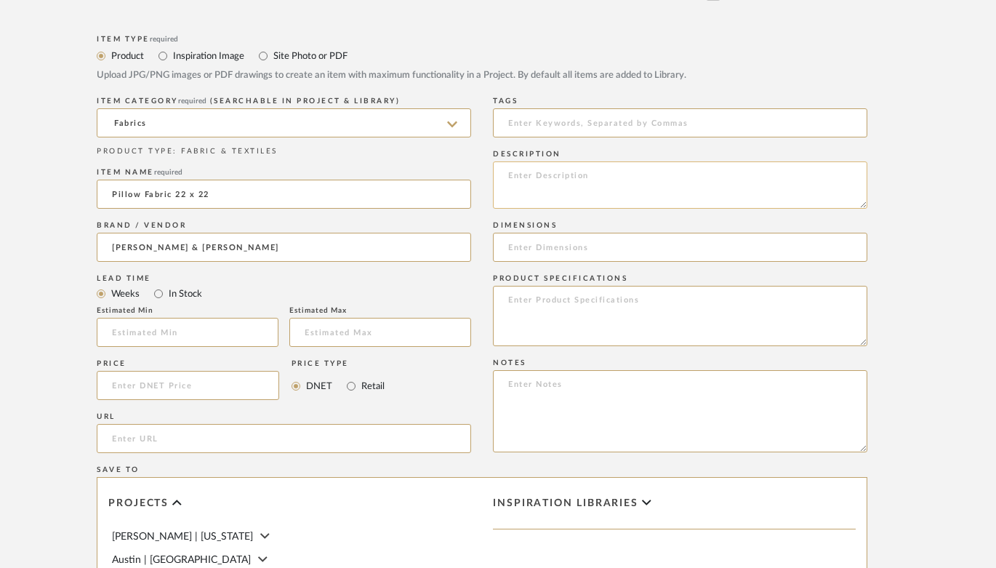
click at [596, 171] on textarea at bounding box center [680, 184] width 375 height 47
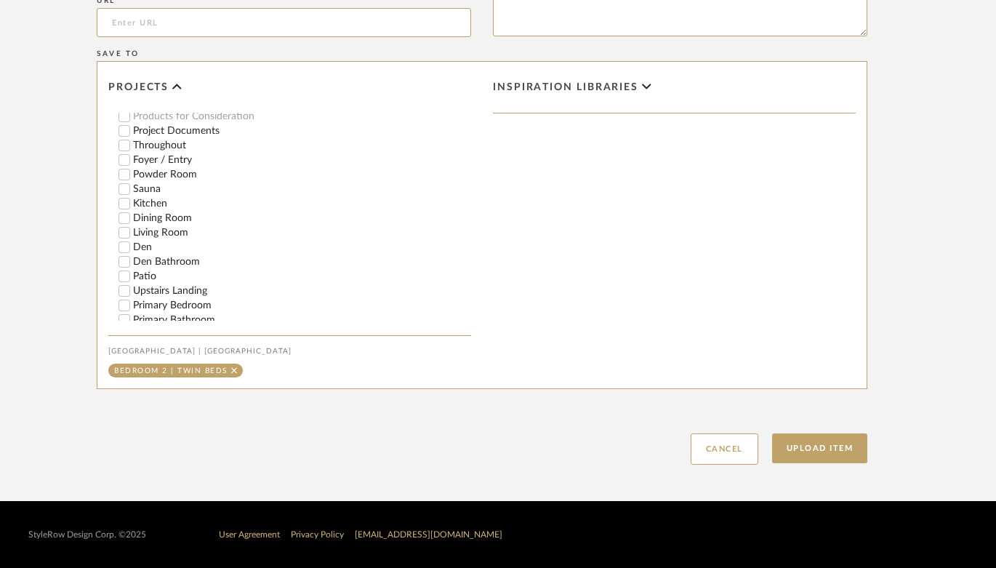
scroll to position [375, 0]
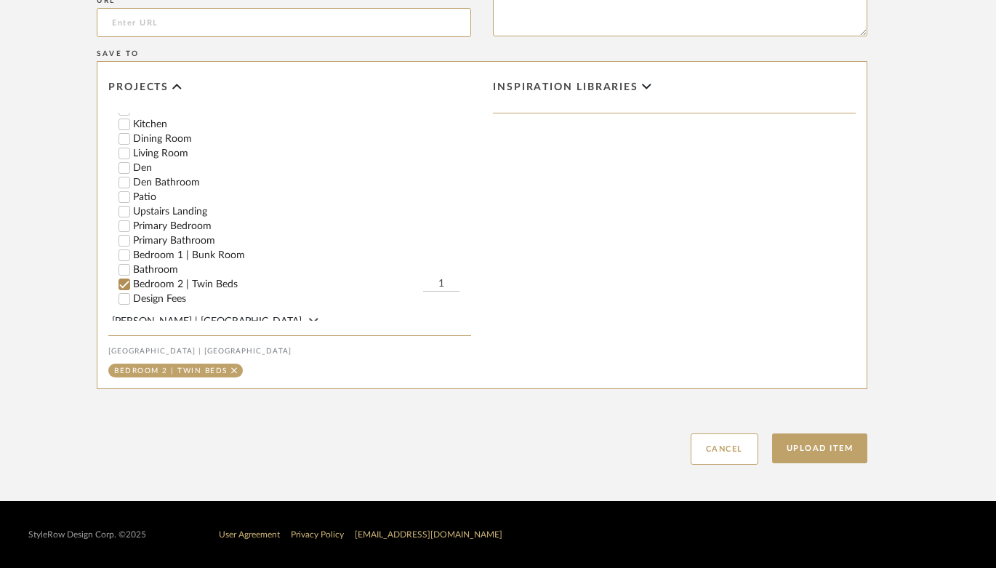
type textarea "Pillow Fabric"
click at [446, 277] on input "1" at bounding box center [441, 284] width 36 height 15
type input "2"
click at [824, 439] on button "Upload Item" at bounding box center [820, 448] width 96 height 30
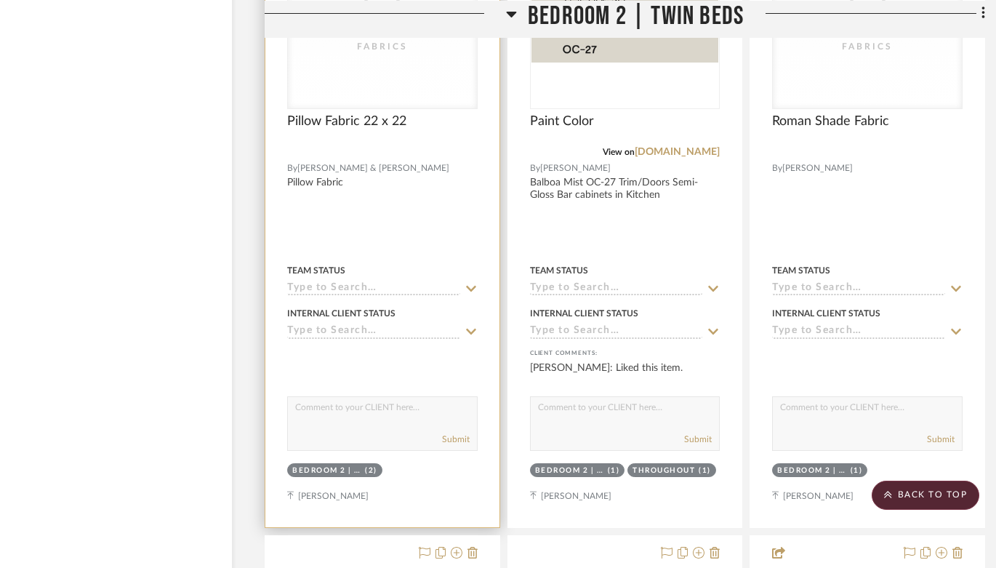
scroll to position [27505, 41]
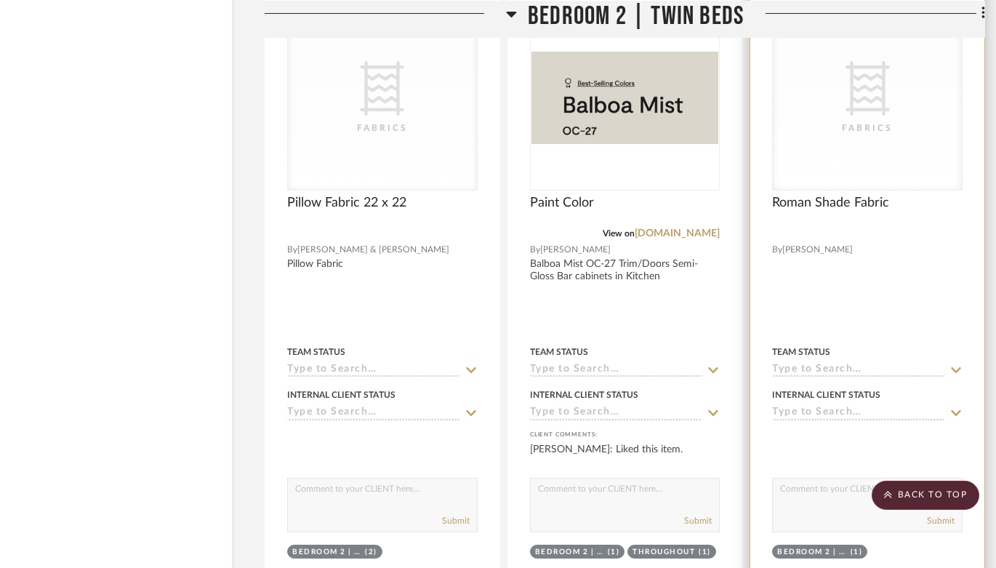
click at [0, 0] on div "CategoryIconFabric Created with Sketch. Fabrics" at bounding box center [0, 0] width 0 height 0
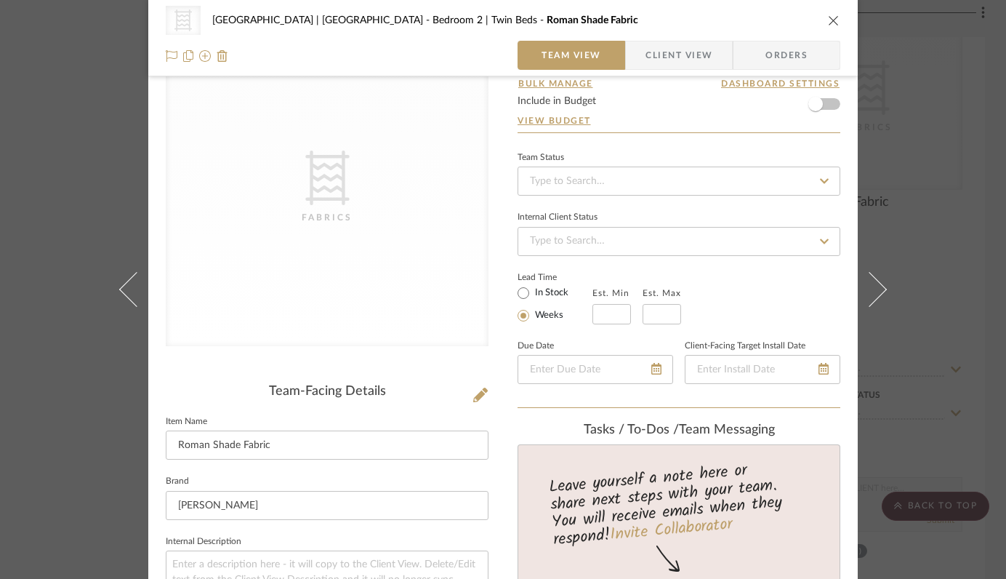
scroll to position [0, 0]
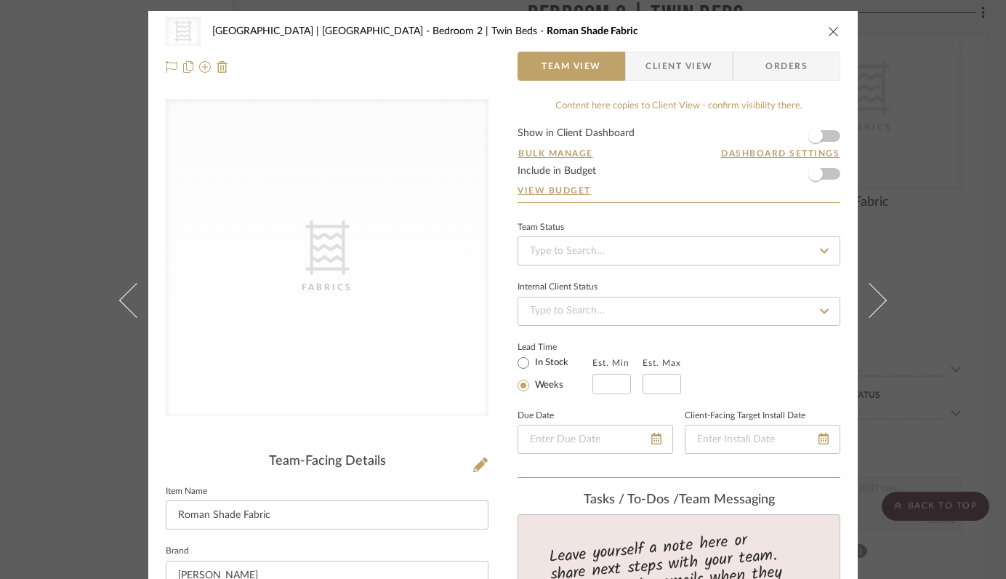
click at [828, 28] on icon "close" at bounding box center [834, 31] width 12 height 12
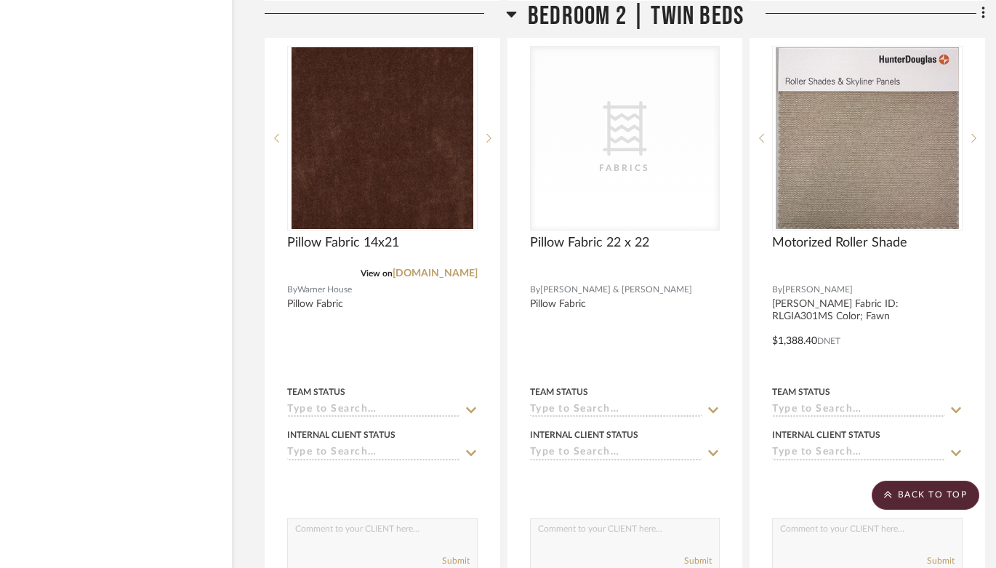
scroll to position [28073, 41]
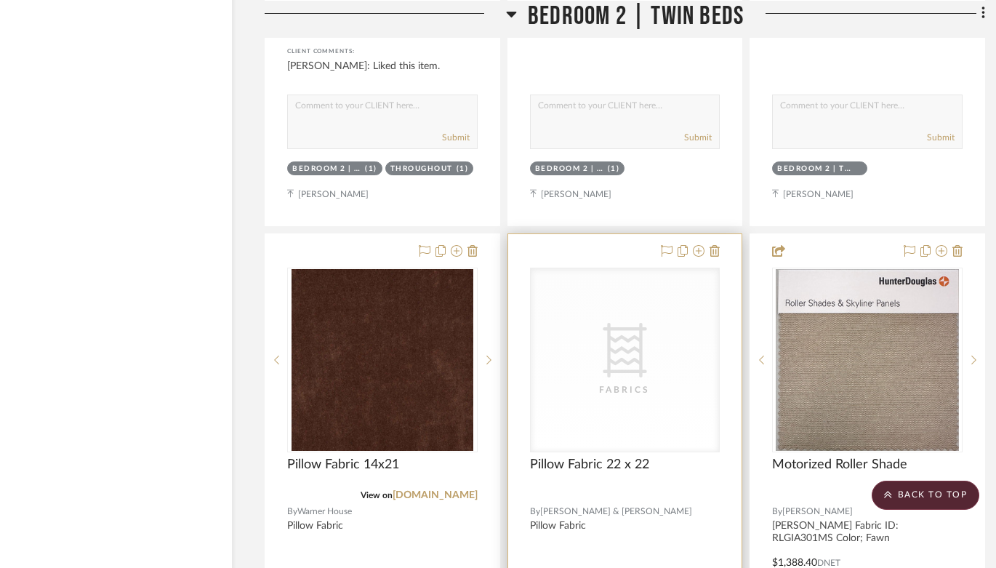
click at [643, 352] on icon "0" at bounding box center [625, 350] width 44 height 55
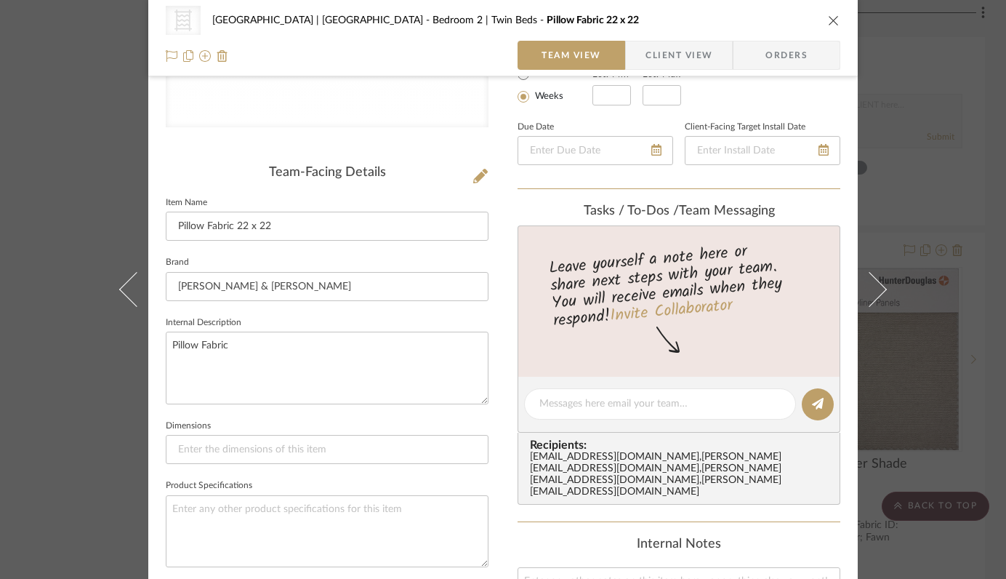
scroll to position [307, 0]
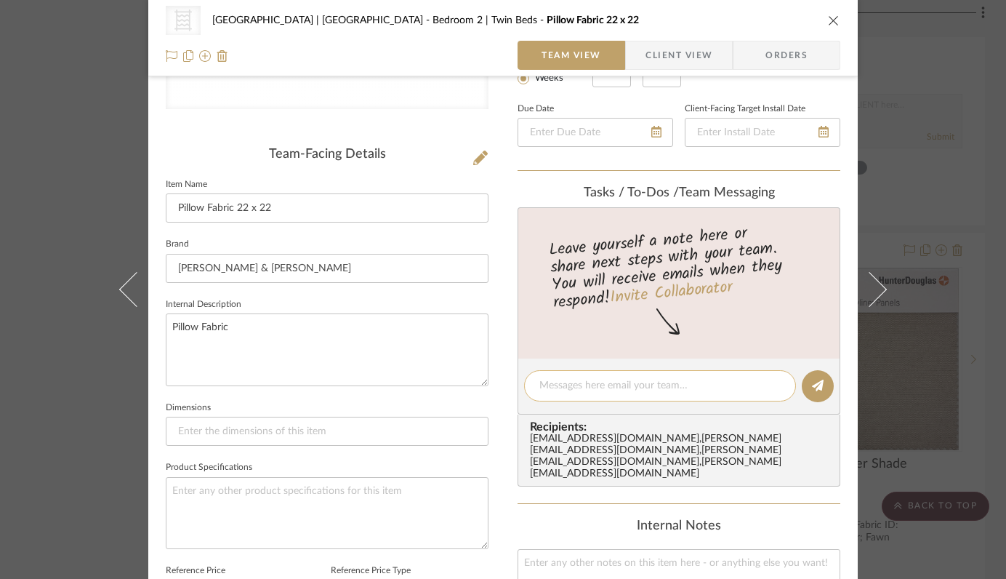
click at [636, 380] on textarea at bounding box center [660, 385] width 241 height 15
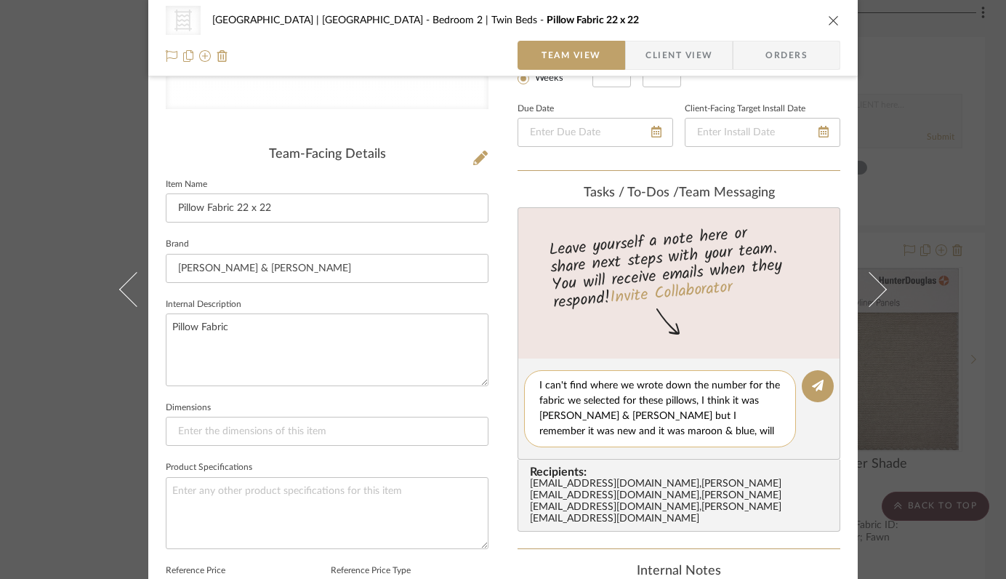
scroll to position [14, 0]
click at [564, 435] on textarea "I can't find where we wrote down the number for the fabric we selected for thes…" at bounding box center [666, 408] width 252 height 61
click at [628, 436] on textarea "I can't find where we wrote down the number for the fabric we selected for thes…" at bounding box center [666, 408] width 252 height 61
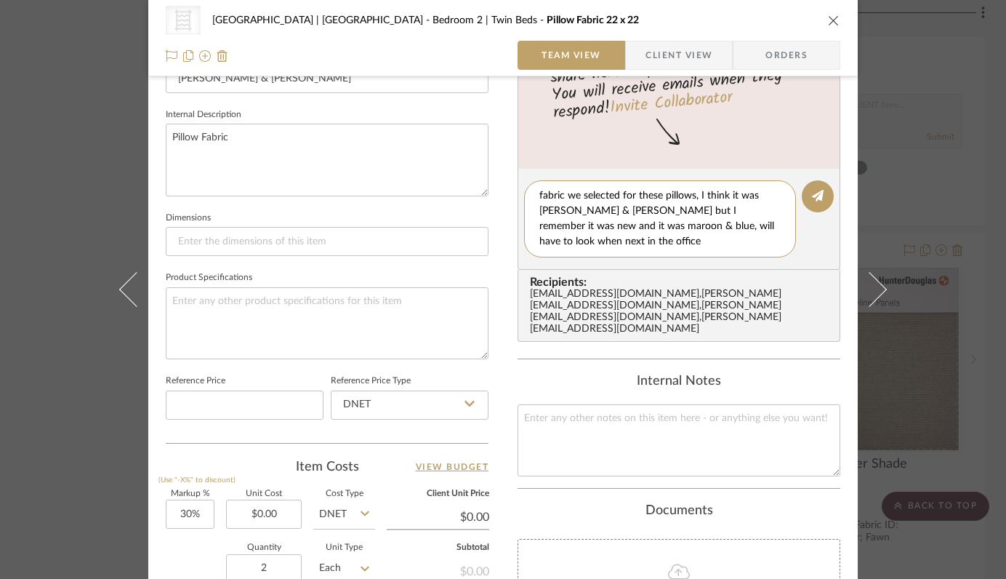
scroll to position [541, 0]
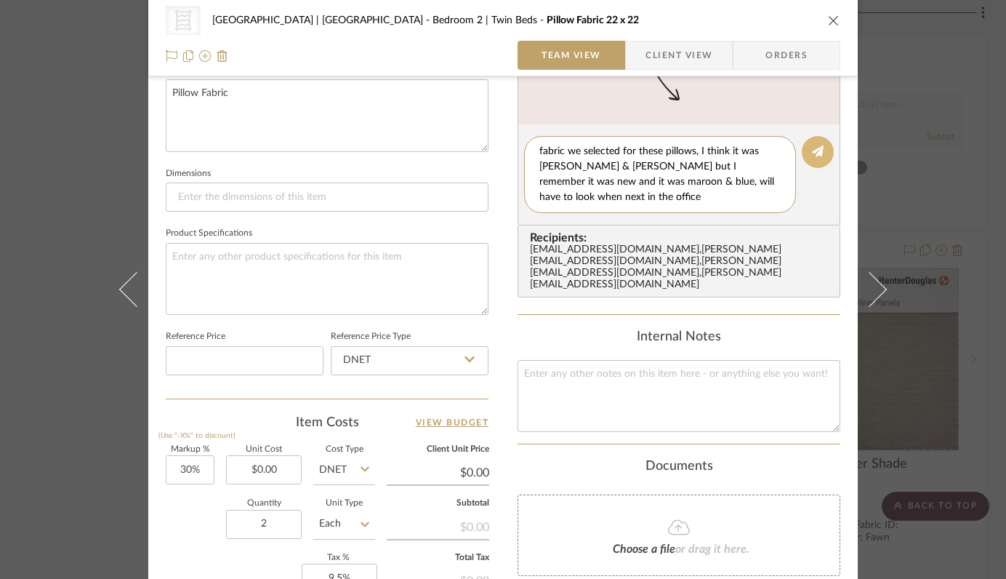
type textarea "I can't find where we wrote down the number for the fabric we selected for thes…"
click at [812, 151] on icon at bounding box center [818, 151] width 12 height 12
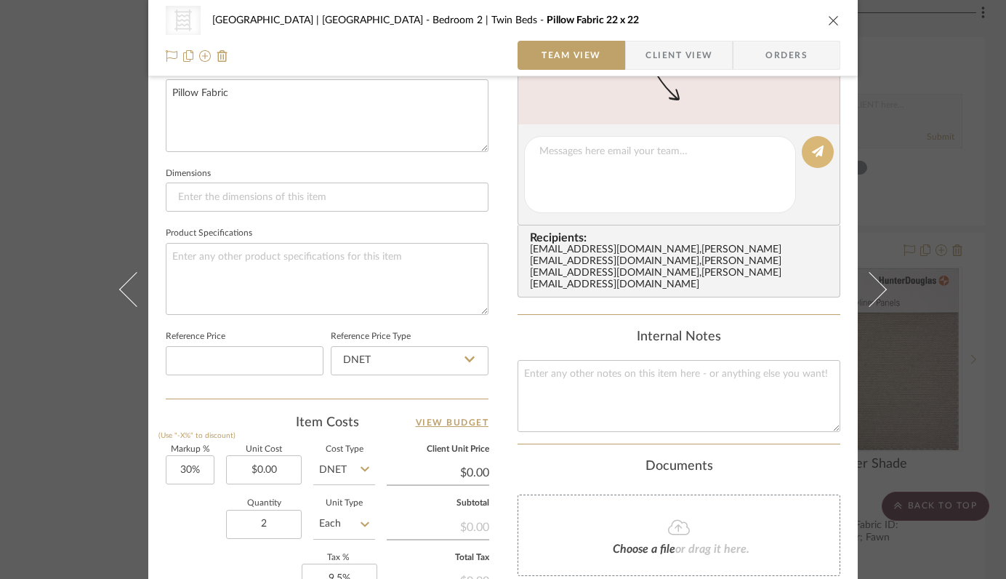
scroll to position [0, 0]
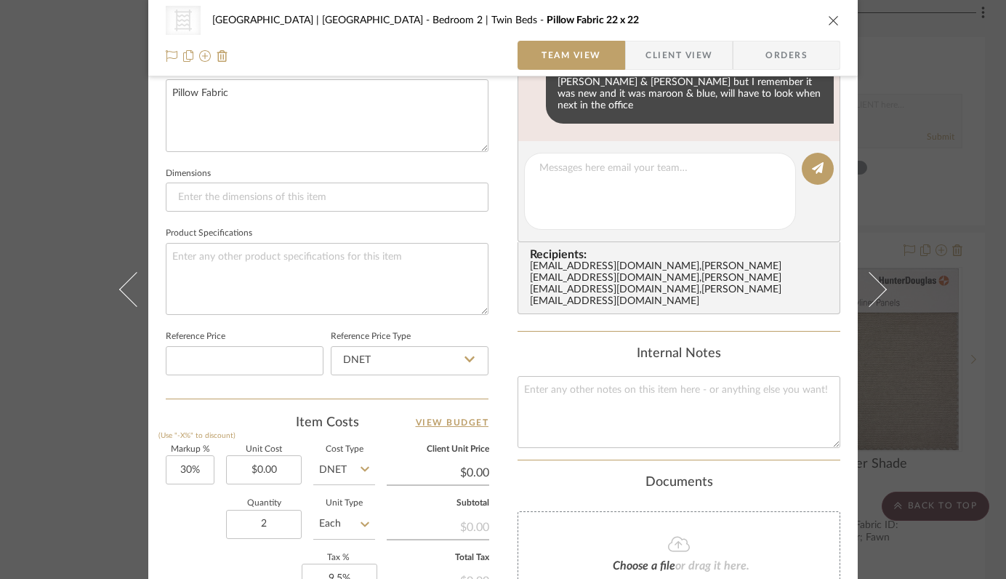
click at [828, 15] on icon "close" at bounding box center [834, 21] width 12 height 12
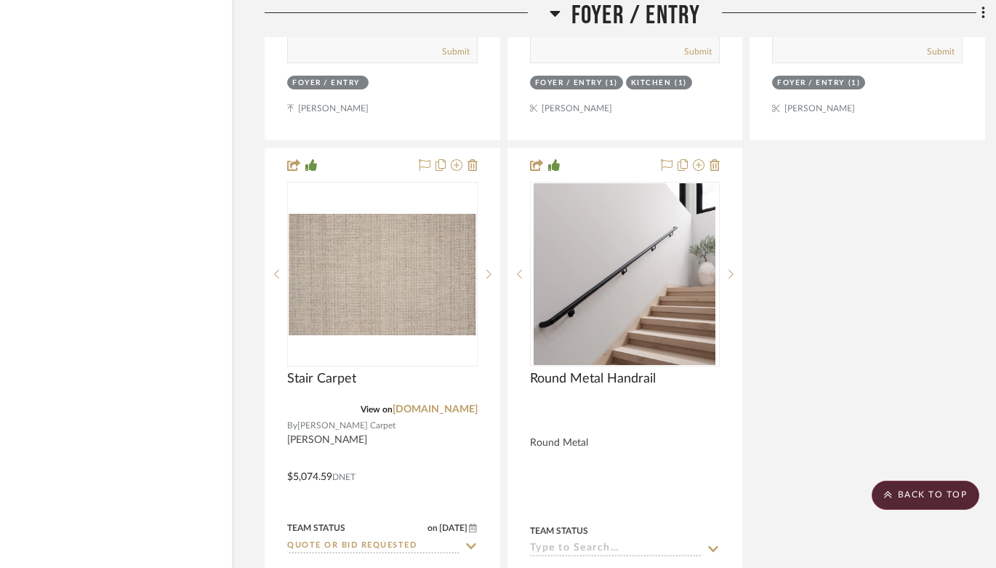
scroll to position [5764, 41]
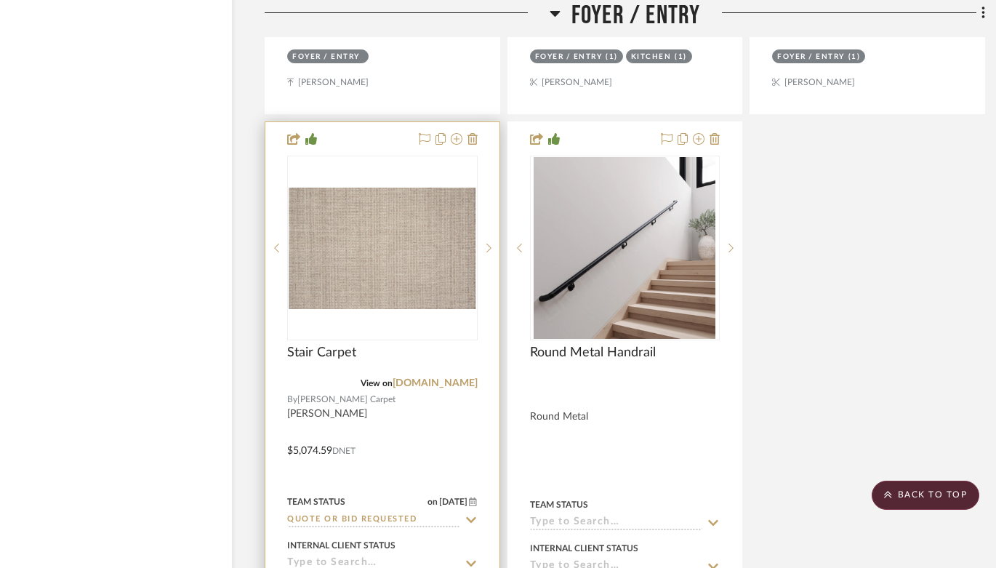
click at [462, 516] on sr-typeahead "Quote or Bid Requested" at bounding box center [382, 520] width 191 height 14
click at [466, 514] on icon at bounding box center [471, 520] width 13 height 12
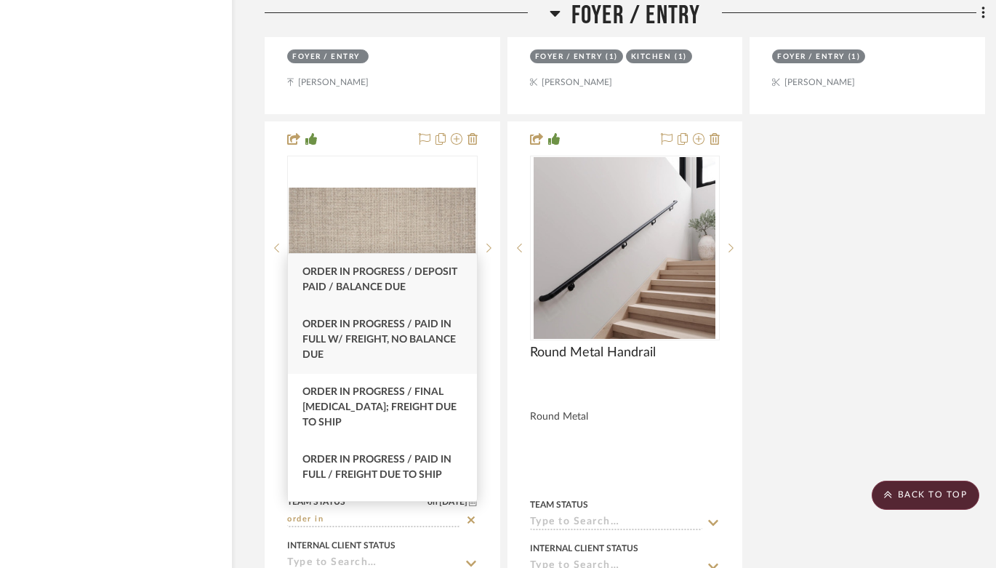
type input "order in"
click at [356, 332] on div "Order In Progress / Paid In Full w/ Freight, No Balance due" at bounding box center [382, 340] width 189 height 68
type input "[DATE]"
type input "Order In Progress / Paid In Full w/ Freight, No Balance due"
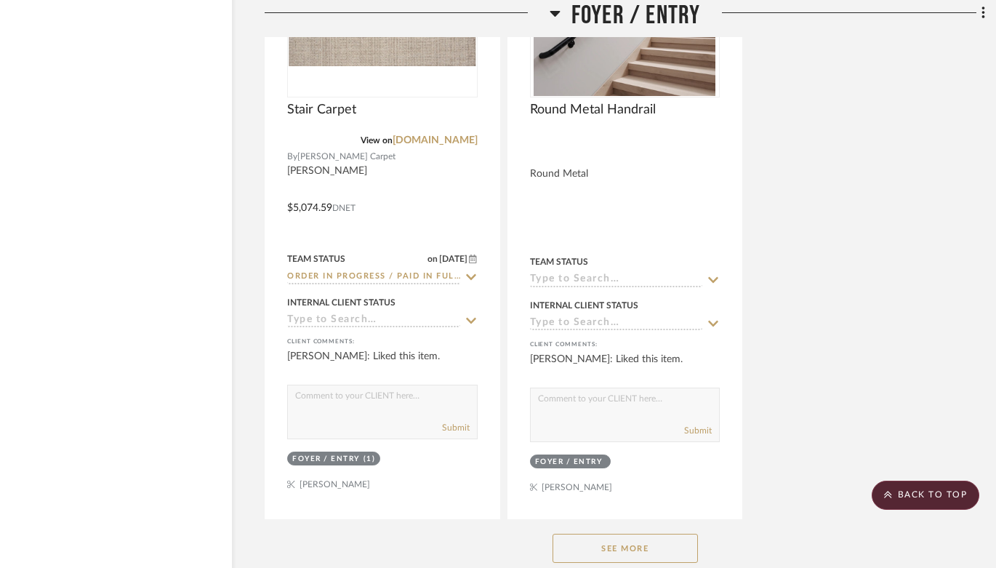
scroll to position [6010, 41]
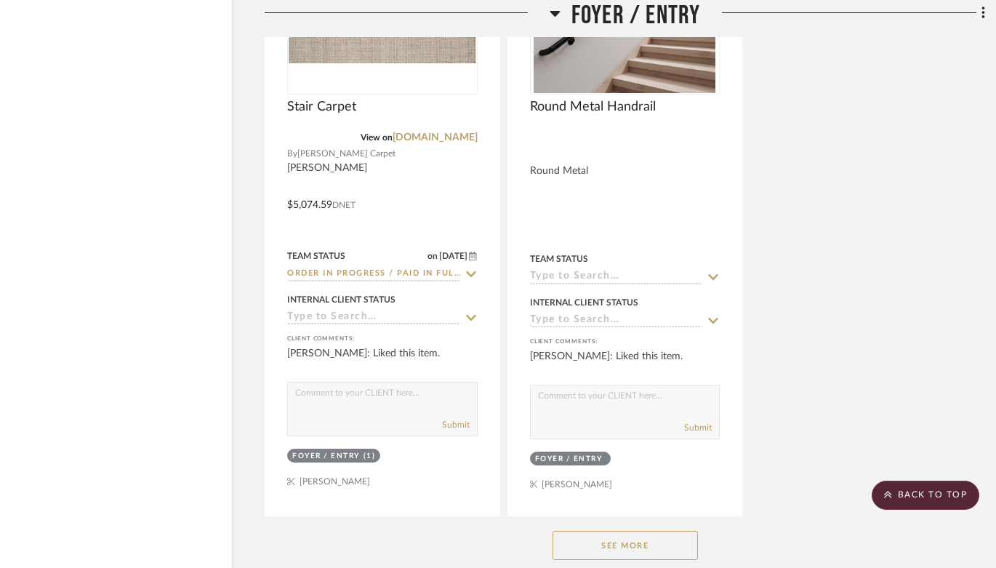
click at [658, 541] on button "See More" at bounding box center [625, 545] width 145 height 29
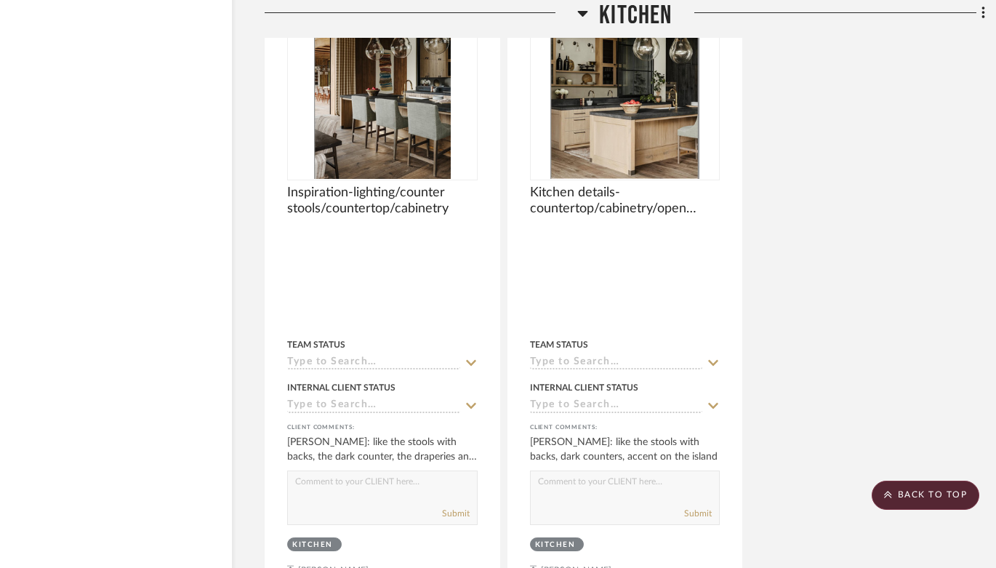
scroll to position [11587, 41]
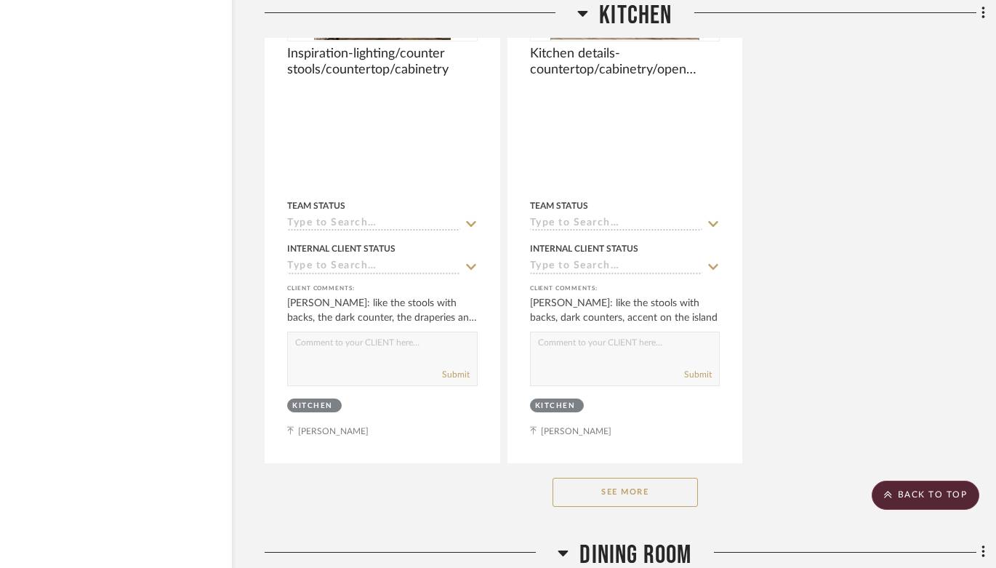
click at [636, 478] on button "See More" at bounding box center [625, 492] width 145 height 29
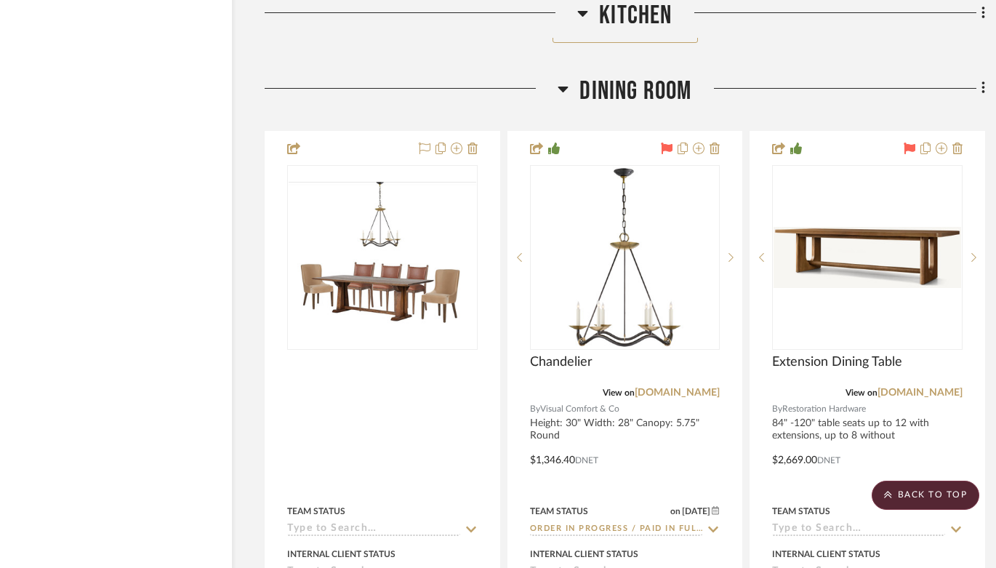
scroll to position [12809, 41]
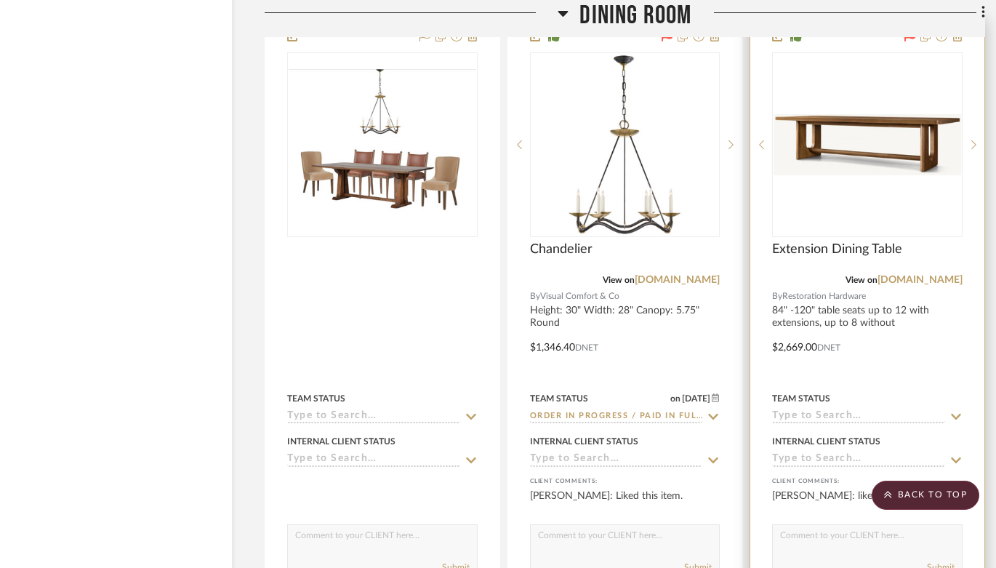
click at [852, 159] on div "0" at bounding box center [867, 144] width 189 height 183
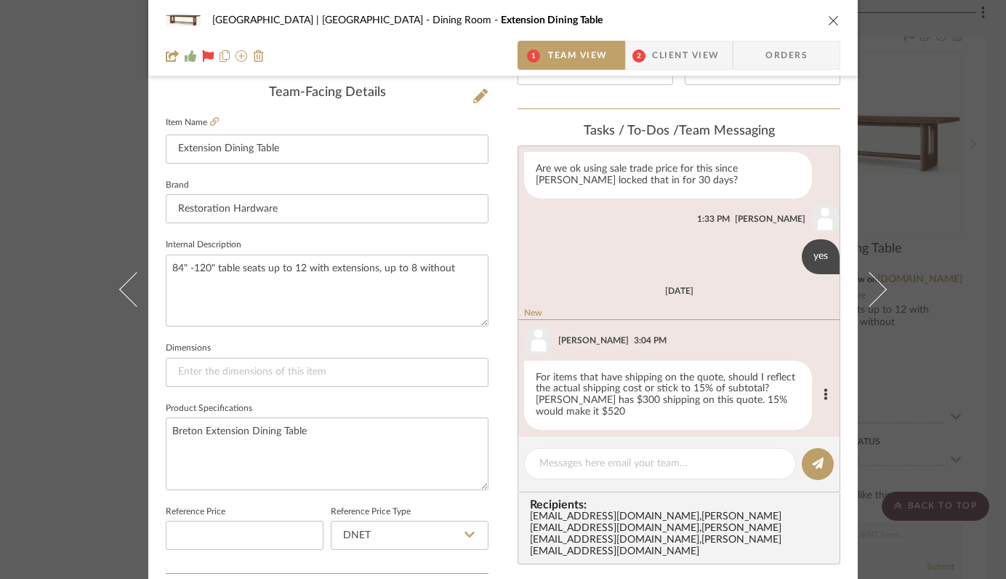
scroll to position [373, 0]
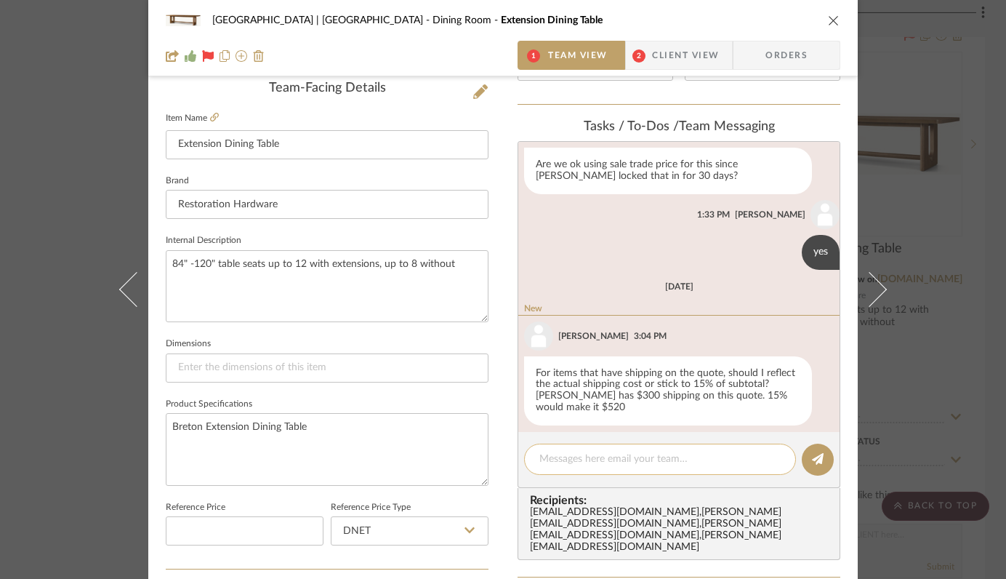
click at [642, 455] on textarea at bounding box center [660, 459] width 241 height 15
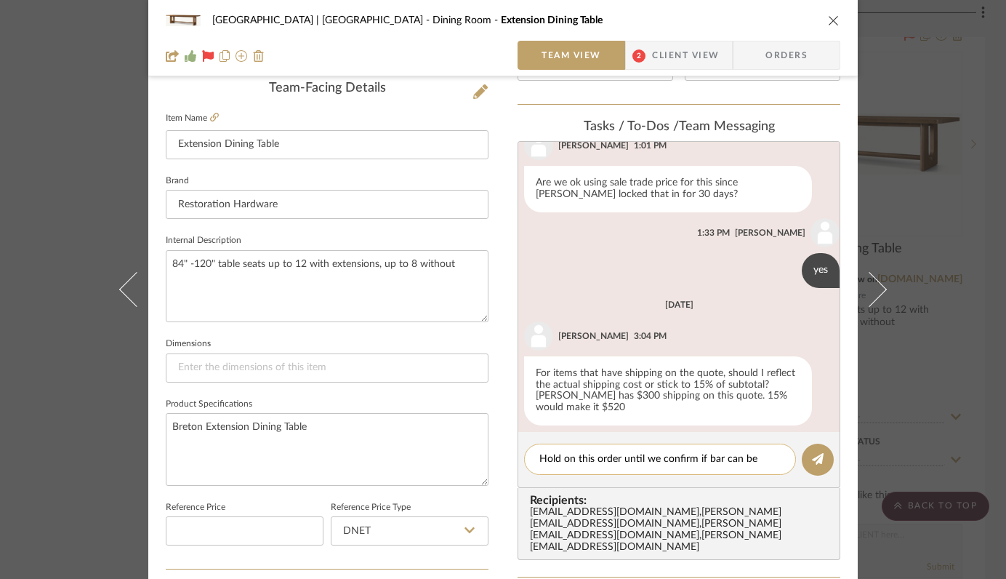
scroll to position [0, 0]
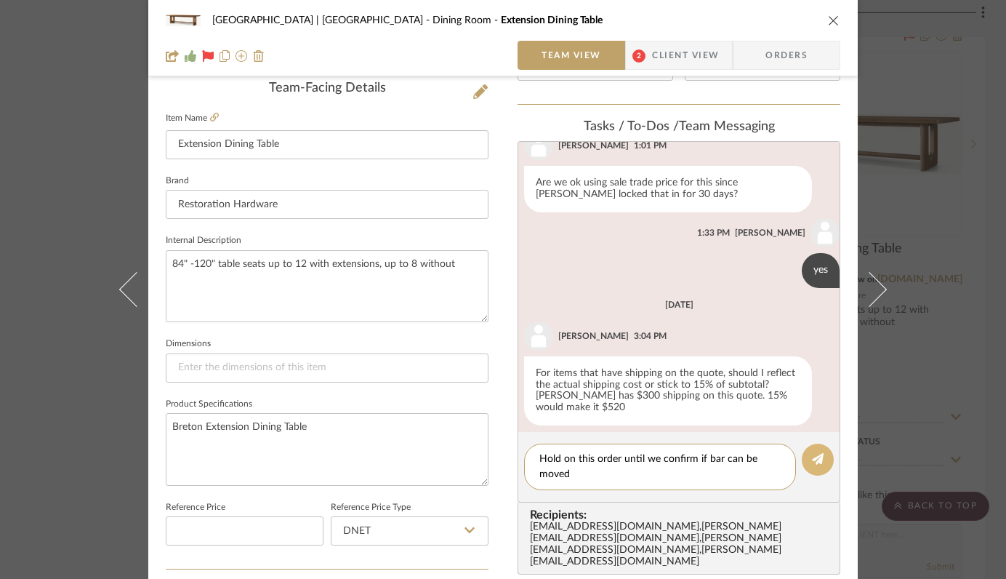
type textarea "Hold on this order until we confirm if bar can be moved"
click at [812, 460] on icon at bounding box center [818, 459] width 12 height 12
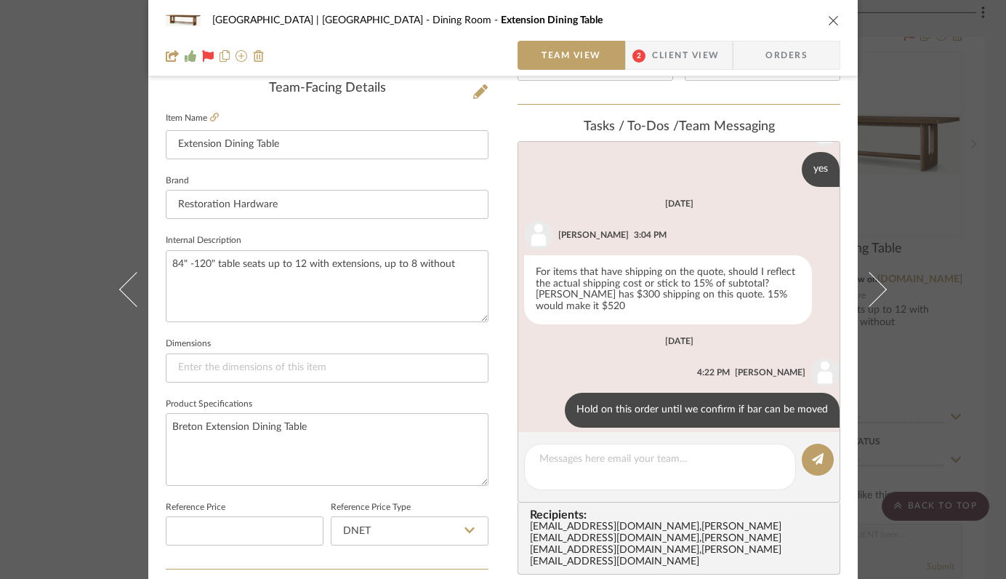
scroll to position [323, 0]
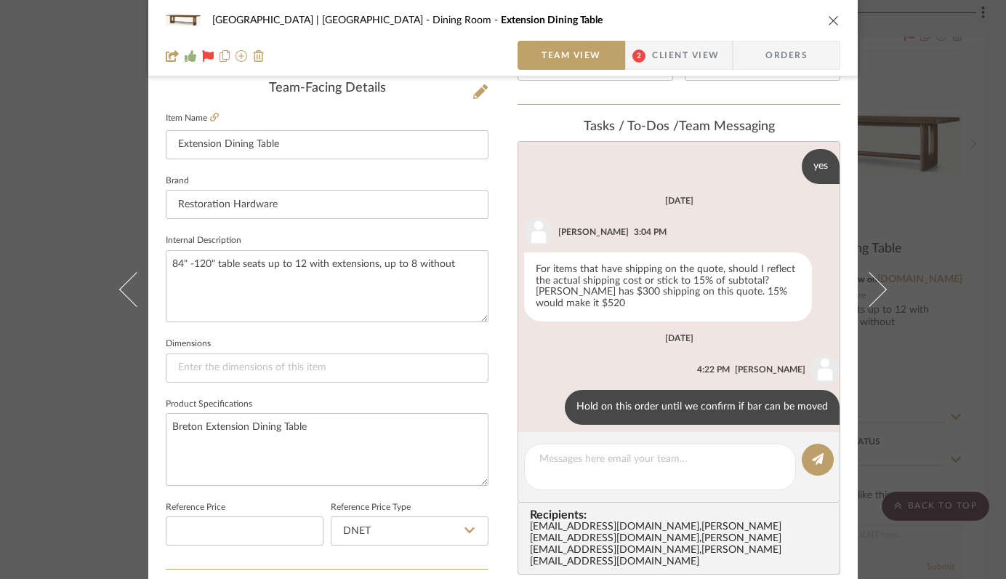
click at [830, 20] on icon "close" at bounding box center [834, 21] width 12 height 12
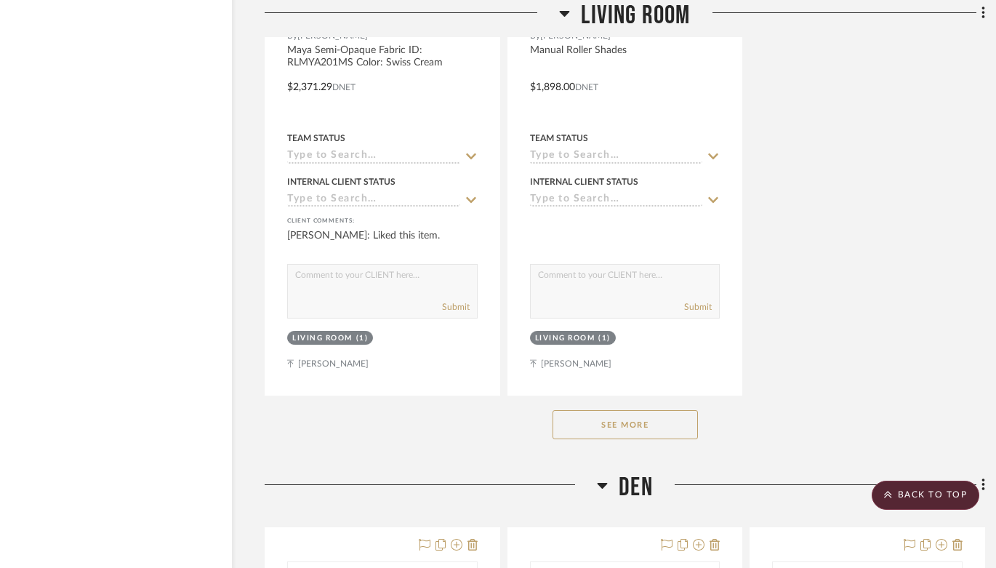
scroll to position [16446, 41]
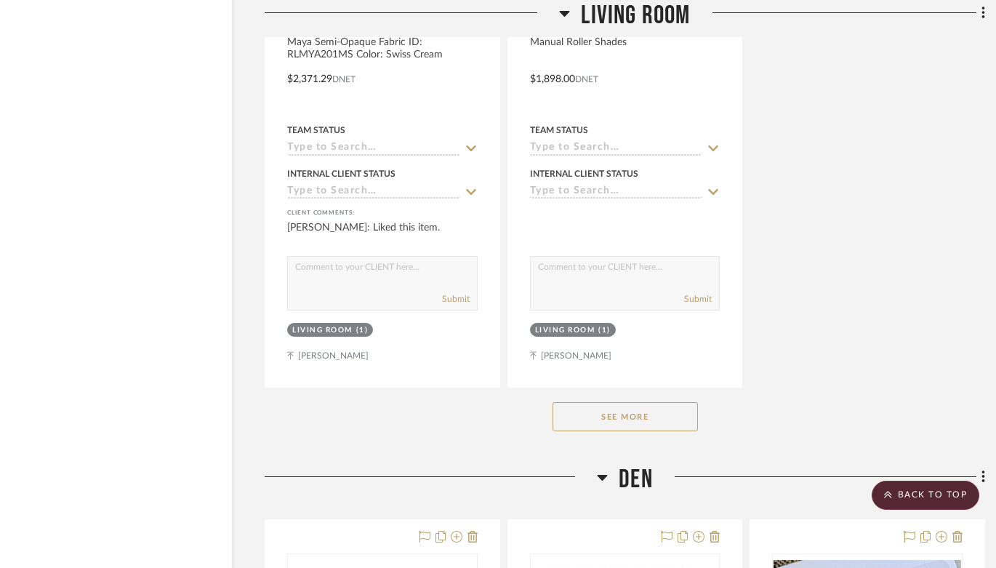
click at [649, 402] on button "See More" at bounding box center [625, 416] width 145 height 29
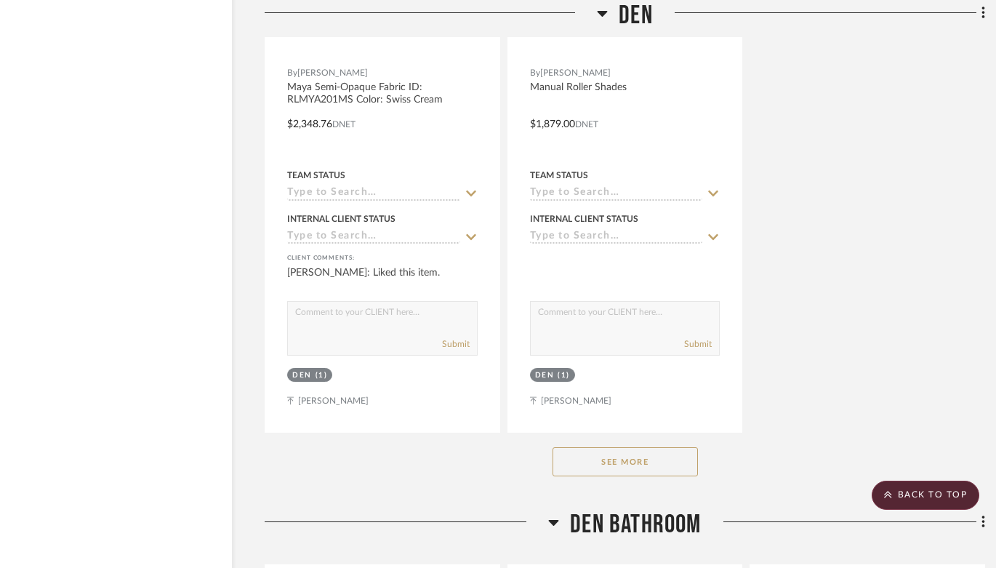
scroll to position [25019, 41]
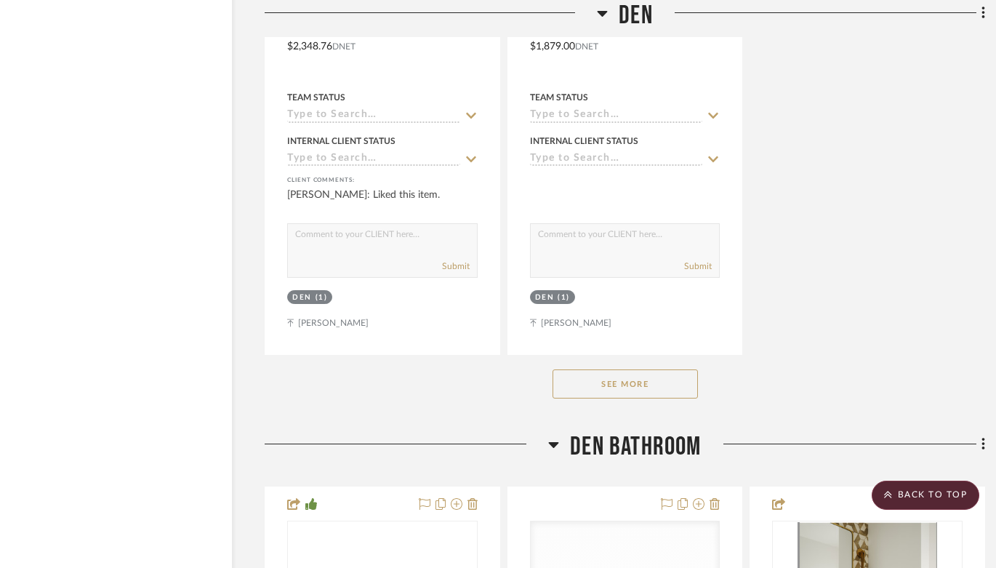
click at [599, 369] on button "See More" at bounding box center [625, 383] width 145 height 29
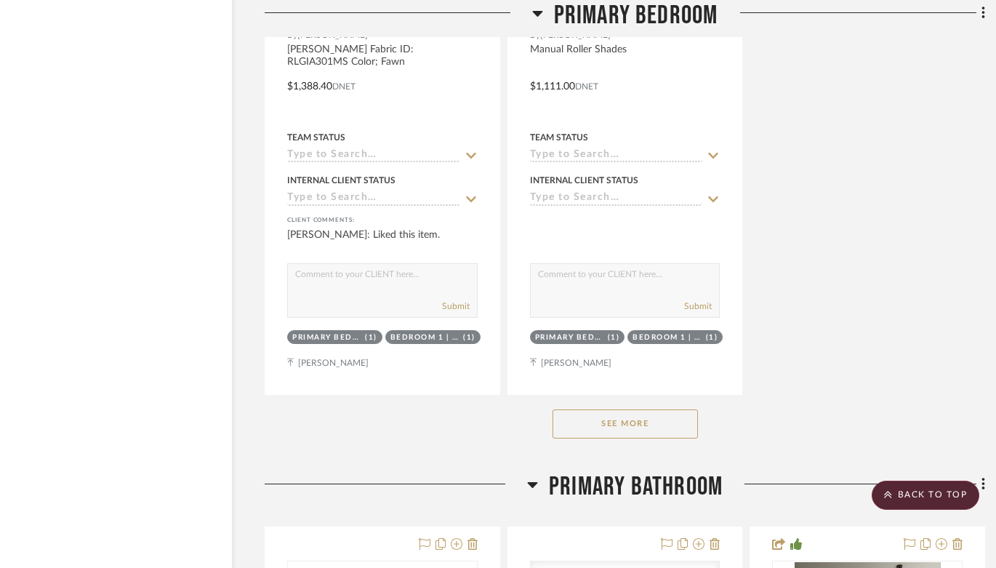
scroll to position [35071, 41]
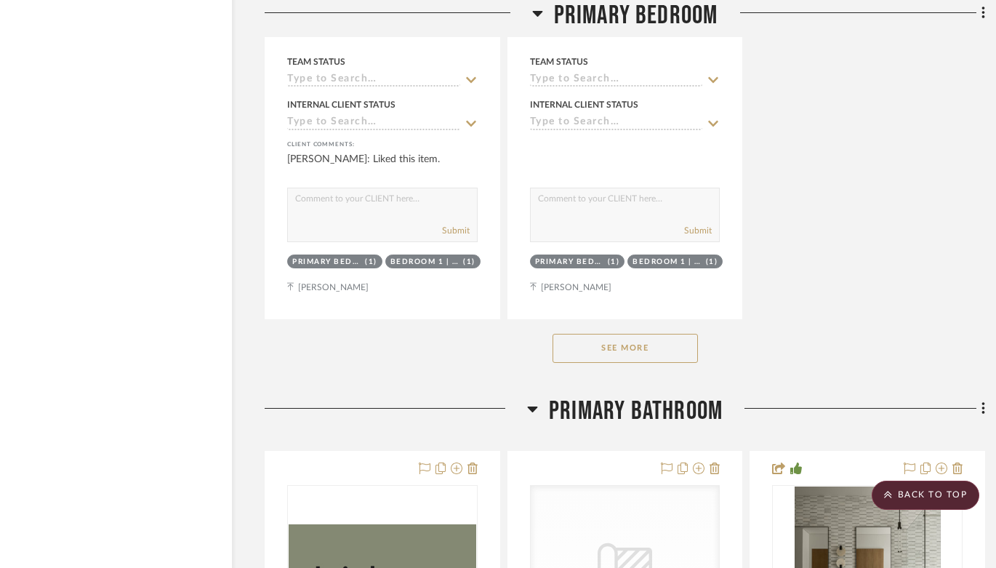
click at [599, 334] on button "See More" at bounding box center [625, 348] width 145 height 29
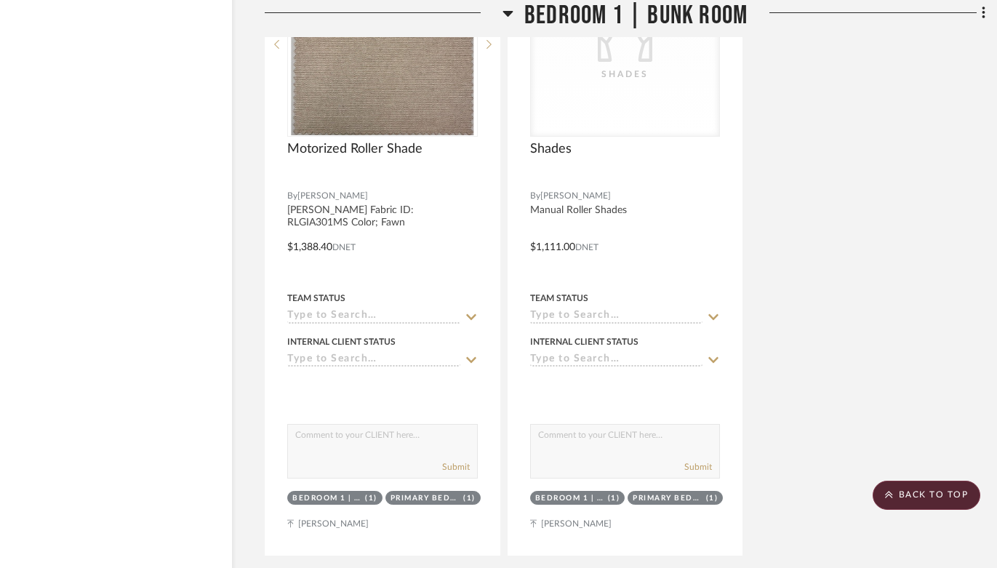
scroll to position [42264, 41]
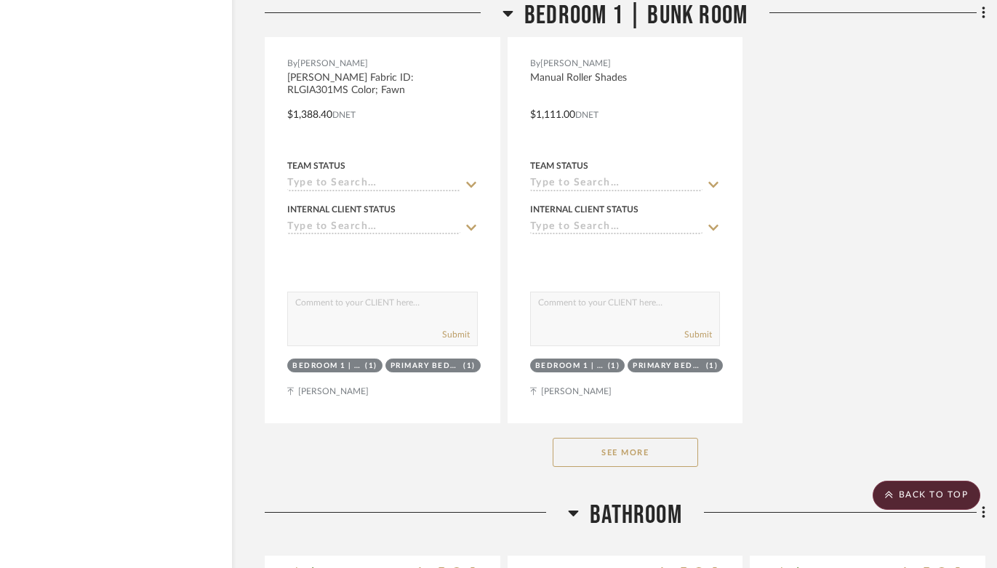
click at [646, 438] on button "See More" at bounding box center [625, 452] width 145 height 29
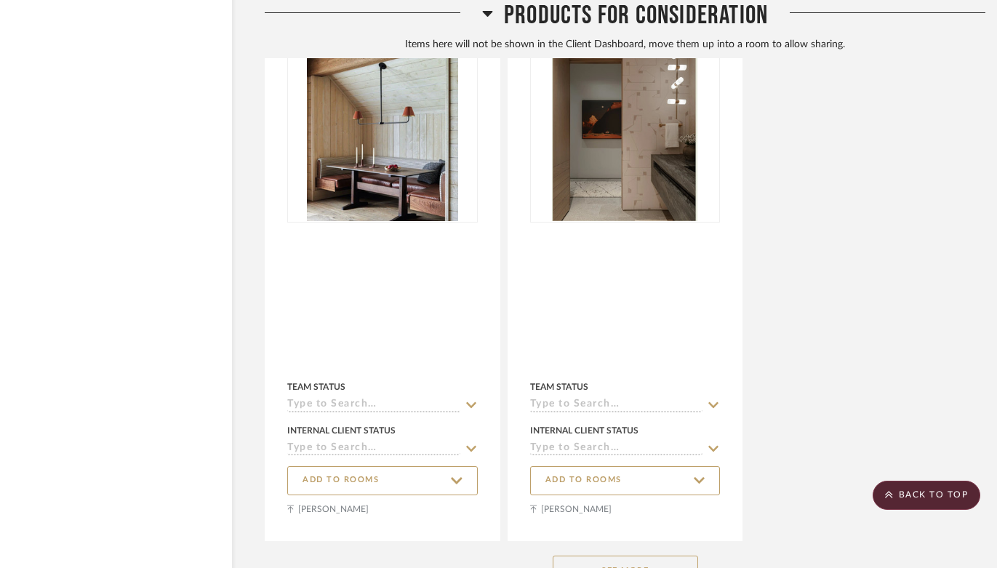
scroll to position [56563, 41]
